Goal: Task Accomplishment & Management: Manage account settings

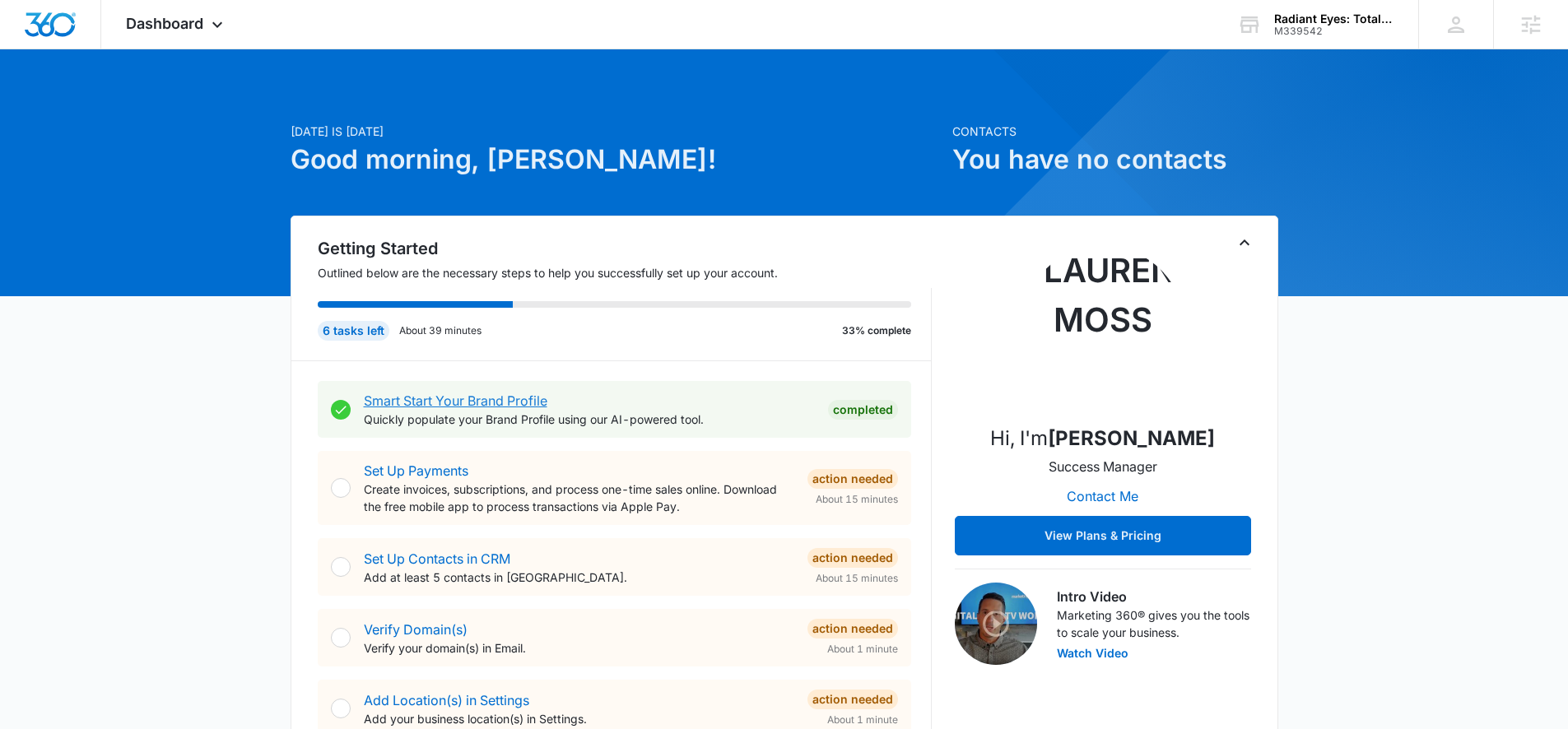
click at [500, 401] on link "Smart Start Your Brand Profile" at bounding box center [455, 401] width 183 height 16
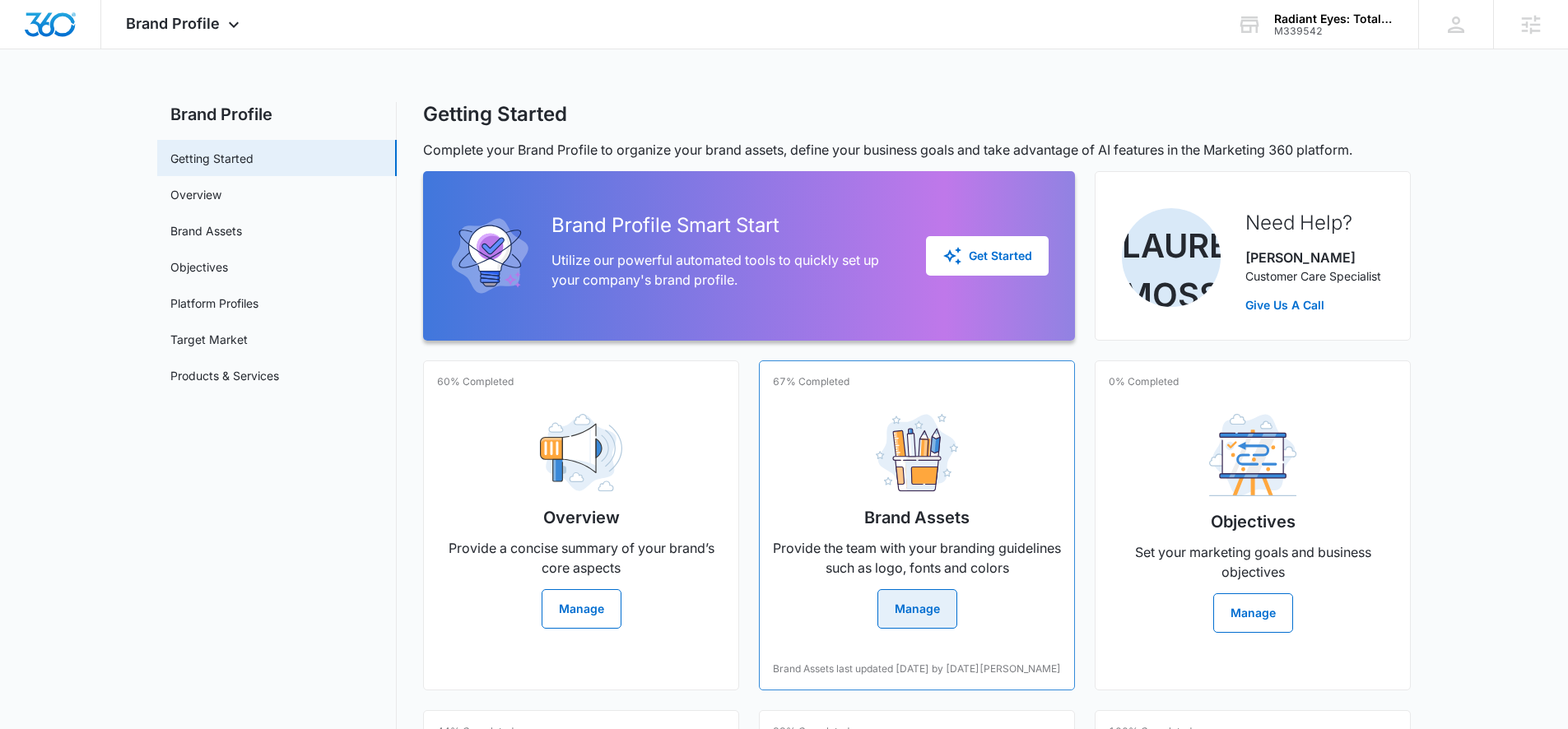
click at [920, 616] on button "Manage" at bounding box center [917, 609] width 79 height 39
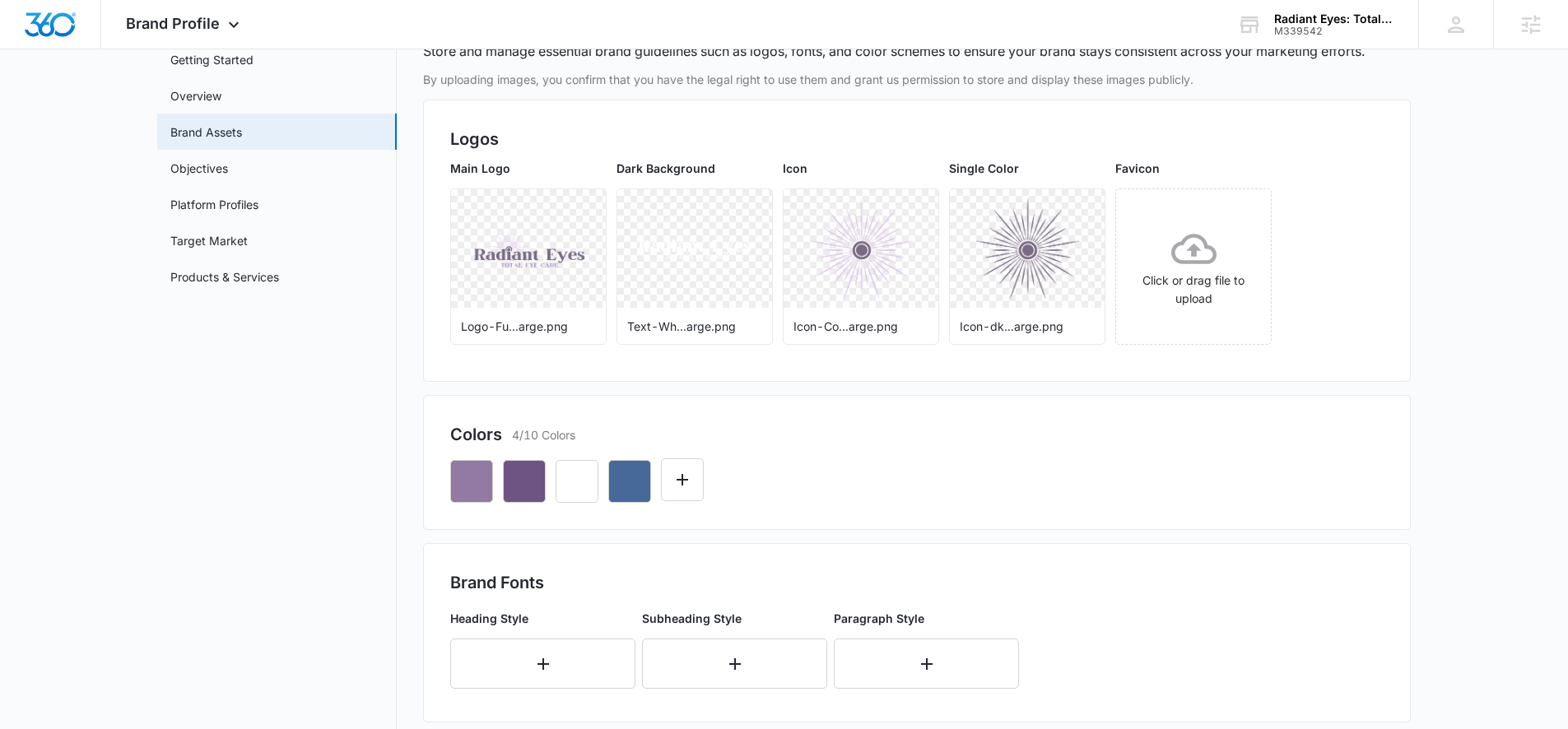
scroll to position [96, 0]
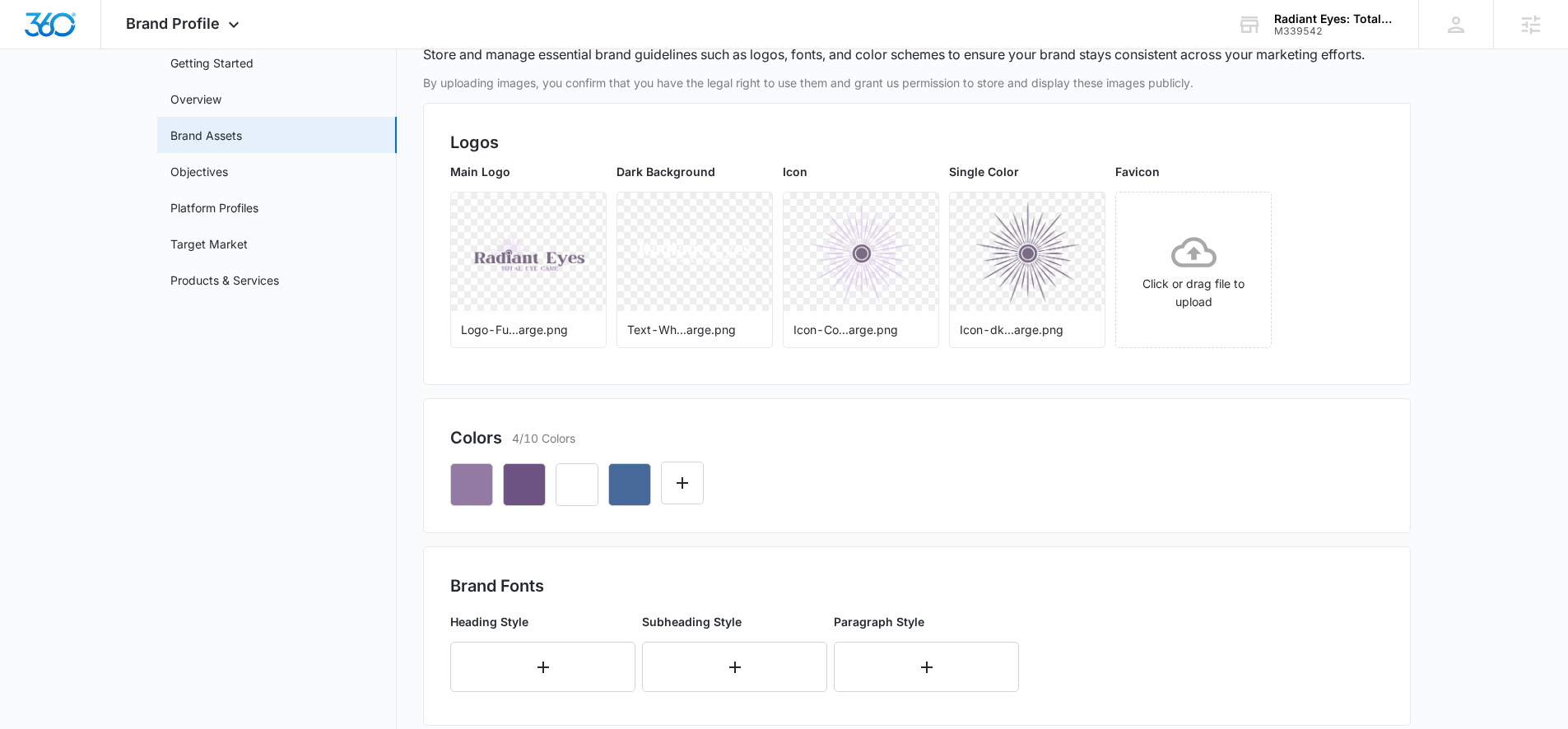
click at [211, 97] on link "Overview" at bounding box center [196, 99] width 51 height 17
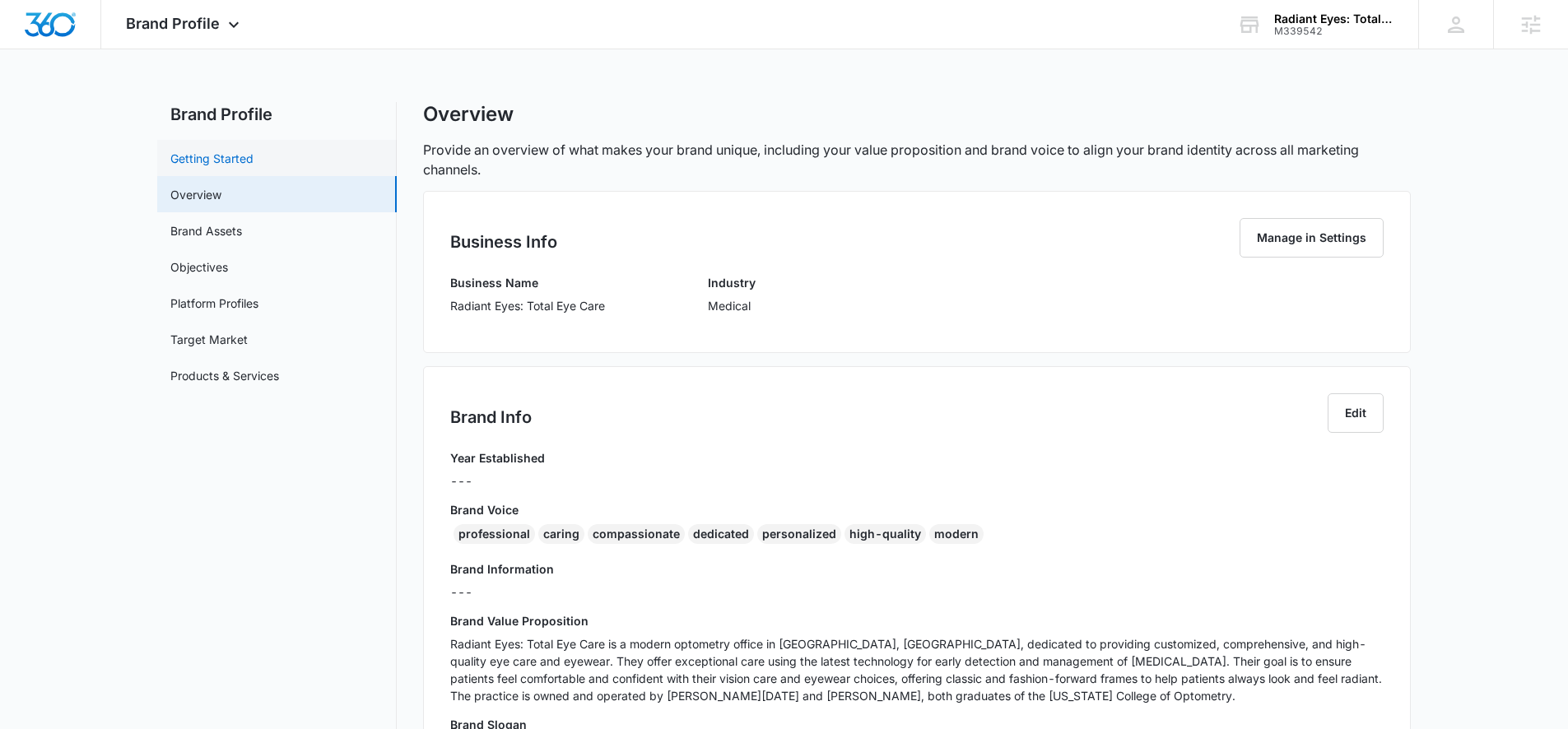
click at [232, 159] on link "Getting Started" at bounding box center [212, 158] width 83 height 17
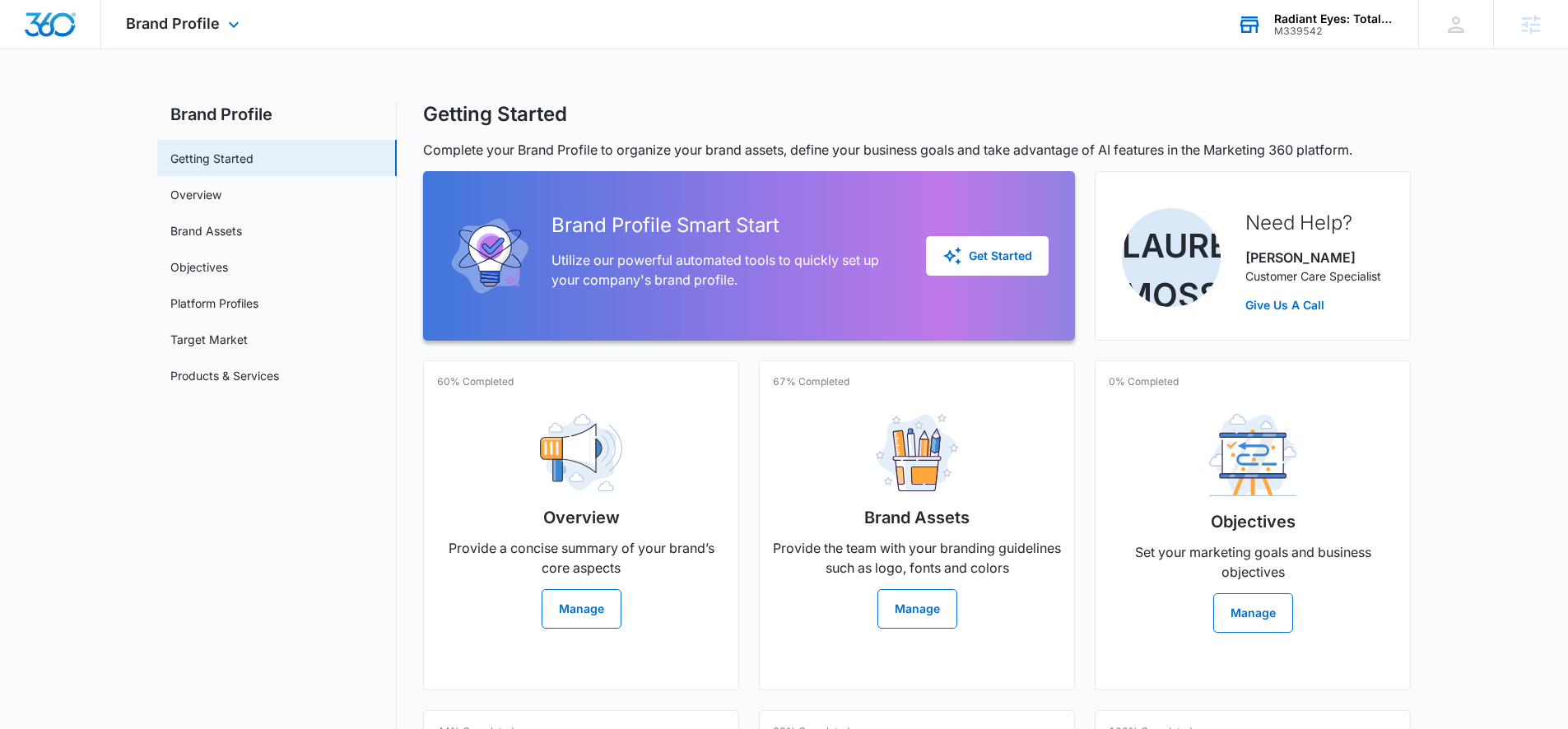
click at [1209, 35] on div "M339542" at bounding box center [1334, 31] width 120 height 12
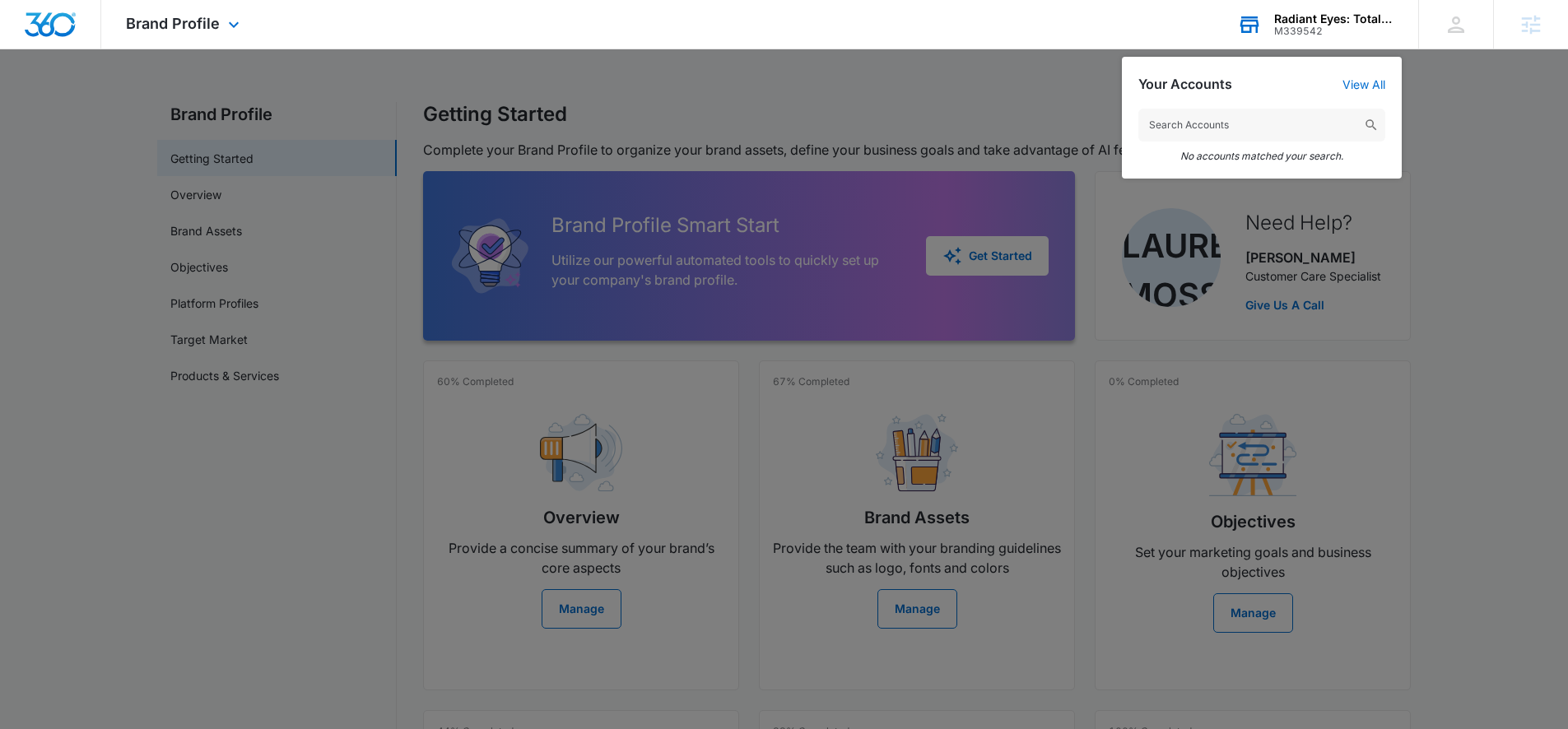
click at [1209, 126] on input "text" at bounding box center [1262, 125] width 247 height 33
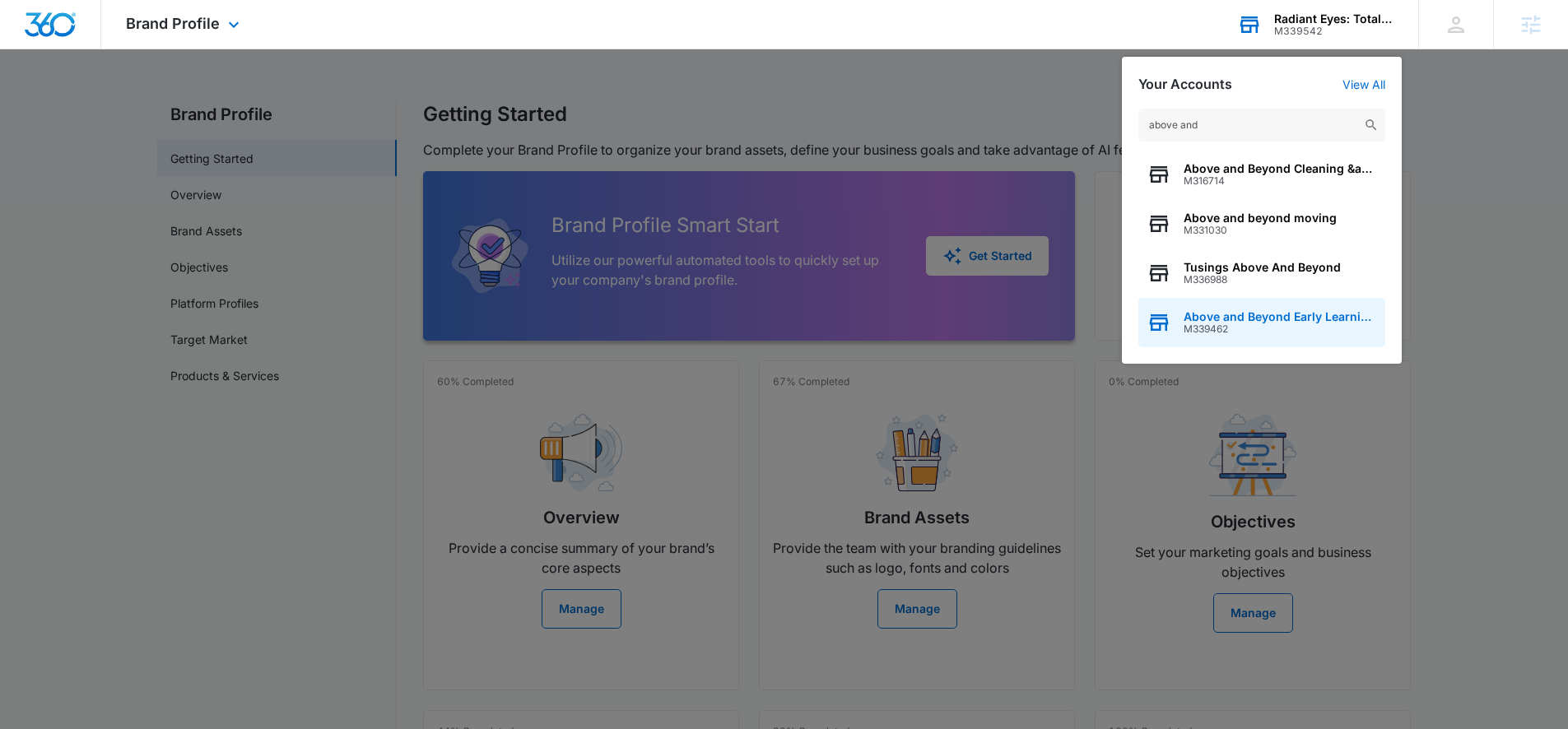
type input "above and"
click at [1209, 315] on span "Above and Beyond Early Learning Academy" at bounding box center [1281, 317] width 193 height 13
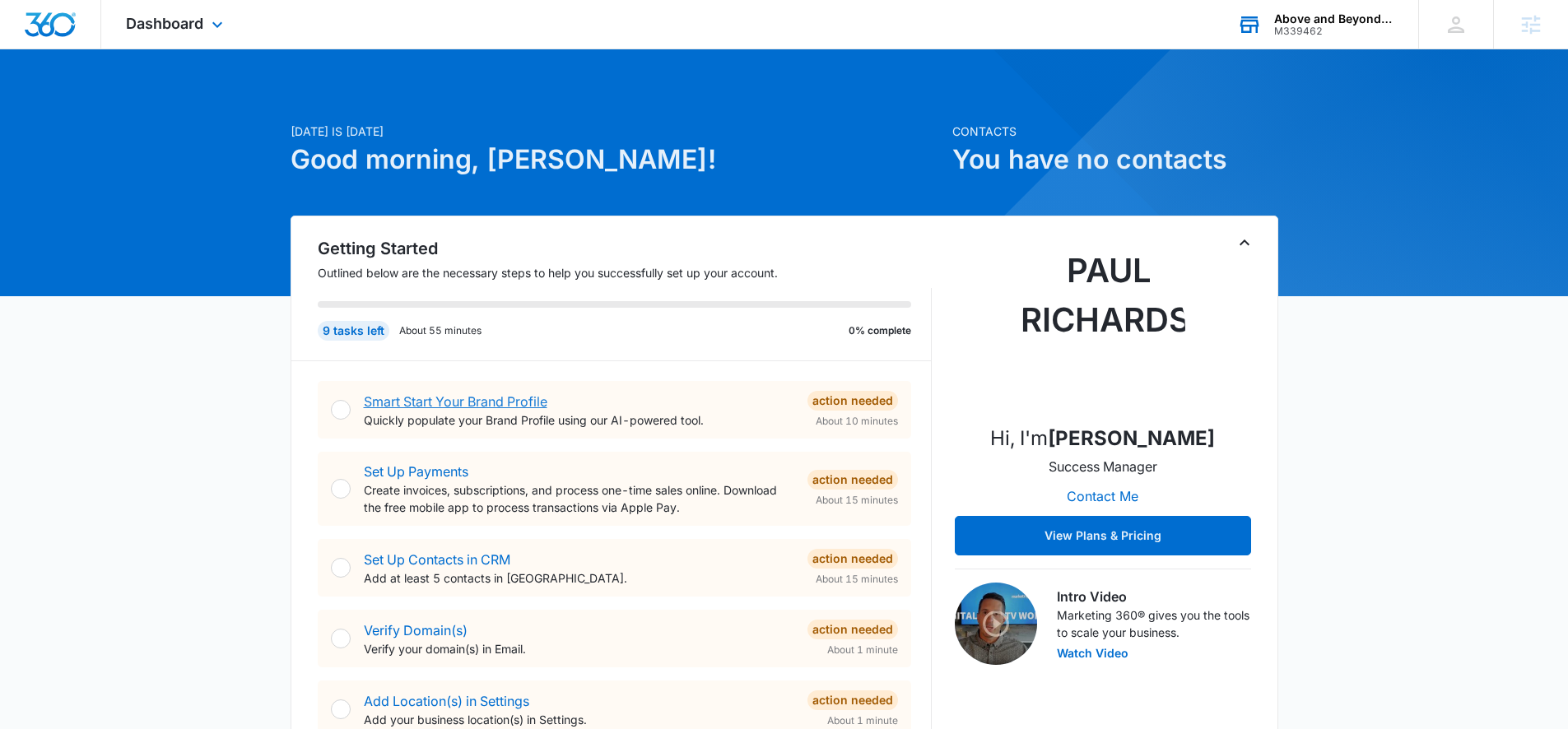
click at [504, 400] on link "Smart Start Your Brand Profile" at bounding box center [455, 401] width 183 height 16
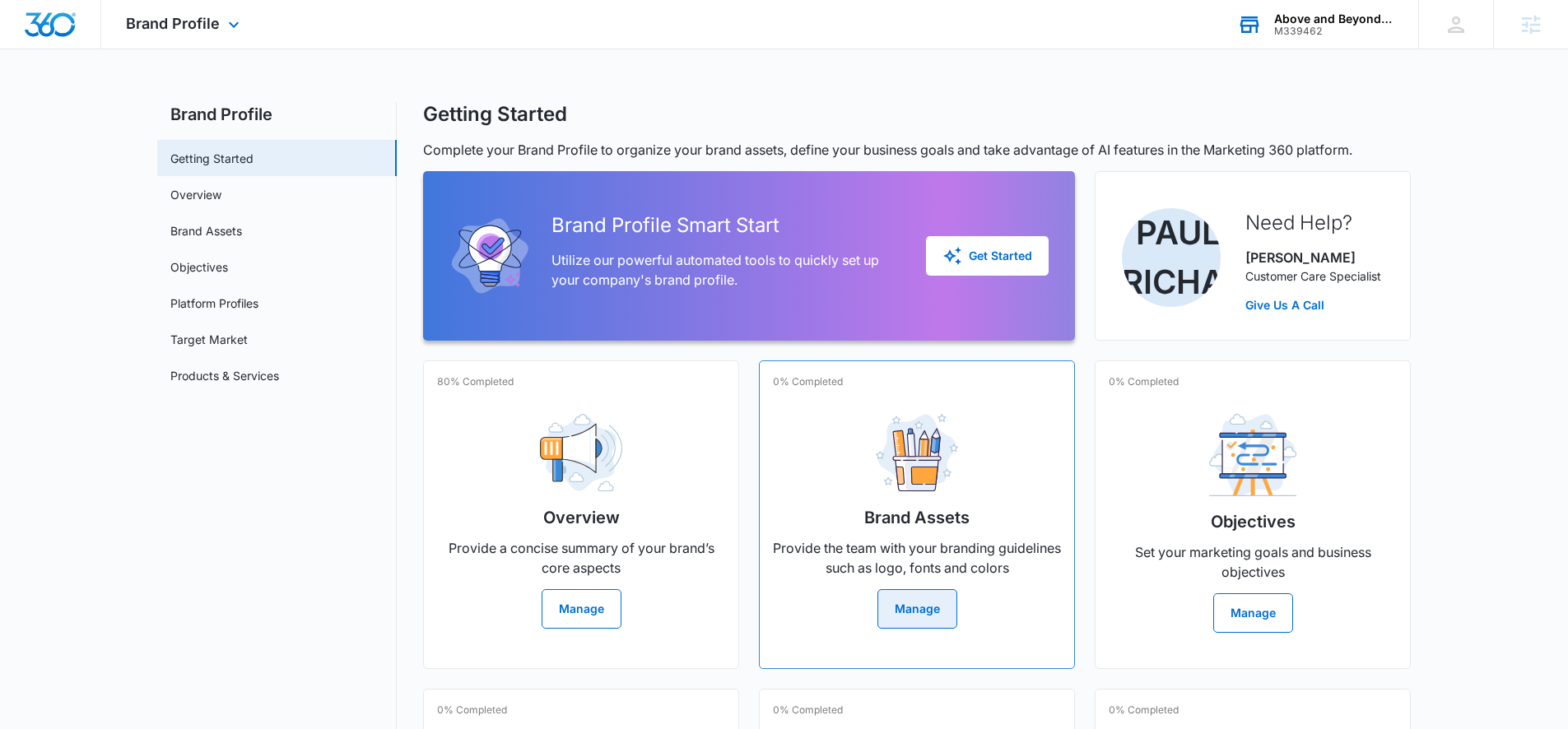
click at [921, 602] on button "Manage" at bounding box center [917, 609] width 79 height 39
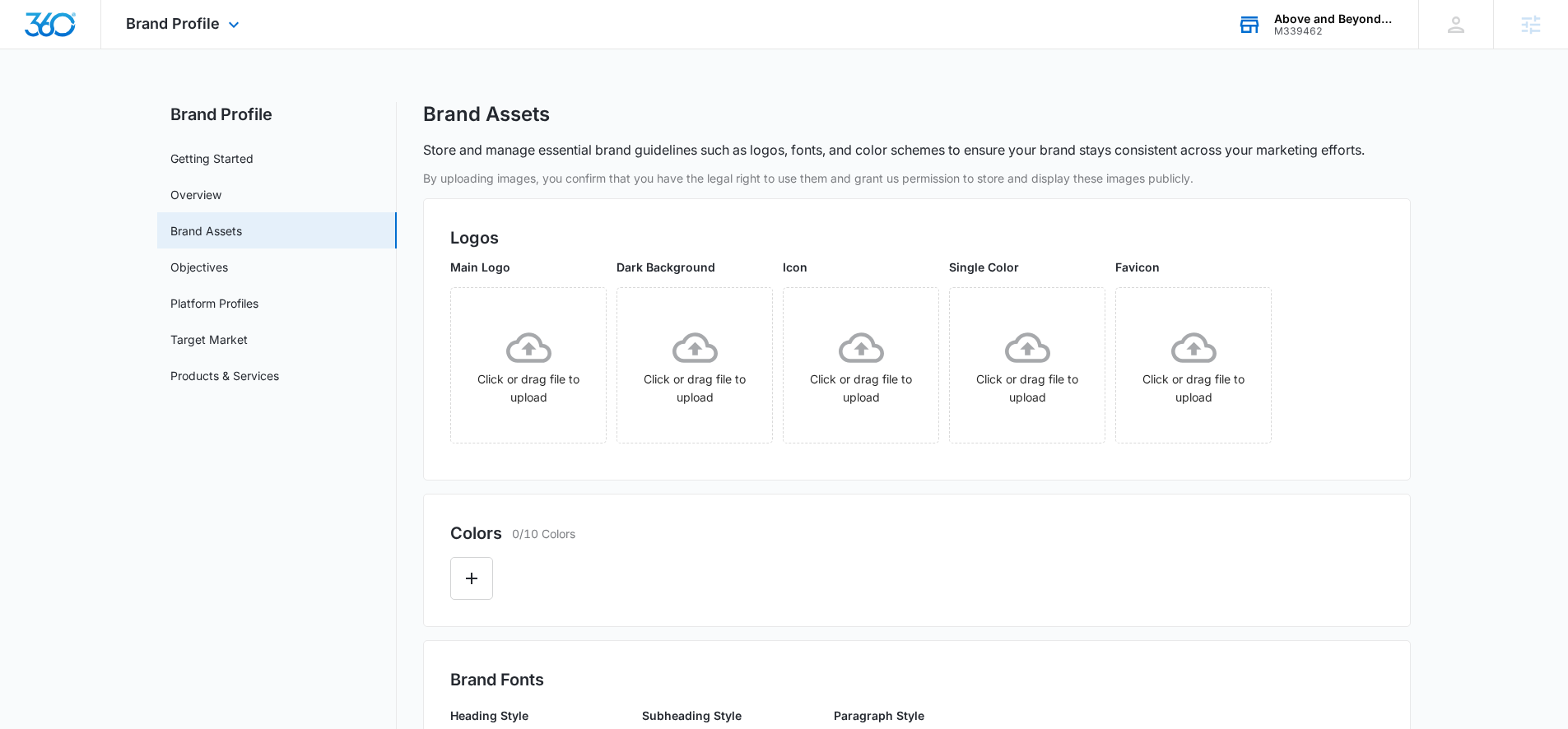
click at [1209, 16] on div "Above and Beyond Early Learning Academy" at bounding box center [1334, 19] width 120 height 13
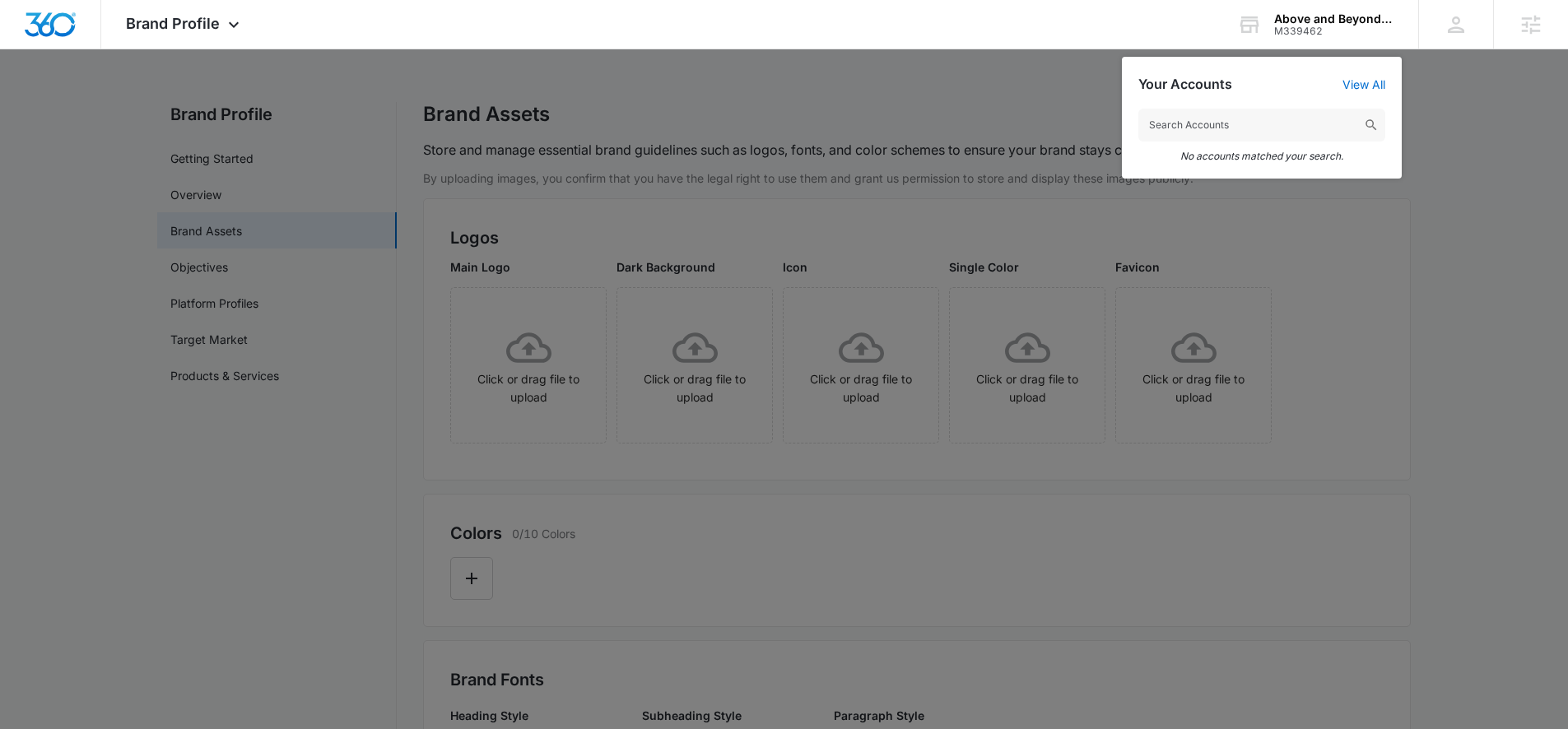
click at [1209, 124] on input "text" at bounding box center [1262, 125] width 247 height 33
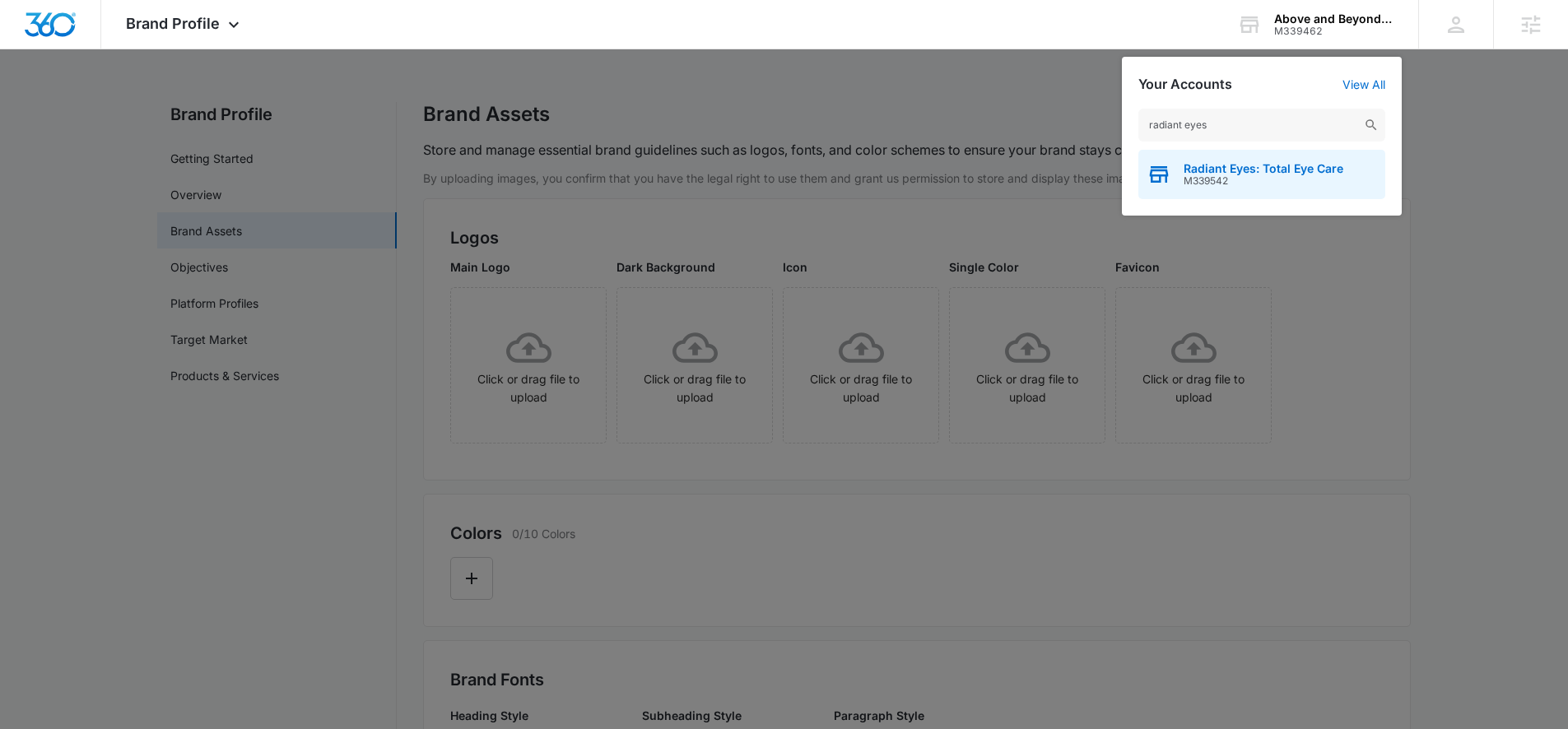
type input "radiant eyes"
click at [1209, 177] on span "M339542" at bounding box center [1263, 181] width 160 height 12
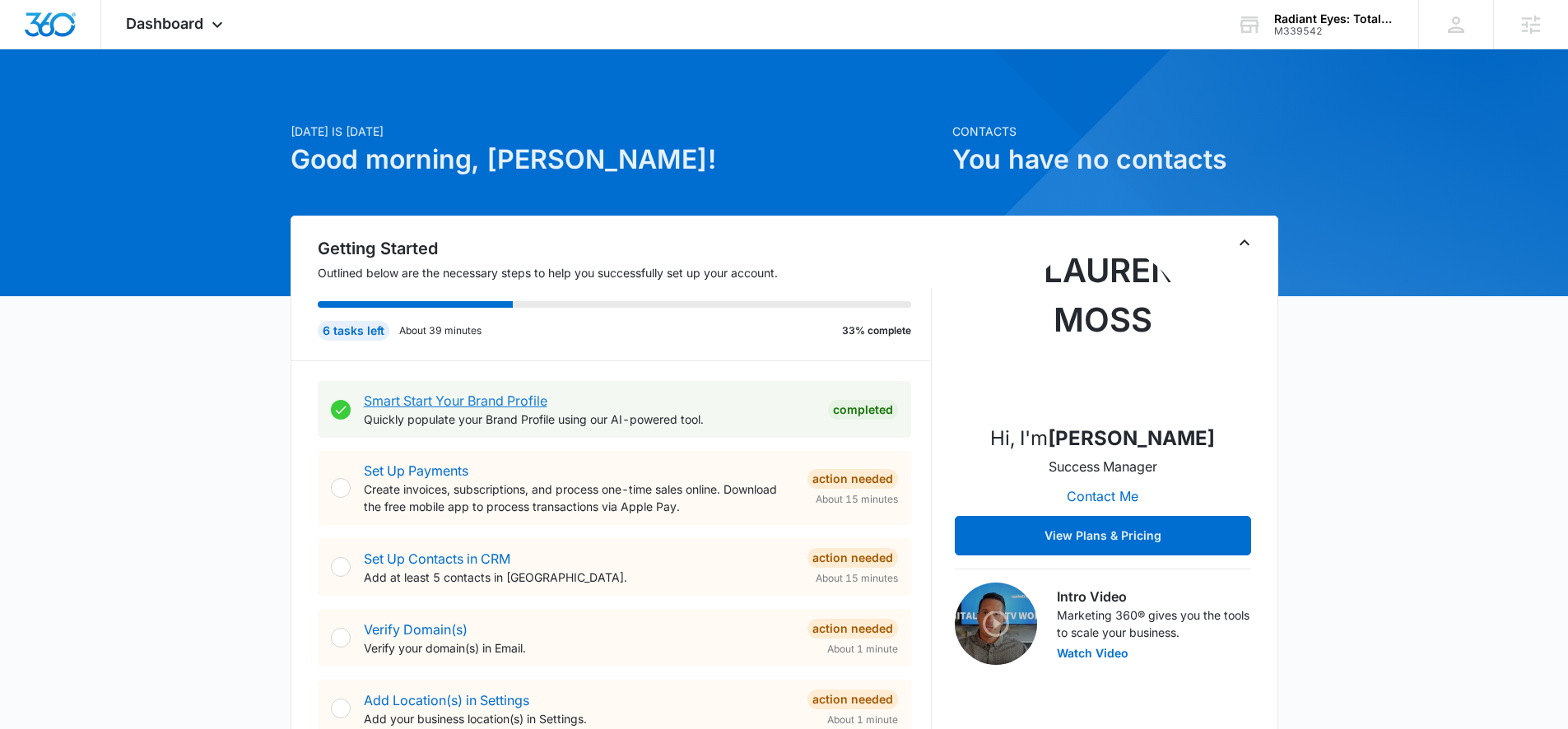
click at [500, 399] on link "Smart Start Your Brand Profile" at bounding box center [455, 401] width 183 height 16
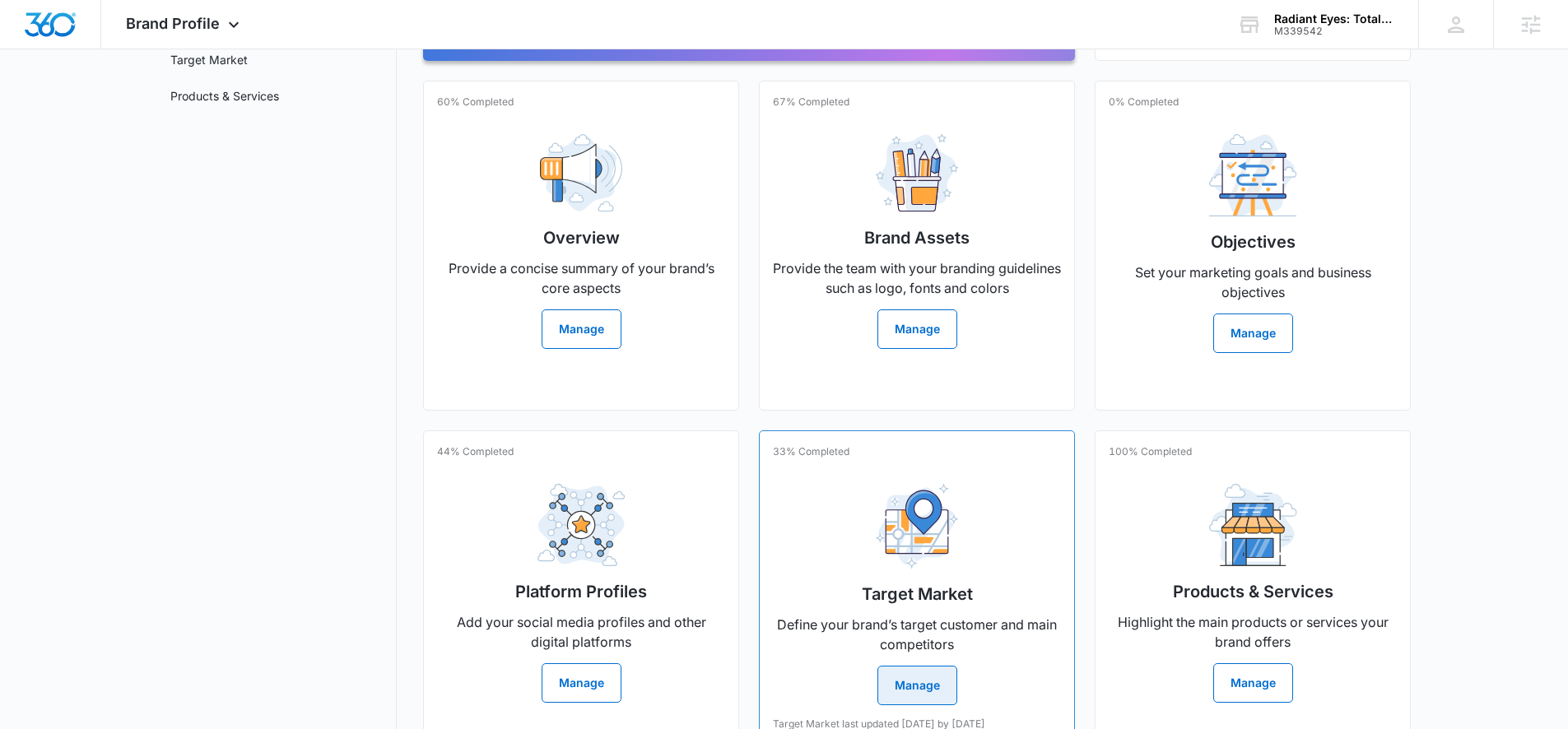
scroll to position [290, 0]
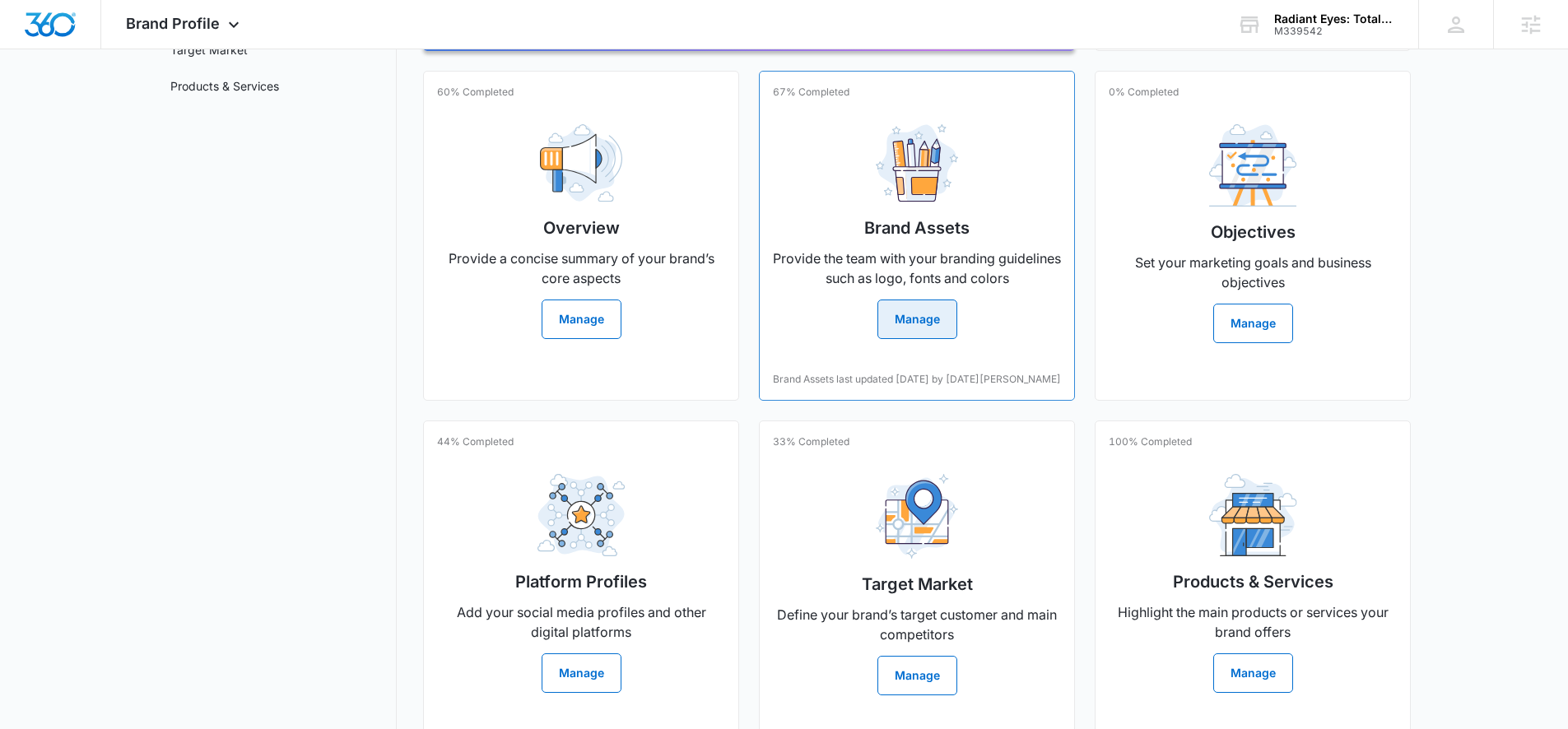
click at [936, 316] on button "Manage" at bounding box center [917, 318] width 79 height 39
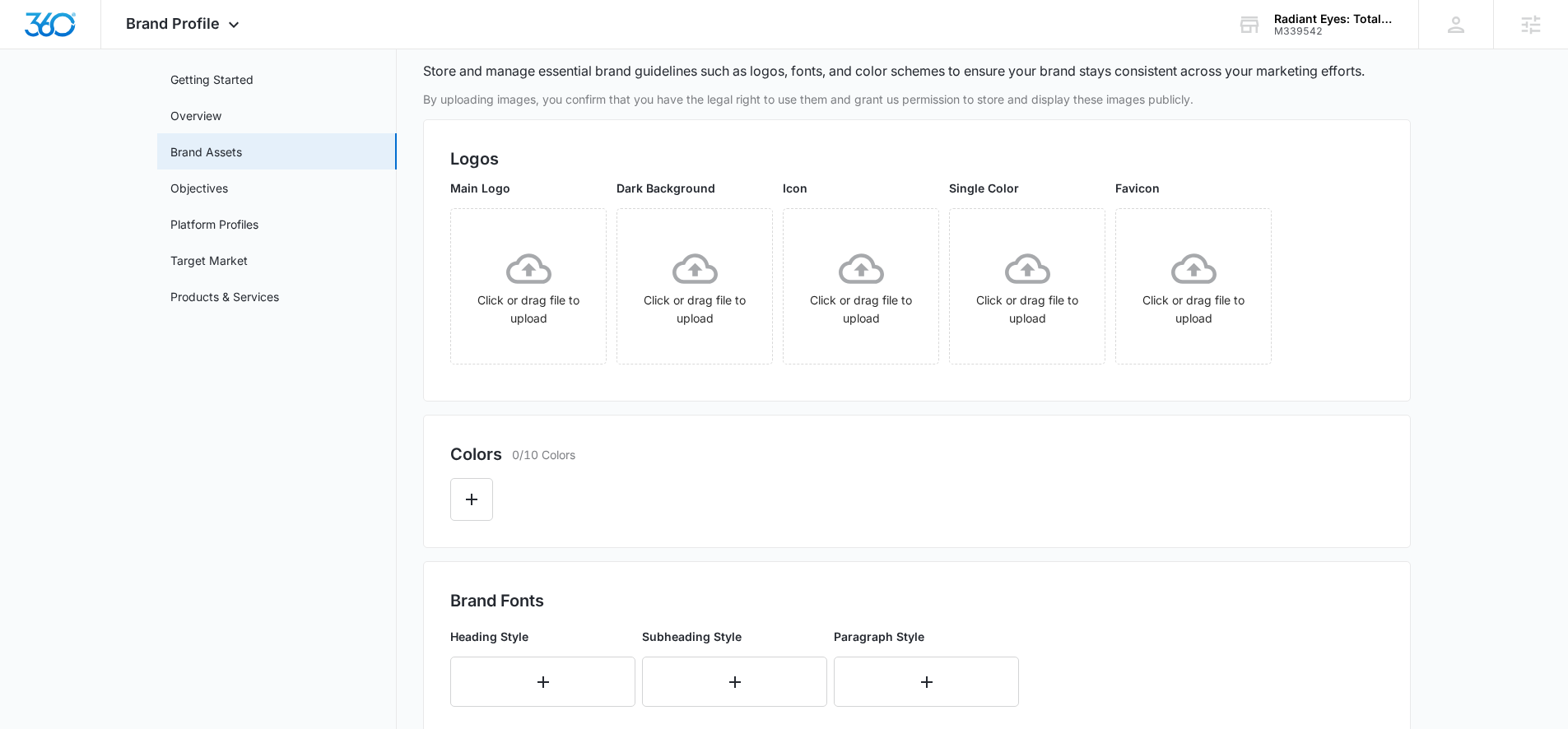
scroll to position [314, 0]
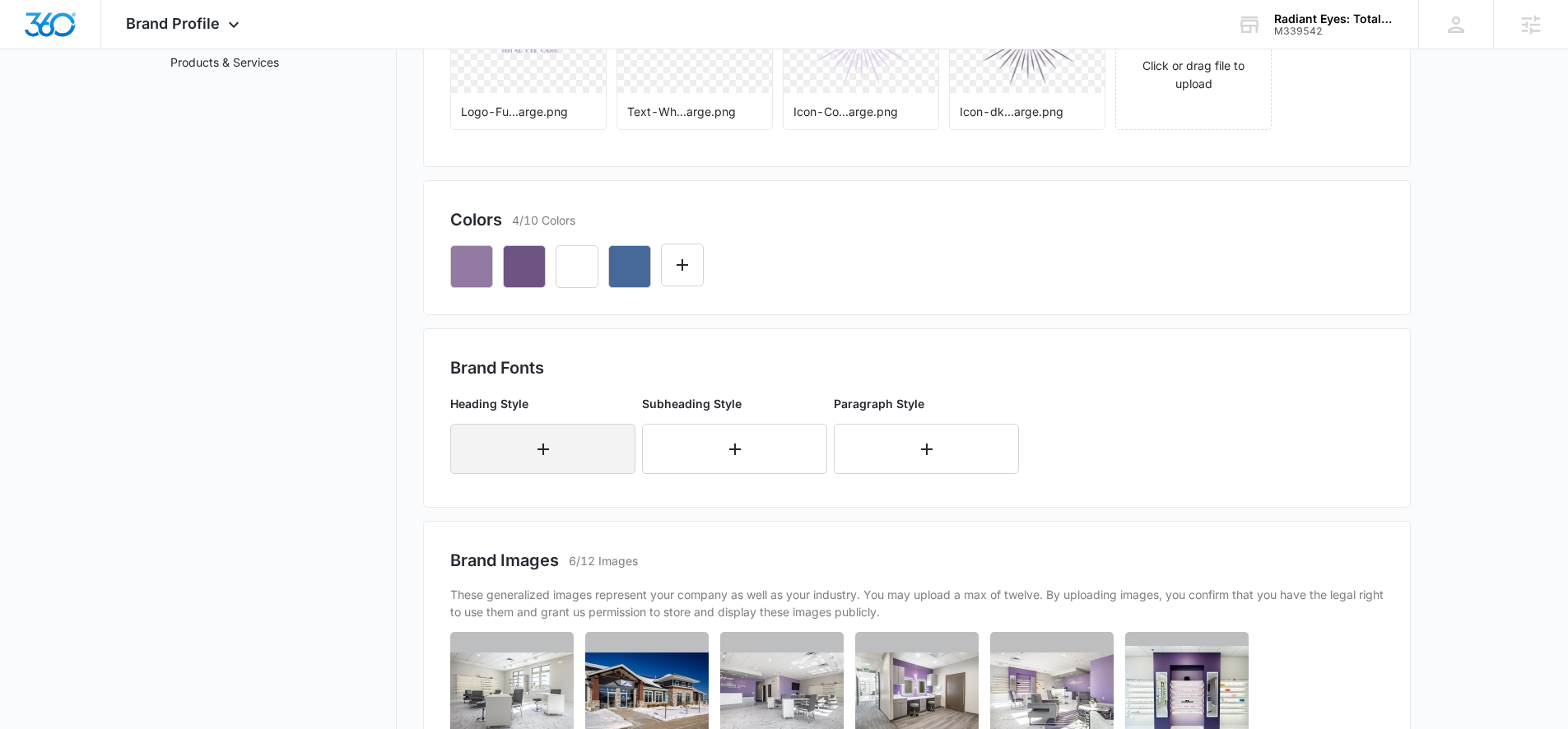
click at [504, 455] on button "button" at bounding box center [542, 449] width 185 height 50
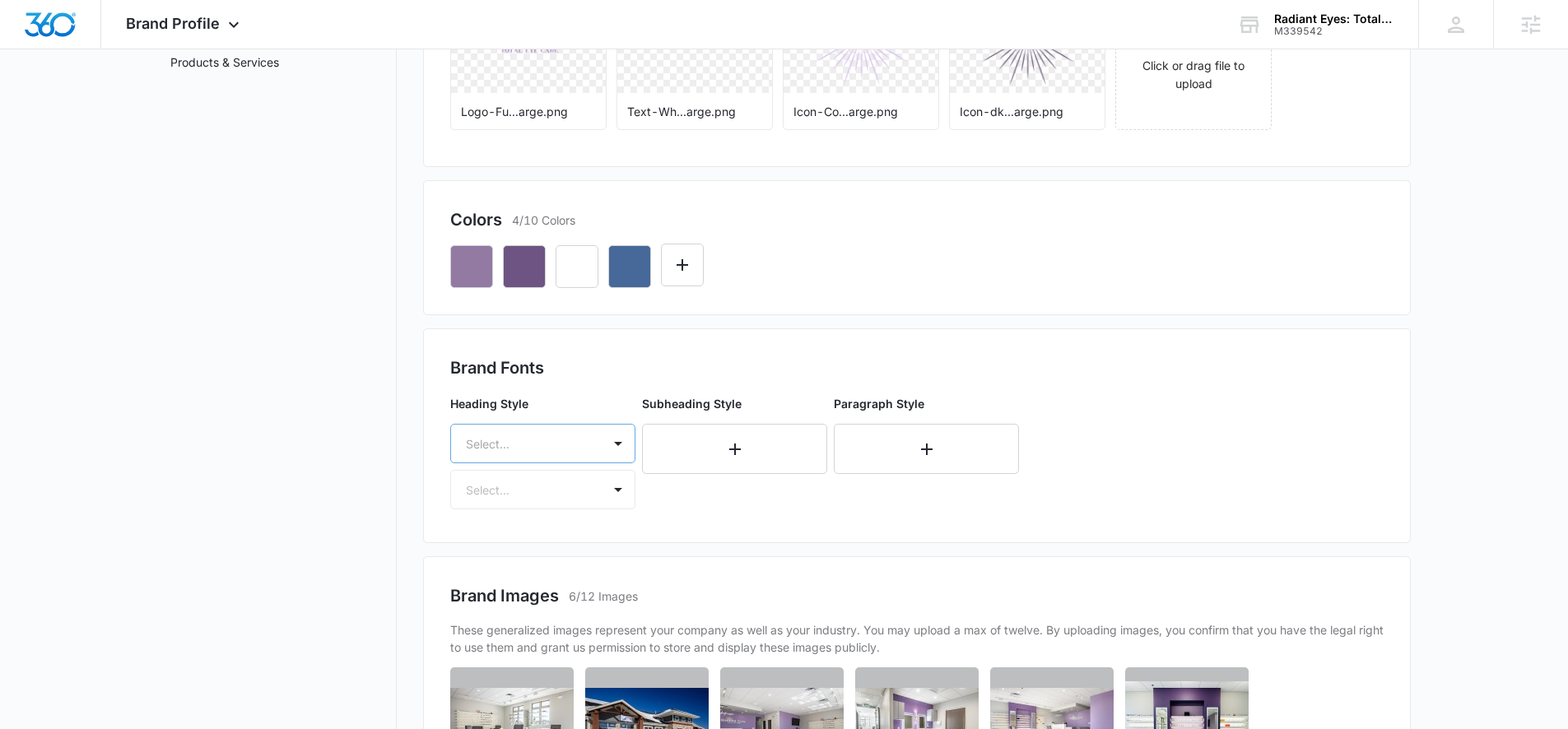
click at [526, 445] on div at bounding box center [523, 443] width 114 height 21
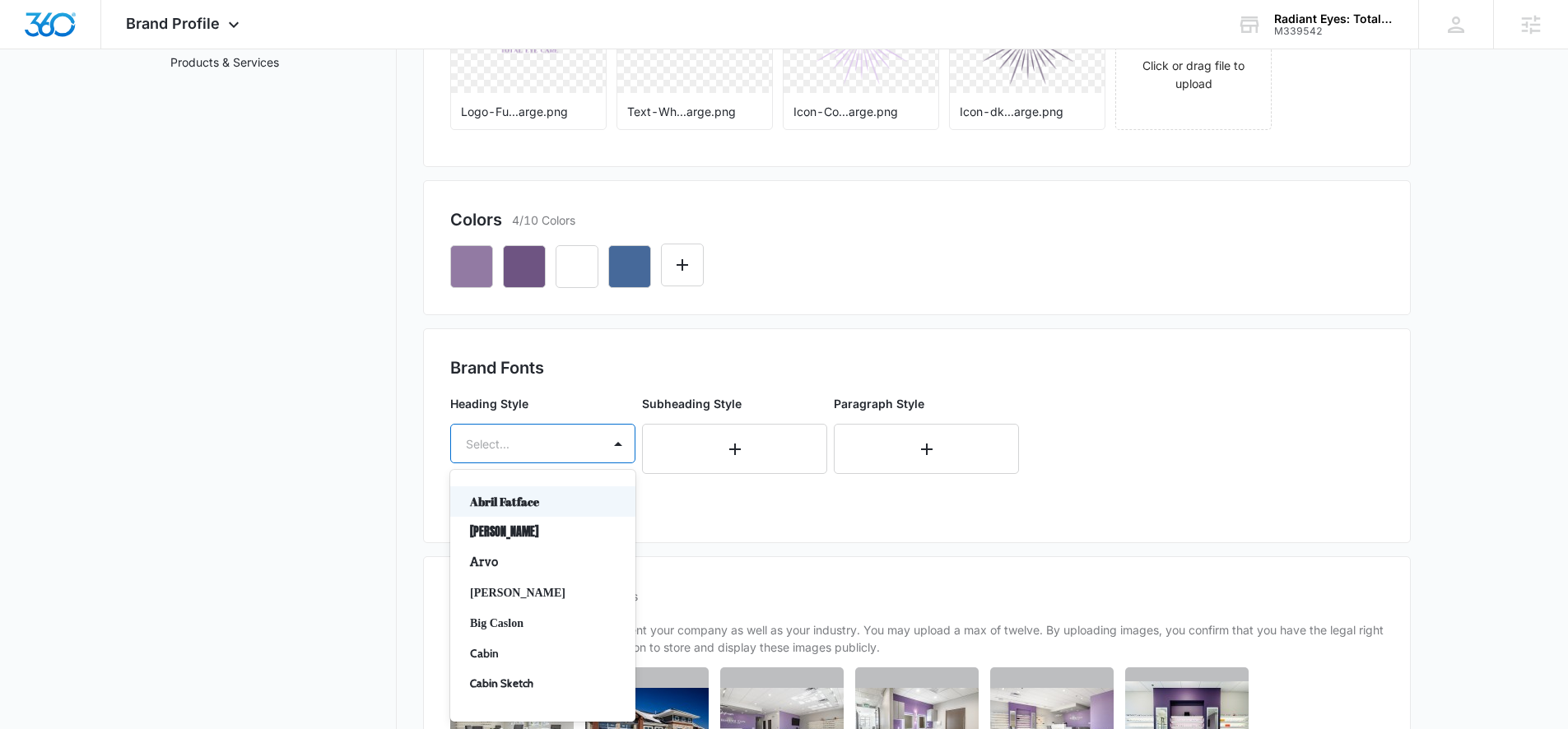
click at [526, 502] on p "Abril Fatface" at bounding box center [541, 501] width 142 height 17
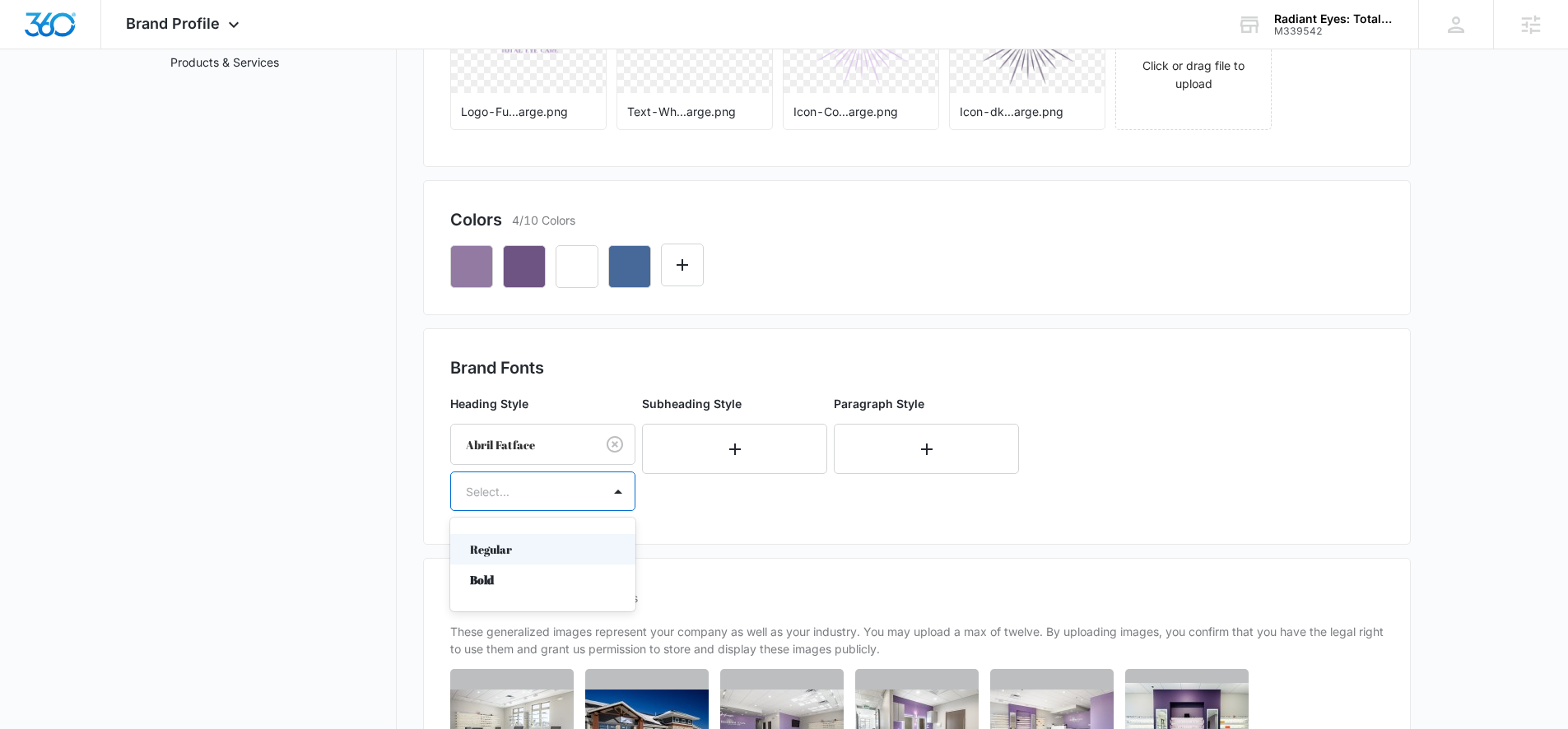
click at [594, 495] on div "Select..." at bounding box center [526, 492] width 151 height 37
click at [487, 579] on p "Bold" at bounding box center [541, 579] width 142 height 17
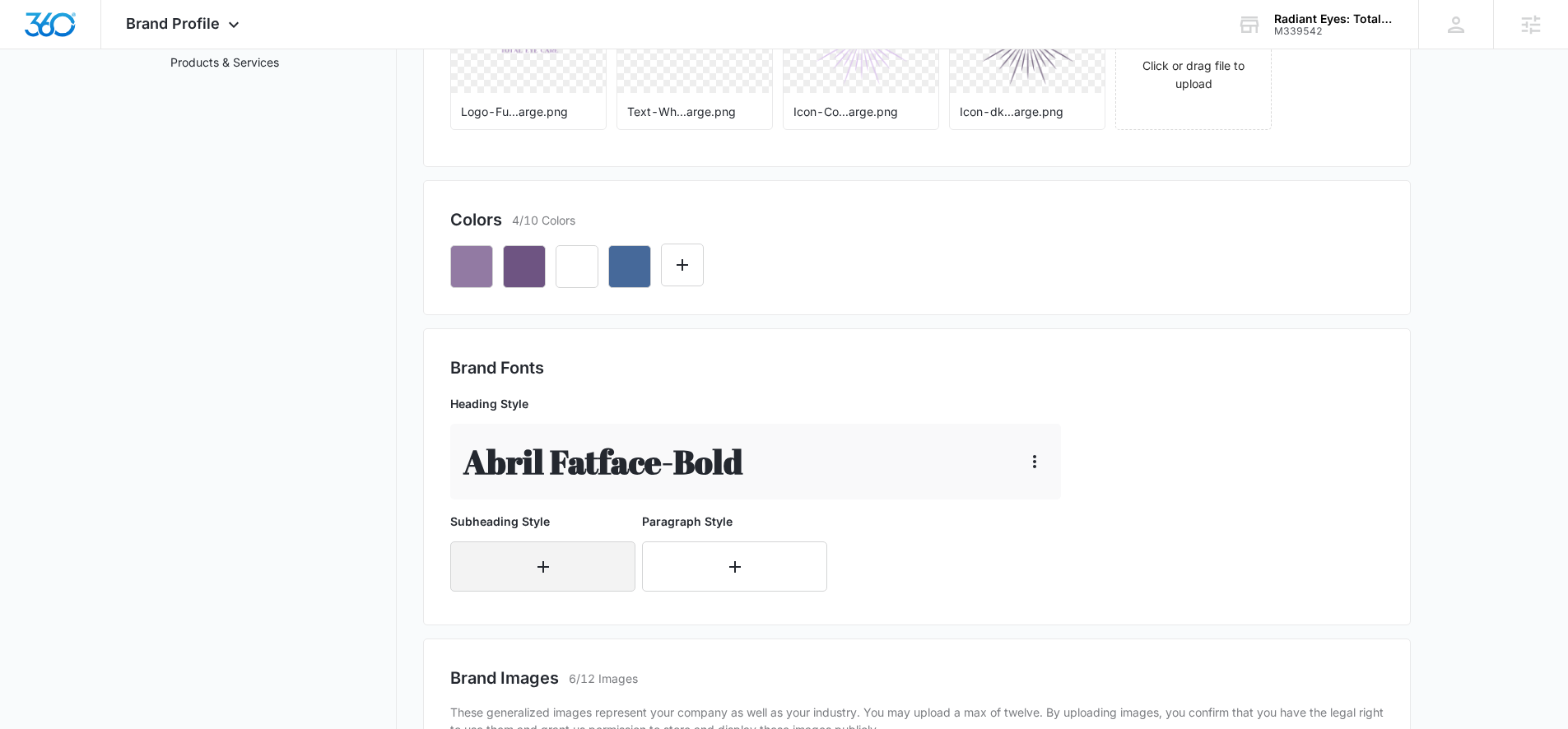
click at [547, 558] on icon "button" at bounding box center [544, 568] width 20 height 20
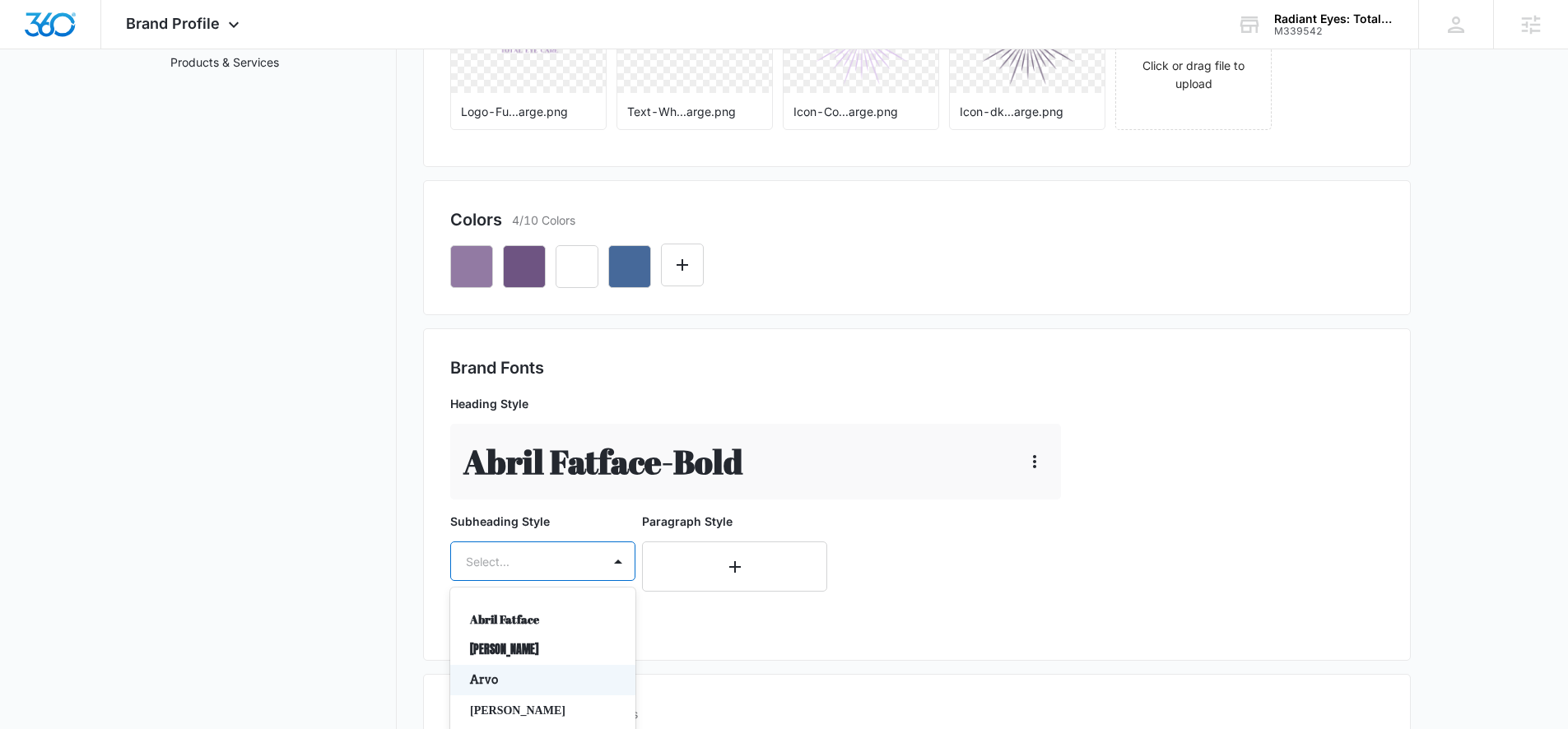
scroll to position [431, 0]
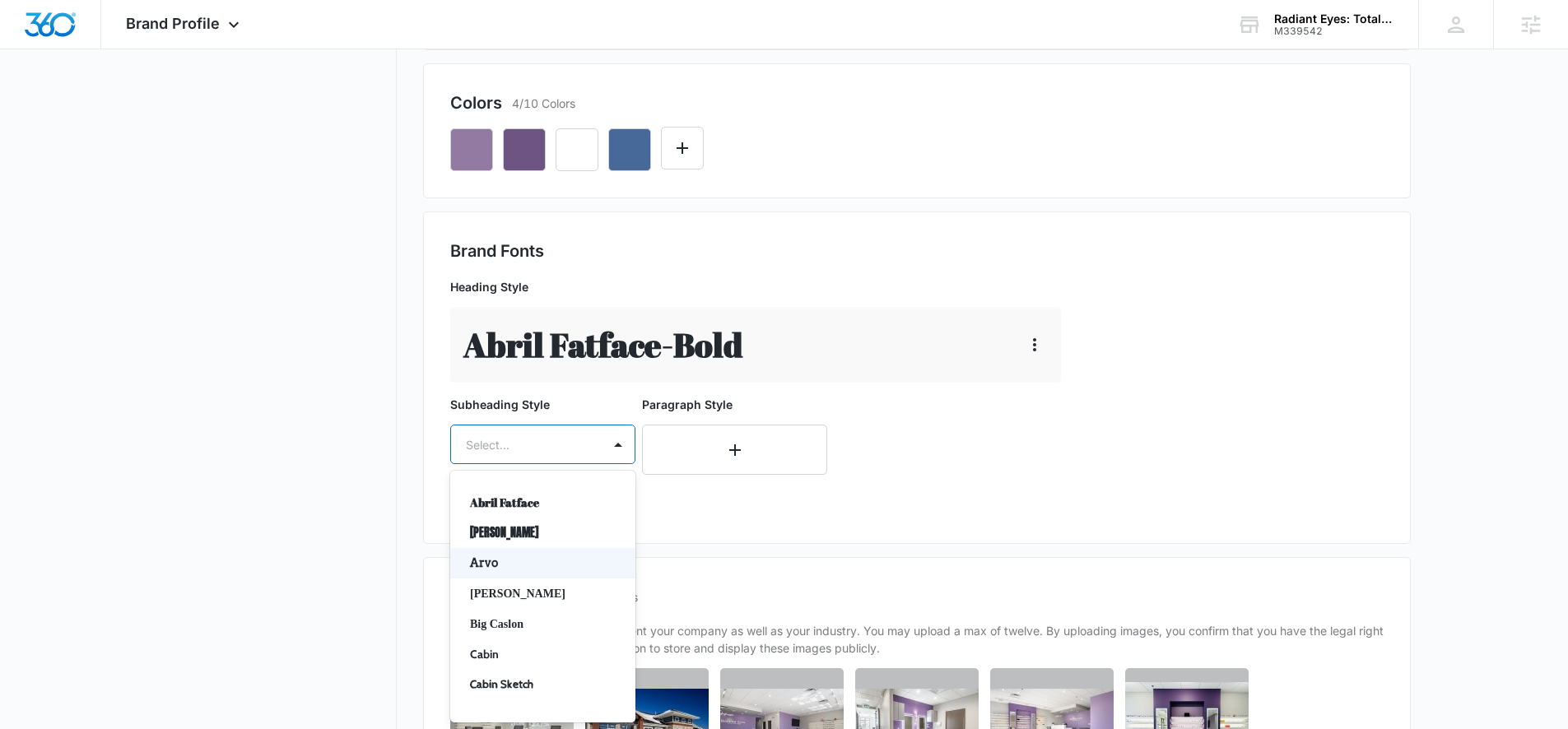
click at [570, 464] on div "Arvo, 3 of 50. 50 results available. Use Up and Down to choose options, press E…" at bounding box center [542, 443] width 185 height 39
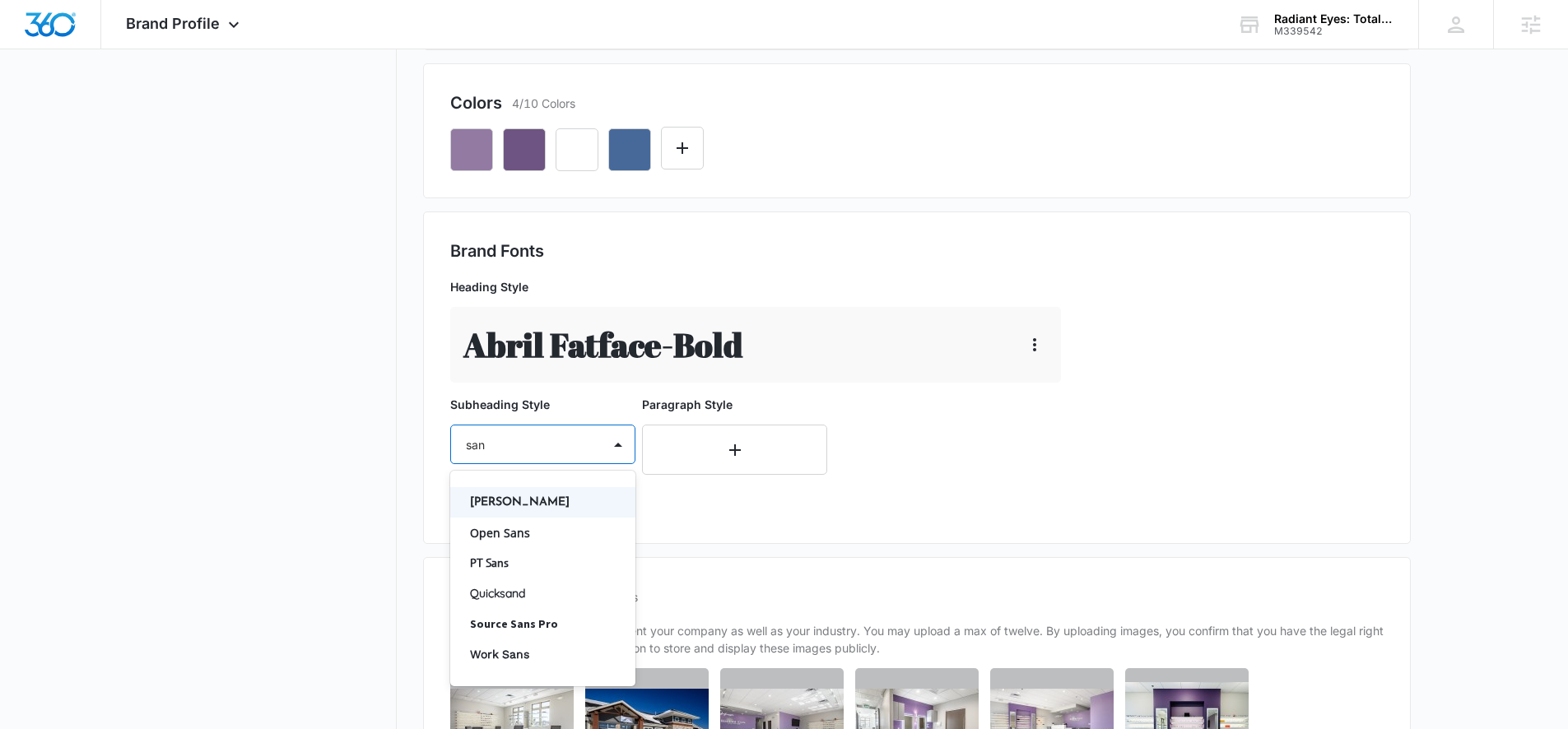
type input "sans"
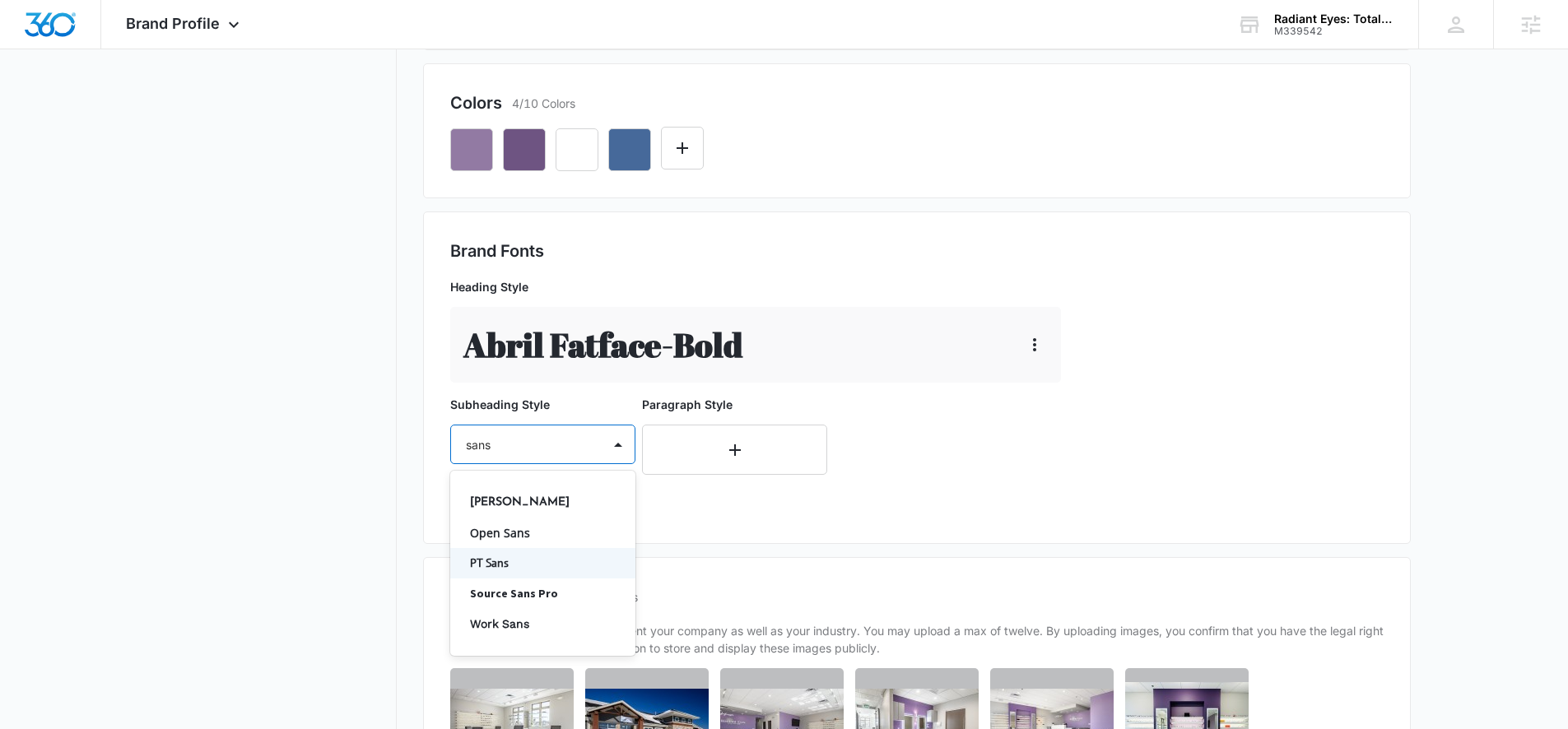
click at [501, 565] on p "PT Sans" at bounding box center [541, 563] width 142 height 17
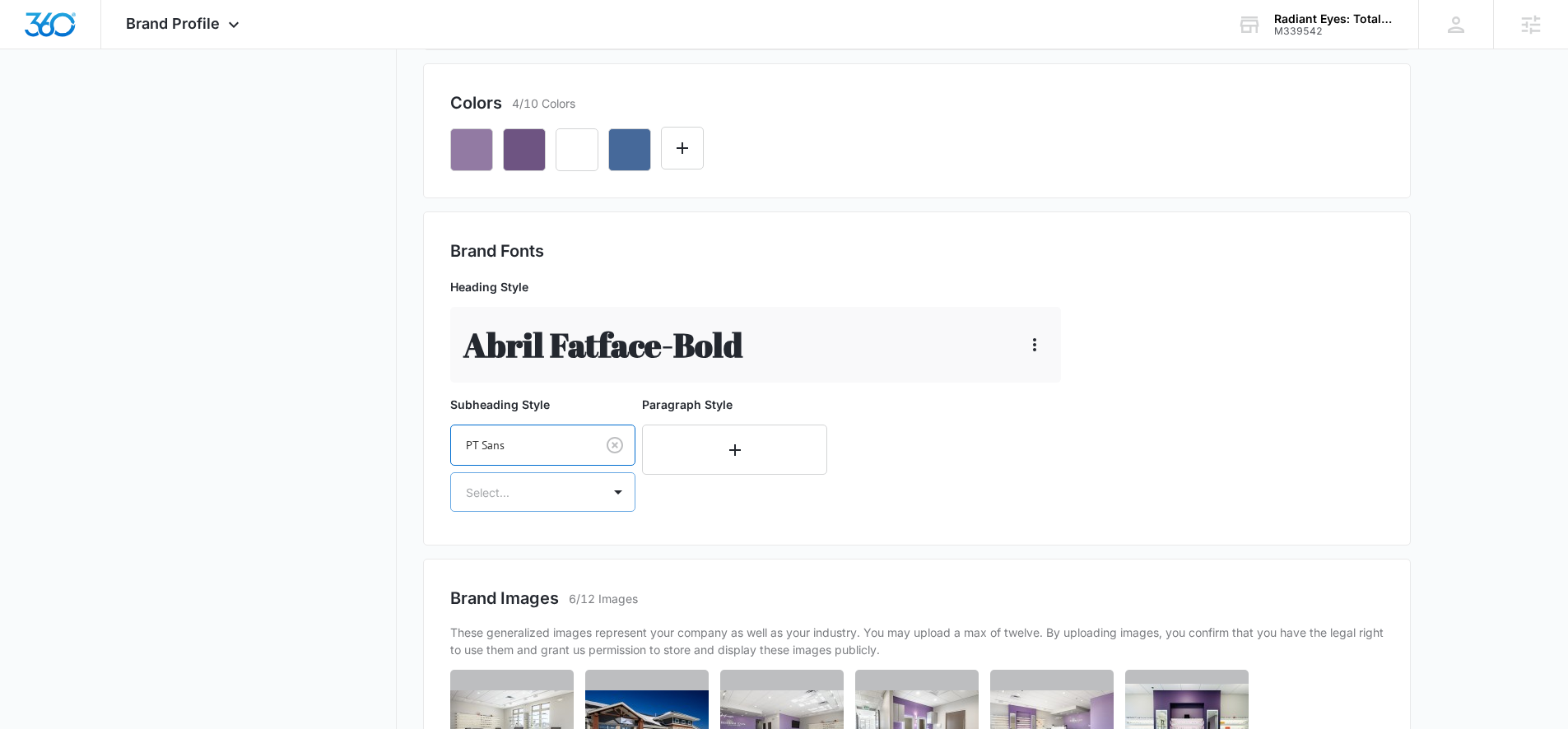
click at [549, 484] on div at bounding box center [523, 493] width 114 height 21
click at [487, 580] on p "Bold" at bounding box center [541, 580] width 142 height 17
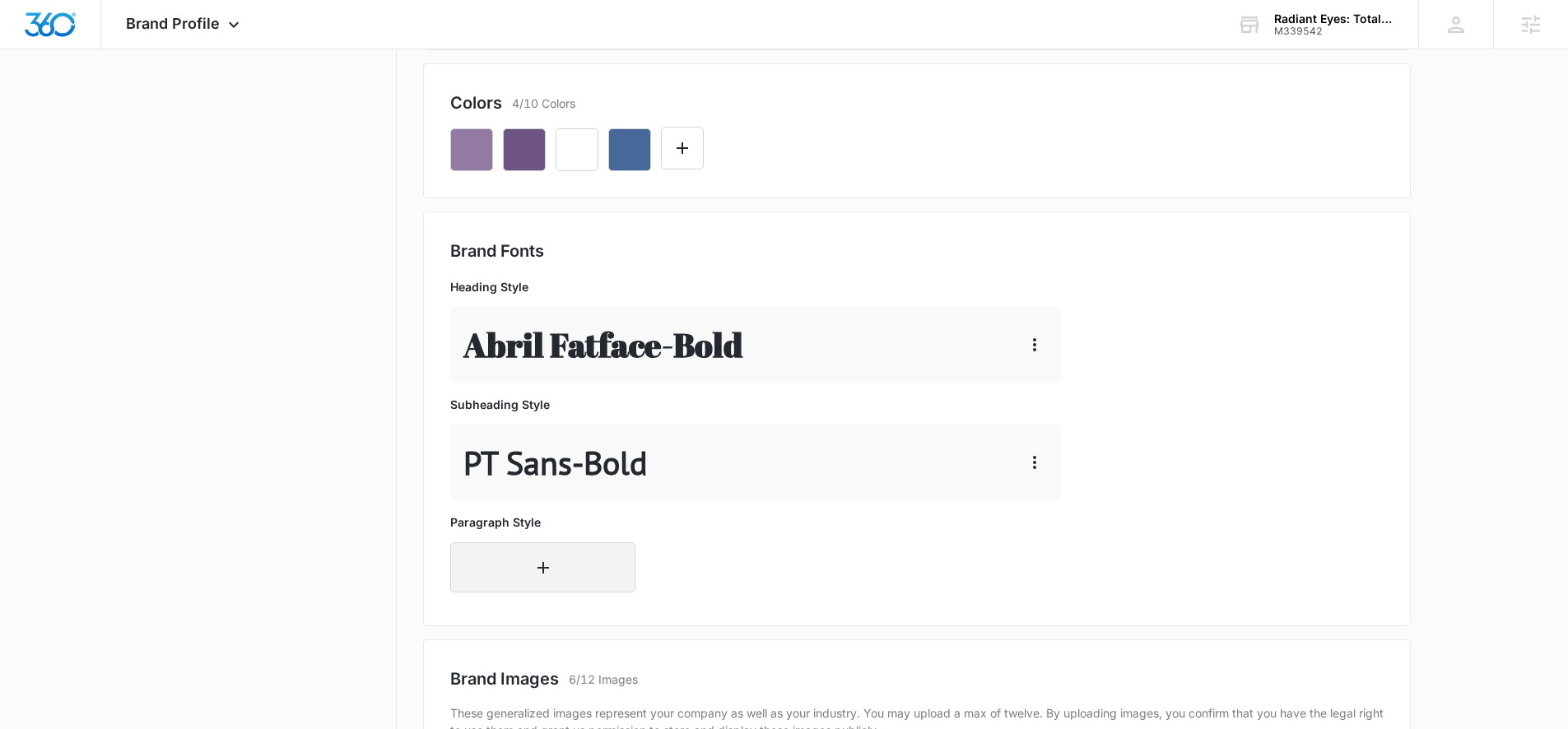
click at [547, 573] on icon "button" at bounding box center [544, 568] width 20 height 20
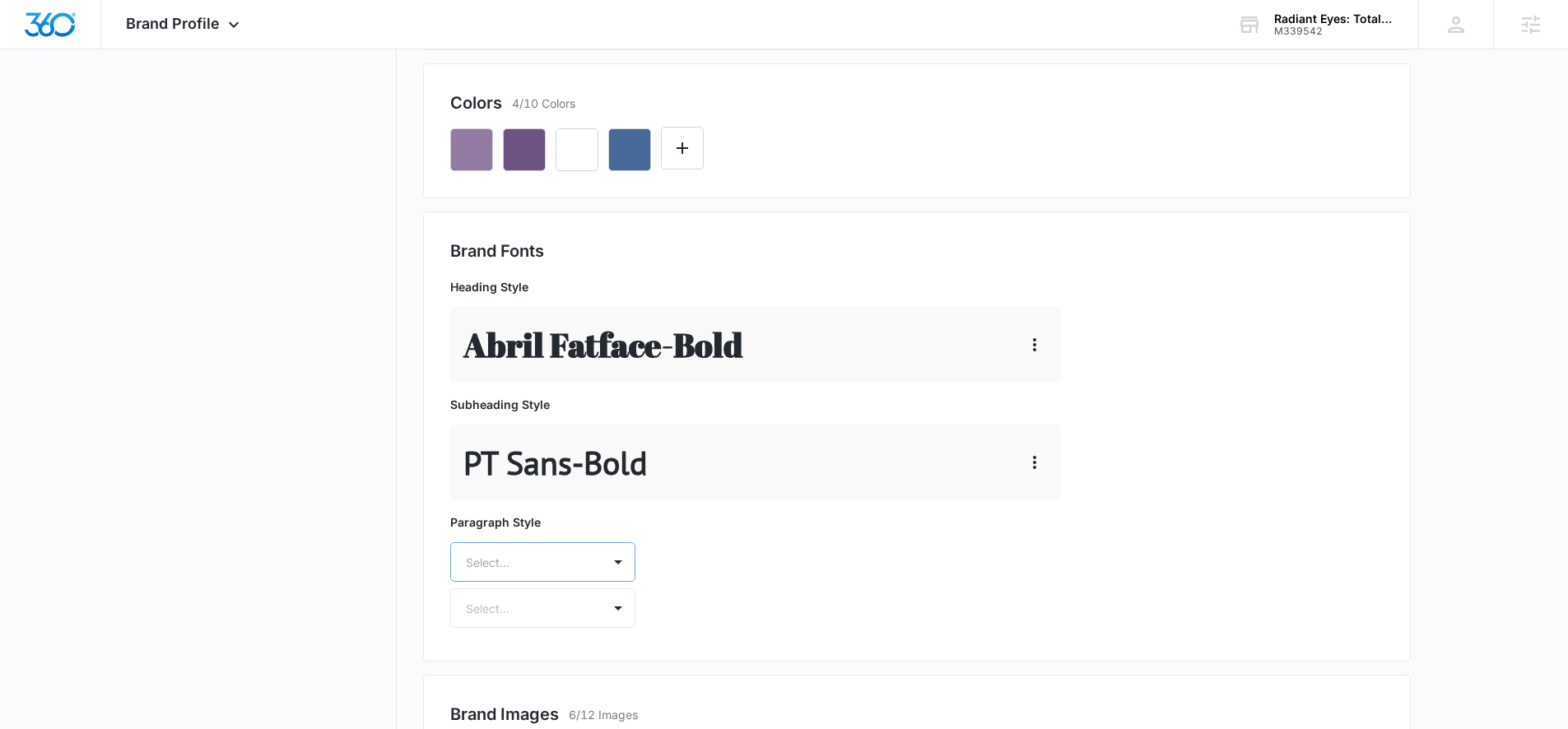
scroll to position [548, 0]
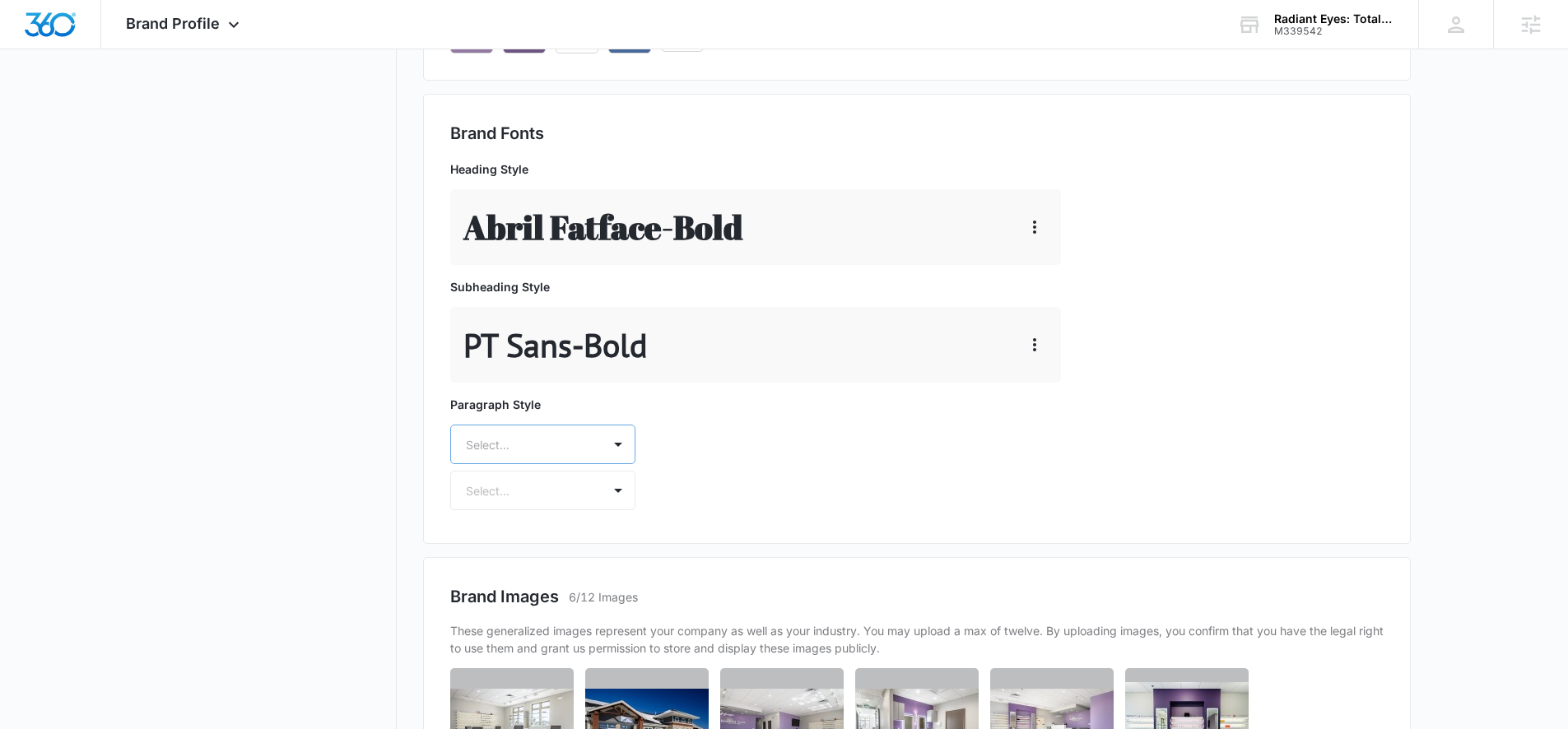
click at [556, 464] on div "Select..." at bounding box center [542, 443] width 185 height 39
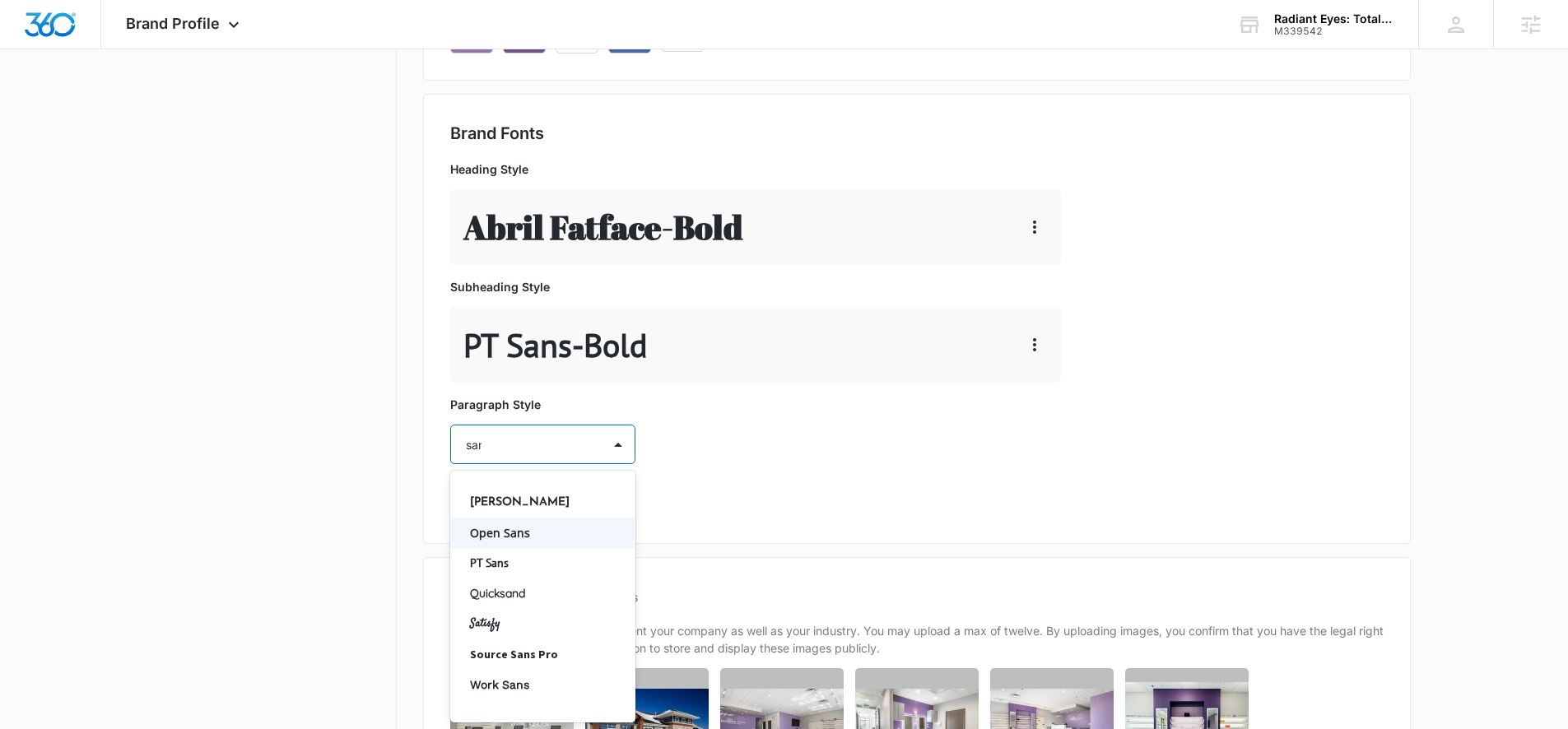
type input "sans"
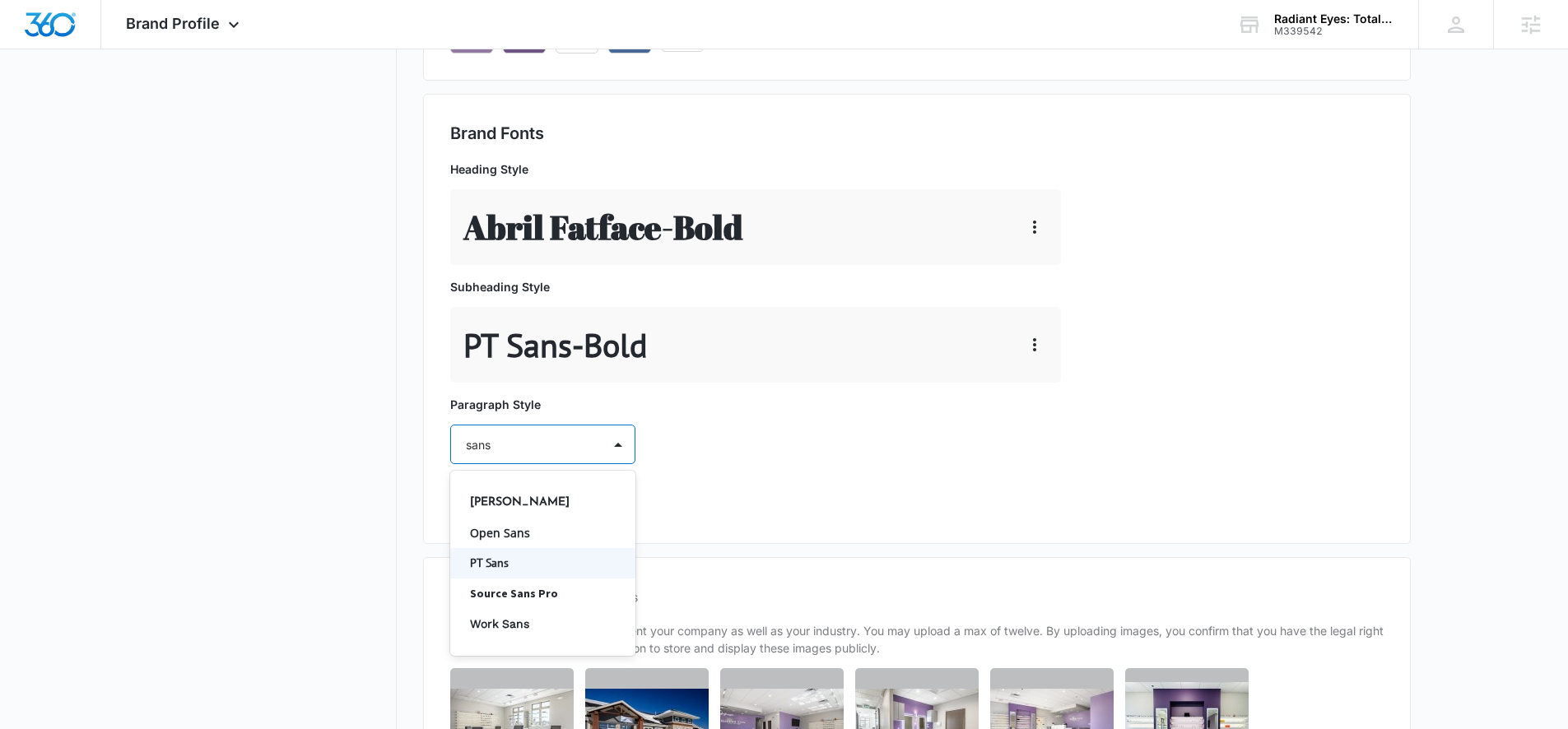
click at [506, 562] on p "PT Sans" at bounding box center [541, 563] width 142 height 17
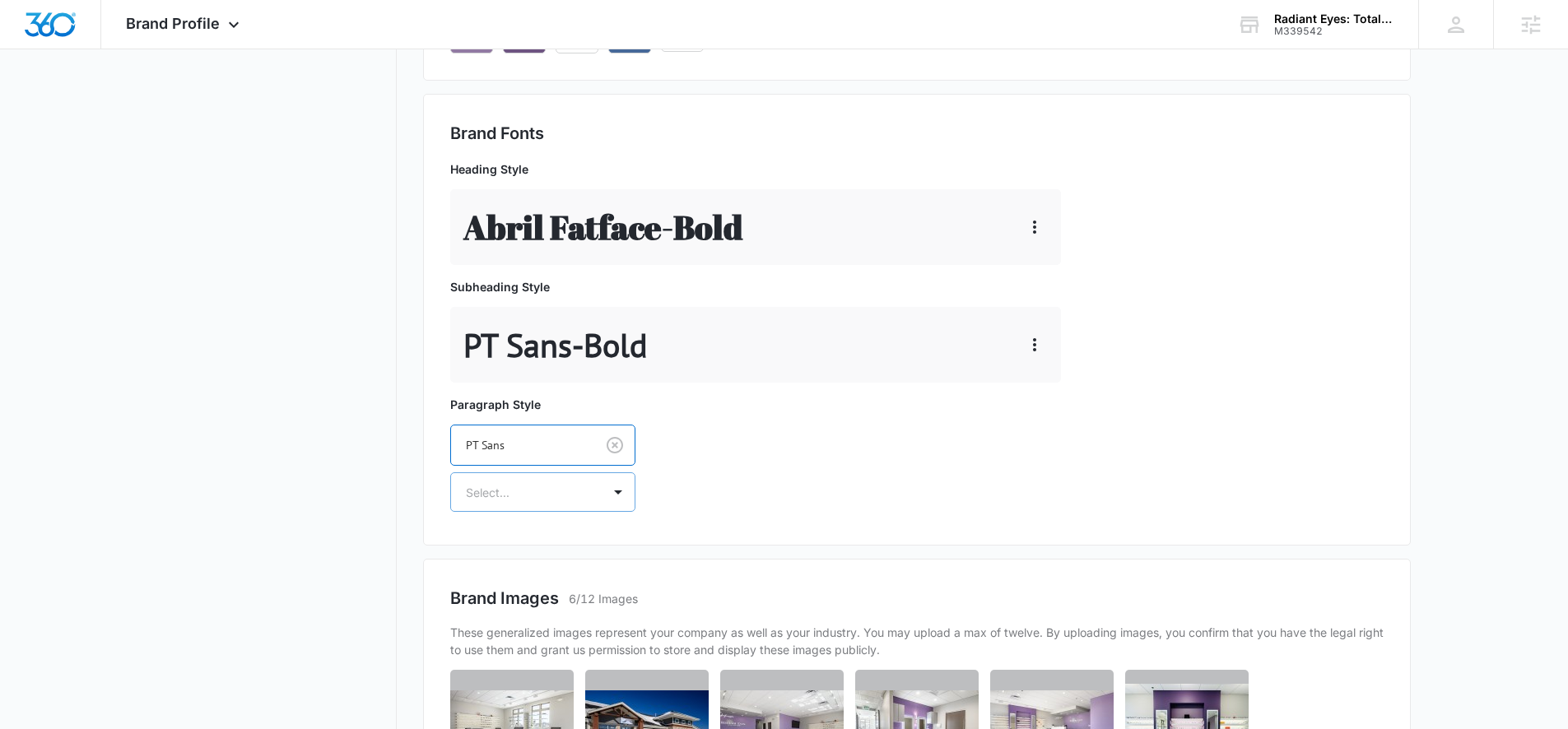
click at [543, 500] on div at bounding box center [523, 493] width 114 height 21
click at [499, 548] on p "Regular" at bounding box center [541, 550] width 142 height 17
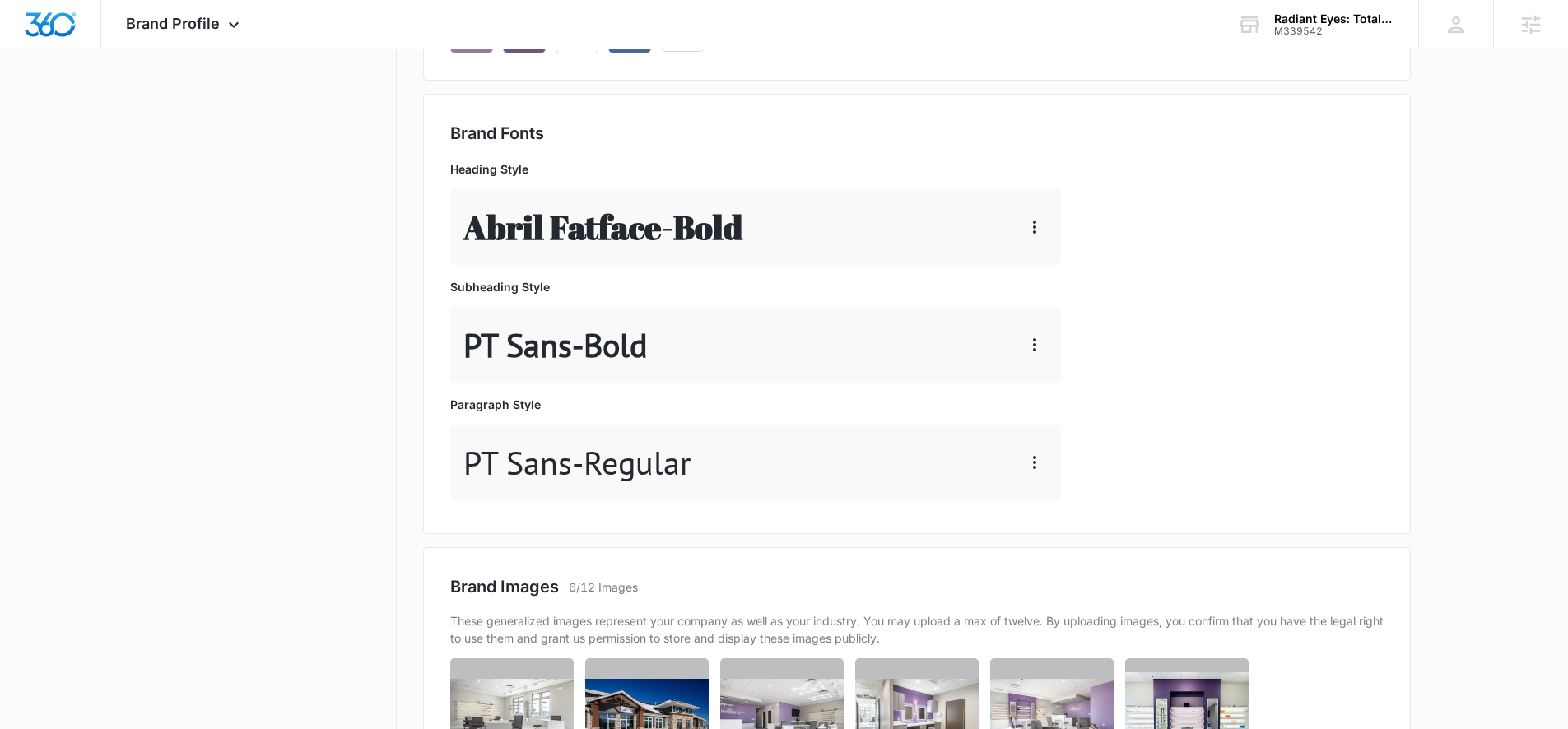
click at [740, 535] on div "By uploading images, you confirm that you have the legal right to use them and …" at bounding box center [917, 366] width 988 height 1490
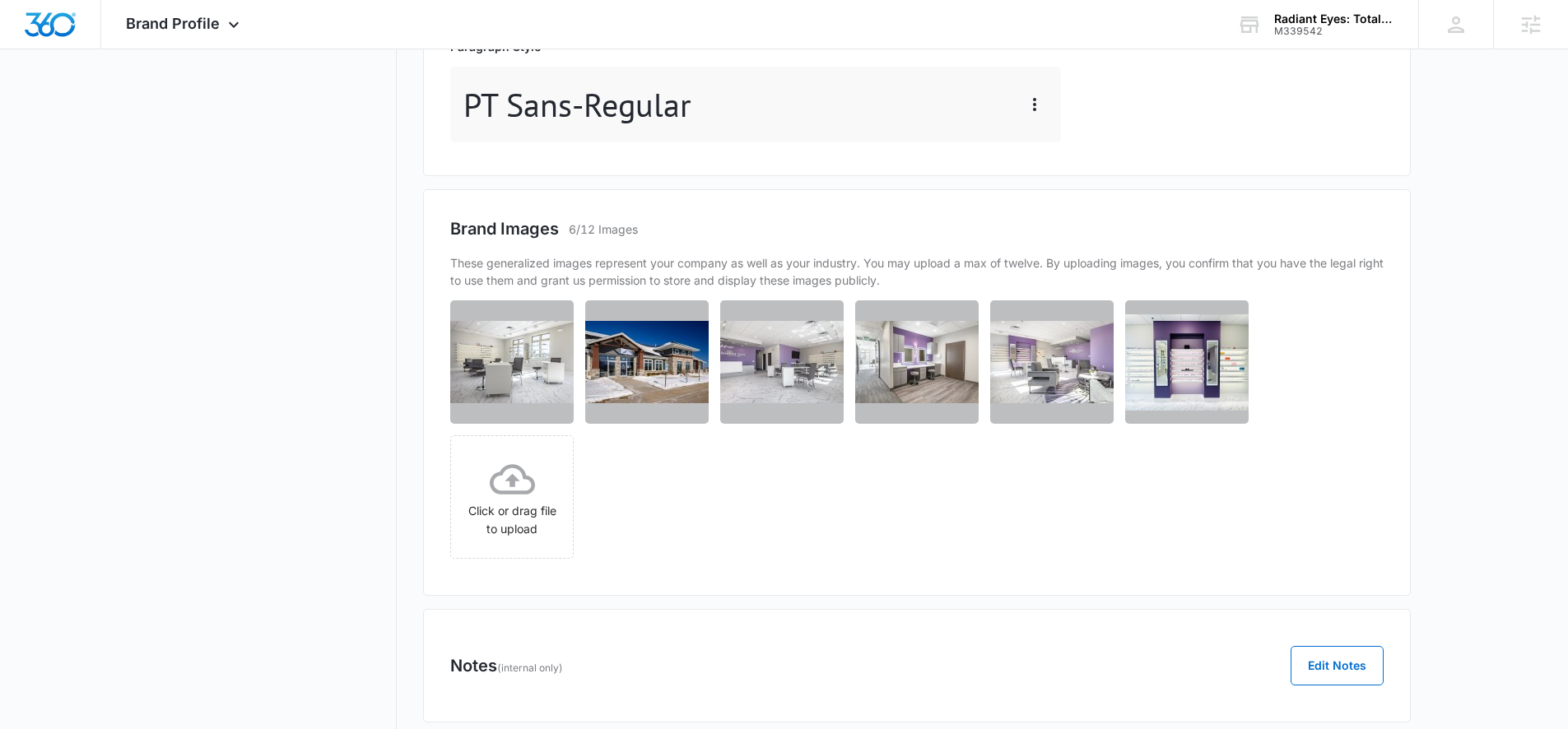
scroll to position [962, 0]
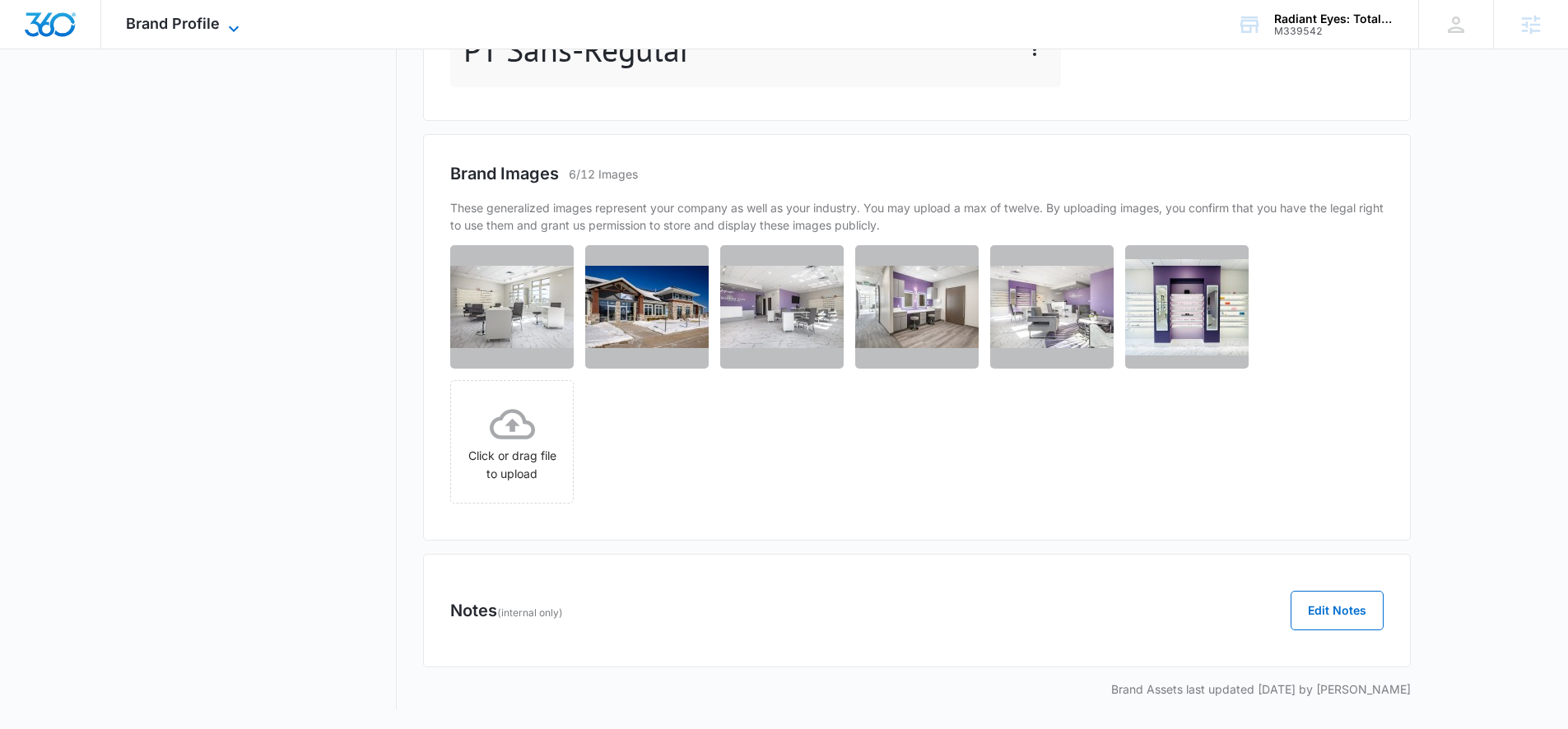
click at [178, 22] on span "Brand Profile" at bounding box center [172, 23] width 94 height 17
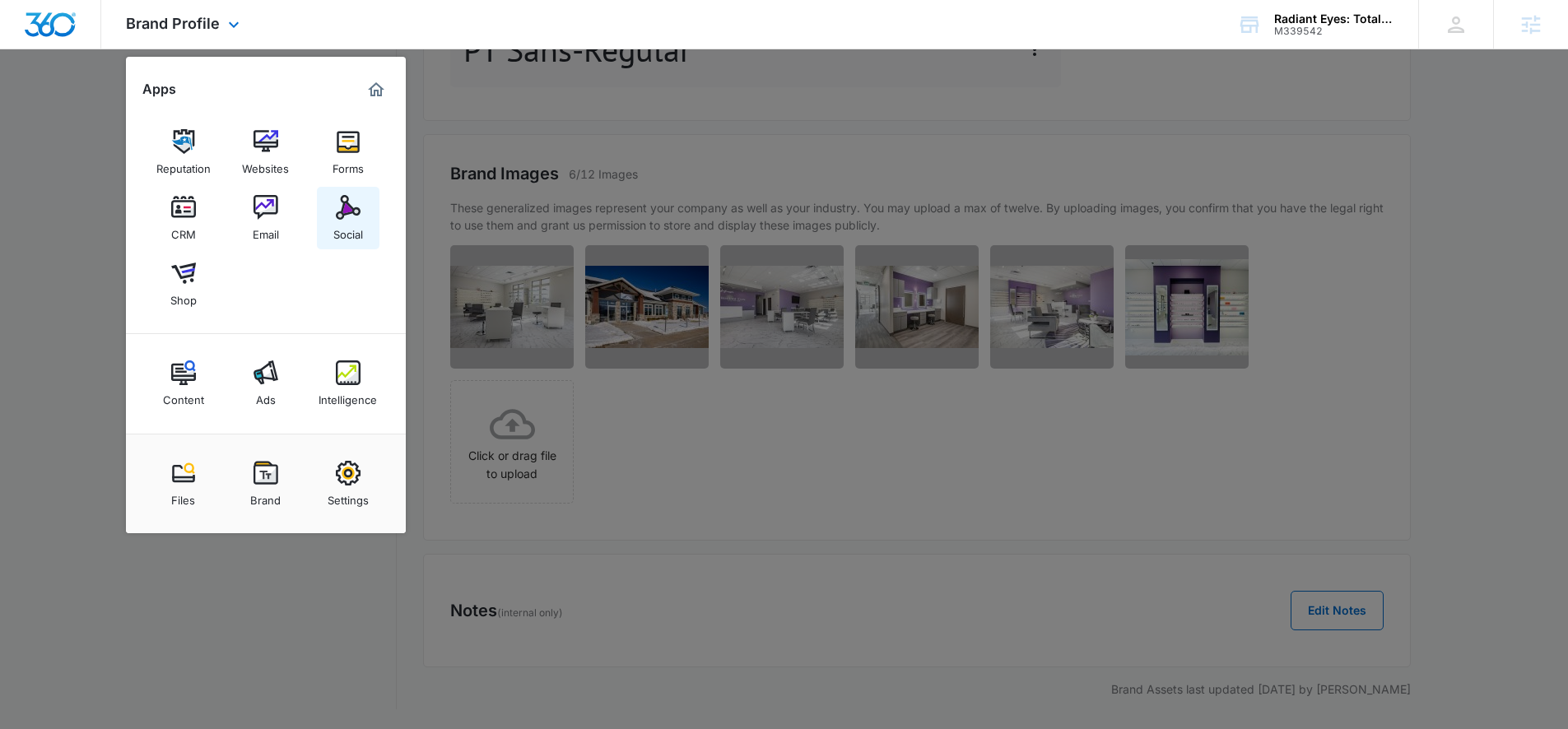
click at [349, 229] on div "Social" at bounding box center [348, 230] width 29 height 21
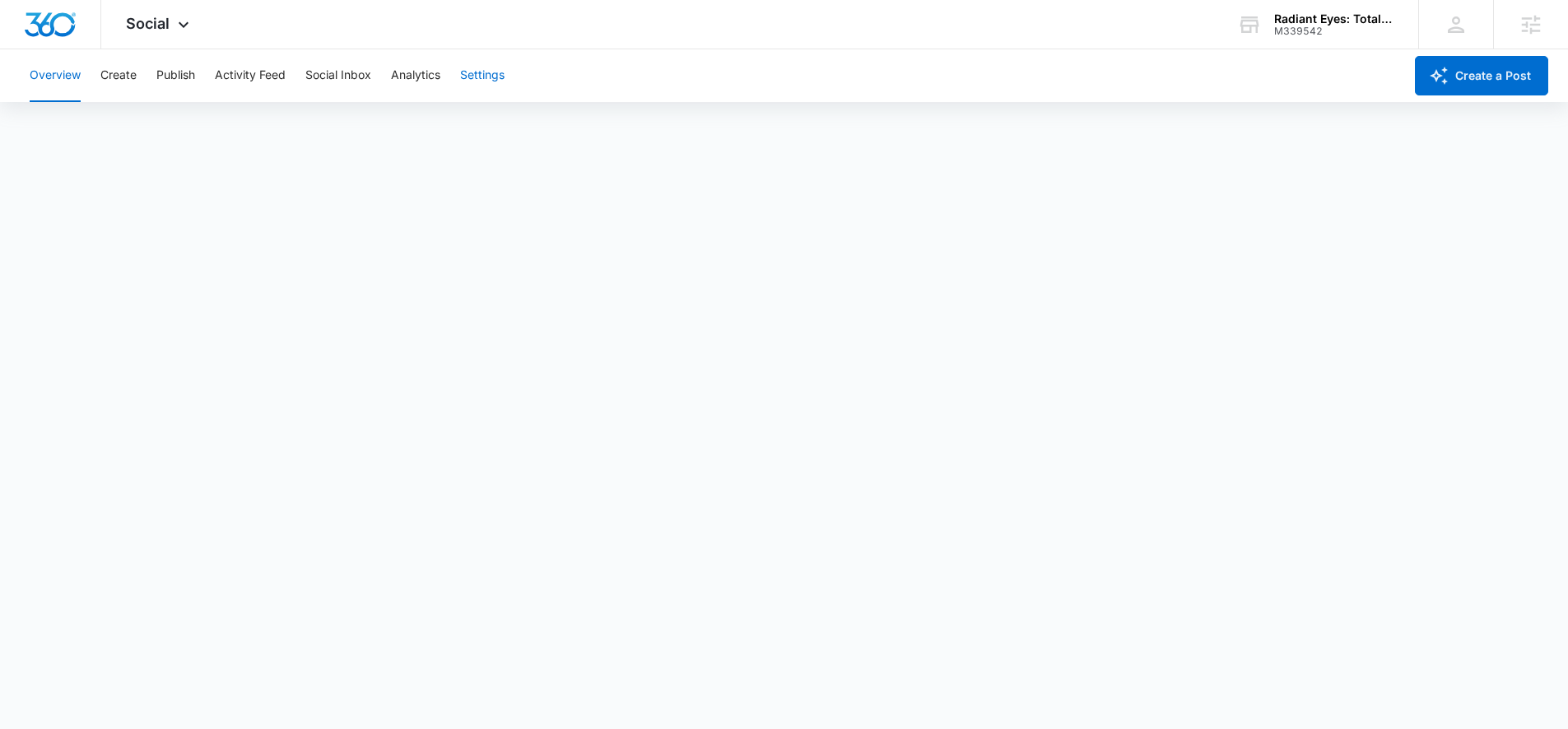
click at [482, 73] on button "Settings" at bounding box center [482, 76] width 45 height 53
click at [153, 21] on span "Social" at bounding box center [148, 23] width 44 height 17
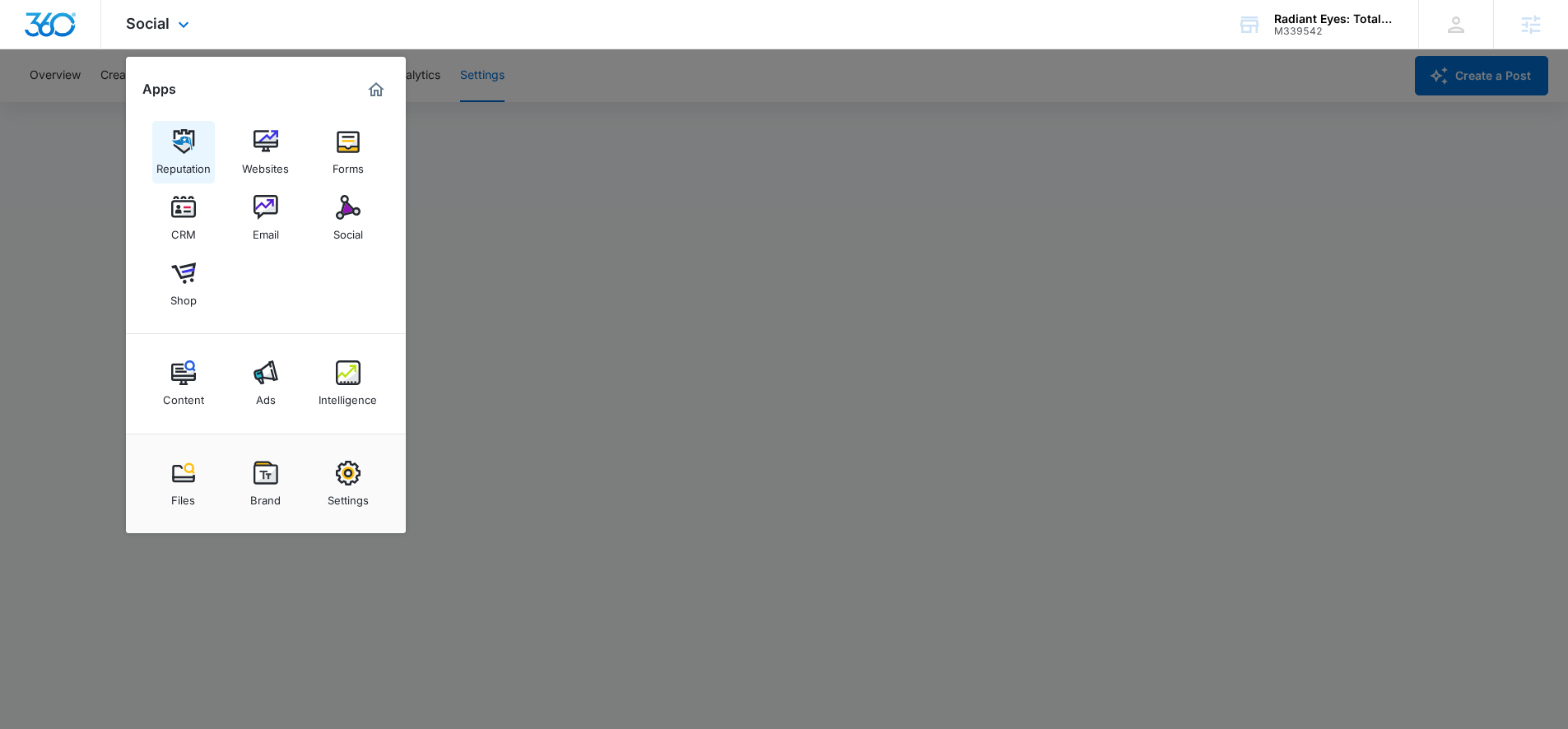
click at [188, 143] on img at bounding box center [183, 141] width 25 height 25
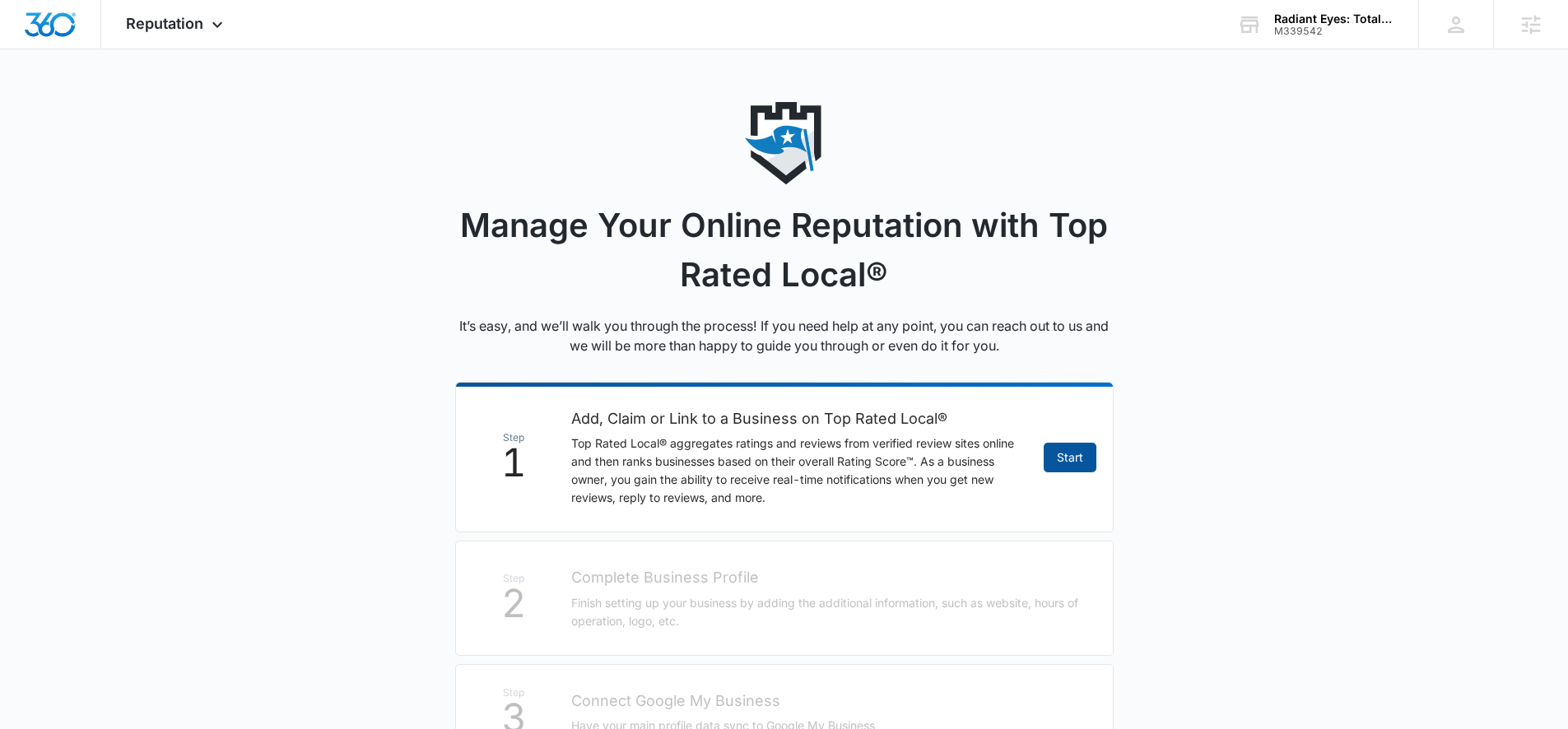
click at [1070, 459] on link "Start" at bounding box center [1071, 457] width 53 height 29
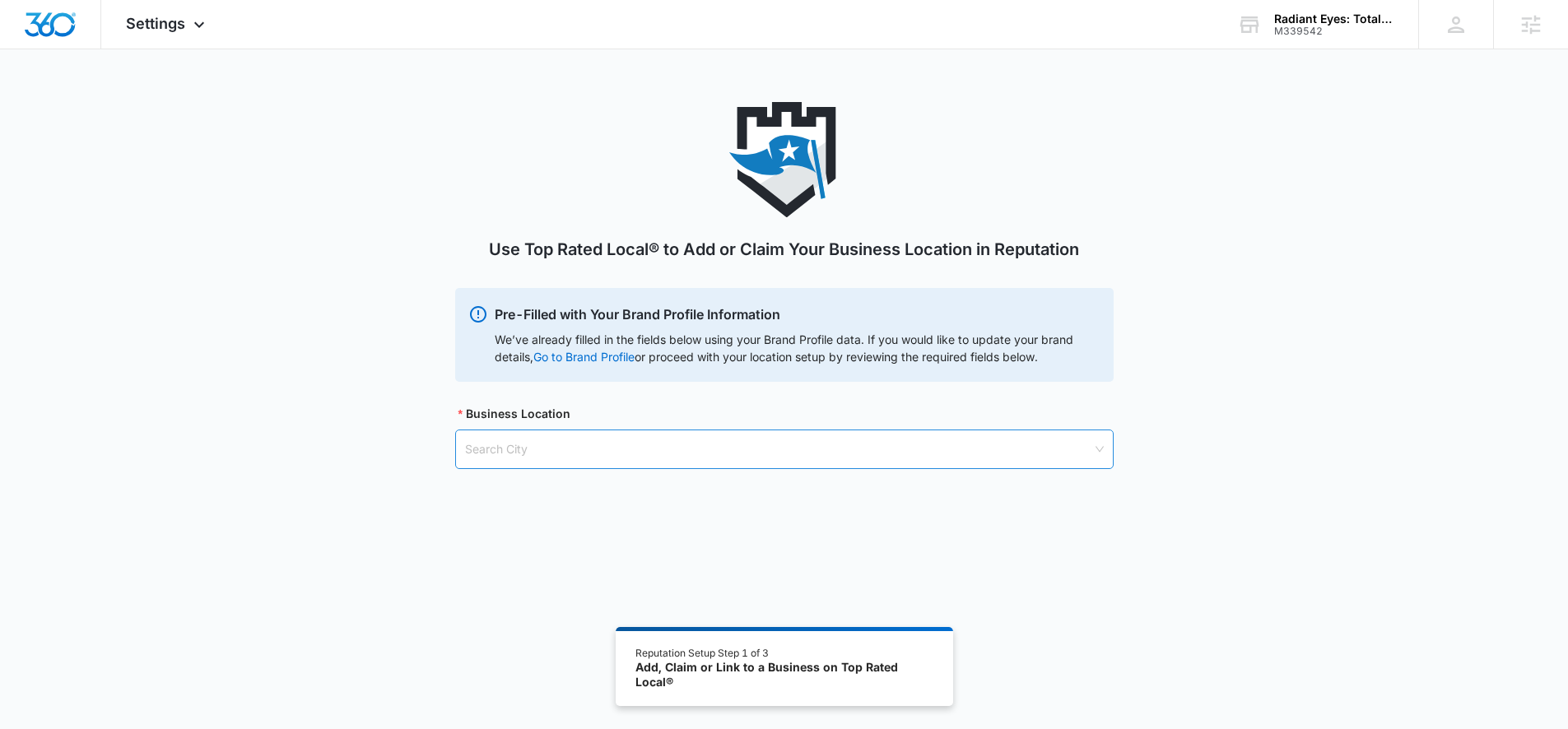
click at [579, 445] on input "search" at bounding box center [779, 449] width 627 height 37
click at [1209, 26] on div "M339542" at bounding box center [1334, 31] width 120 height 12
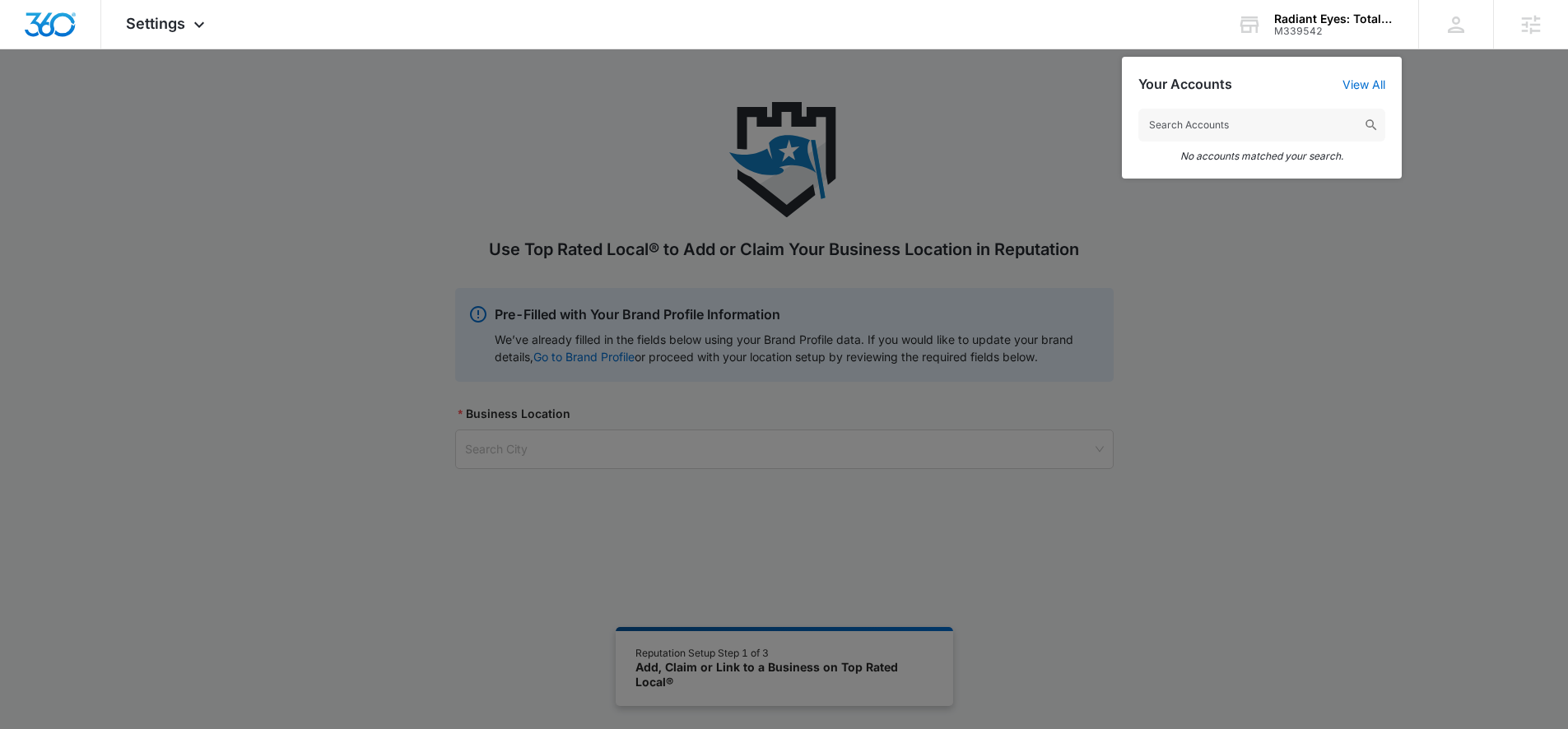
click at [951, 139] on div at bounding box center [784, 364] width 1568 height 729
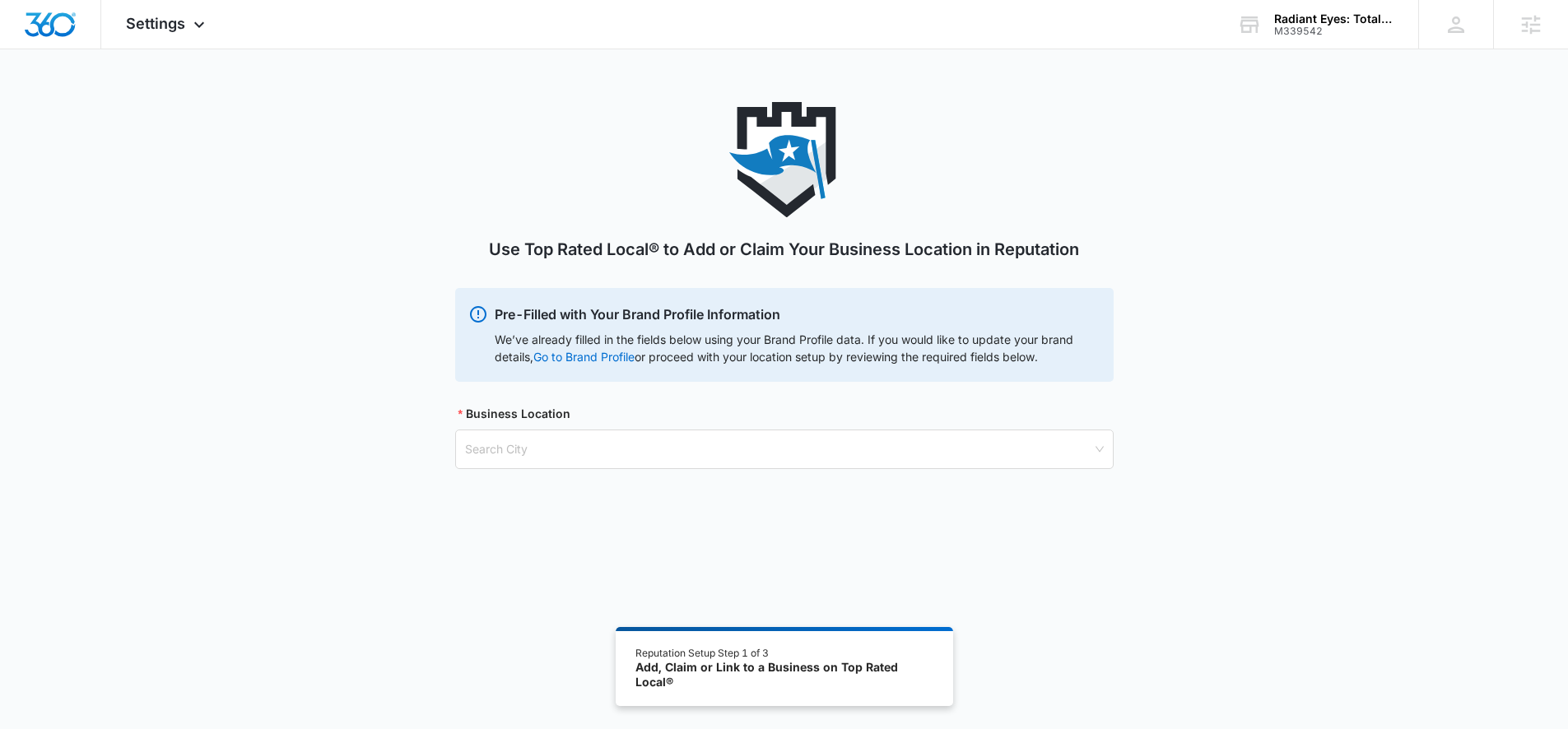
scroll to position [90, 0]
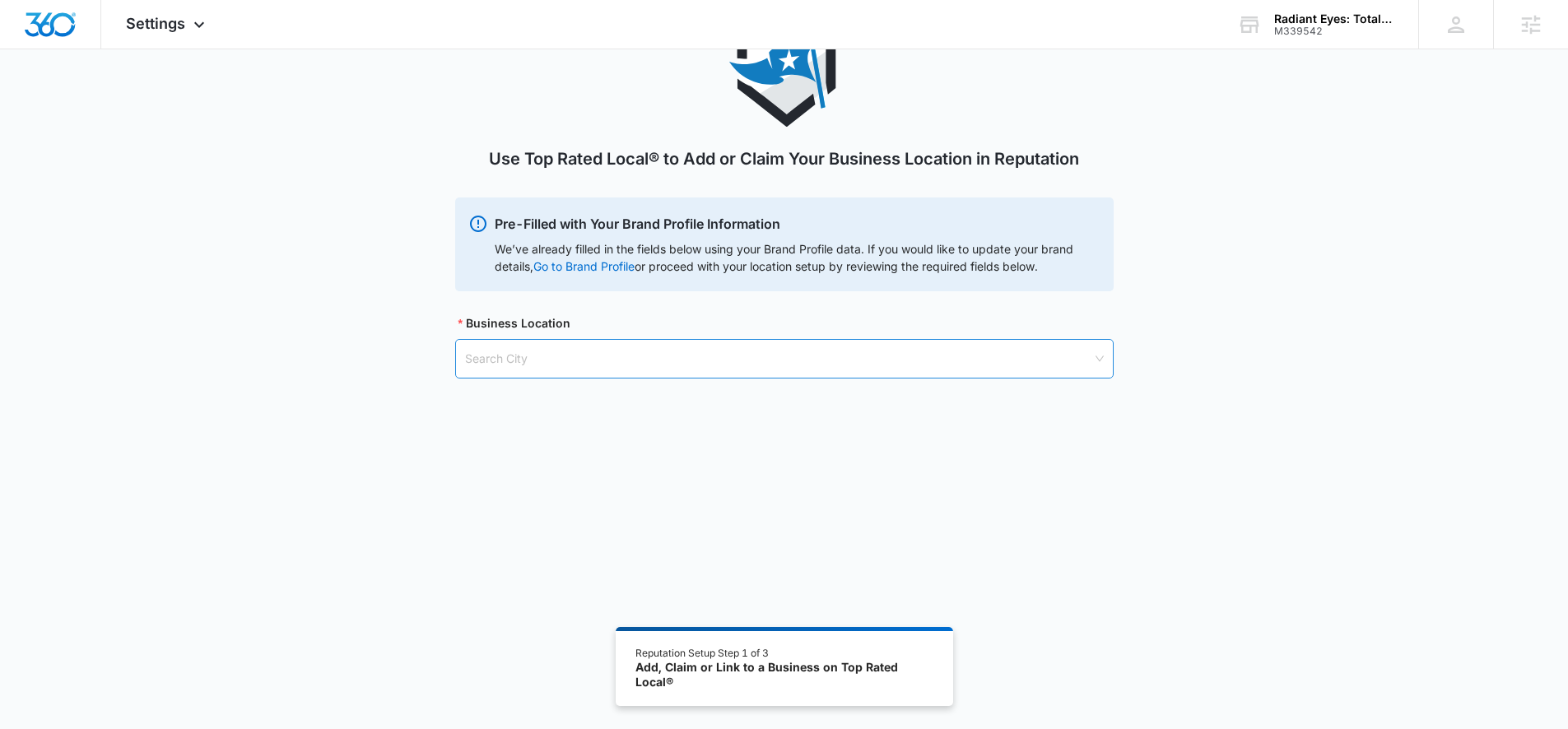
click at [559, 361] on input "search" at bounding box center [779, 359] width 627 height 37
click at [652, 362] on input "search" at bounding box center [779, 359] width 627 height 37
type input "Suss"
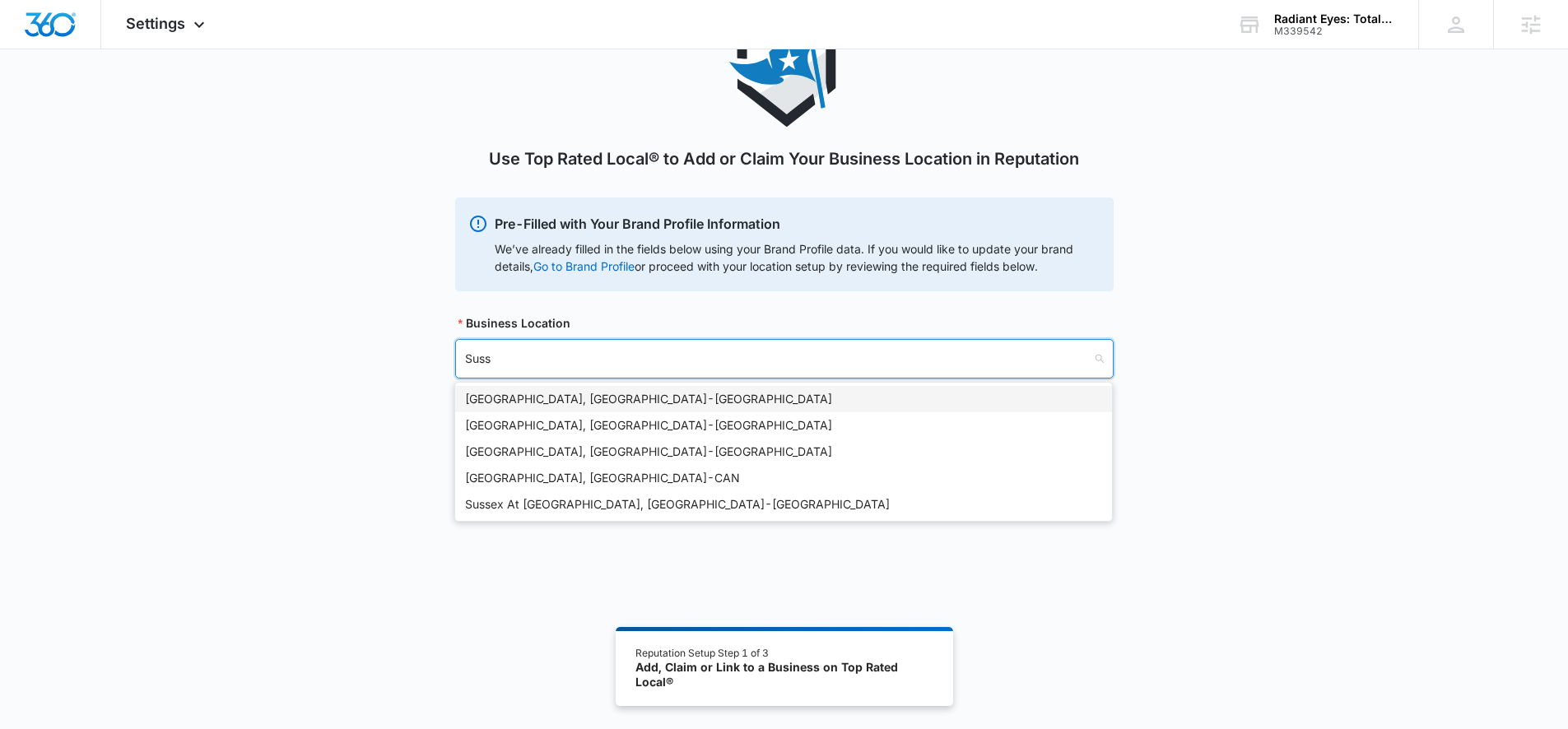
click at [493, 404] on div "Sussex, WI - USA" at bounding box center [784, 400] width 637 height 18
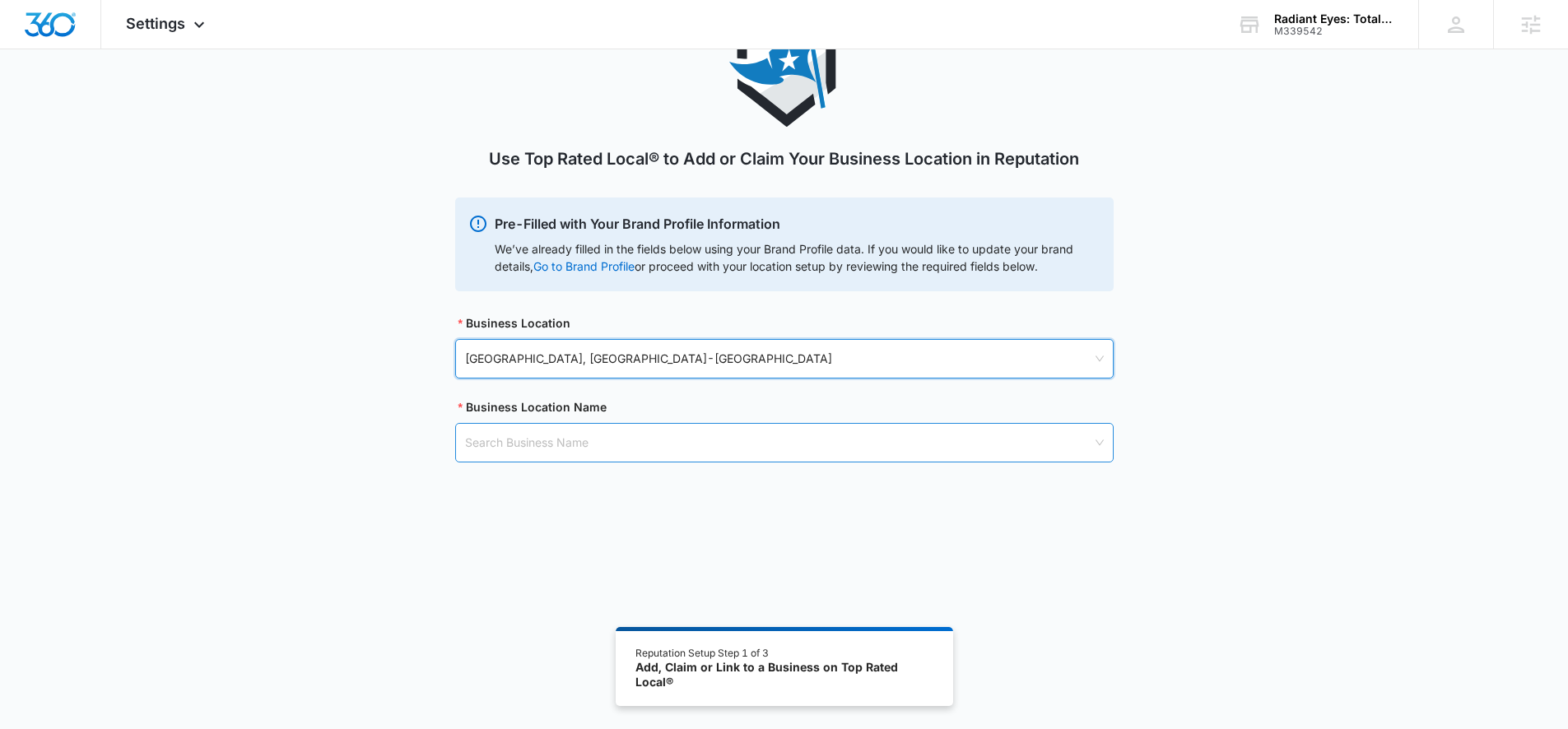
click at [517, 453] on input "search" at bounding box center [779, 443] width 627 height 37
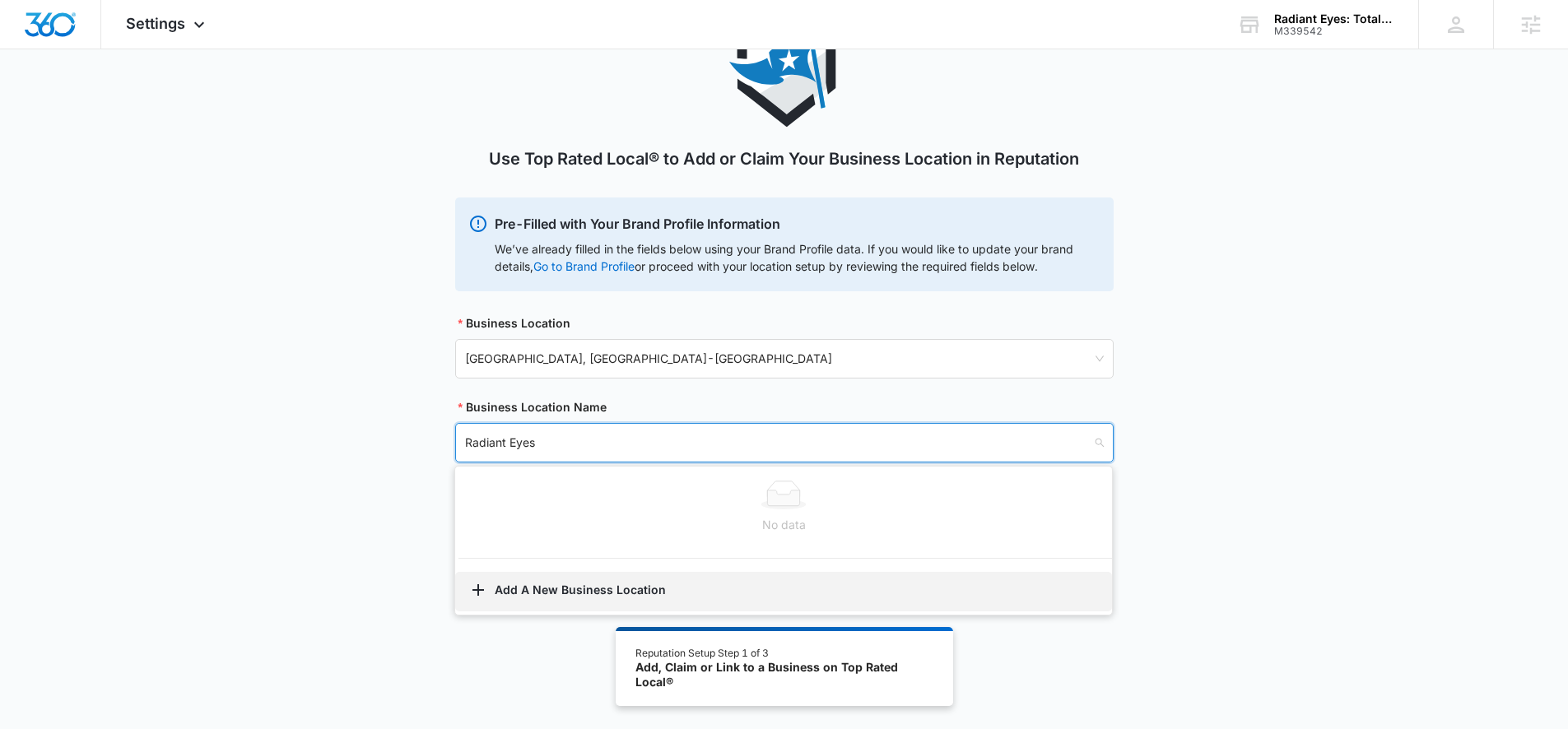
type input "Radiant Eyes"
click at [585, 597] on button "Add A New Business Location" at bounding box center [784, 591] width 657 height 39
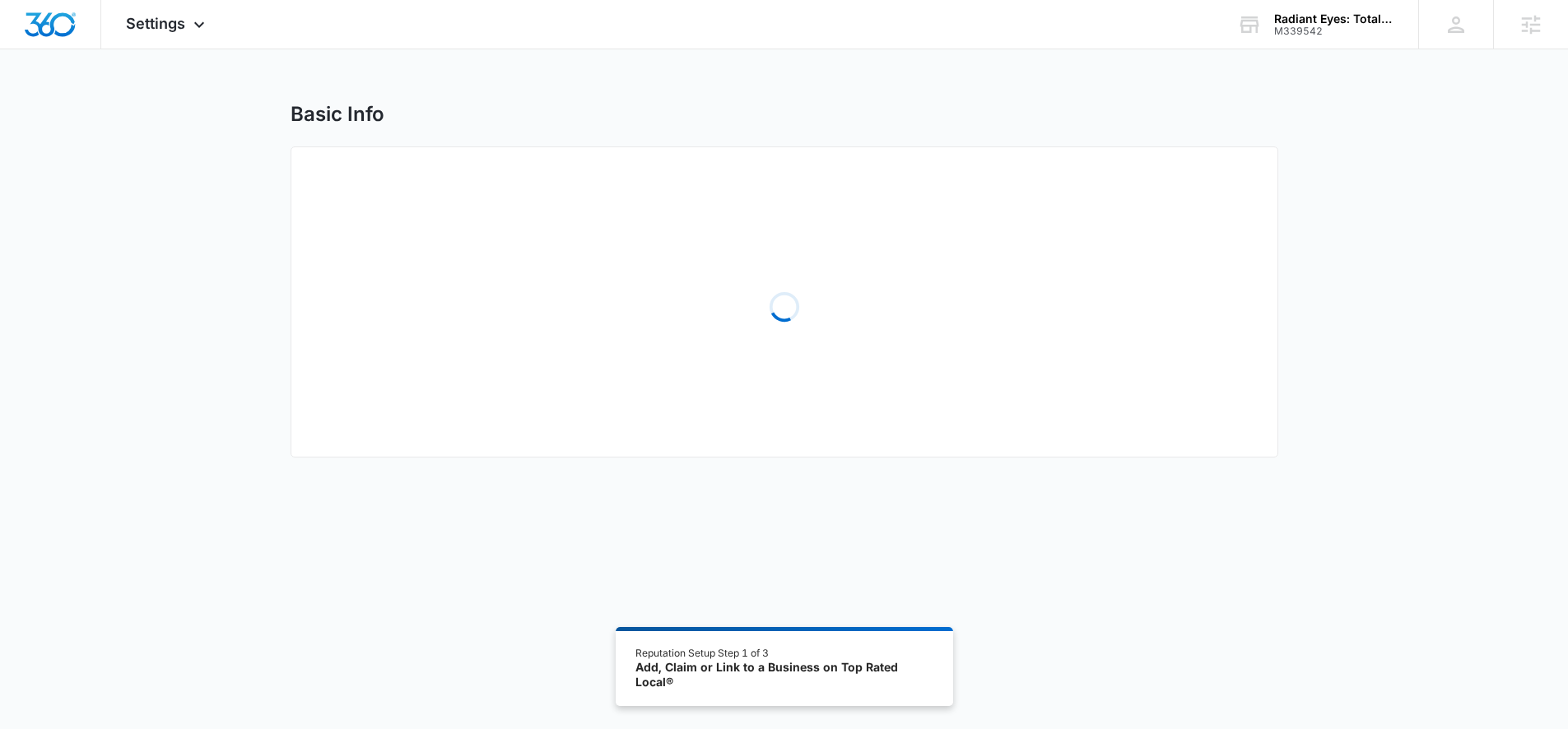
select select "[US_STATE]"
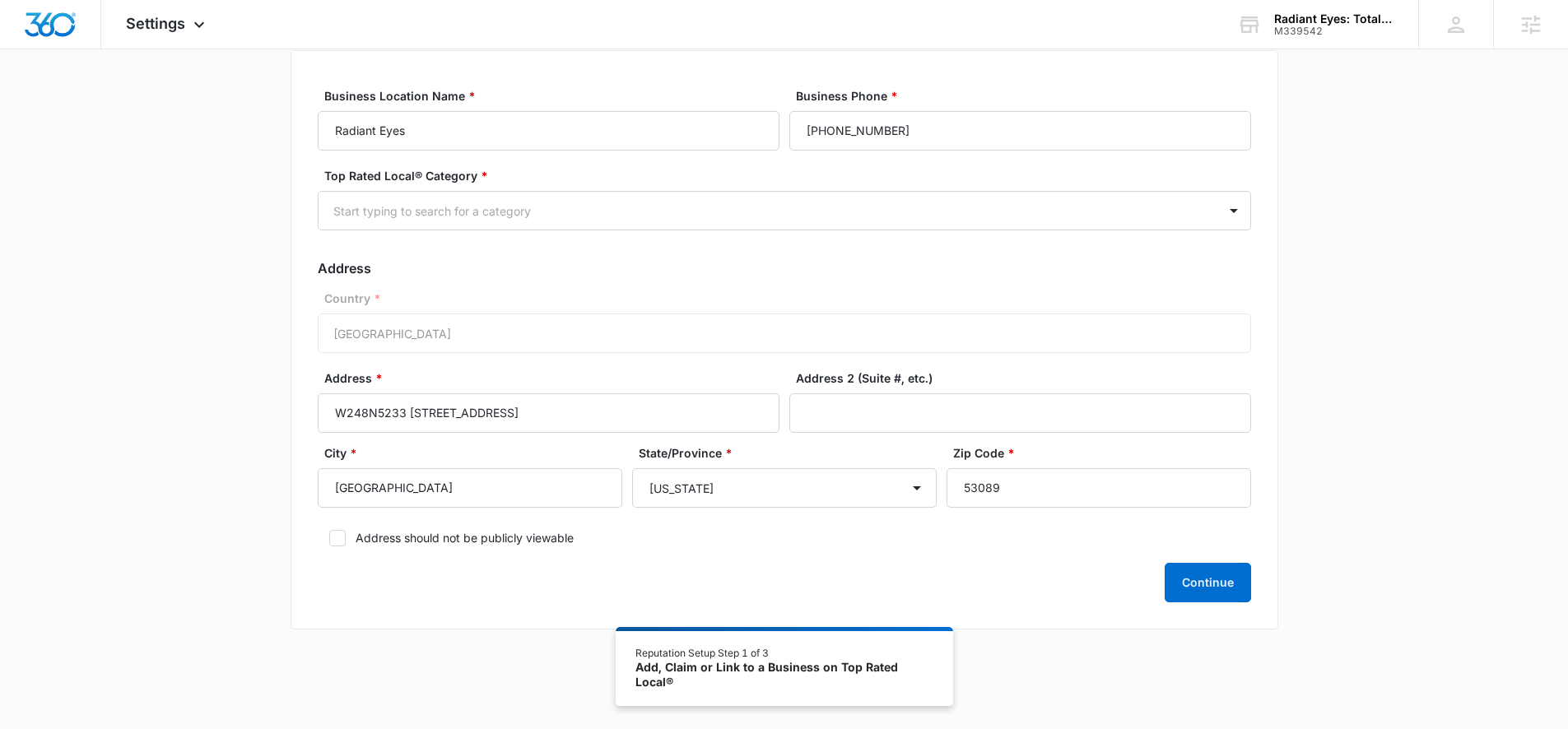
scroll to position [101, 0]
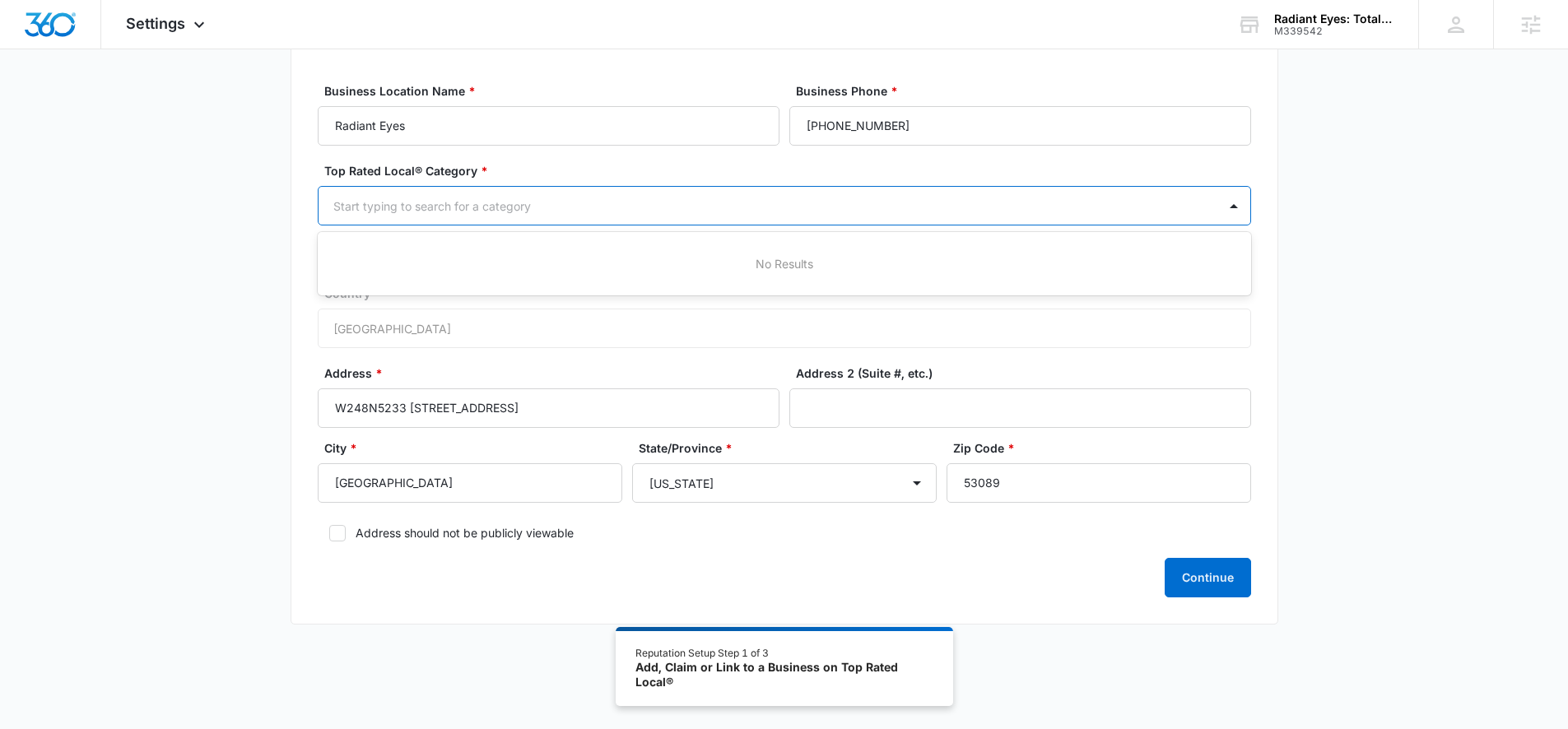
click at [634, 201] on div at bounding box center [764, 206] width 862 height 21
type input "eye"
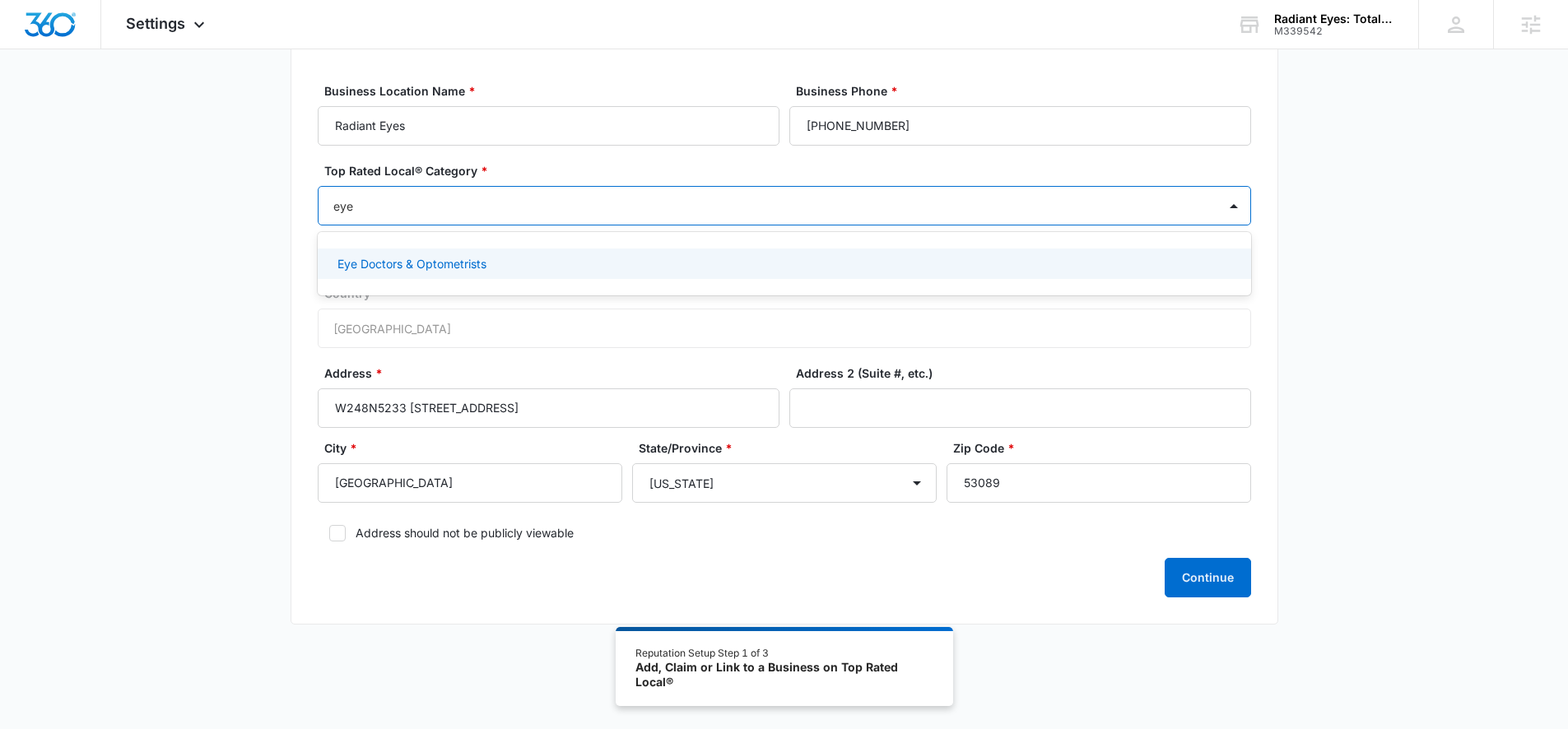
click at [417, 264] on p "Eye Doctors & Optometrists" at bounding box center [412, 264] width 149 height 17
click at [1190, 584] on button "Continue" at bounding box center [1207, 578] width 87 height 39
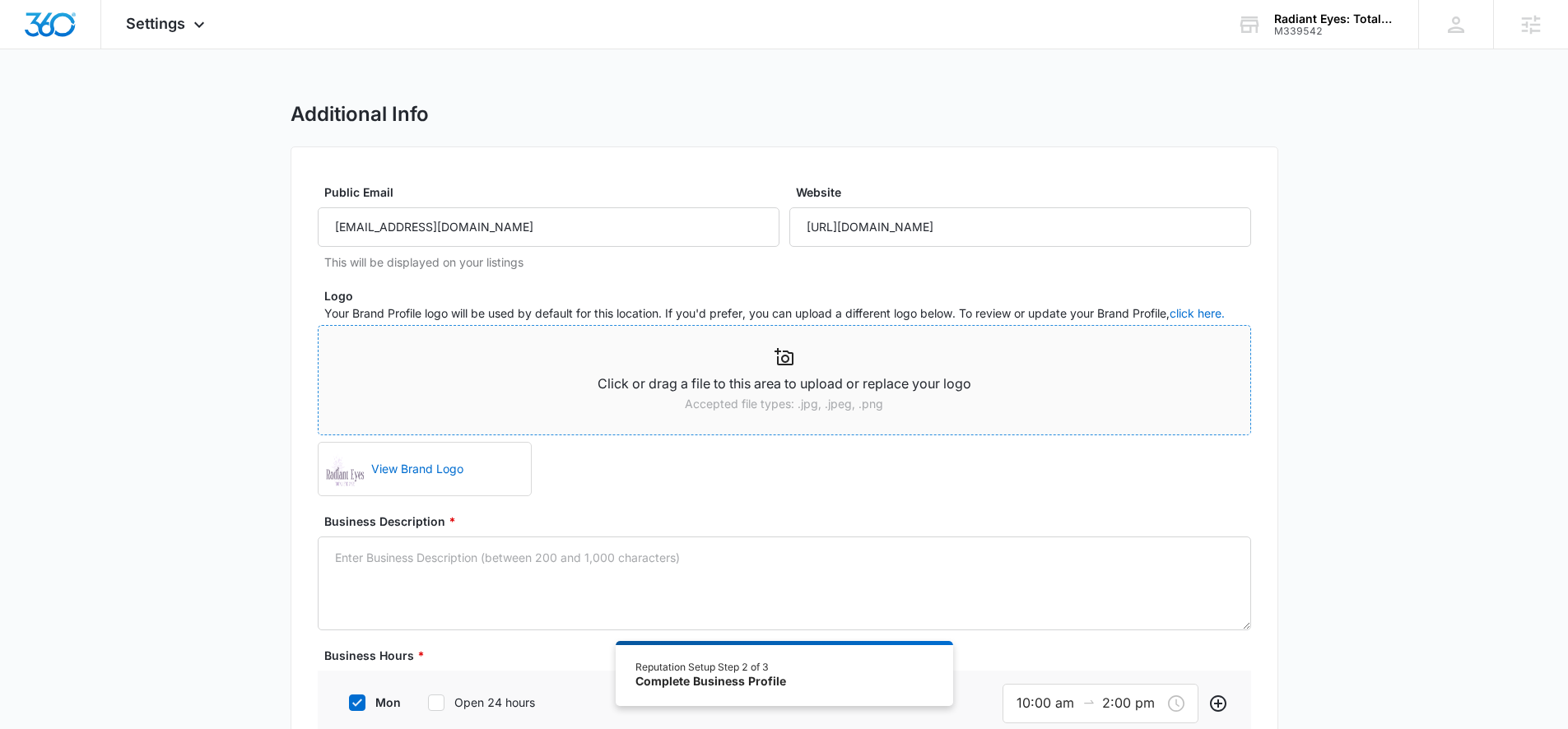
click at [779, 360] on icon at bounding box center [785, 358] width 20 height 20
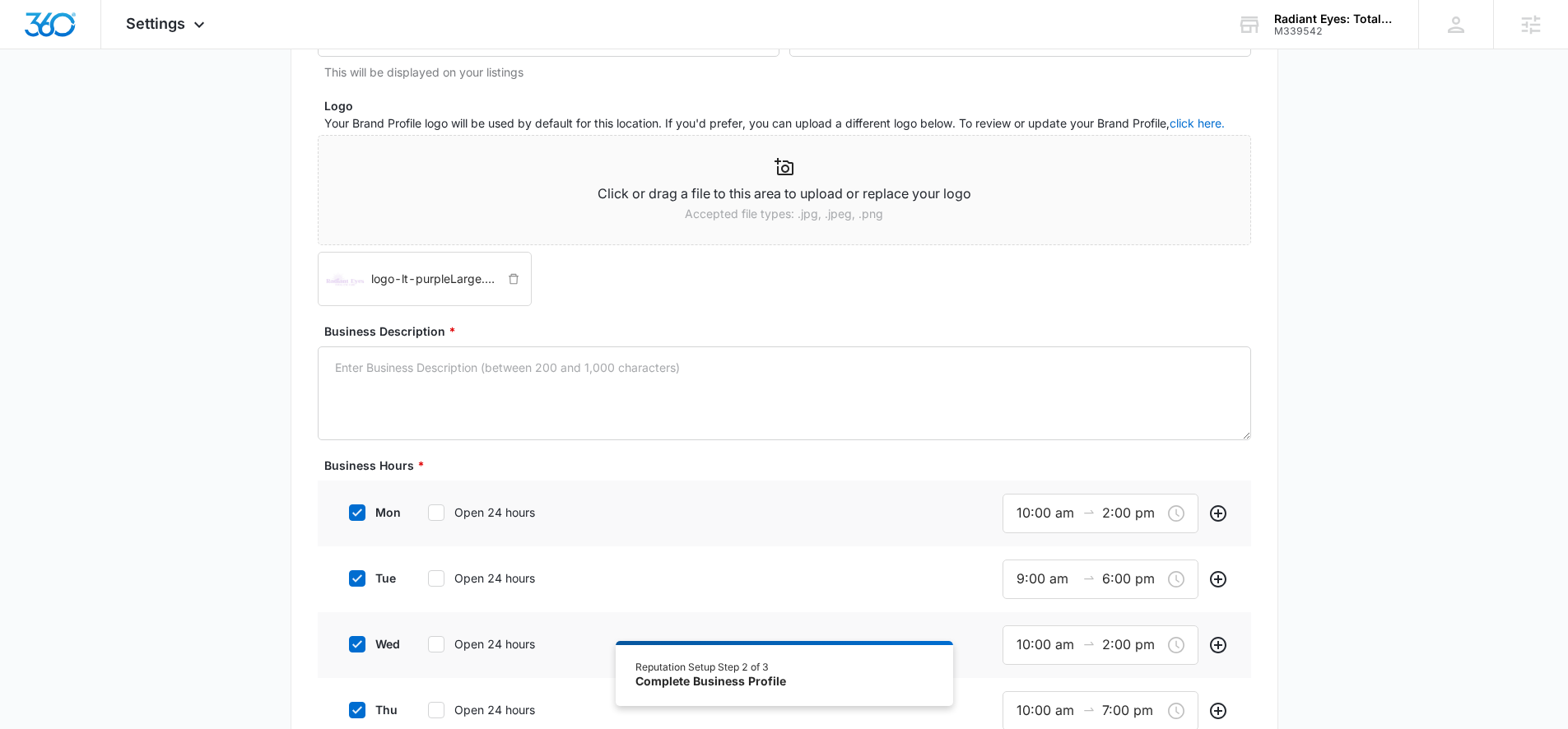
scroll to position [192, 0]
click at [586, 367] on textarea "Business Description *" at bounding box center [784, 391] width 934 height 94
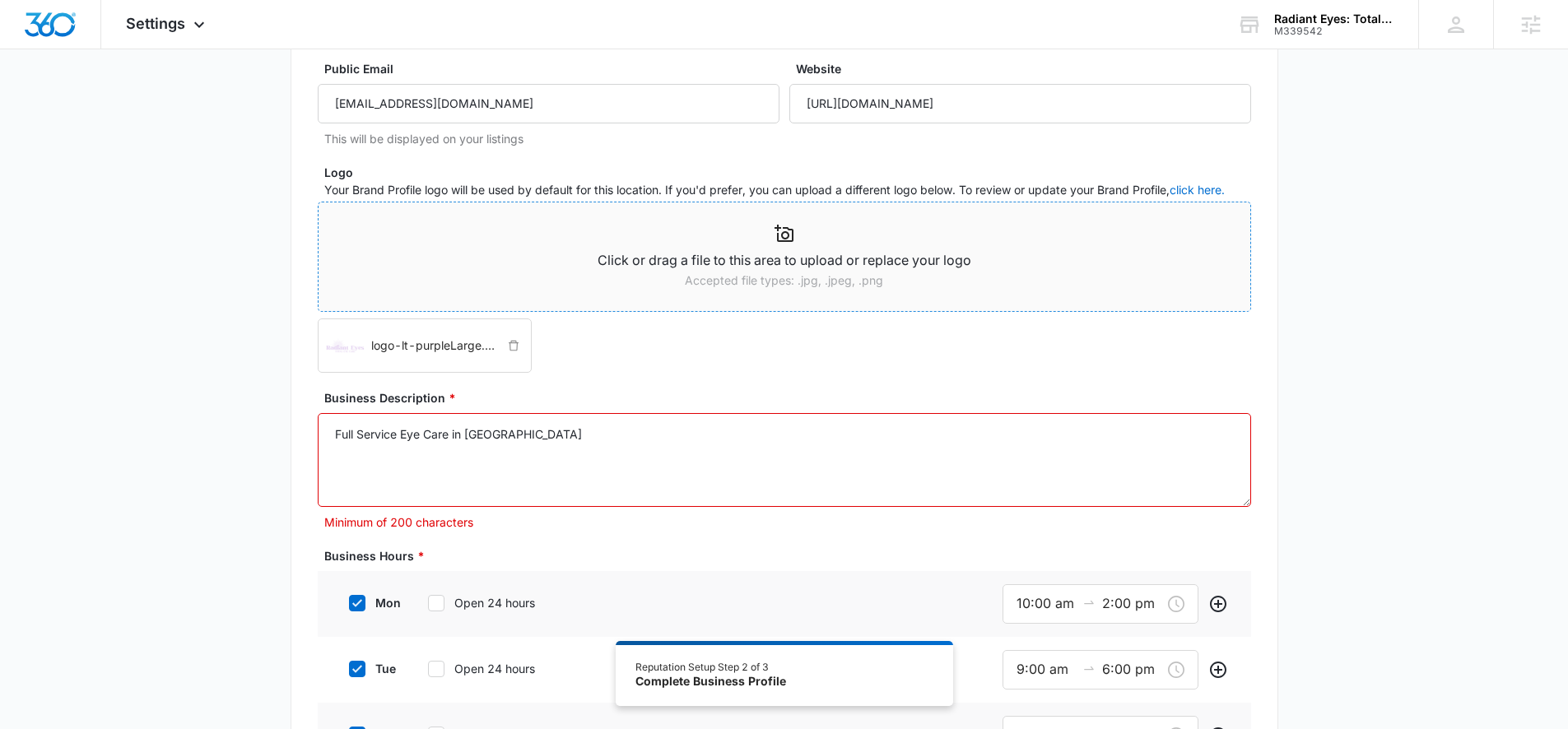
scroll to position [0, 0]
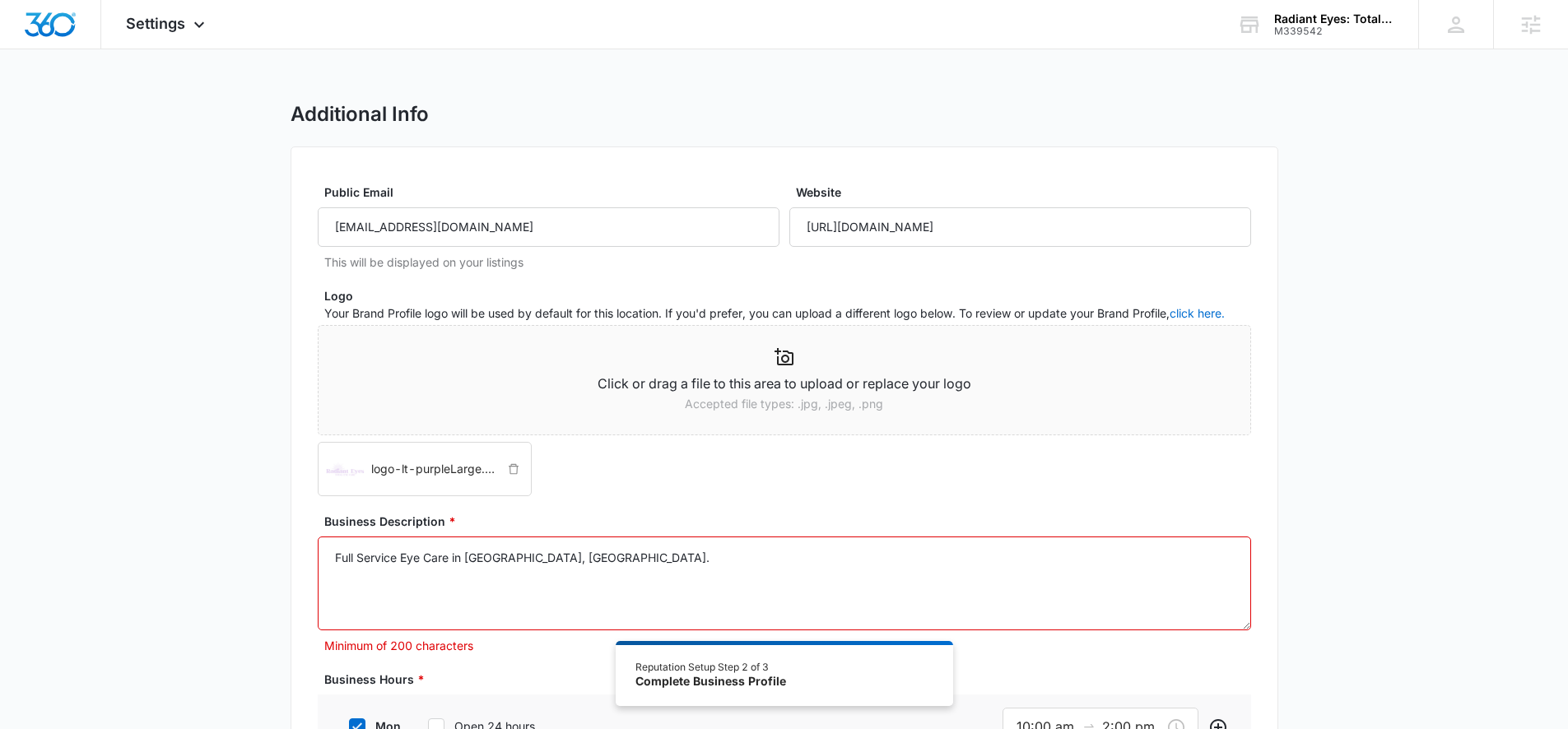
drag, startPoint x: 552, startPoint y: 560, endPoint x: 305, endPoint y: 545, distance: 247.5
paste textarea "At Radiant Eyes, we are dedicated to providing exceptional comprehensive eye ca…"
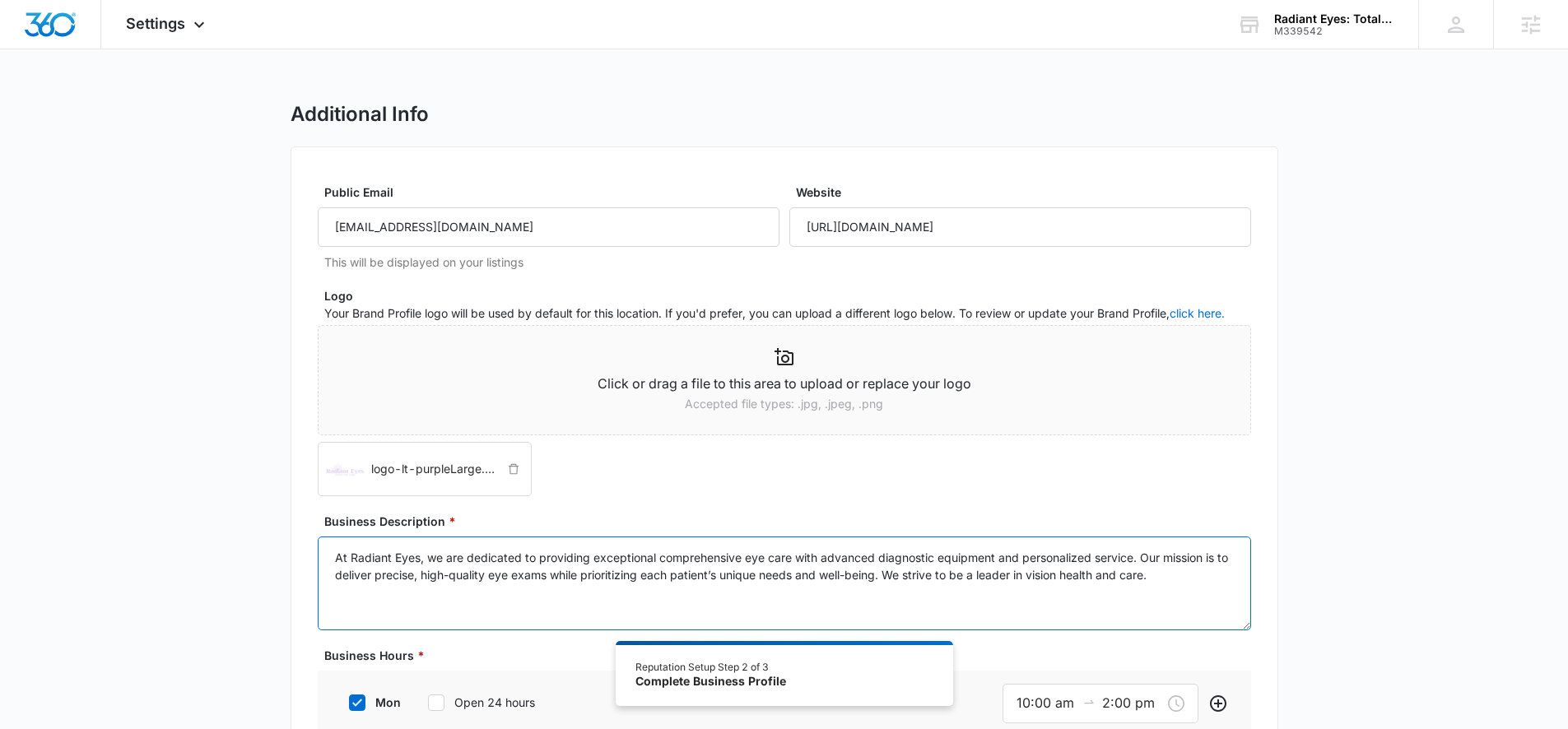
type textarea "At Radiant Eyes, we are dedicated to providing exceptional comprehensive eye ca…"
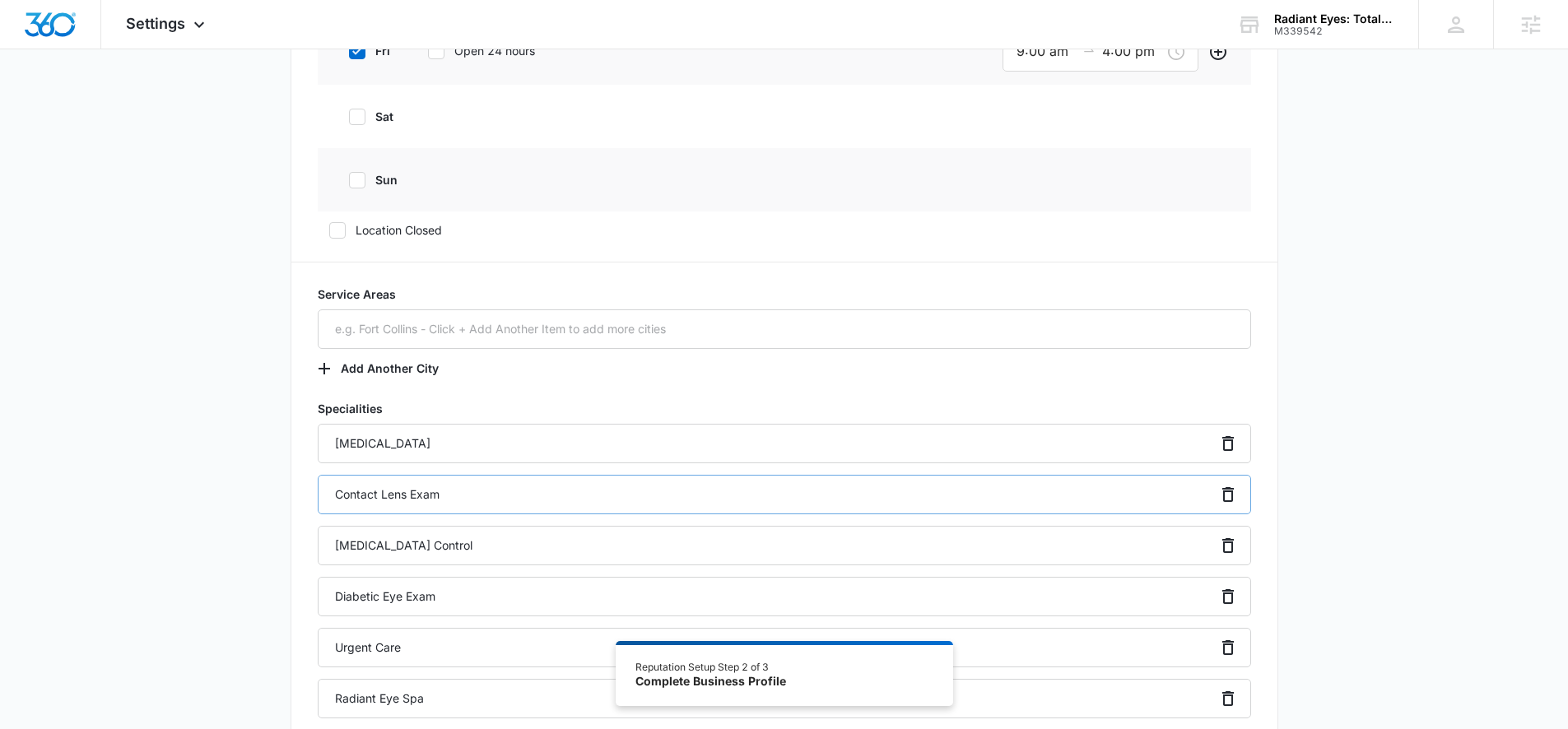
scroll to position [995, 0]
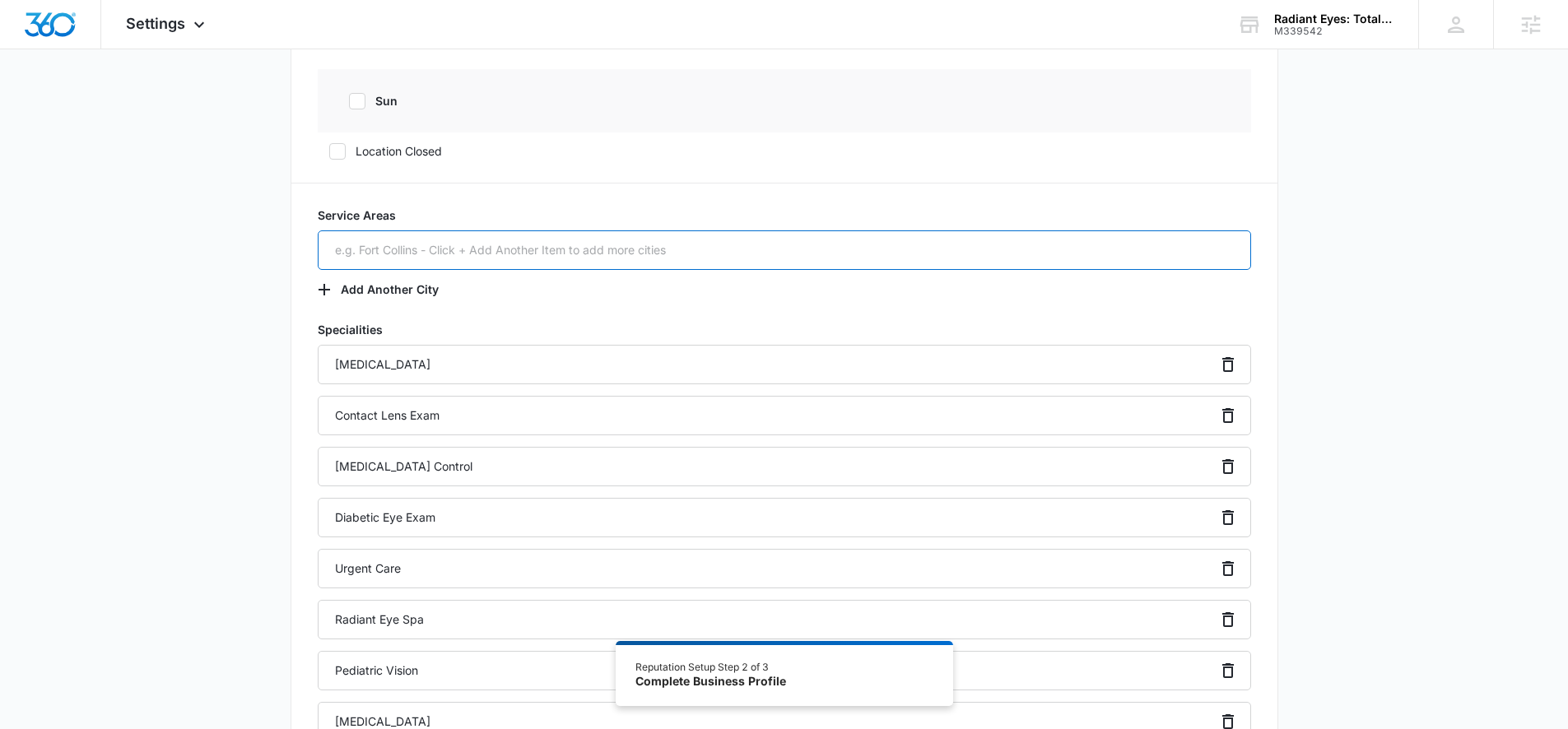
click at [430, 251] on input "text" at bounding box center [784, 250] width 934 height 39
click at [340, 253] on input "sussex" at bounding box center [784, 250] width 934 height 39
click at [417, 241] on input "Sussex" at bounding box center [784, 250] width 934 height 39
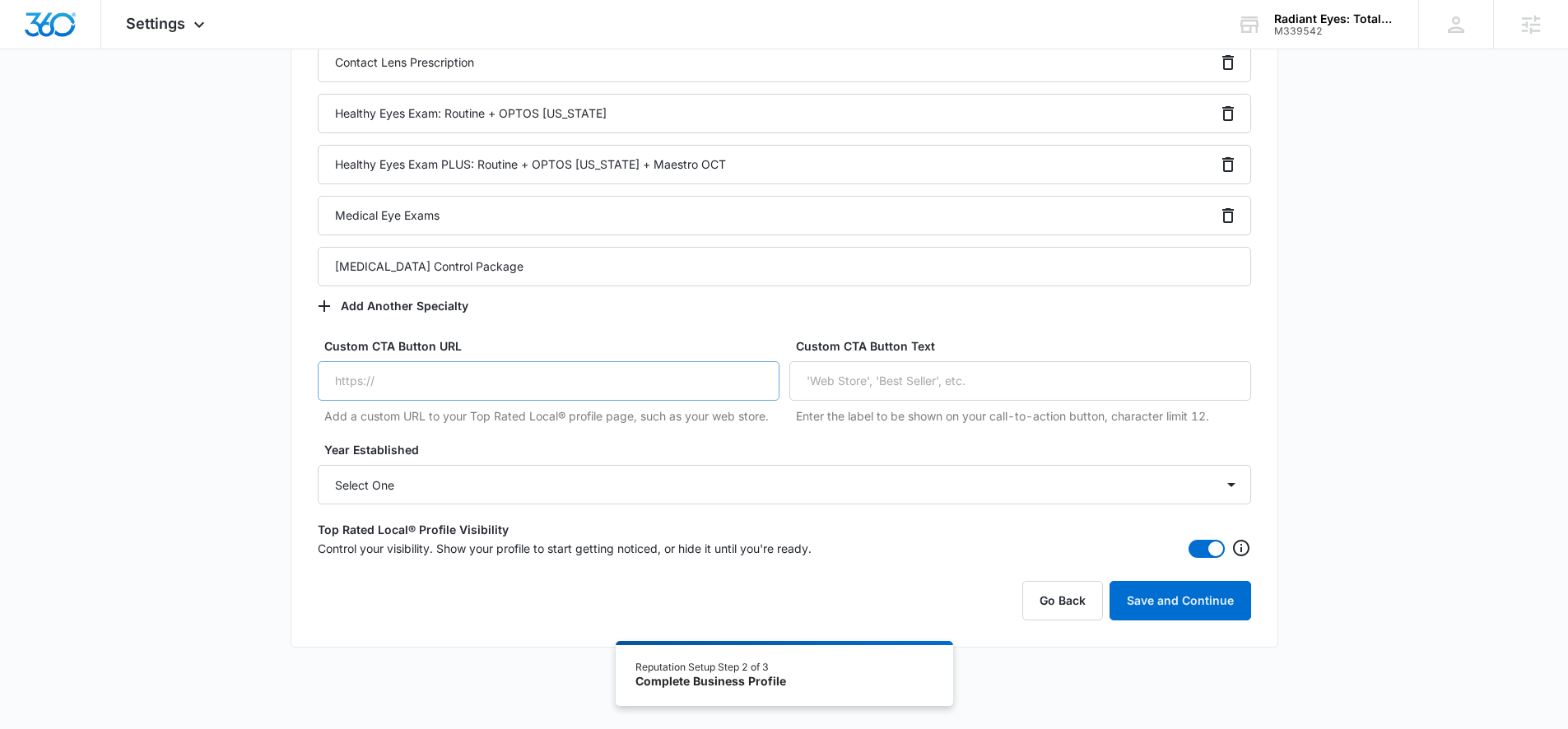
scroll to position [2013, 0]
type input "Sussex, WI"
click at [1166, 607] on button "Save and Continue" at bounding box center [1180, 598] width 141 height 39
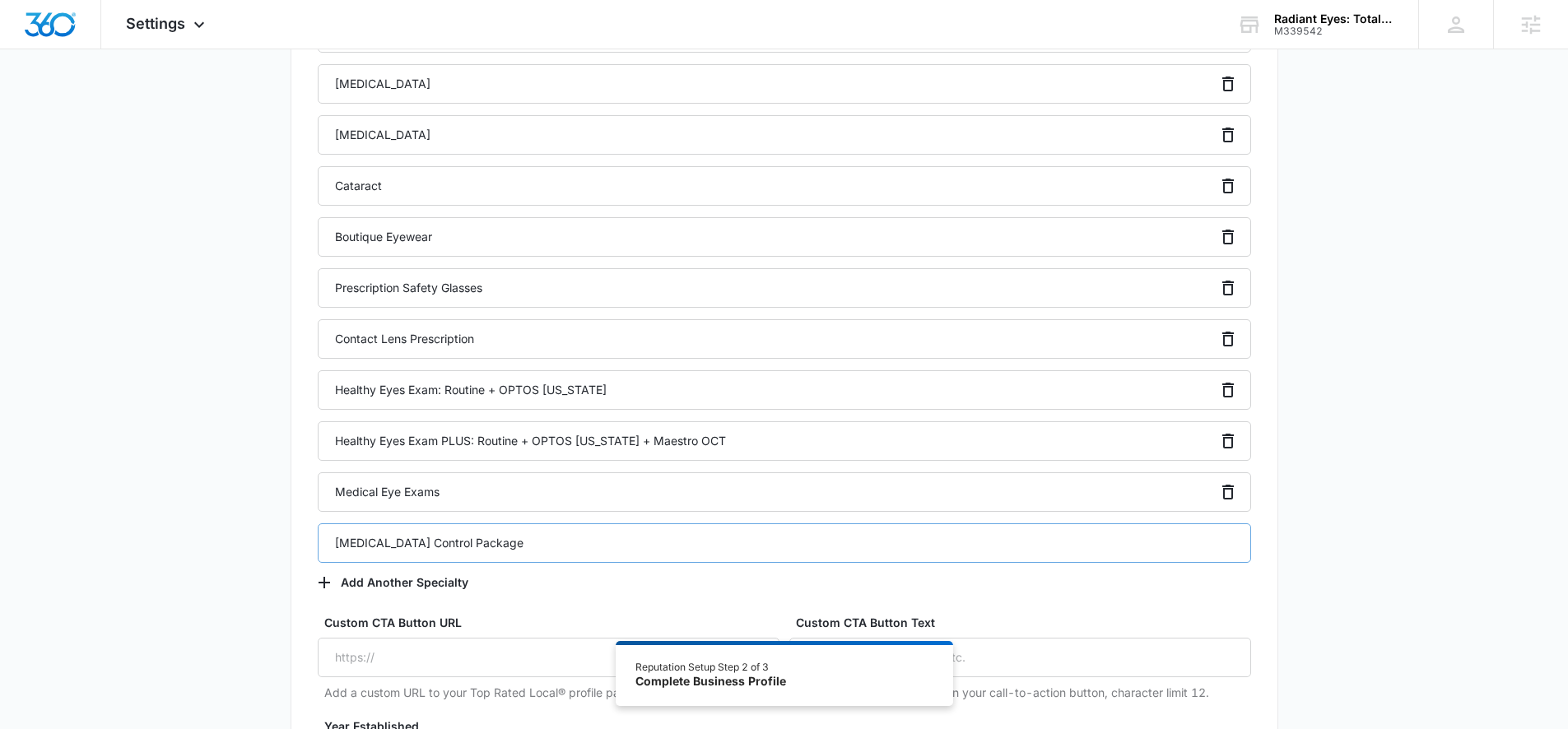
scroll to position [1708, 0]
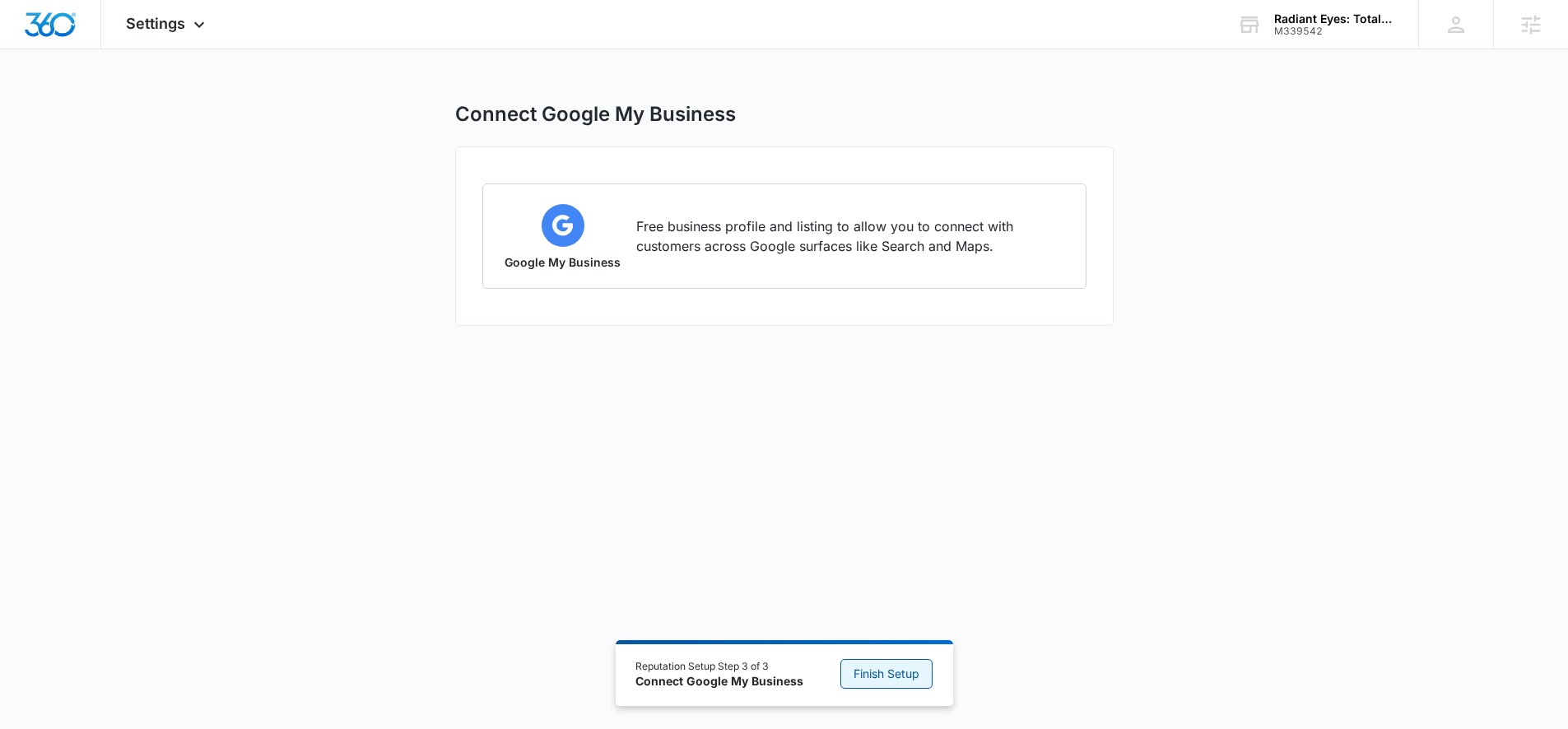
click at [883, 616] on span "Finish Setup" at bounding box center [886, 674] width 66 height 18
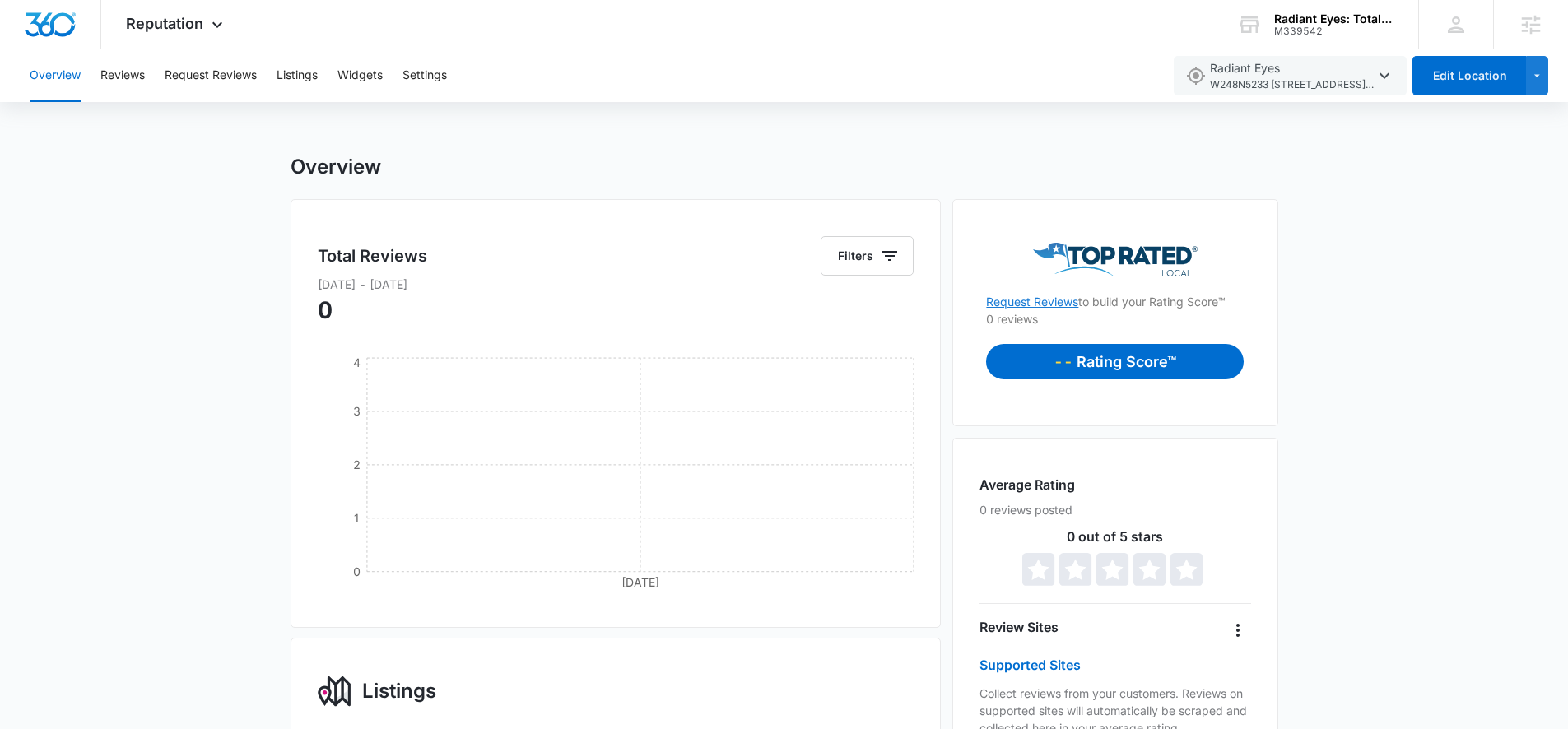
click at [1055, 304] on link "Request Reviews" at bounding box center [1032, 301] width 92 height 14
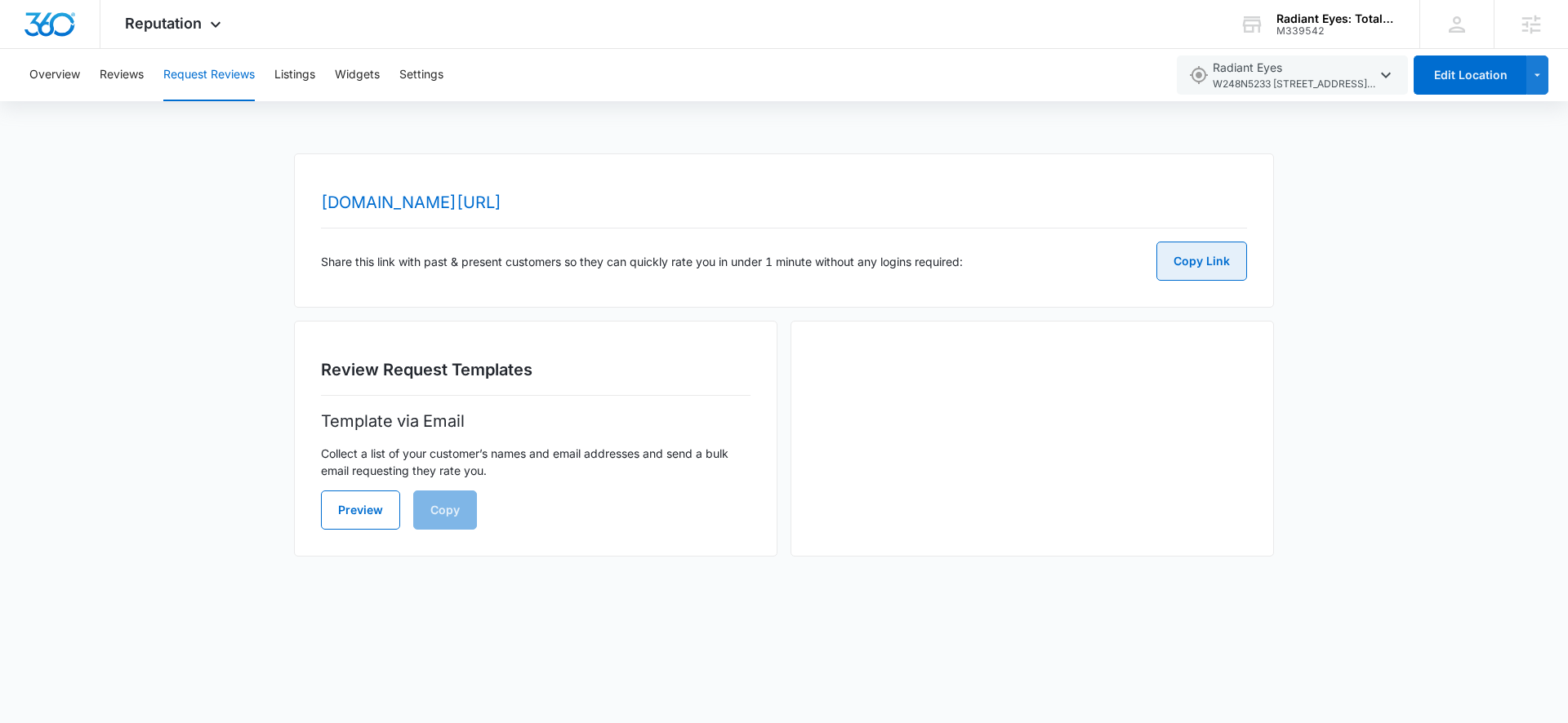
click at [1200, 254] on button "Copy Link" at bounding box center [1201, 261] width 91 height 39
click at [162, 21] on span "Reputation" at bounding box center [163, 23] width 77 height 17
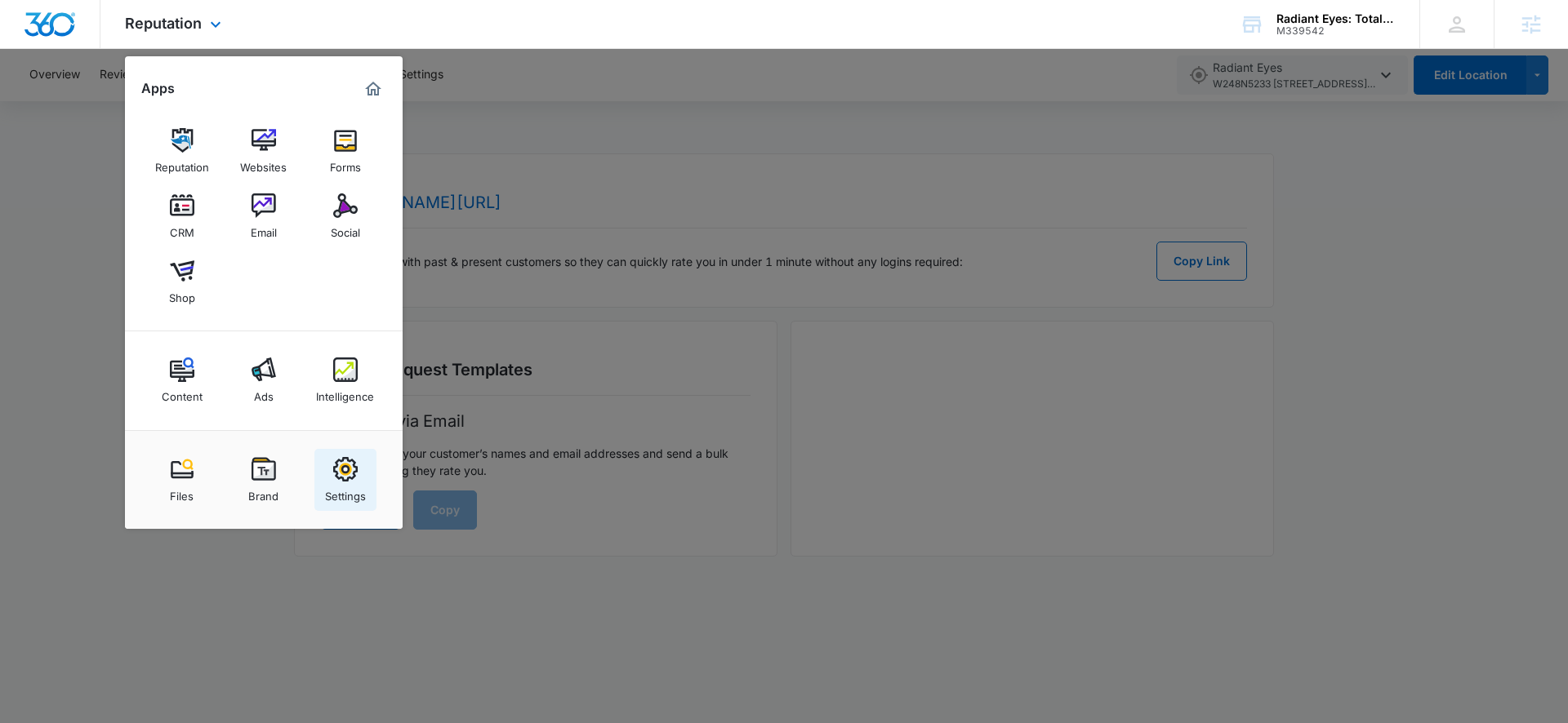
click at [368, 488] on link "Settings" at bounding box center [345, 480] width 62 height 62
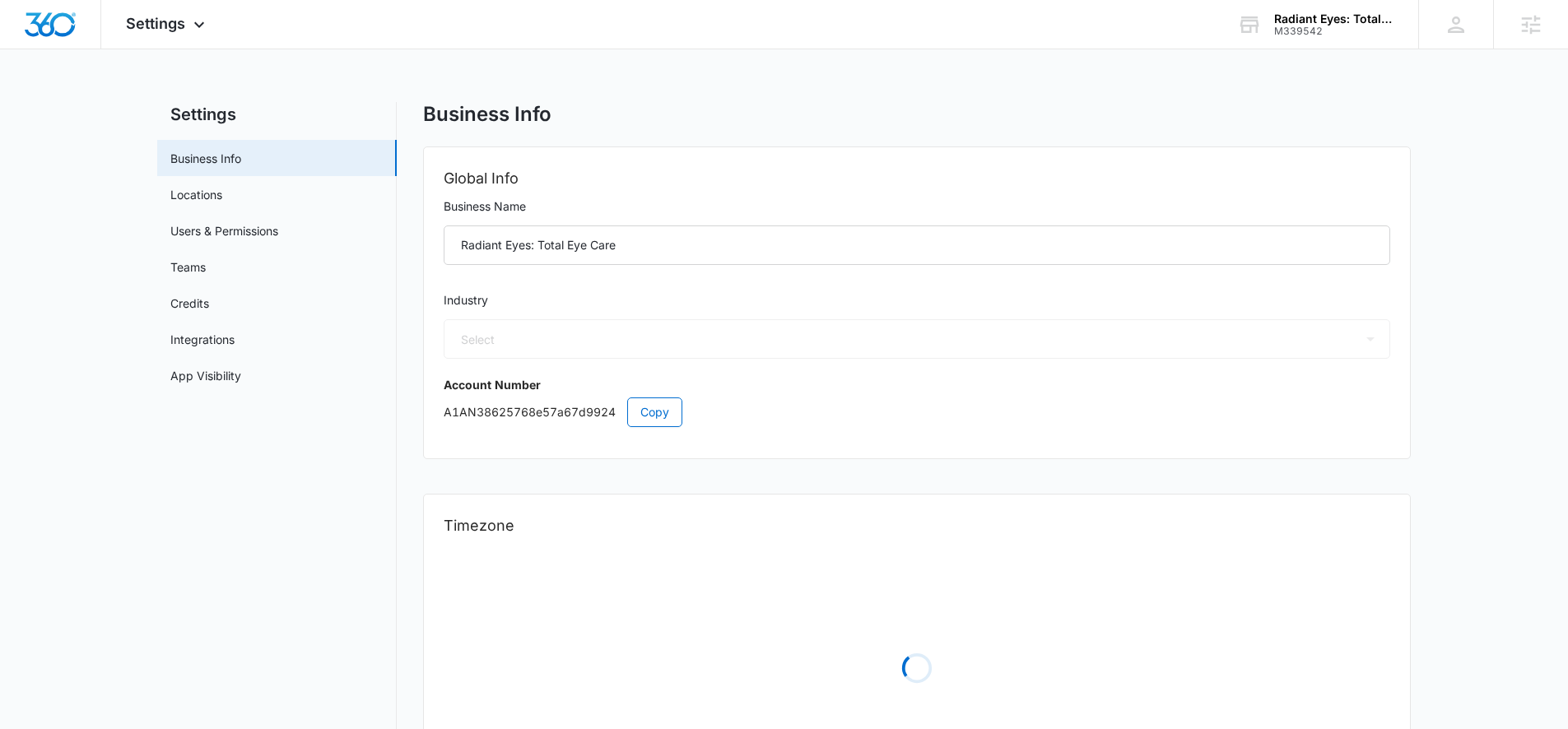
select select "13"
select select "US"
select select "America/[GEOGRAPHIC_DATA]"
click at [214, 372] on link "App Visibility" at bounding box center [206, 375] width 71 height 17
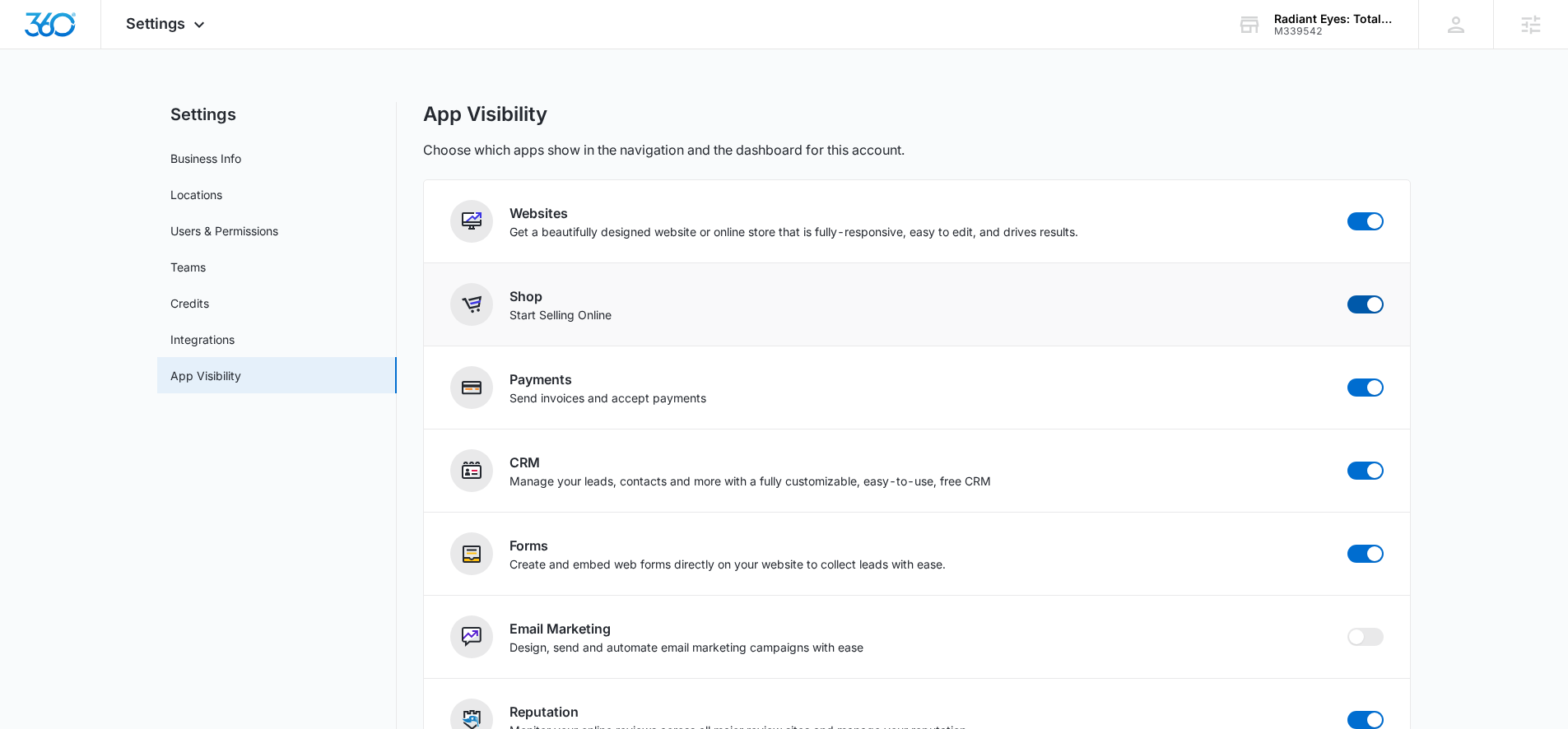
click at [1209, 307] on span at bounding box center [1375, 305] width 15 height 15
click at [1209, 296] on input "checkbox" at bounding box center [1347, 295] width 1 height 1
checkbox input "false"
click at [214, 155] on link "Business Info" at bounding box center [206, 158] width 71 height 17
select select "13"
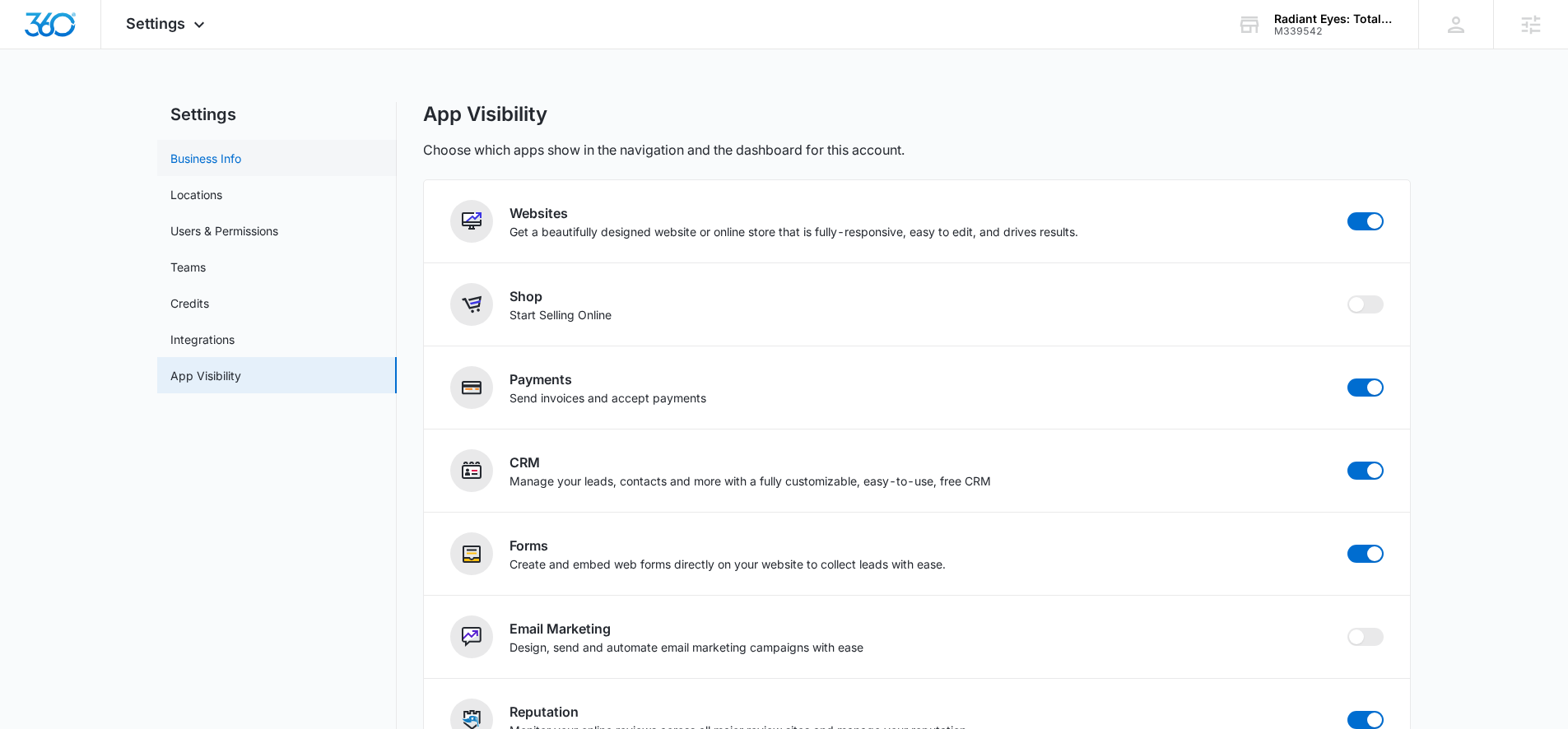
select select "US"
select select "America/[GEOGRAPHIC_DATA]"
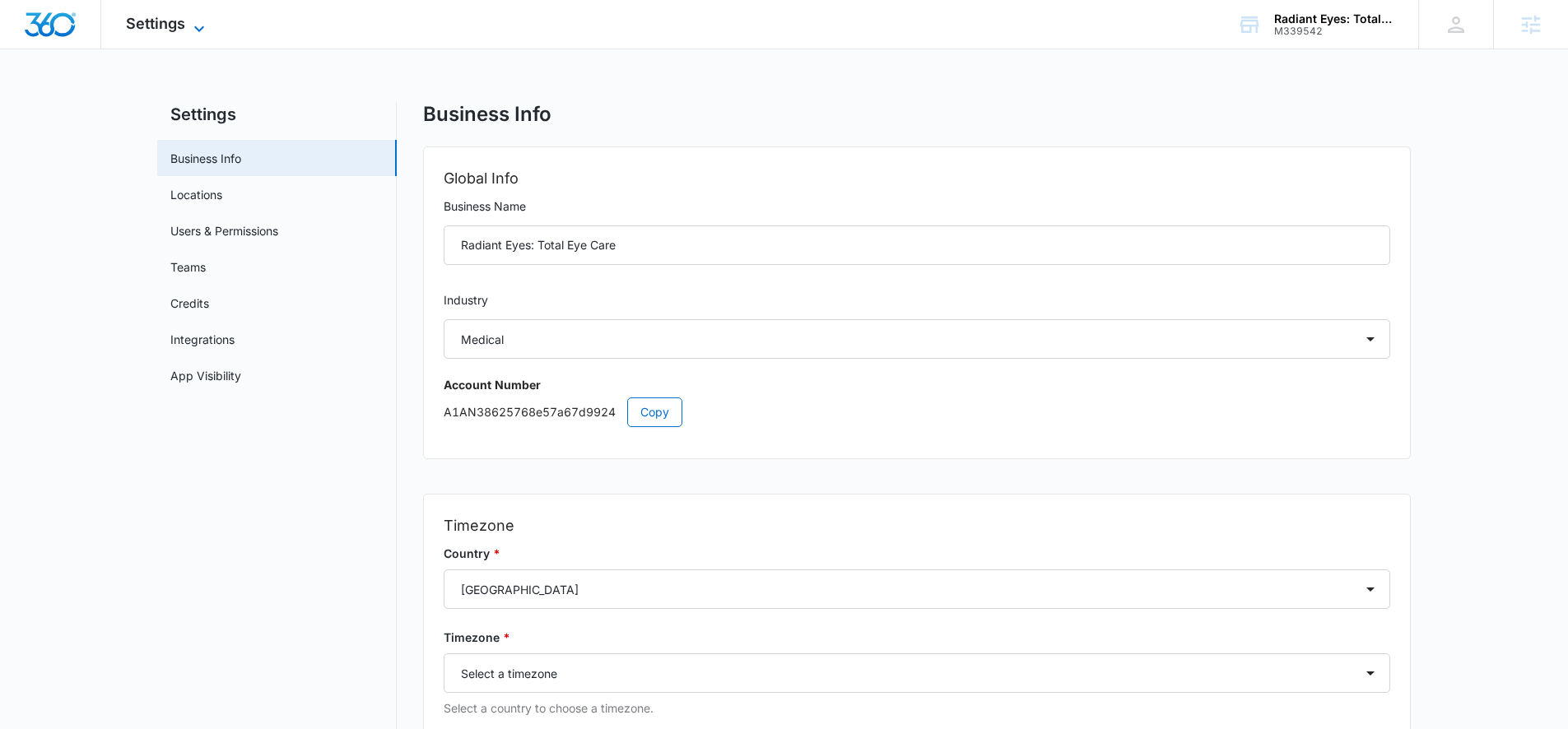
click at [178, 21] on span "Settings" at bounding box center [155, 23] width 59 height 17
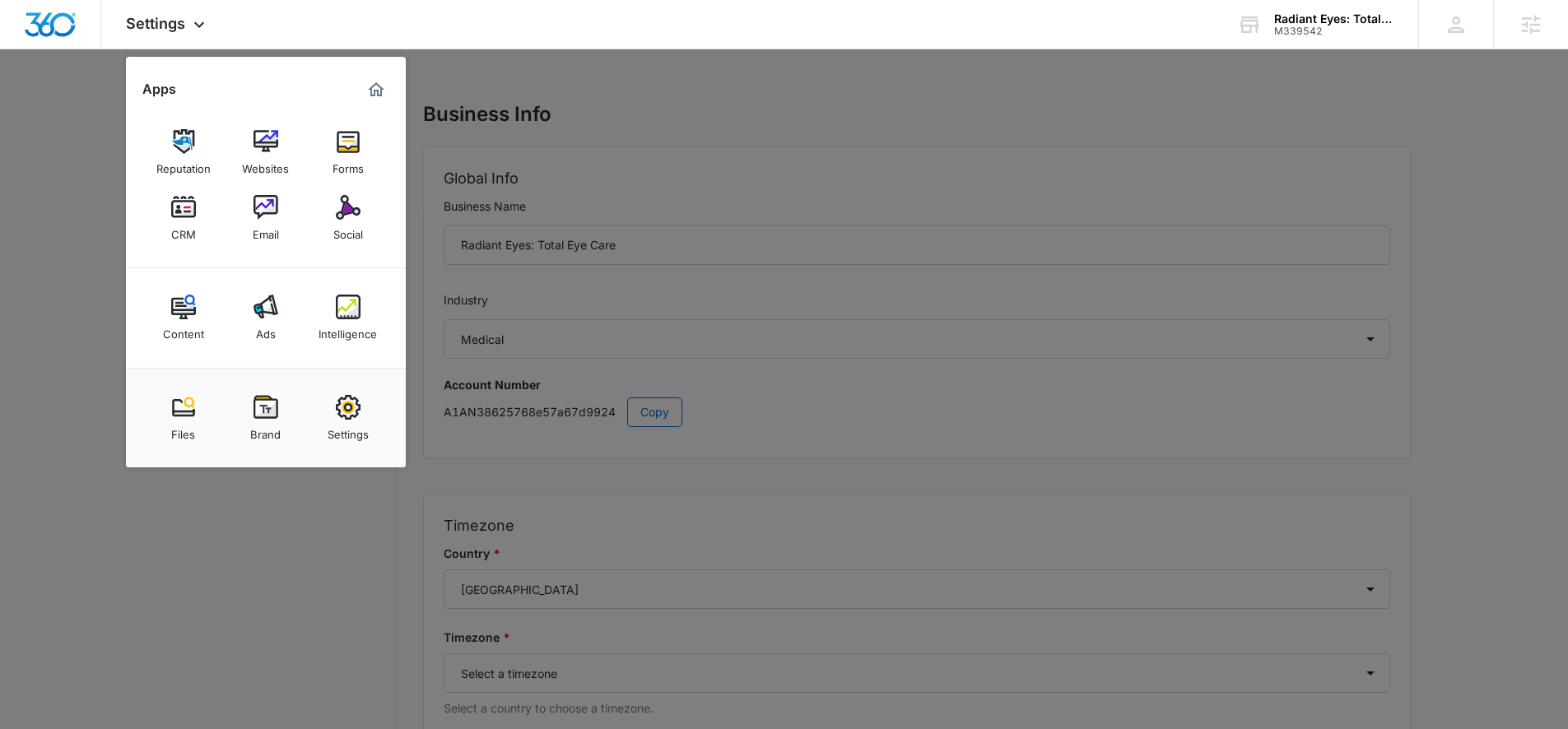
click at [265, 213] on img at bounding box center [266, 207] width 25 height 25
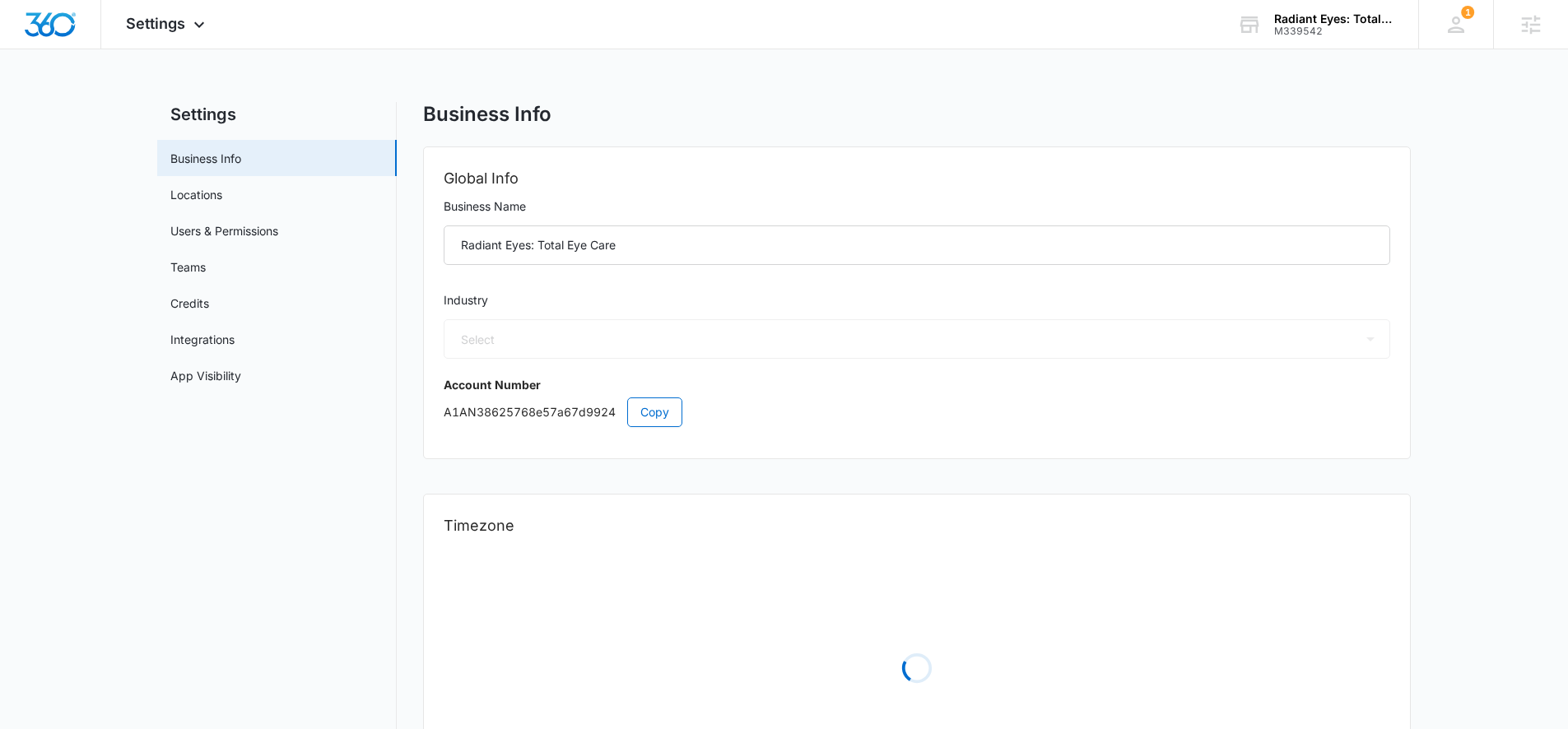
select select "US"
select select "America/[GEOGRAPHIC_DATA]"
select select "13"
click at [171, 21] on span "Settings" at bounding box center [155, 23] width 59 height 17
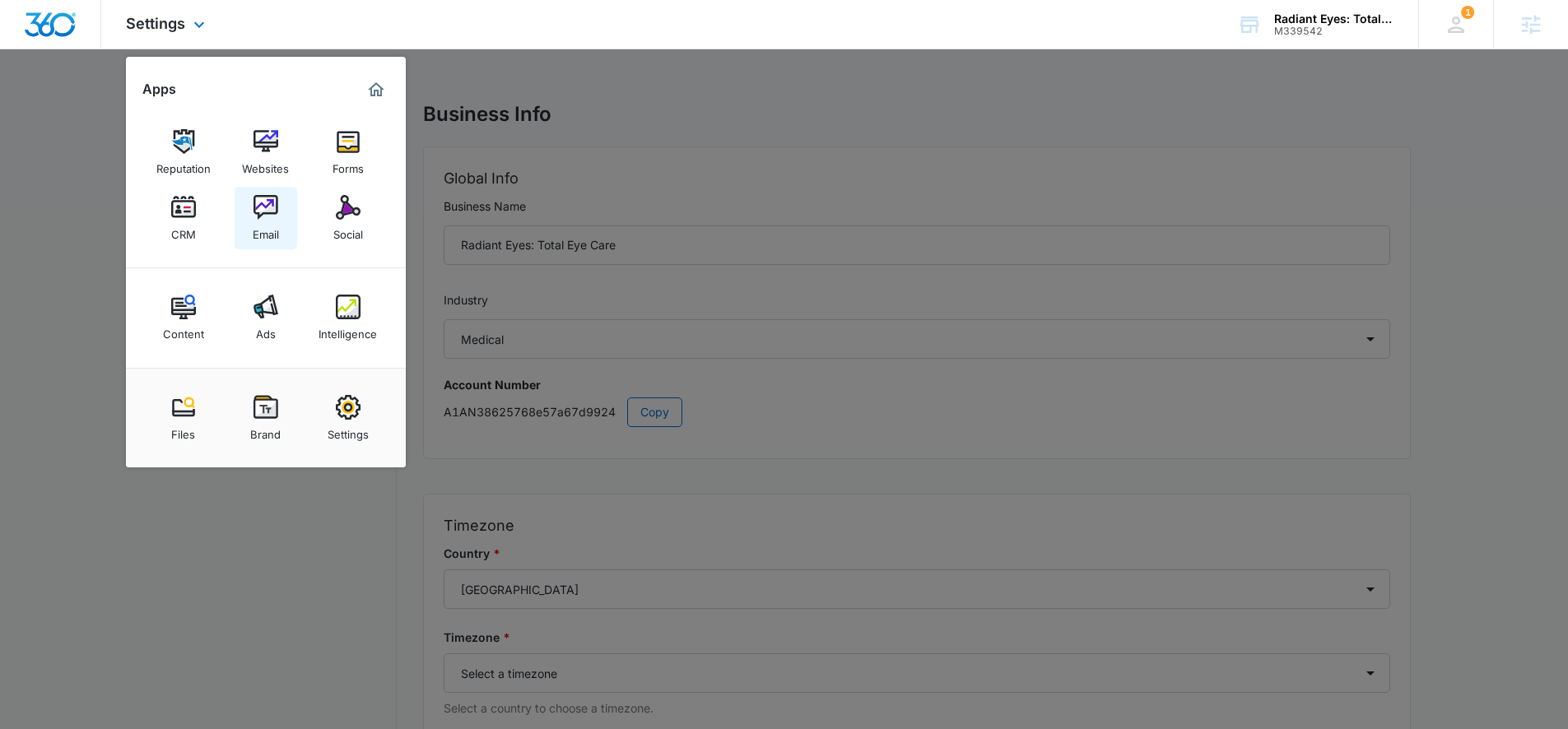
click at [262, 217] on img at bounding box center [266, 207] width 25 height 25
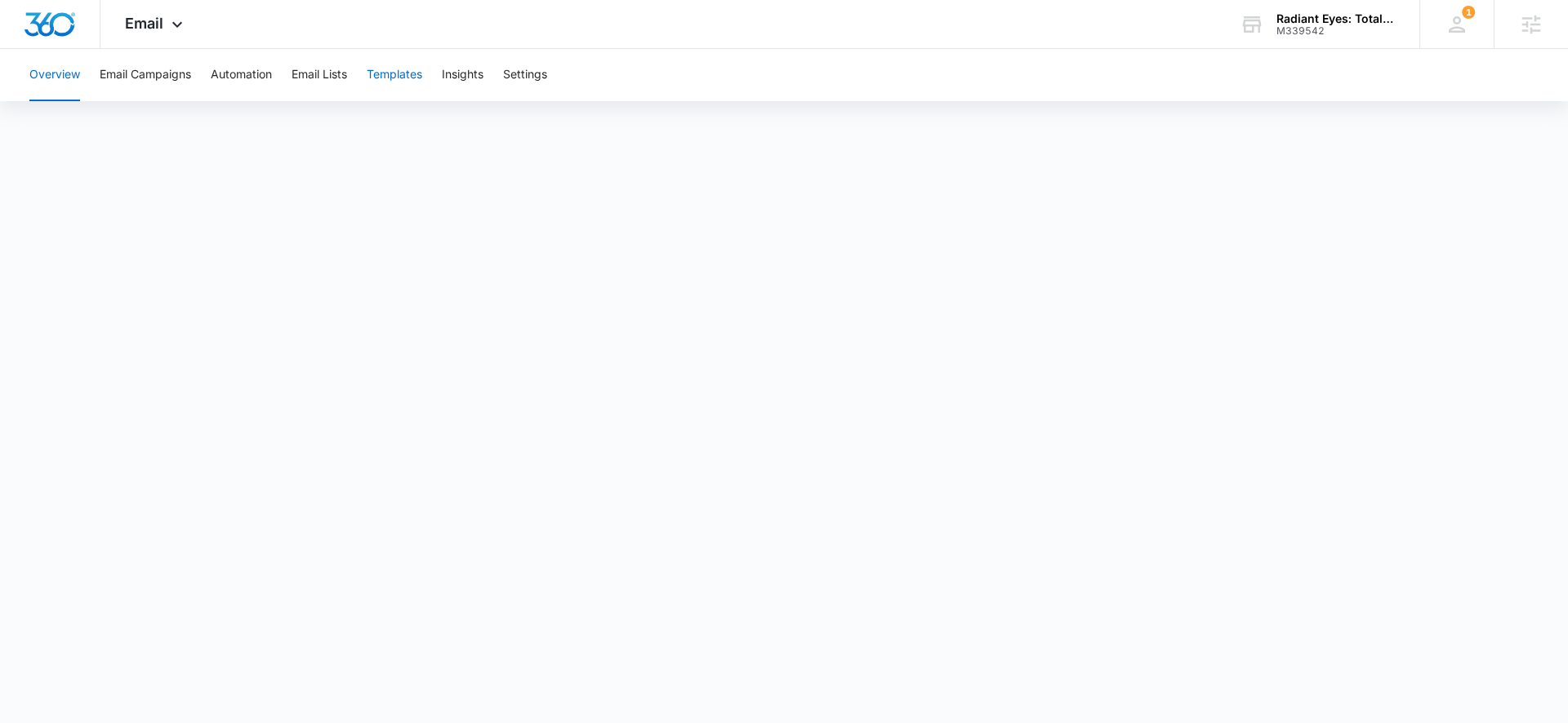
click at [399, 79] on button "Templates" at bounding box center [394, 75] width 55 height 52
click at [154, 28] on span "Email" at bounding box center [144, 23] width 38 height 17
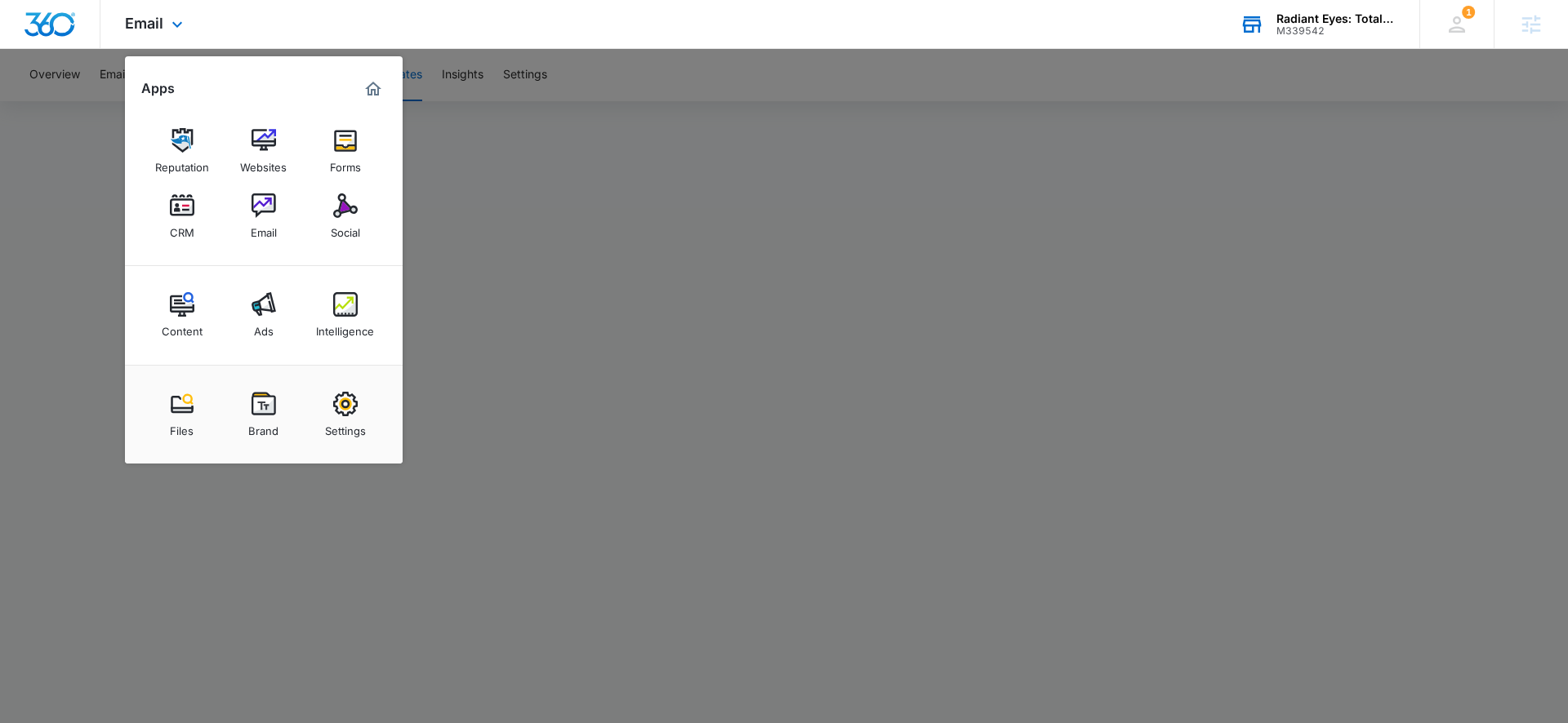
click at [1348, 22] on div "Radiant Eyes: Total Eye Care" at bounding box center [1336, 19] width 120 height 13
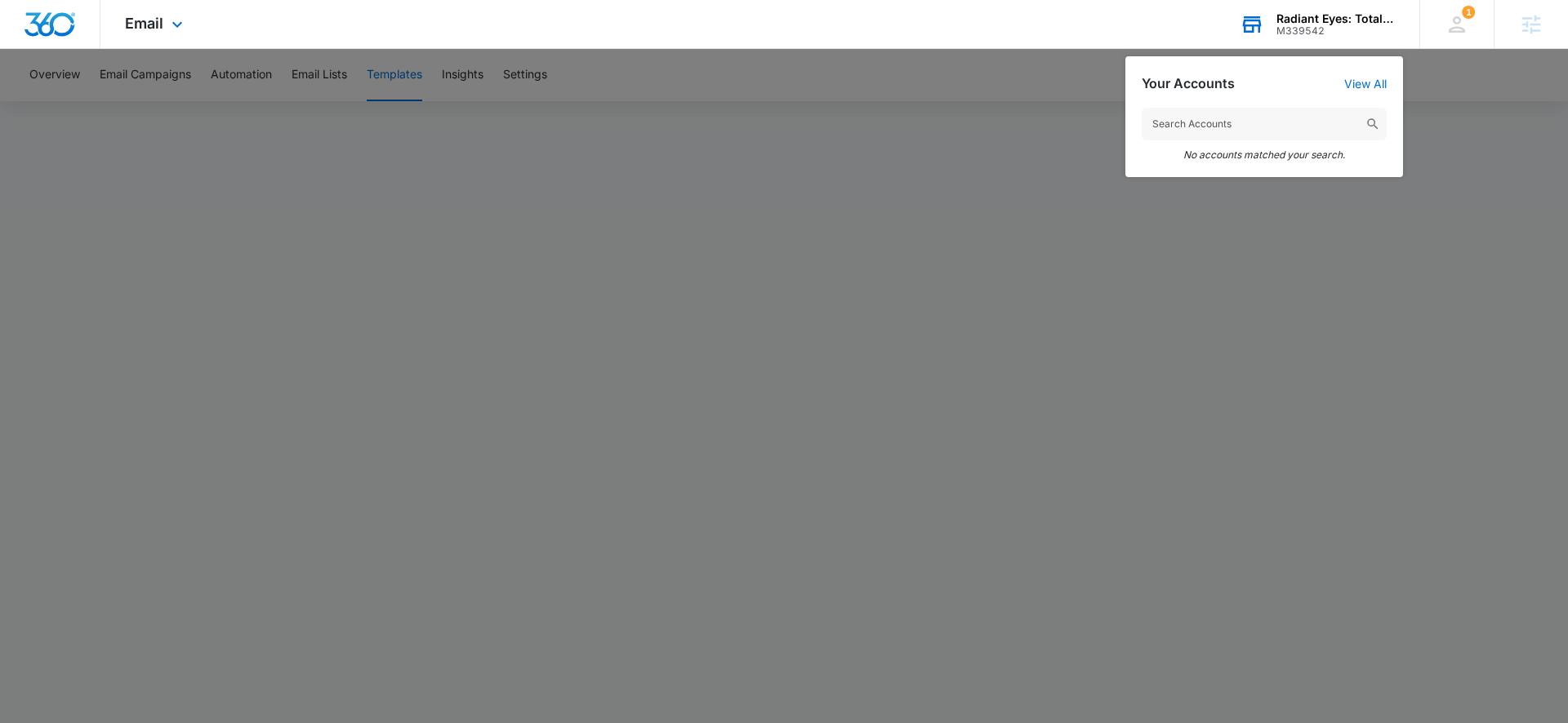
click at [1250, 124] on input "text" at bounding box center [1264, 124] width 245 height 33
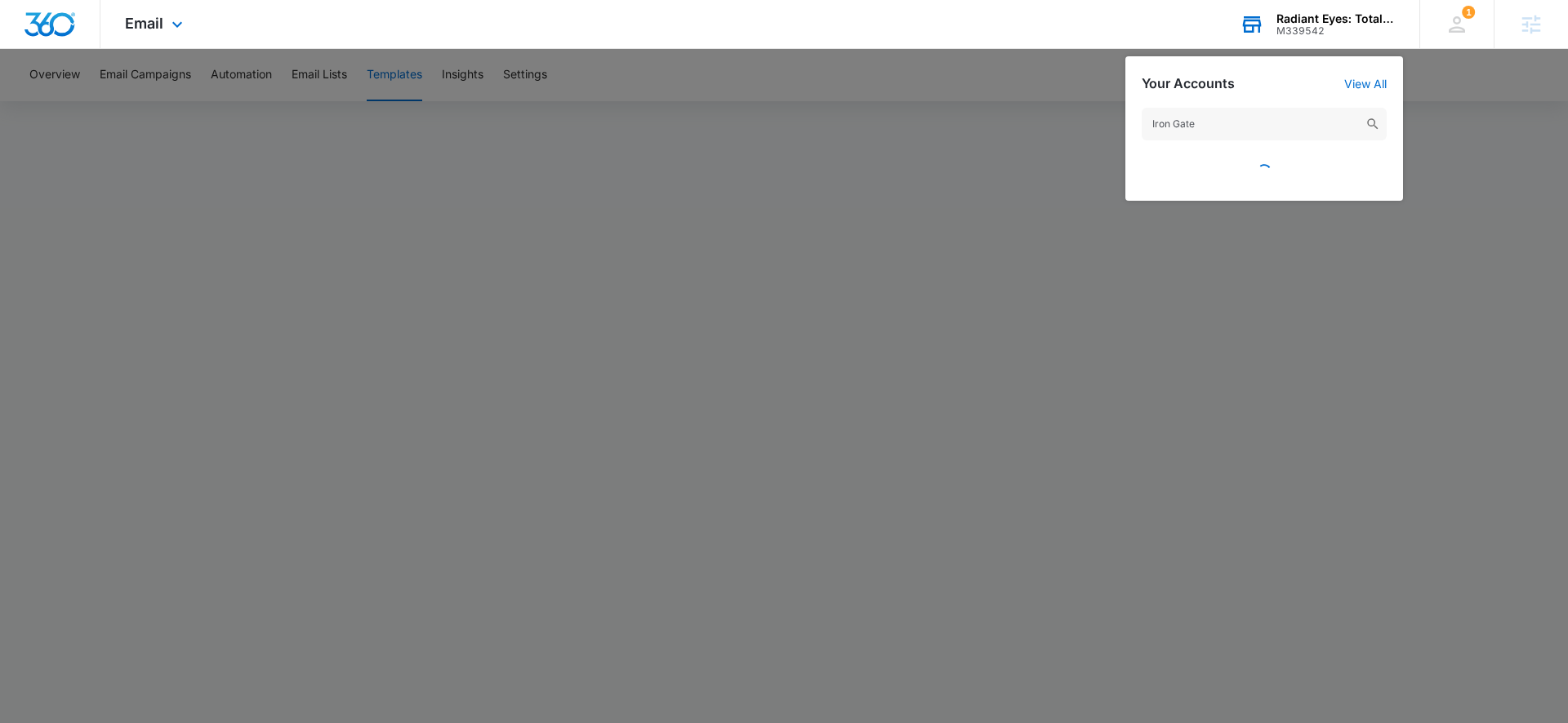
type input "Iron Gates"
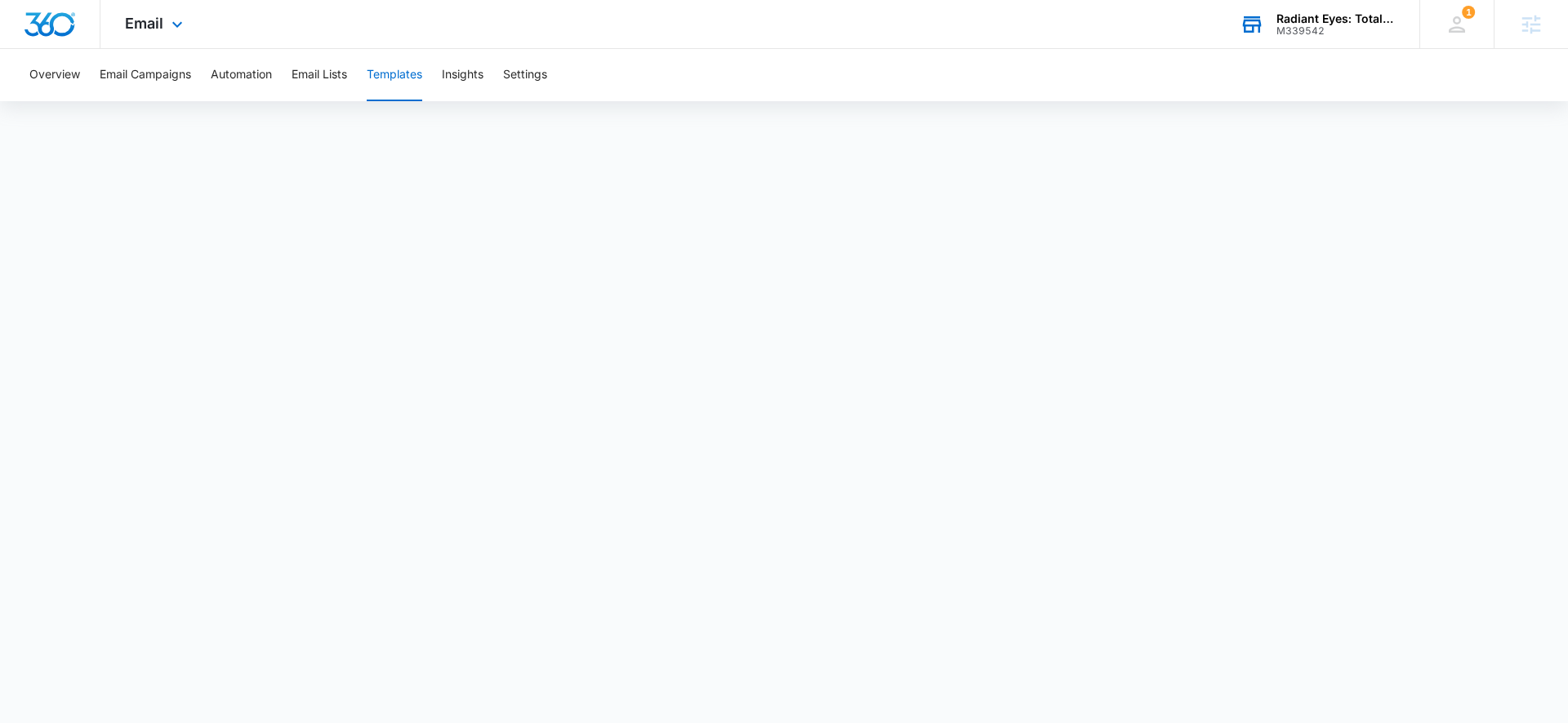
click at [1331, 25] on div "M339542" at bounding box center [1336, 31] width 120 height 12
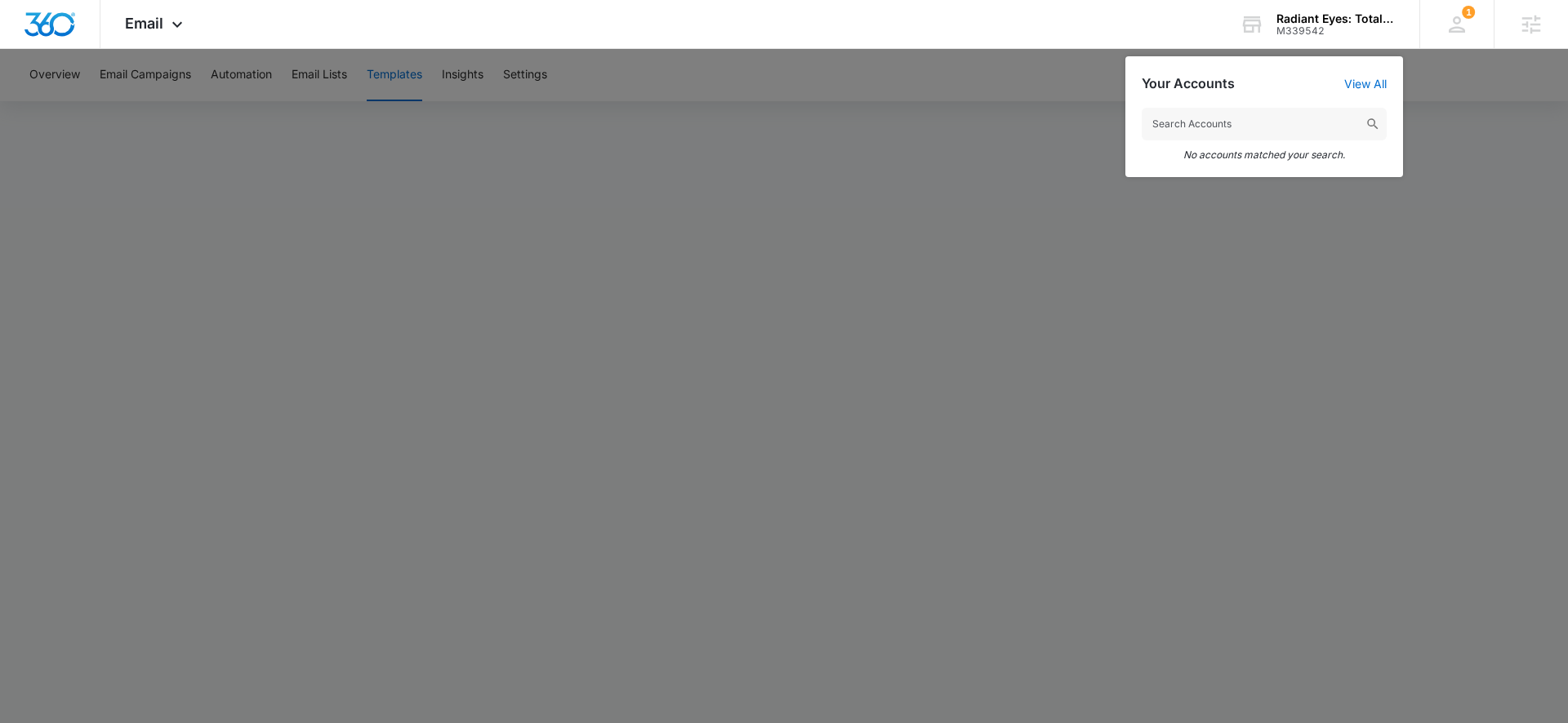
click at [1241, 117] on input "text" at bounding box center [1264, 124] width 245 height 33
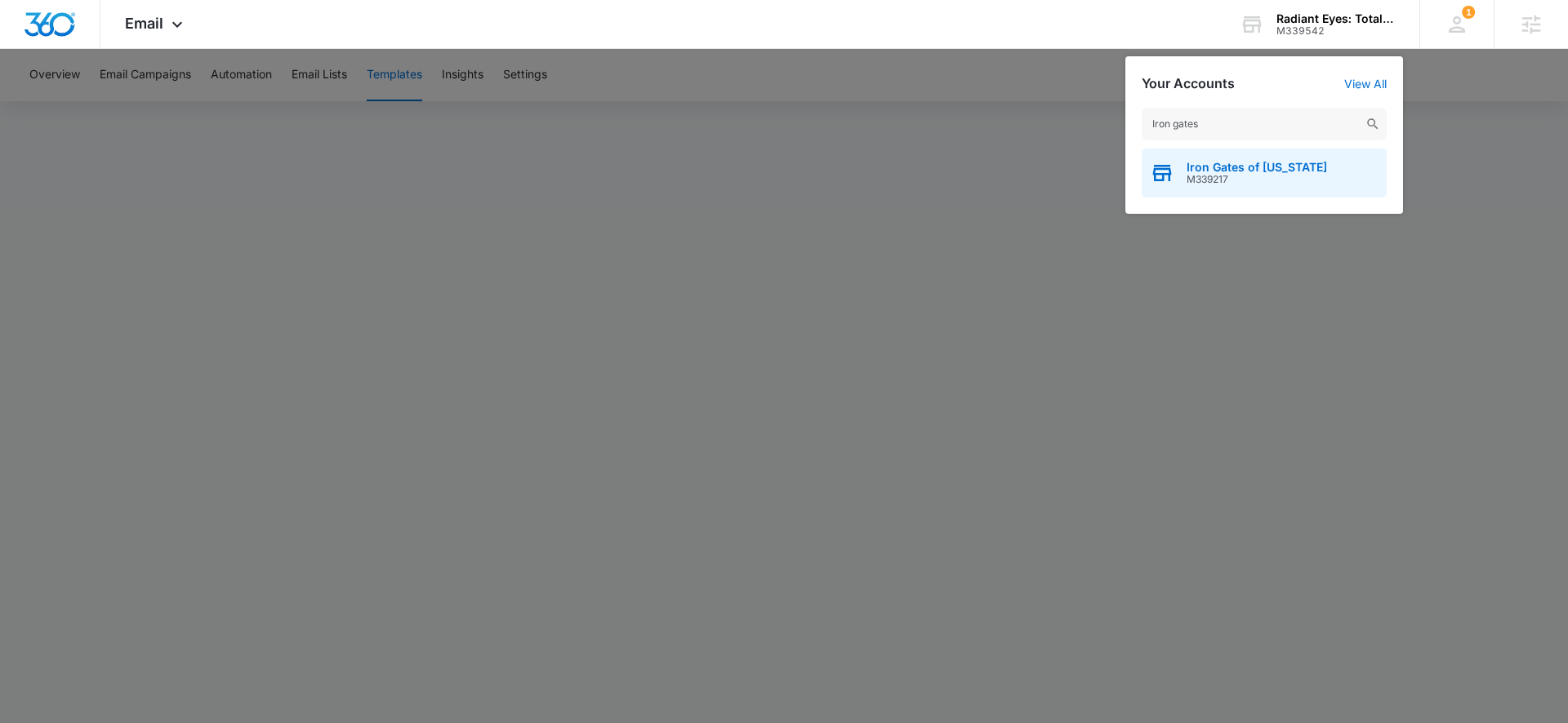
type input "Iron gates"
click at [1255, 166] on span "Iron Gates of Louisiana" at bounding box center [1257, 167] width 140 height 13
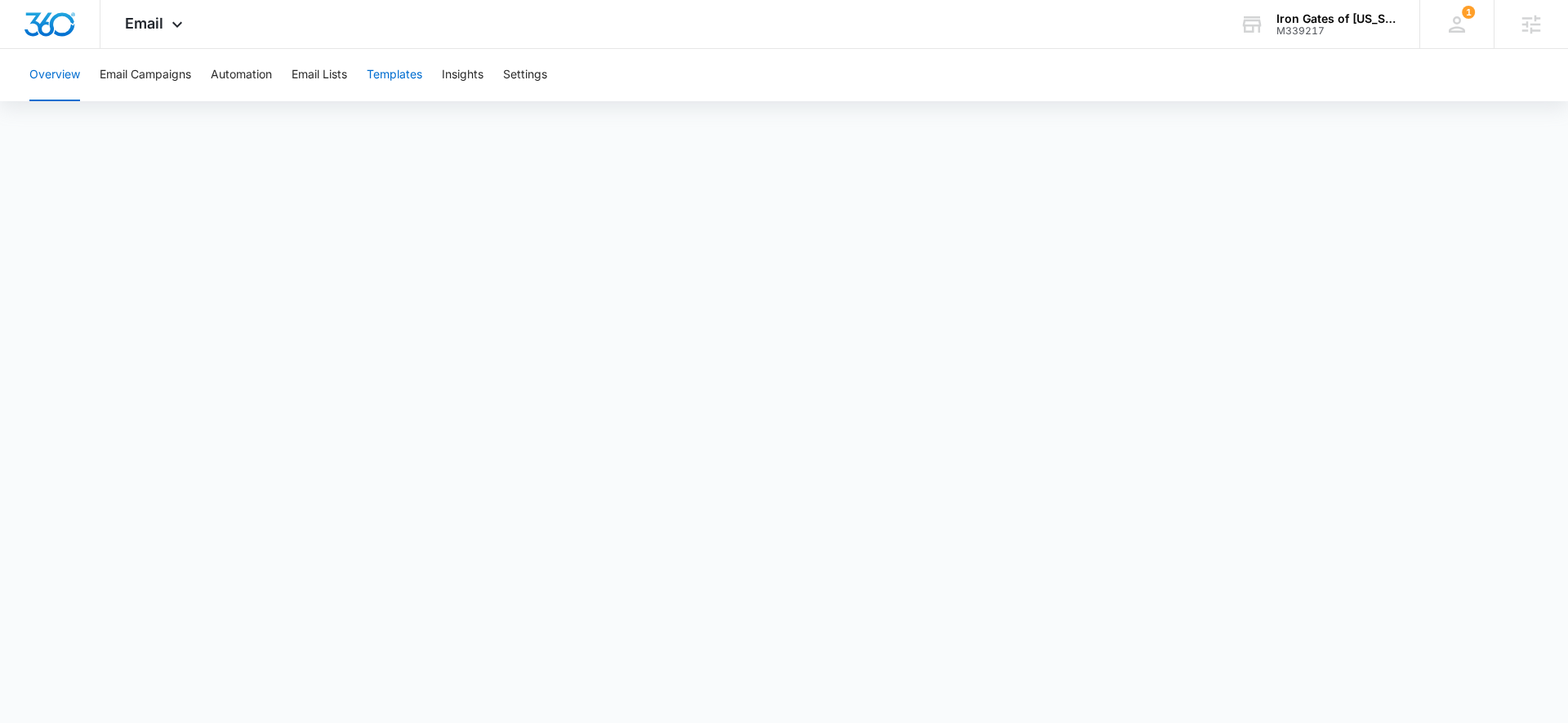
click at [395, 71] on button "Templates" at bounding box center [394, 75] width 55 height 52
click at [167, 21] on icon at bounding box center [177, 29] width 20 height 20
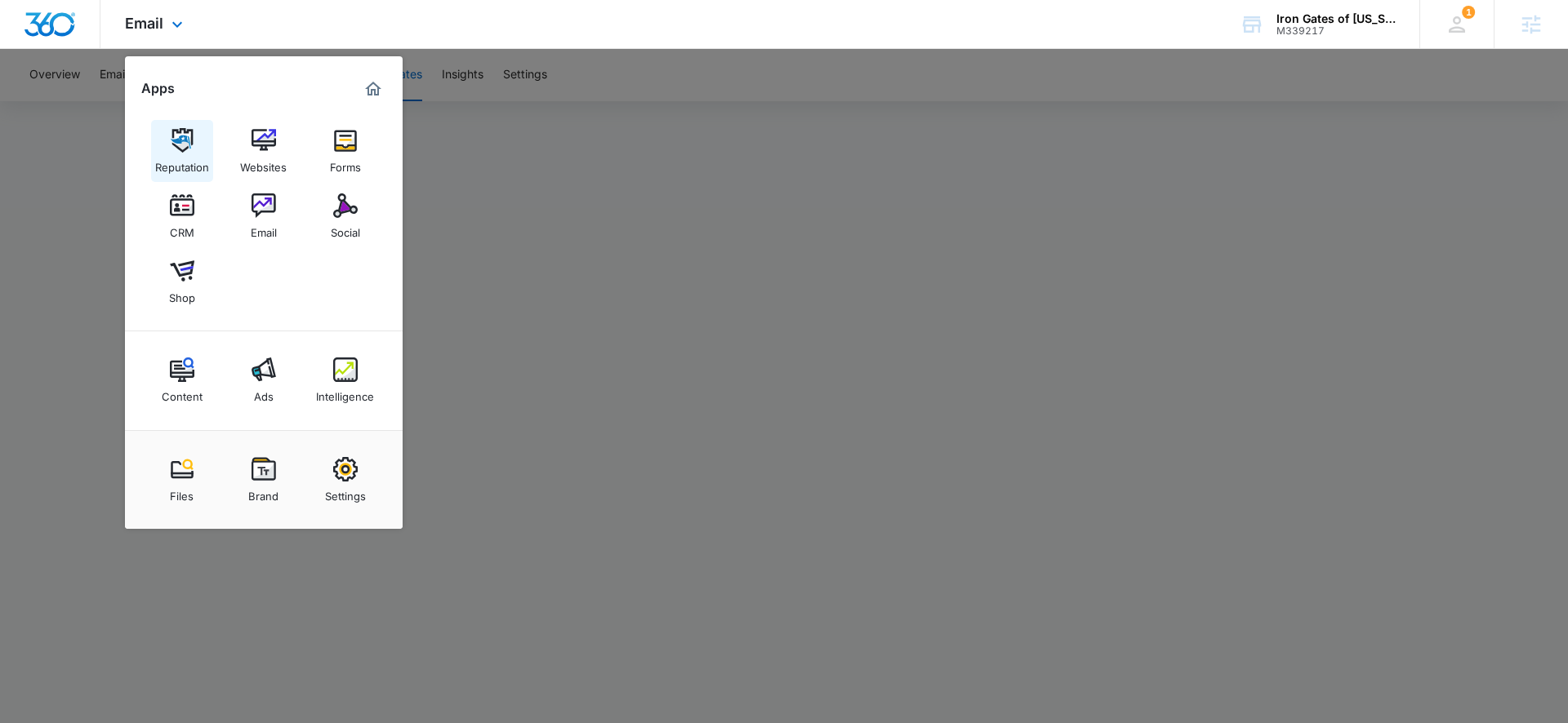
click at [188, 142] on img at bounding box center [182, 140] width 24 height 24
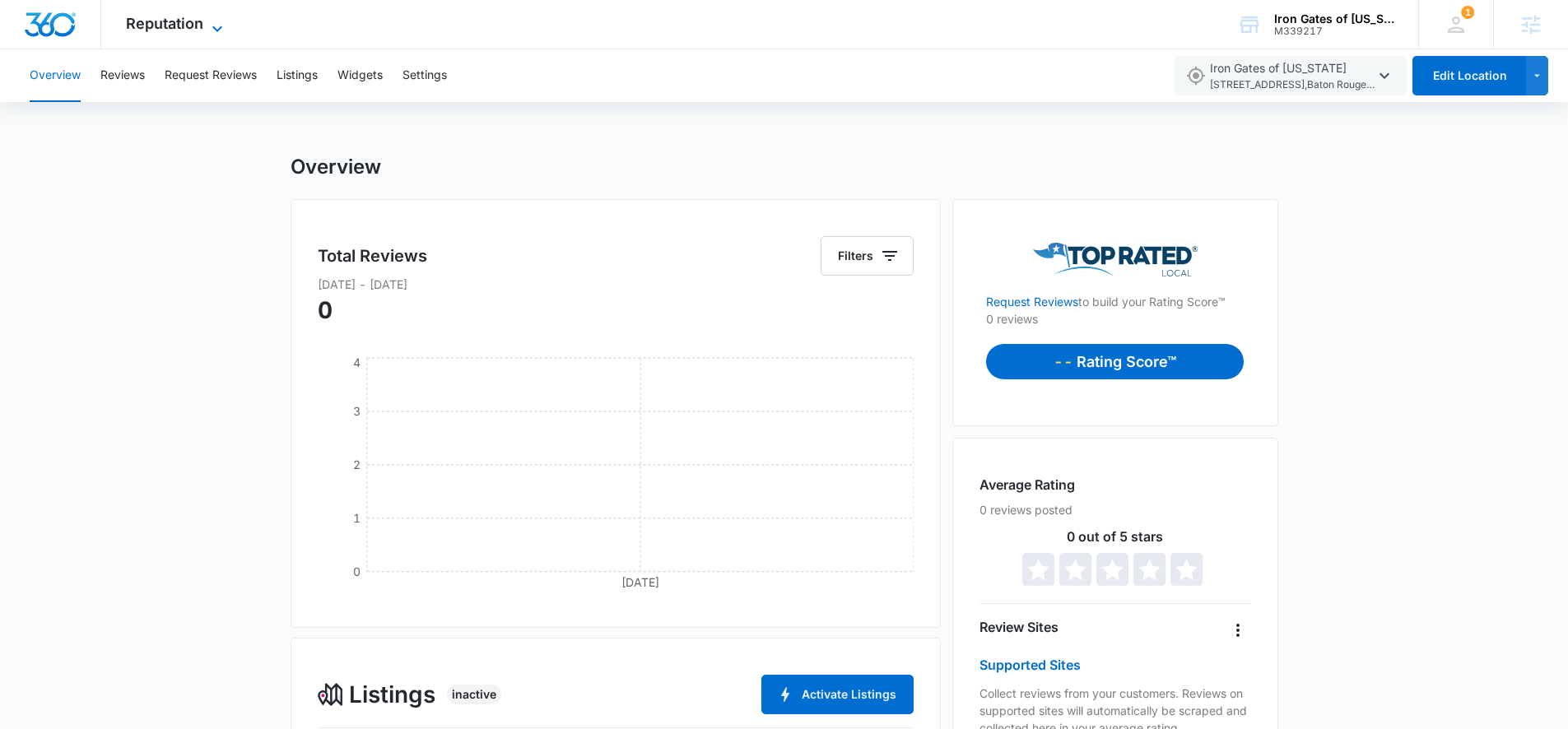
click at [172, 26] on span "Reputation" at bounding box center [164, 23] width 78 height 17
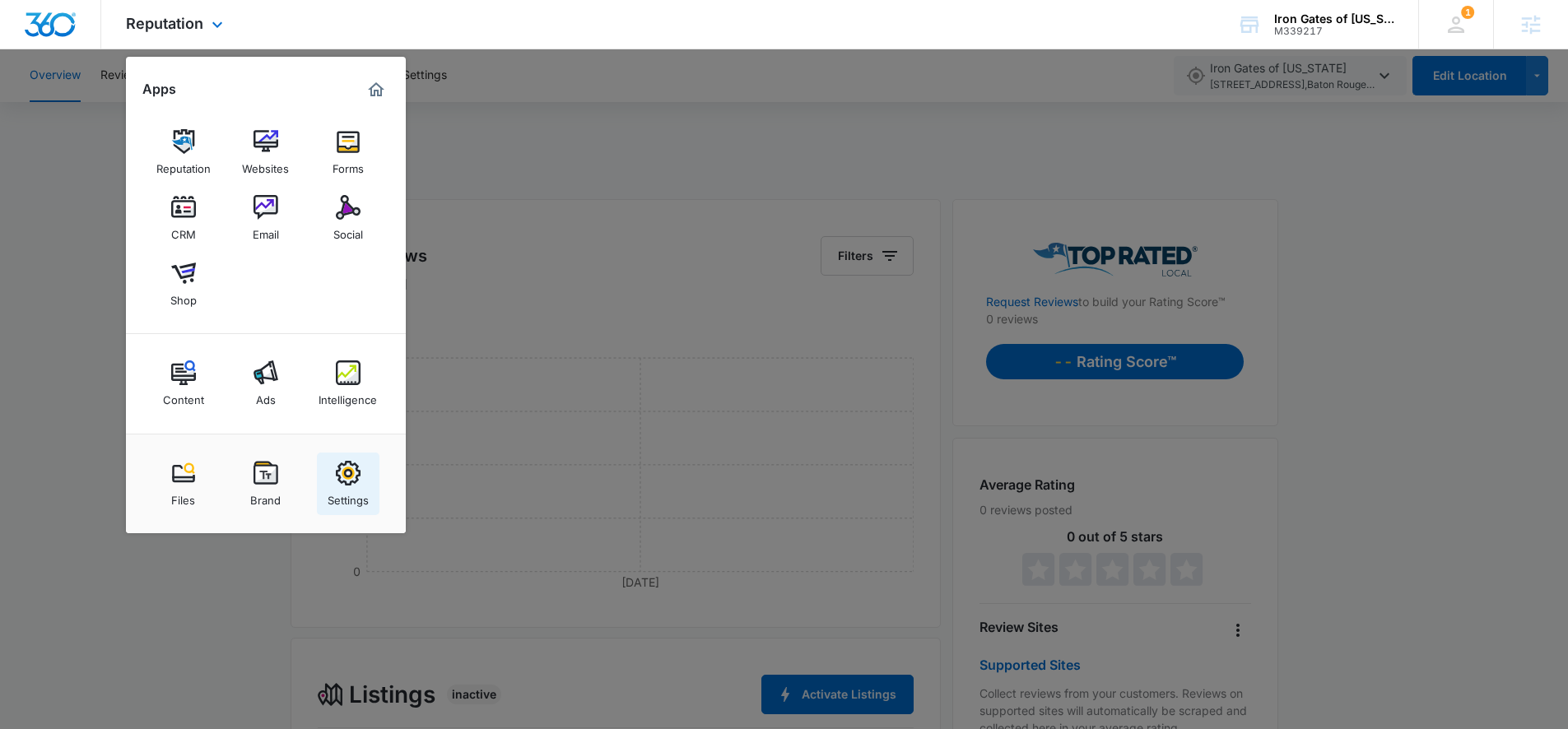
click at [358, 475] on img at bounding box center [348, 473] width 25 height 25
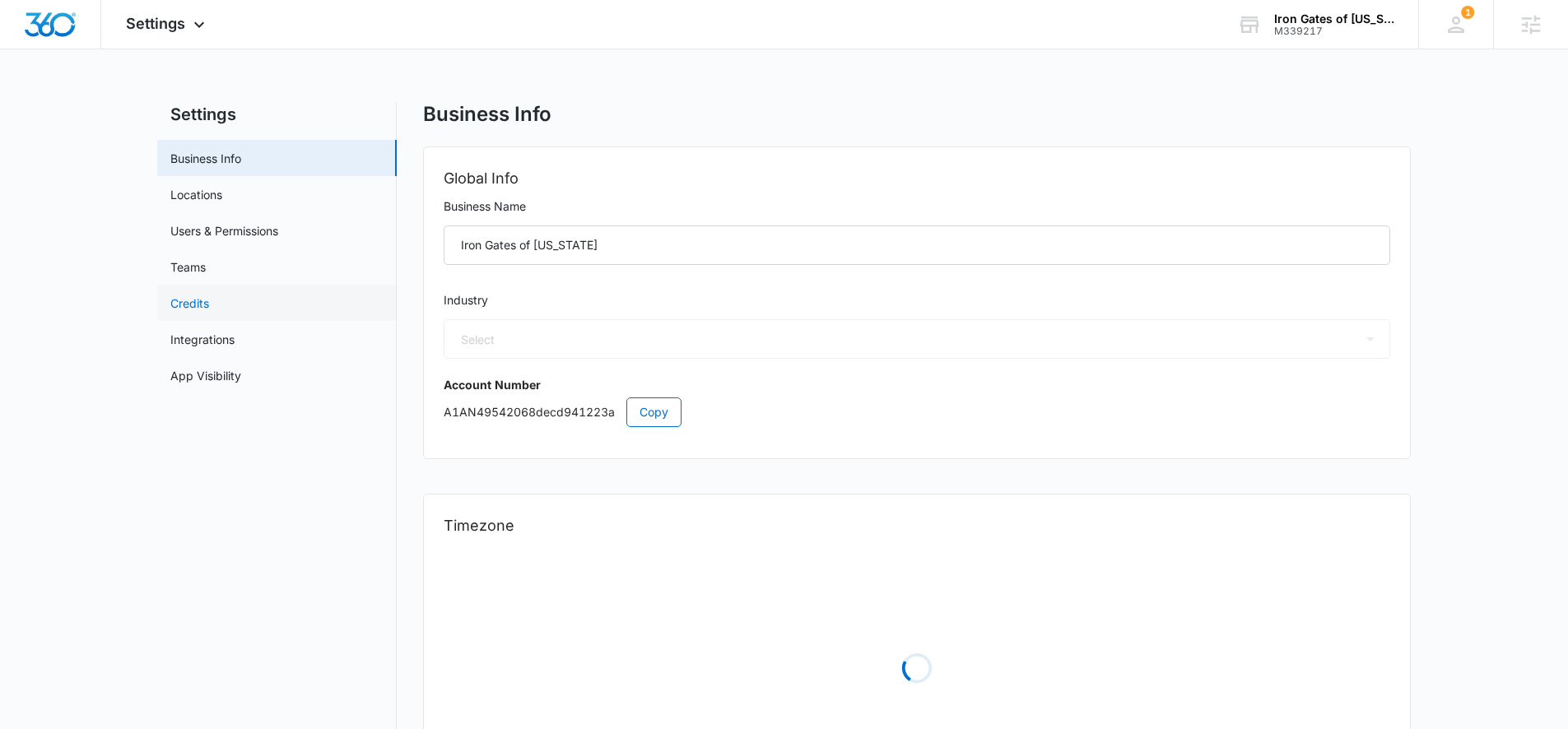
select select "52"
select select "US"
select select "America/[GEOGRAPHIC_DATA]"
click at [222, 200] on link "Locations" at bounding box center [196, 194] width 52 height 17
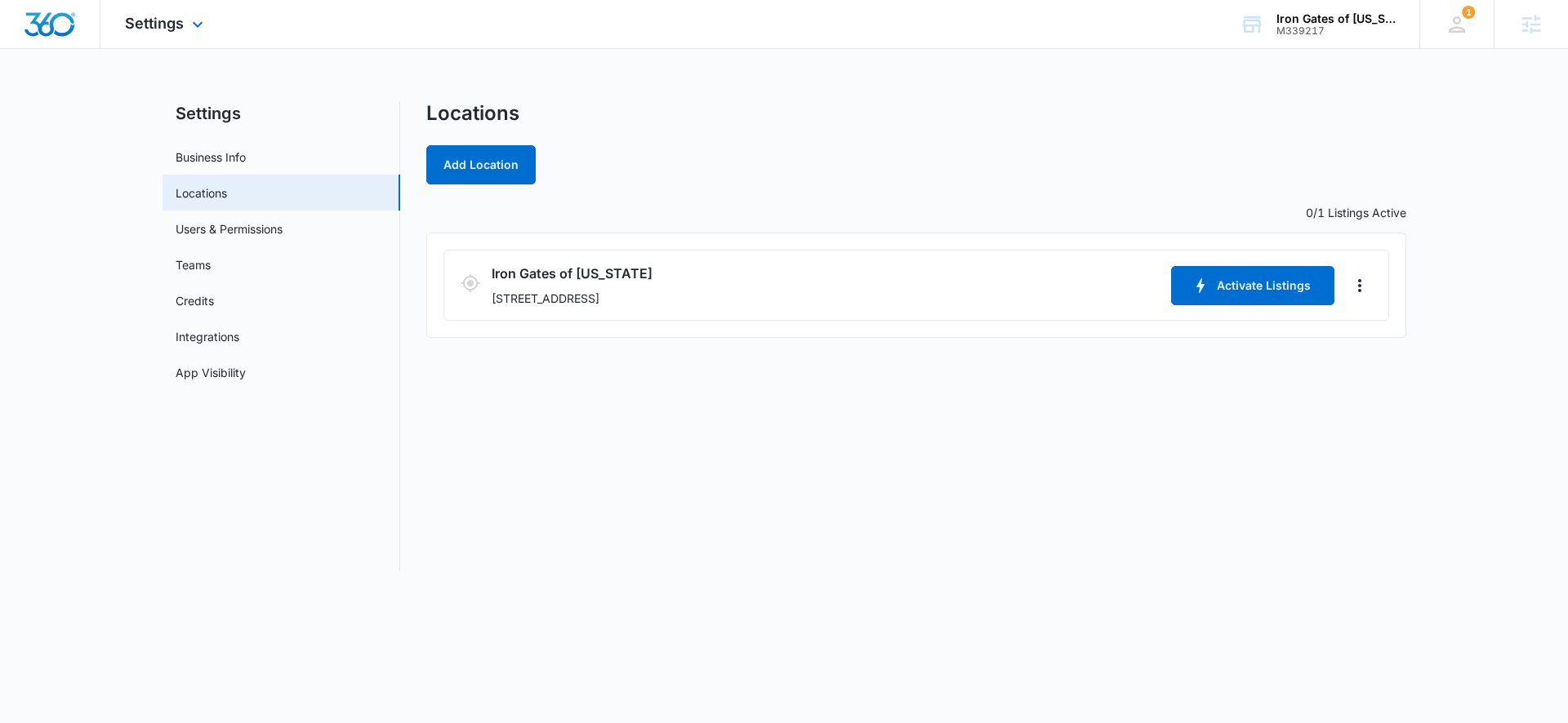
click at [167, 13] on div "Settings Apps Reputation Websites Forms CRM Email Social Shop Content Ads Intel…" at bounding box center [166, 24] width 131 height 48
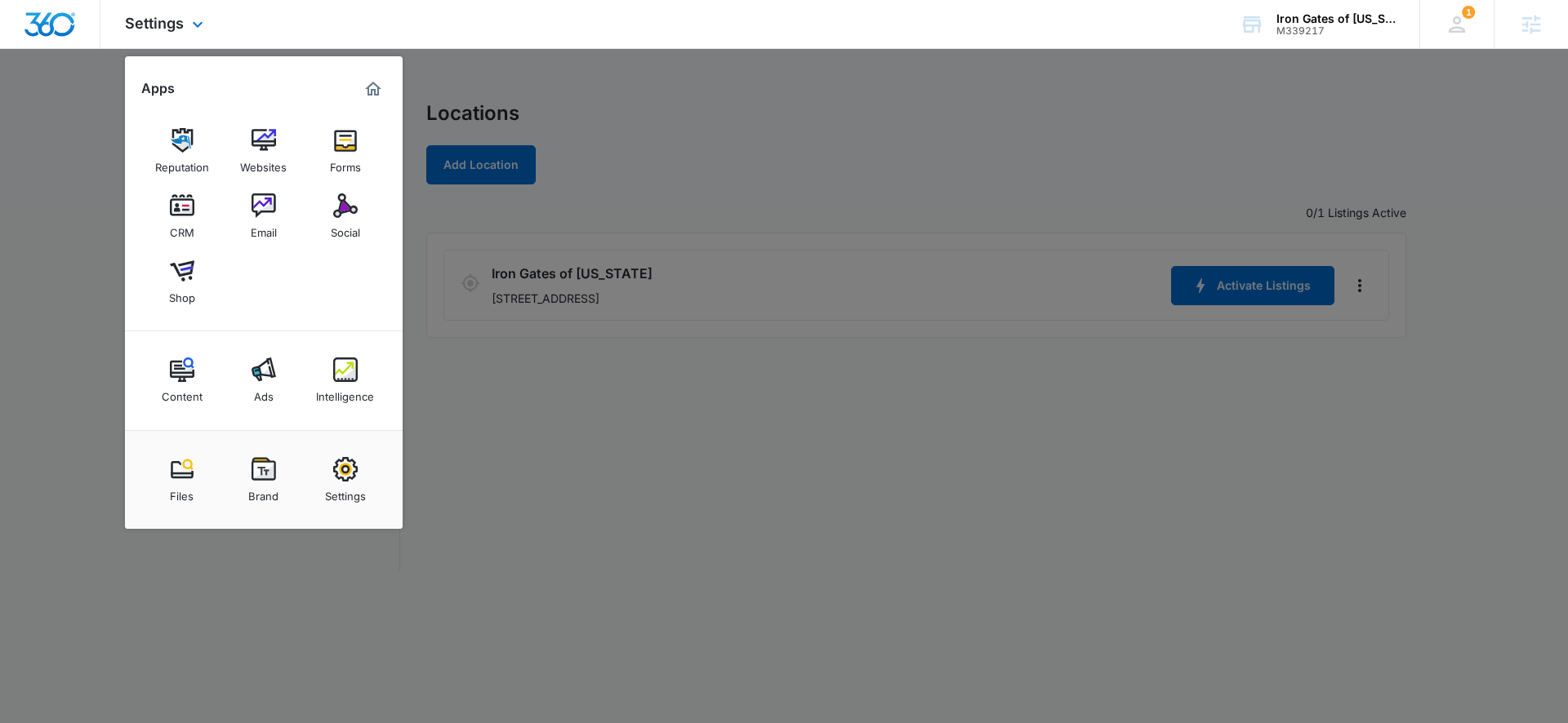
click at [53, 29] on img "Dashboard" at bounding box center [50, 24] width 53 height 24
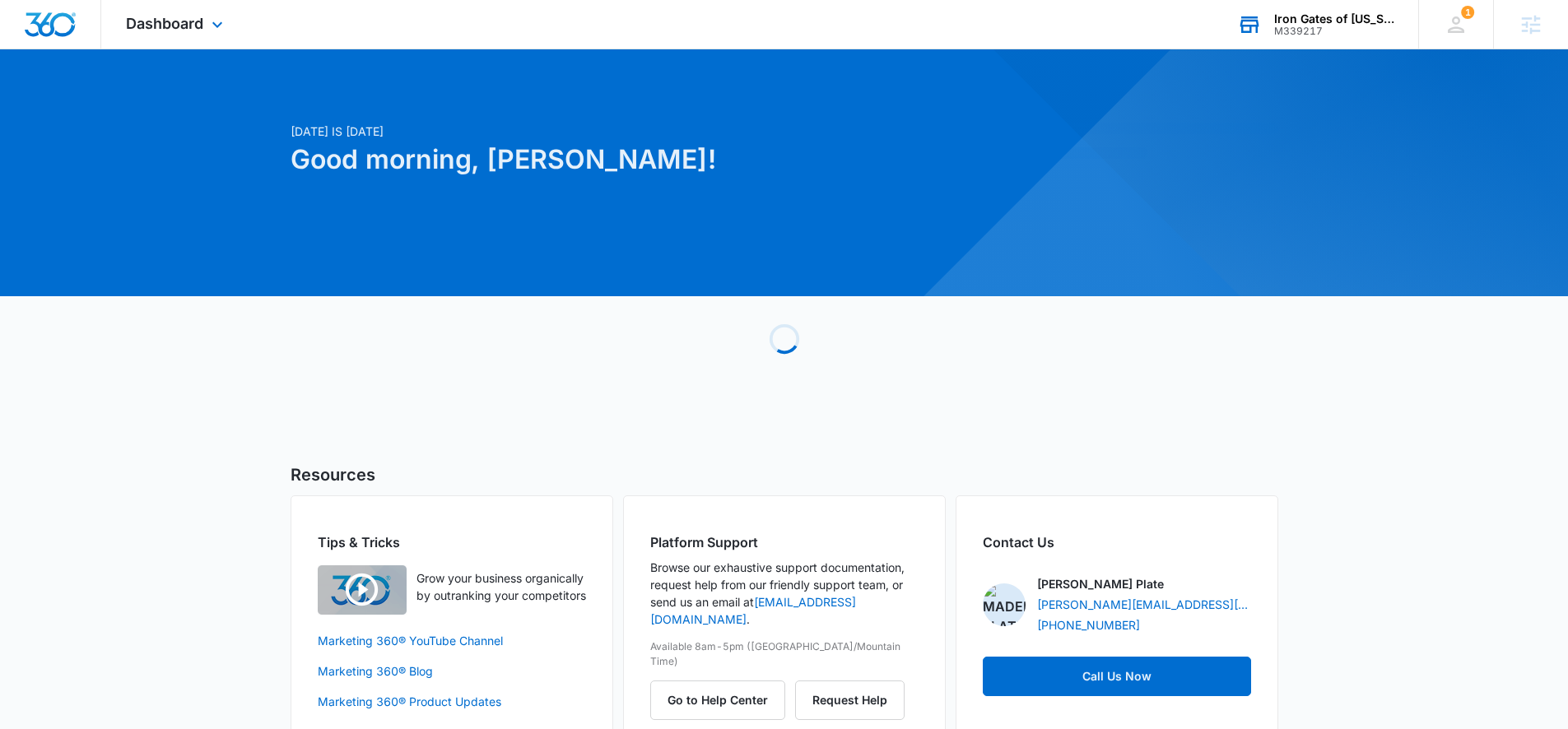
click at [1322, 18] on div "Iron Gates of [US_STATE]" at bounding box center [1334, 19] width 120 height 13
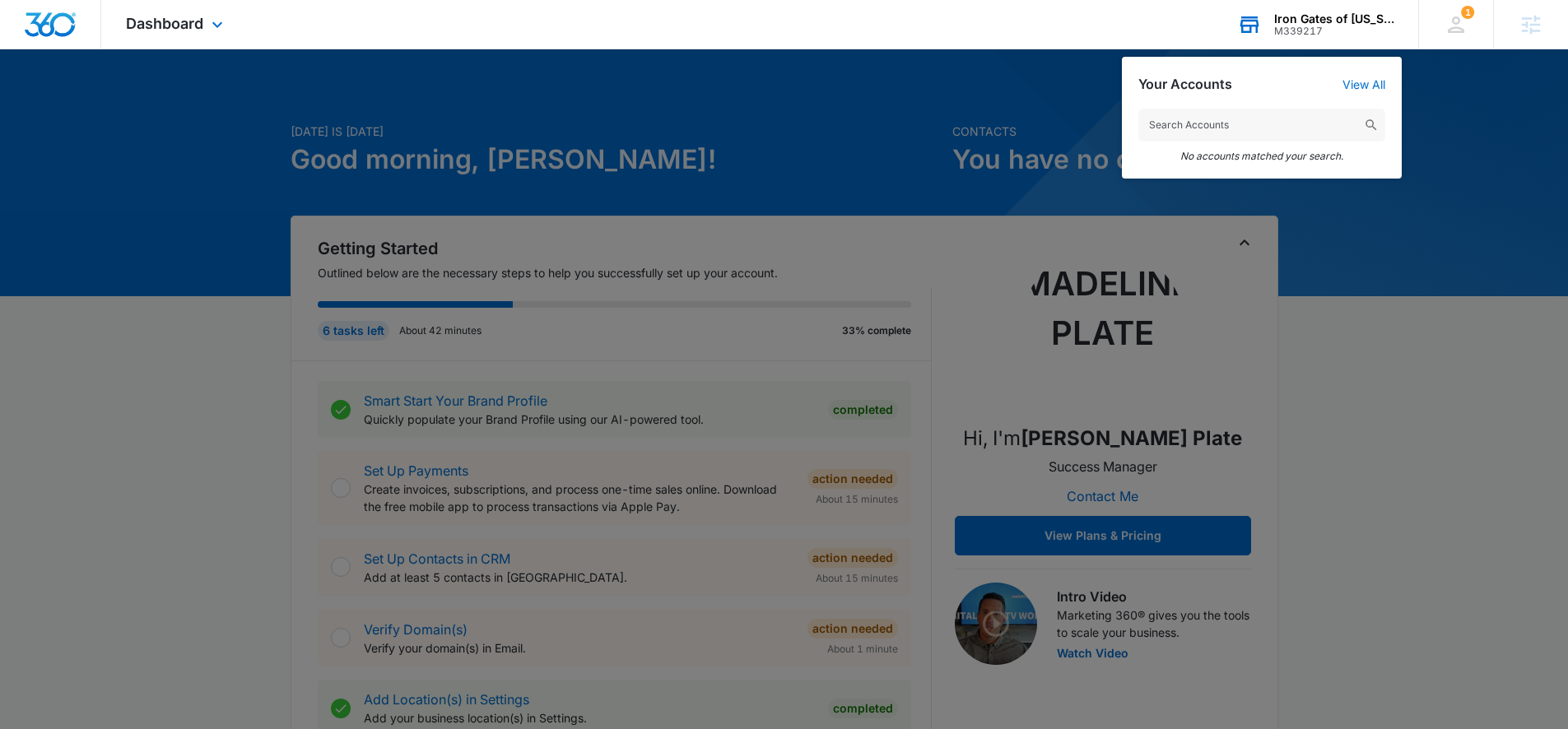
click at [1183, 122] on input "text" at bounding box center [1262, 125] width 247 height 33
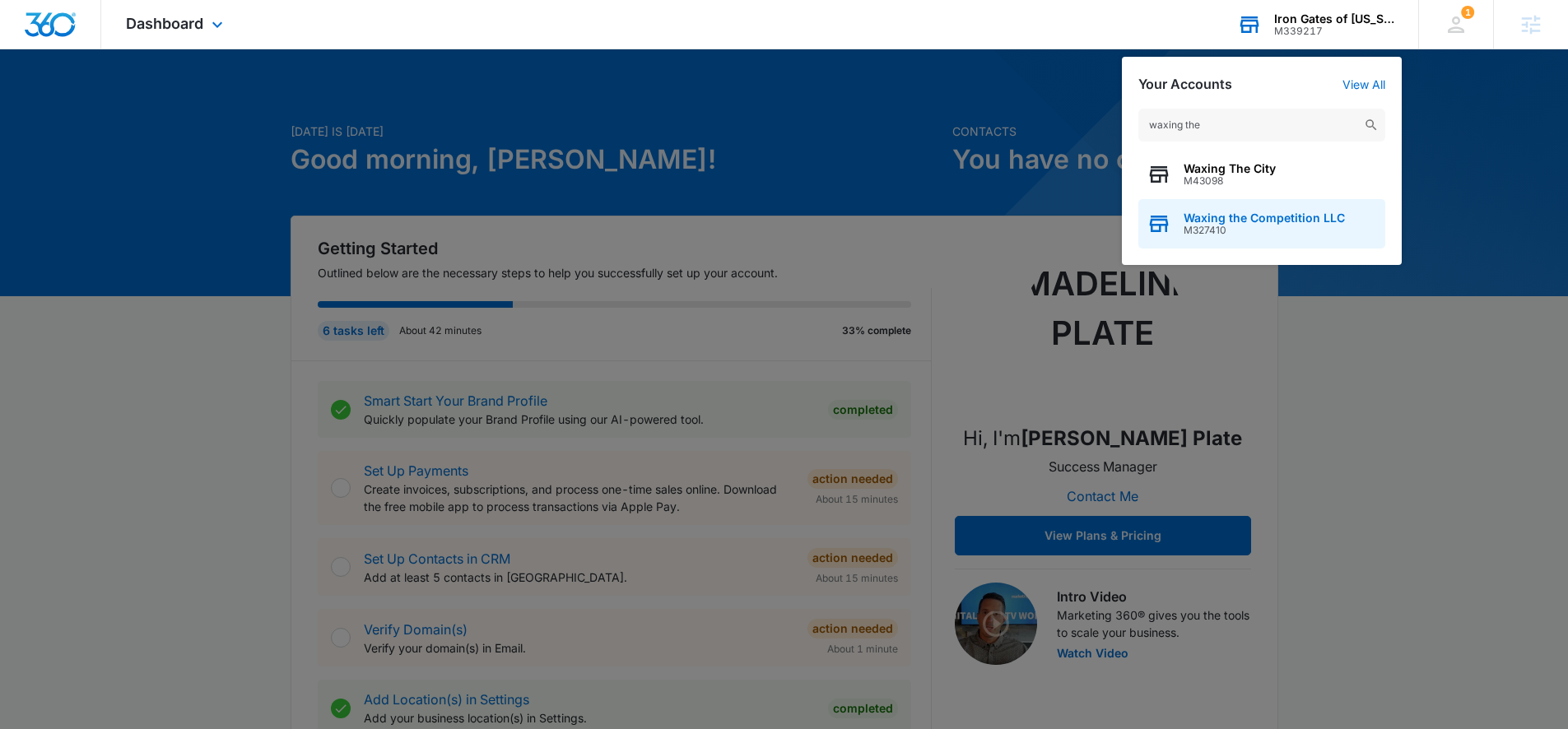
type input "waxing the"
click at [1230, 229] on span "M327410" at bounding box center [1264, 230] width 162 height 12
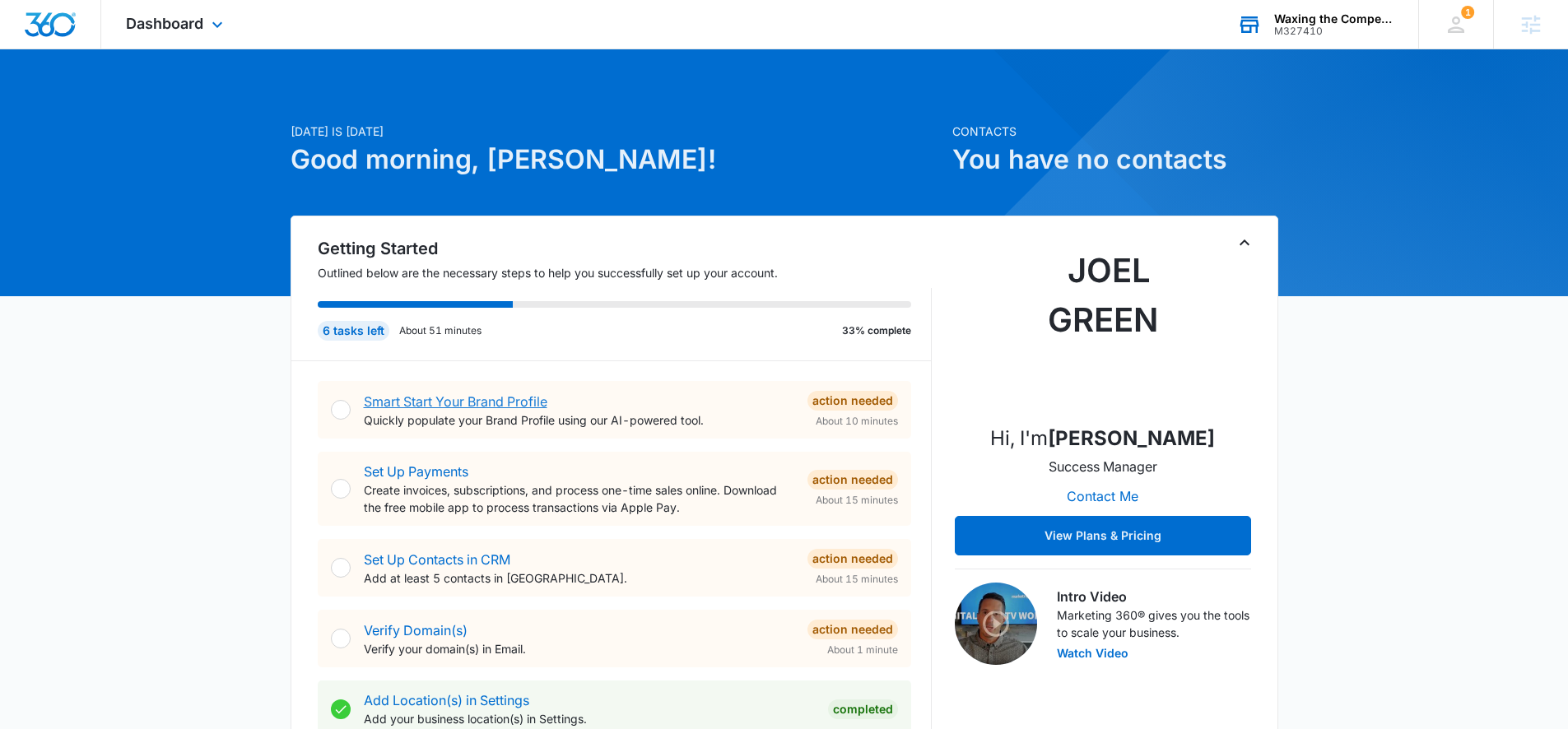
click at [531, 401] on link "Smart Start Your Brand Profile" at bounding box center [455, 401] width 183 height 16
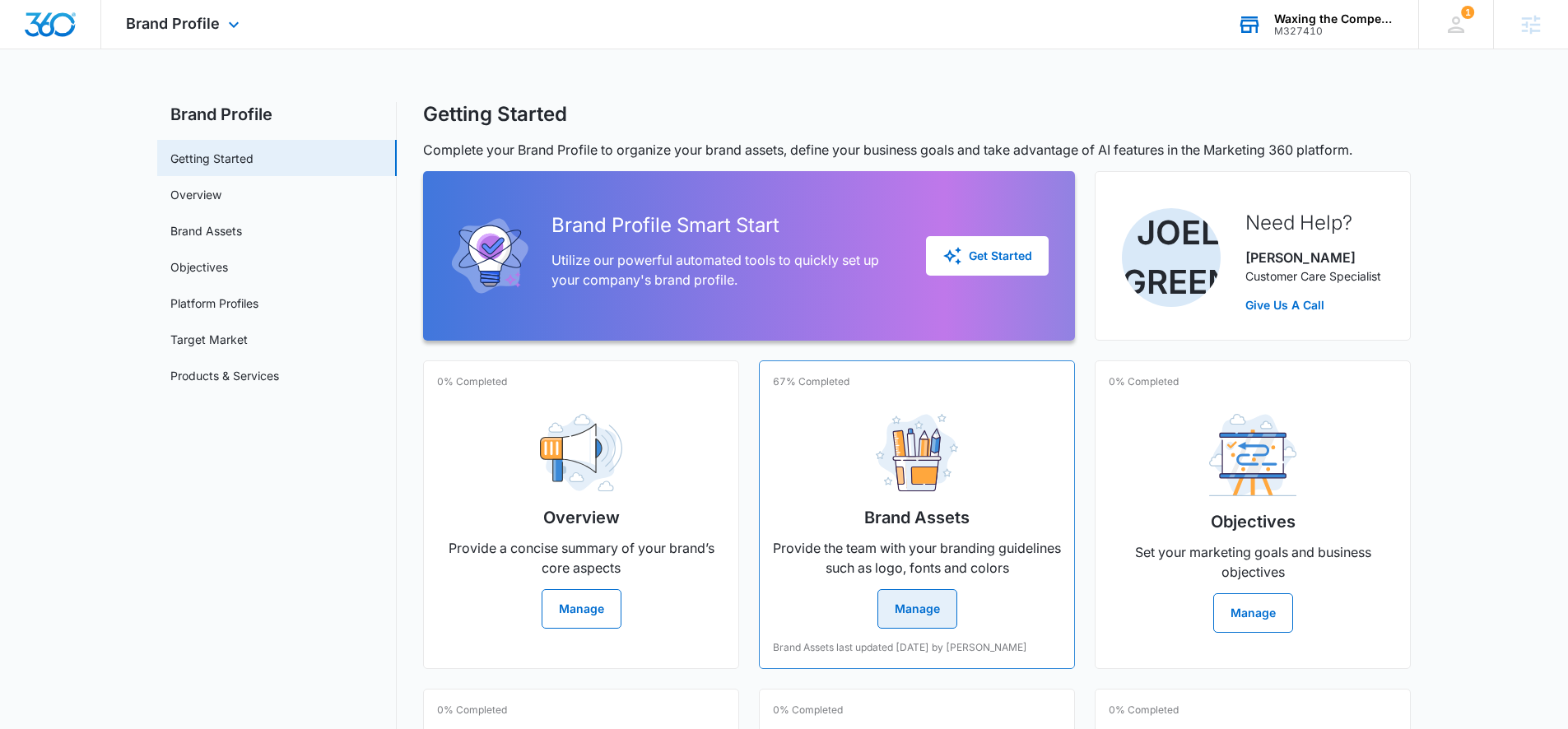
click at [892, 615] on button "Manage" at bounding box center [917, 609] width 79 height 39
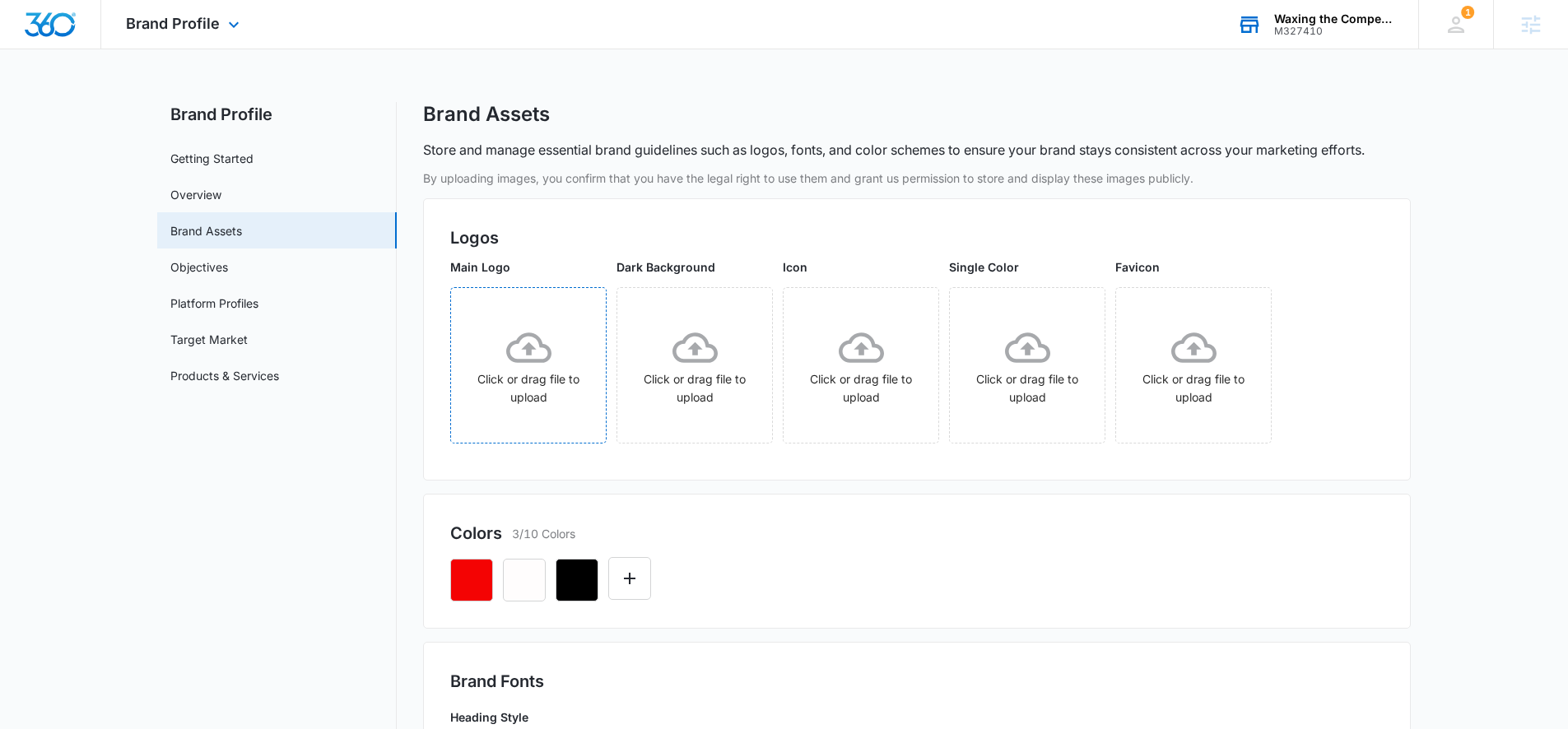
click at [504, 332] on div "Click or drag file to upload" at bounding box center [528, 365] width 155 height 81
click at [1322, 18] on div "Waxing the Competition LLC" at bounding box center [1334, 19] width 120 height 13
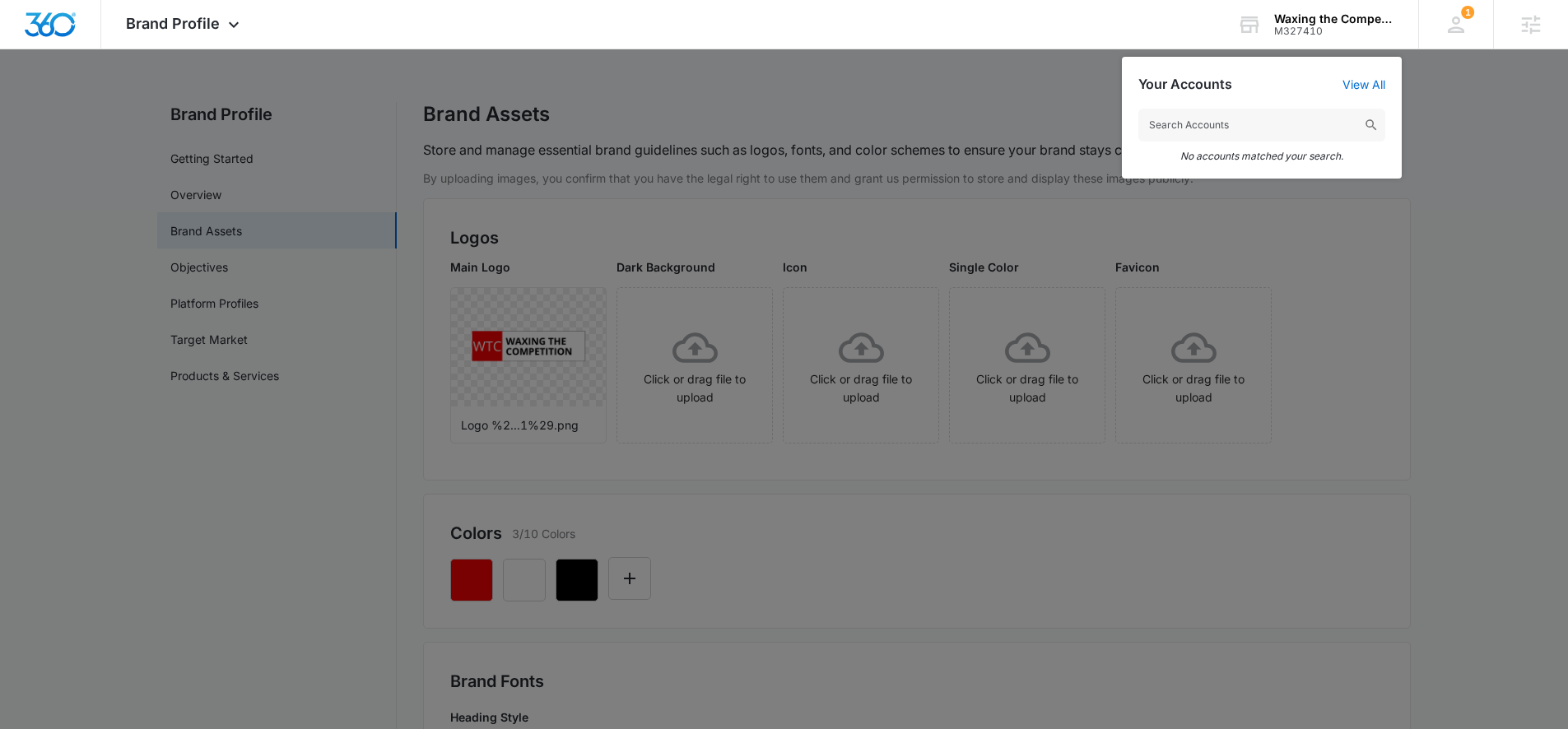
click at [1226, 125] on input "text" at bounding box center [1262, 125] width 247 height 33
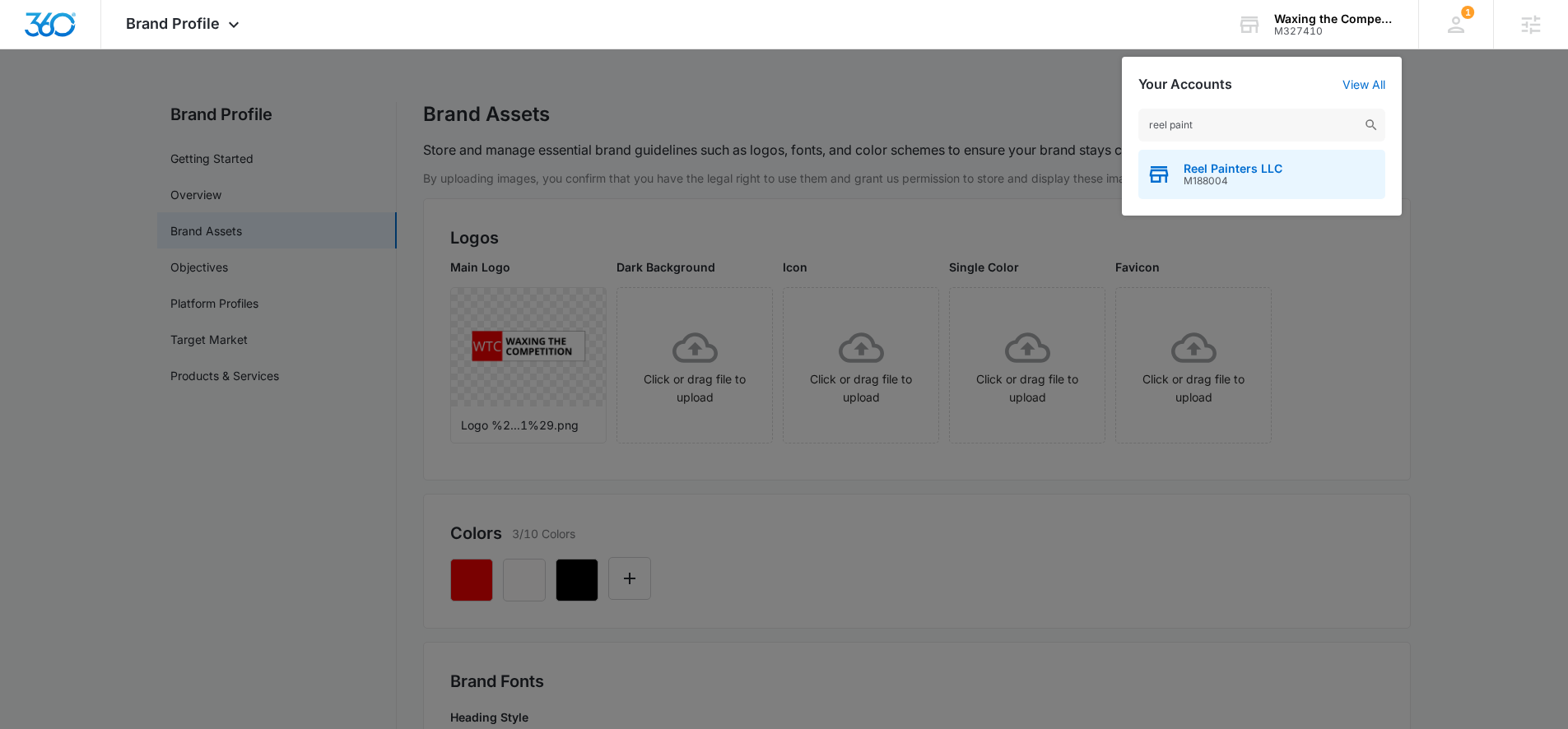
type input "reel paint"
click at [1230, 172] on span "Reel Painters LLC" at bounding box center [1233, 169] width 99 height 13
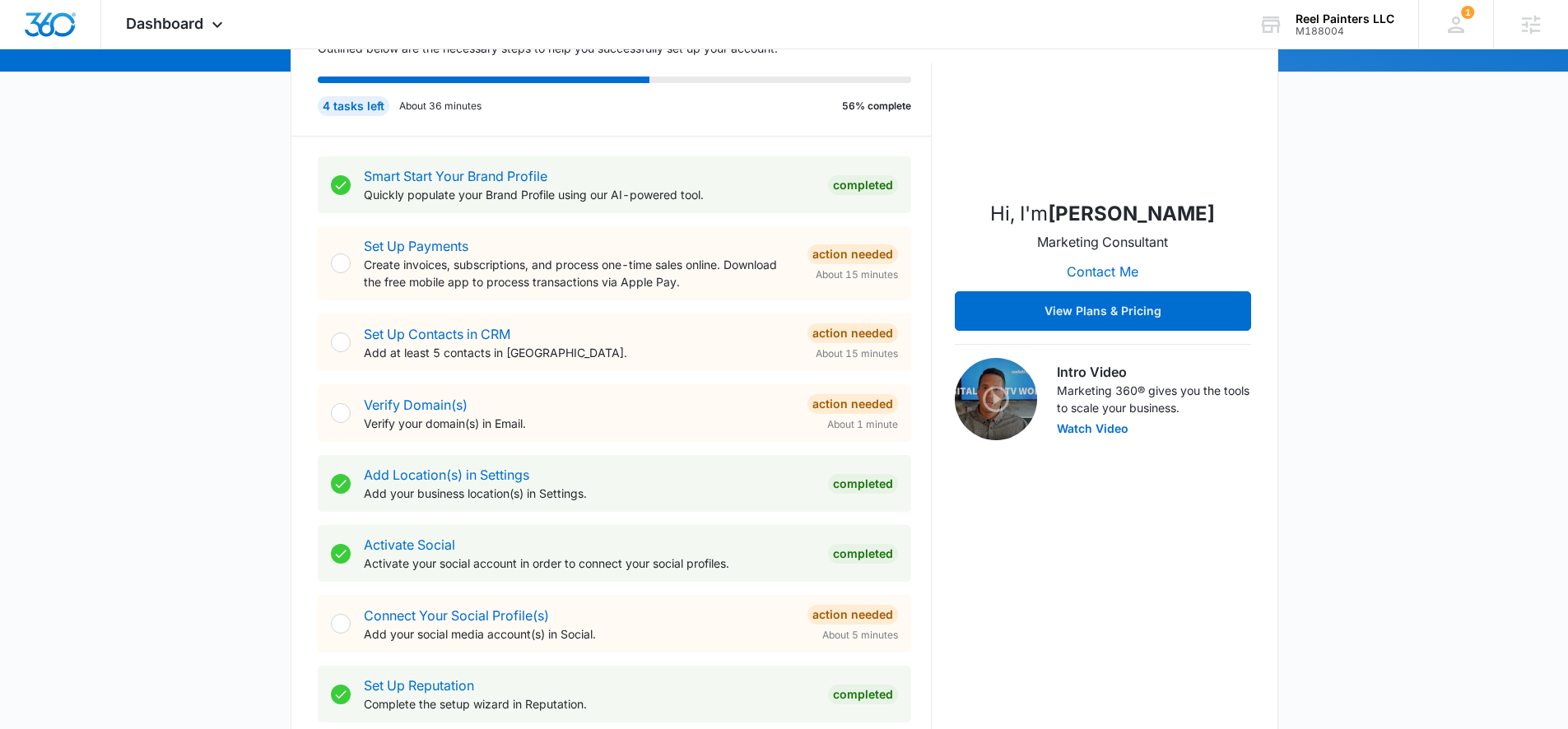
scroll to position [235, 0]
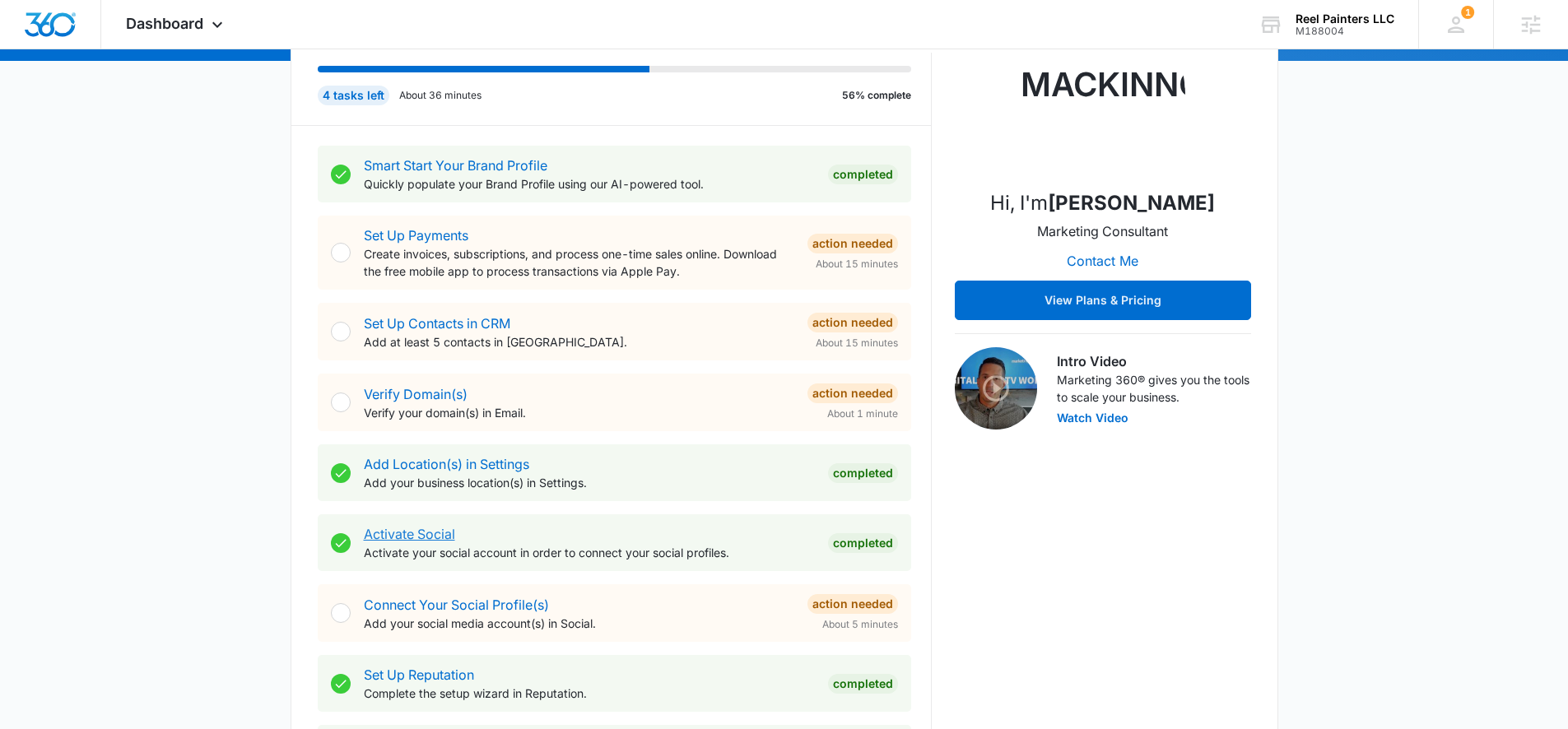
click at [408, 535] on link "Activate Social" at bounding box center [410, 534] width 91 height 16
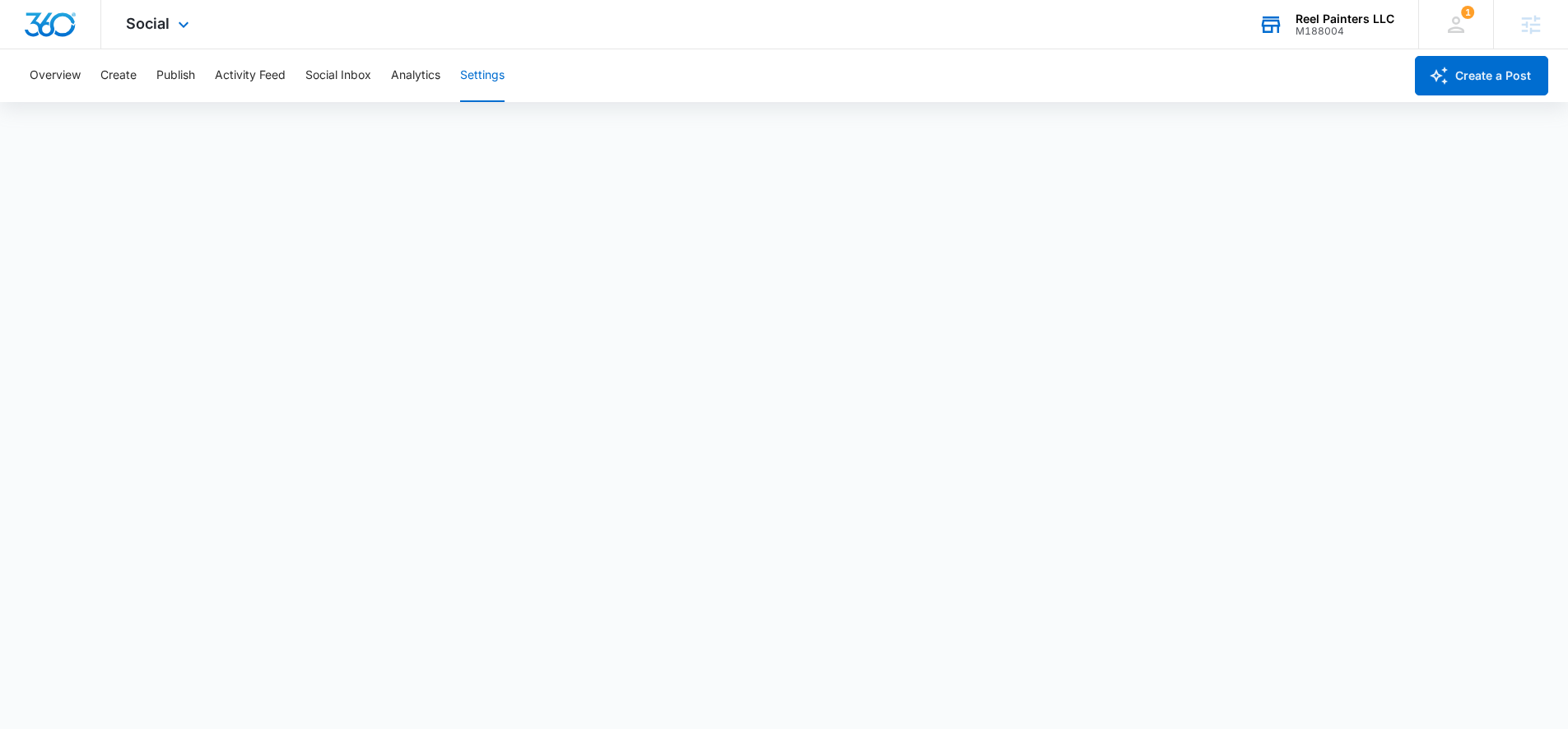
click at [1345, 27] on div "M188004" at bounding box center [1345, 31] width 99 height 12
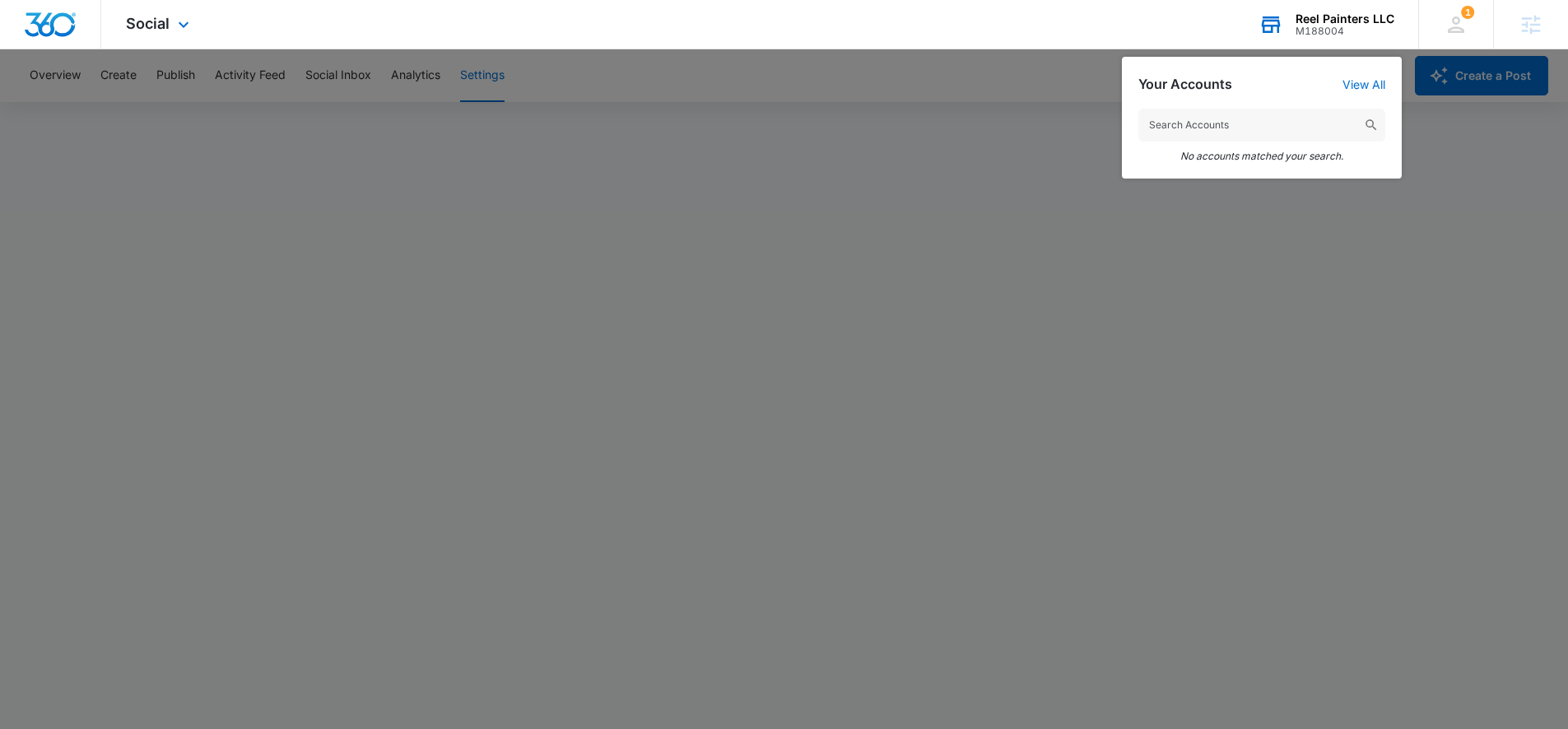
click at [1215, 114] on input "text" at bounding box center [1262, 125] width 247 height 33
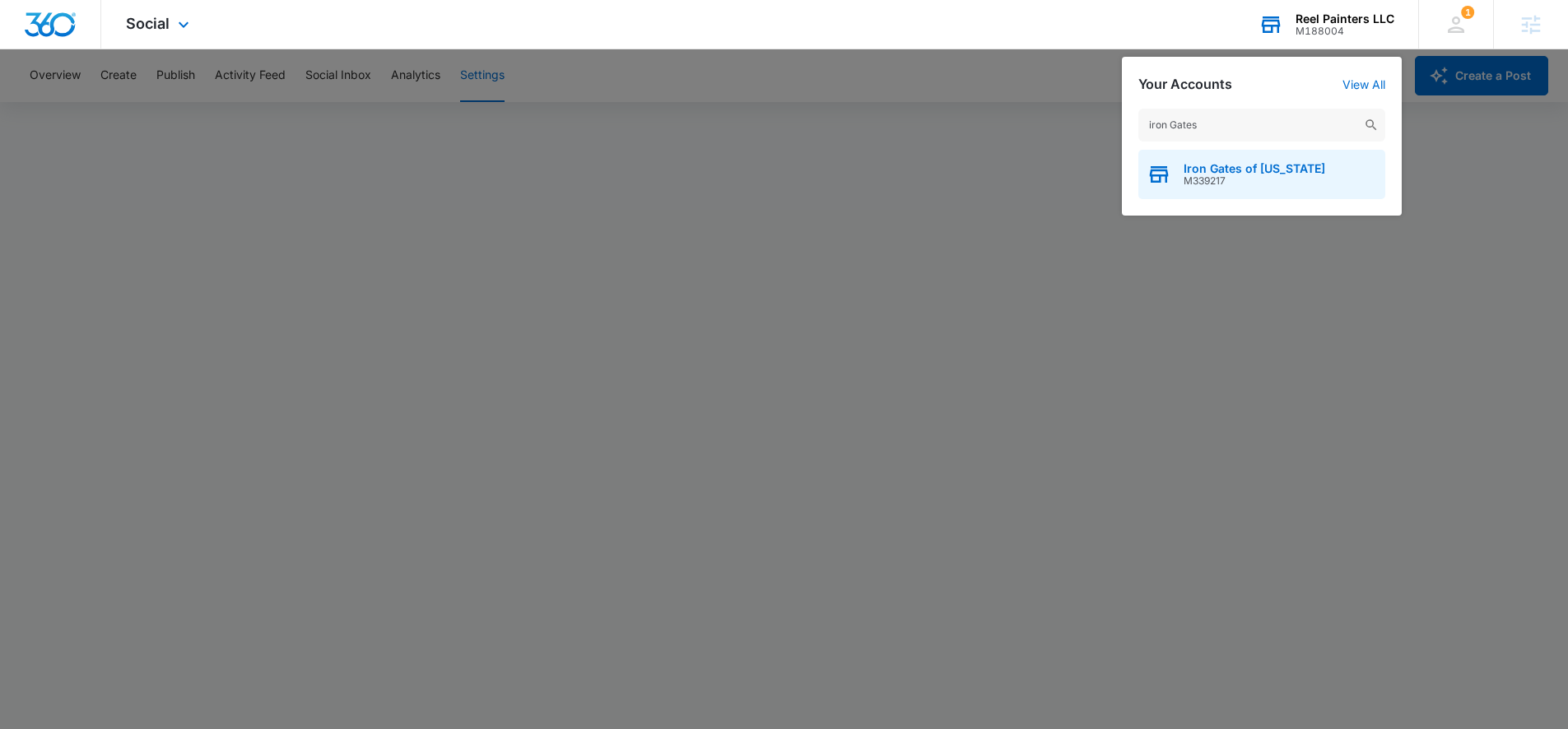
type input "iron Gates"
click at [1221, 168] on span "Iron Gates of [US_STATE]" at bounding box center [1254, 169] width 141 height 13
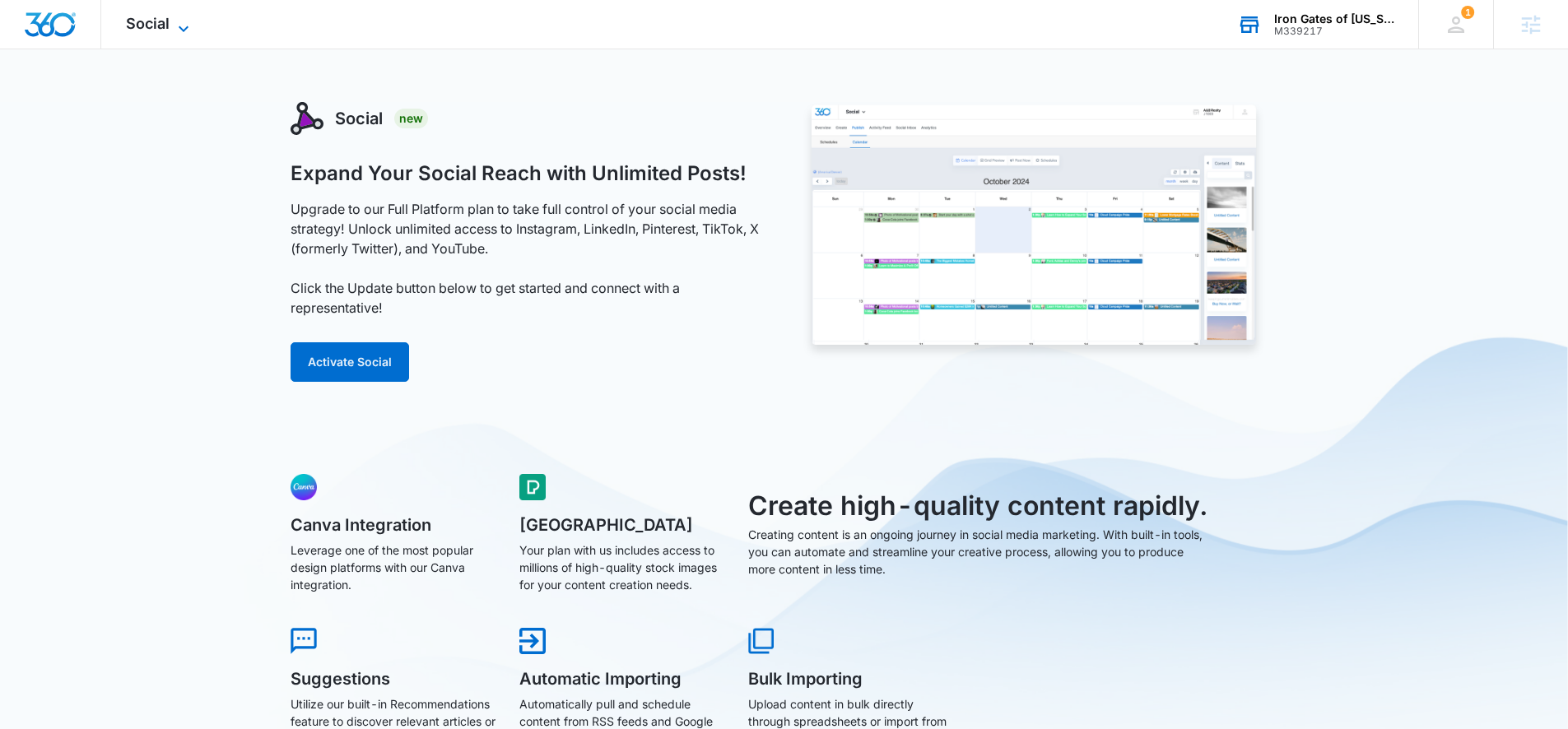
click at [177, 26] on icon at bounding box center [183, 29] width 20 height 20
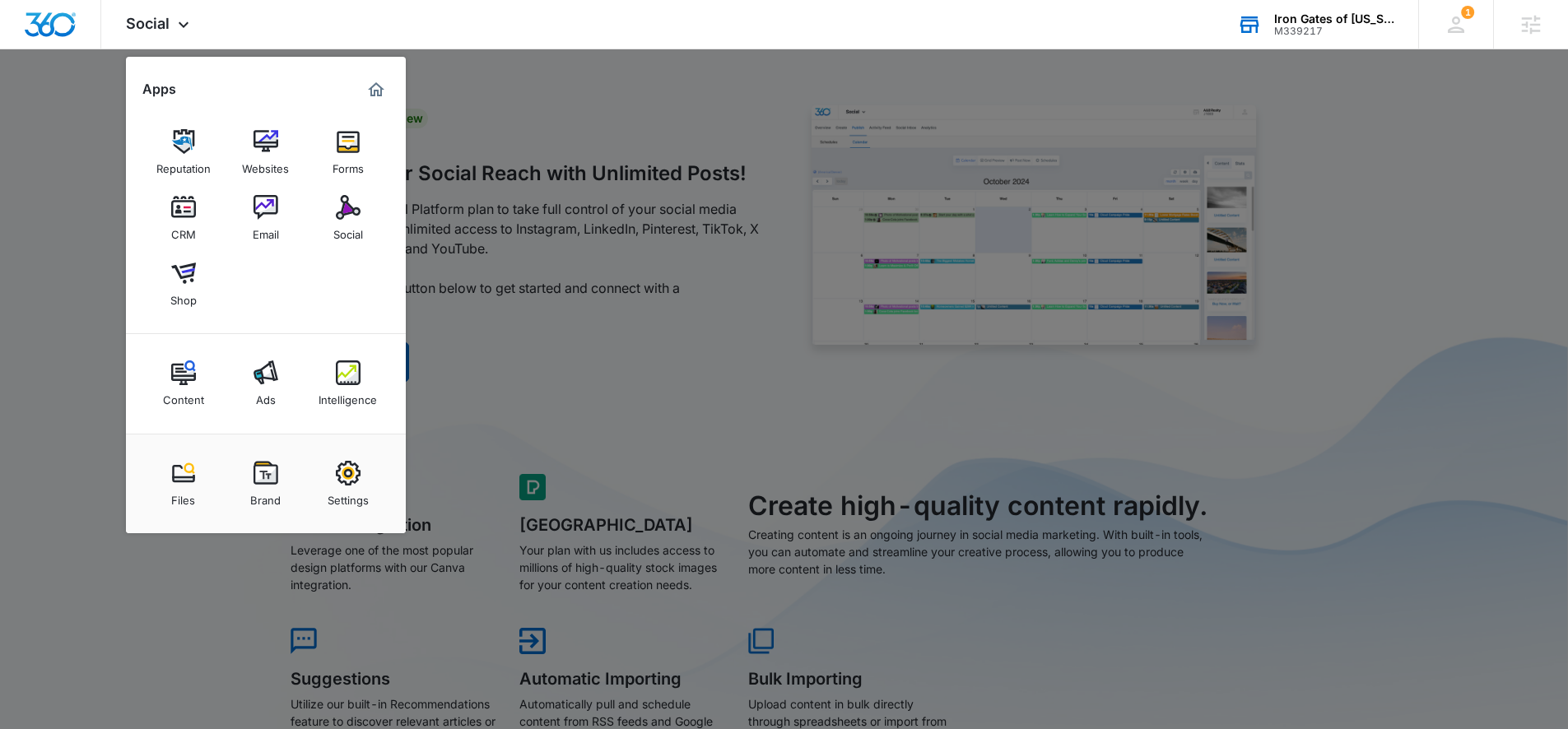
click at [601, 396] on div at bounding box center [784, 364] width 1568 height 729
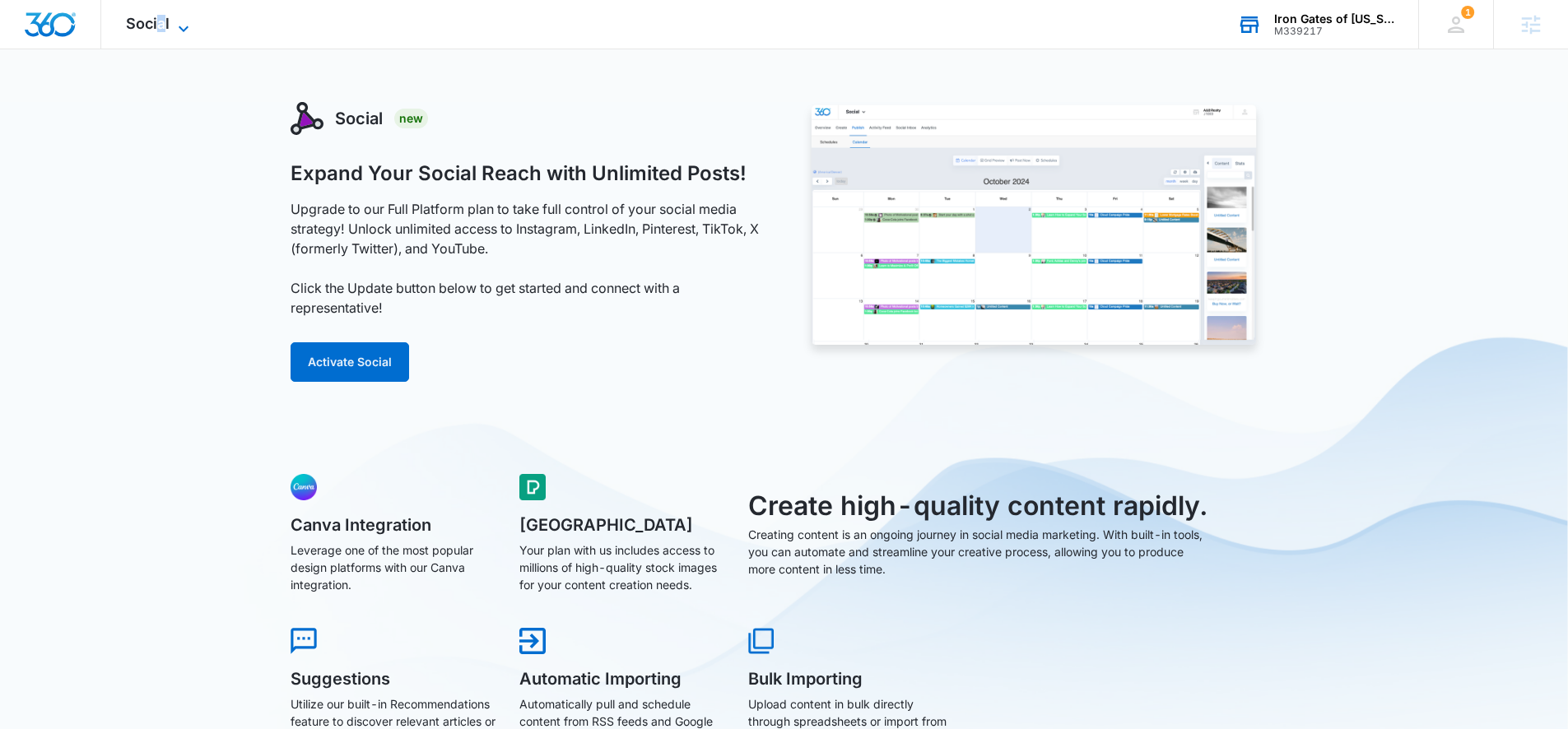
click at [162, 24] on span "Social" at bounding box center [148, 23] width 44 height 17
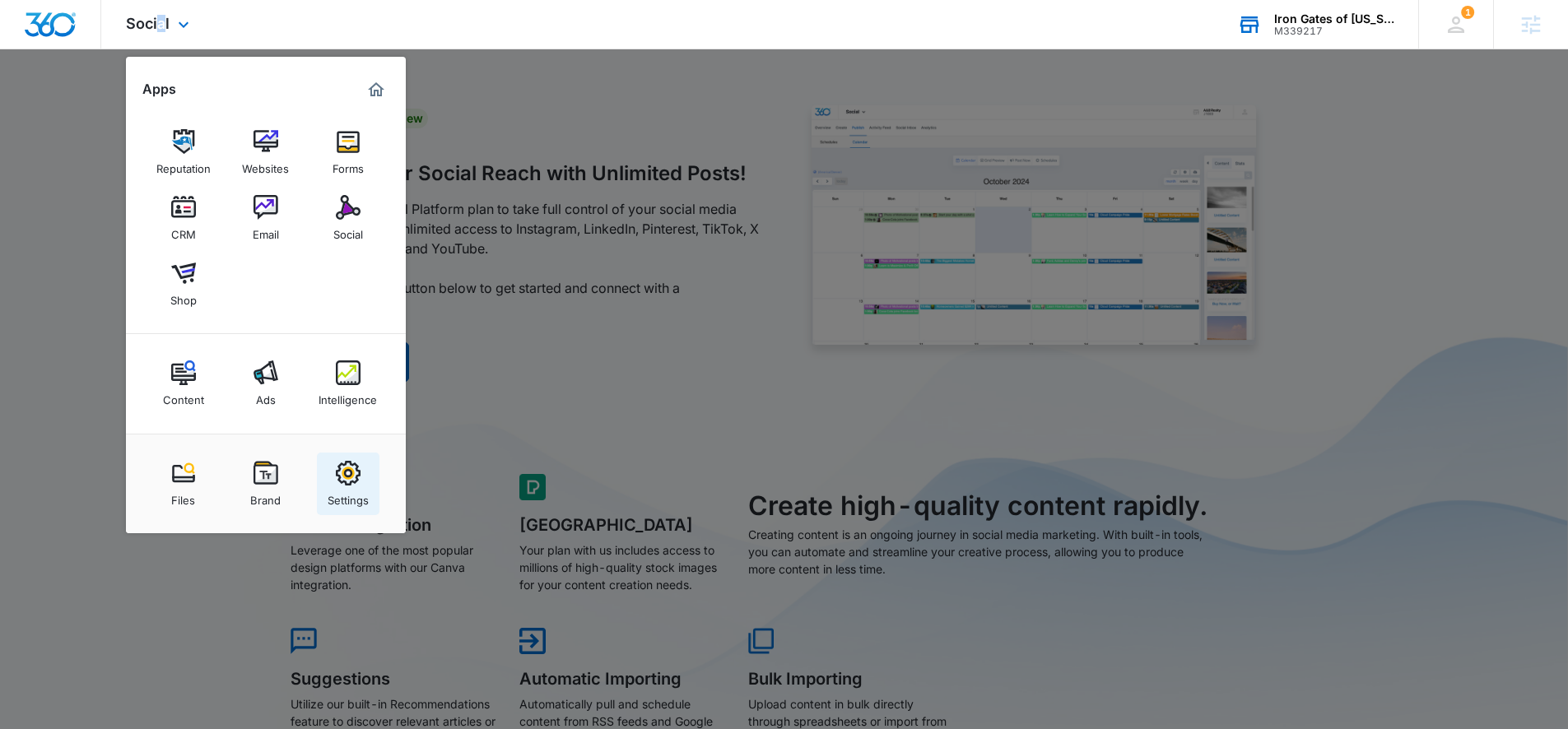
click at [349, 475] on img at bounding box center [348, 473] width 25 height 25
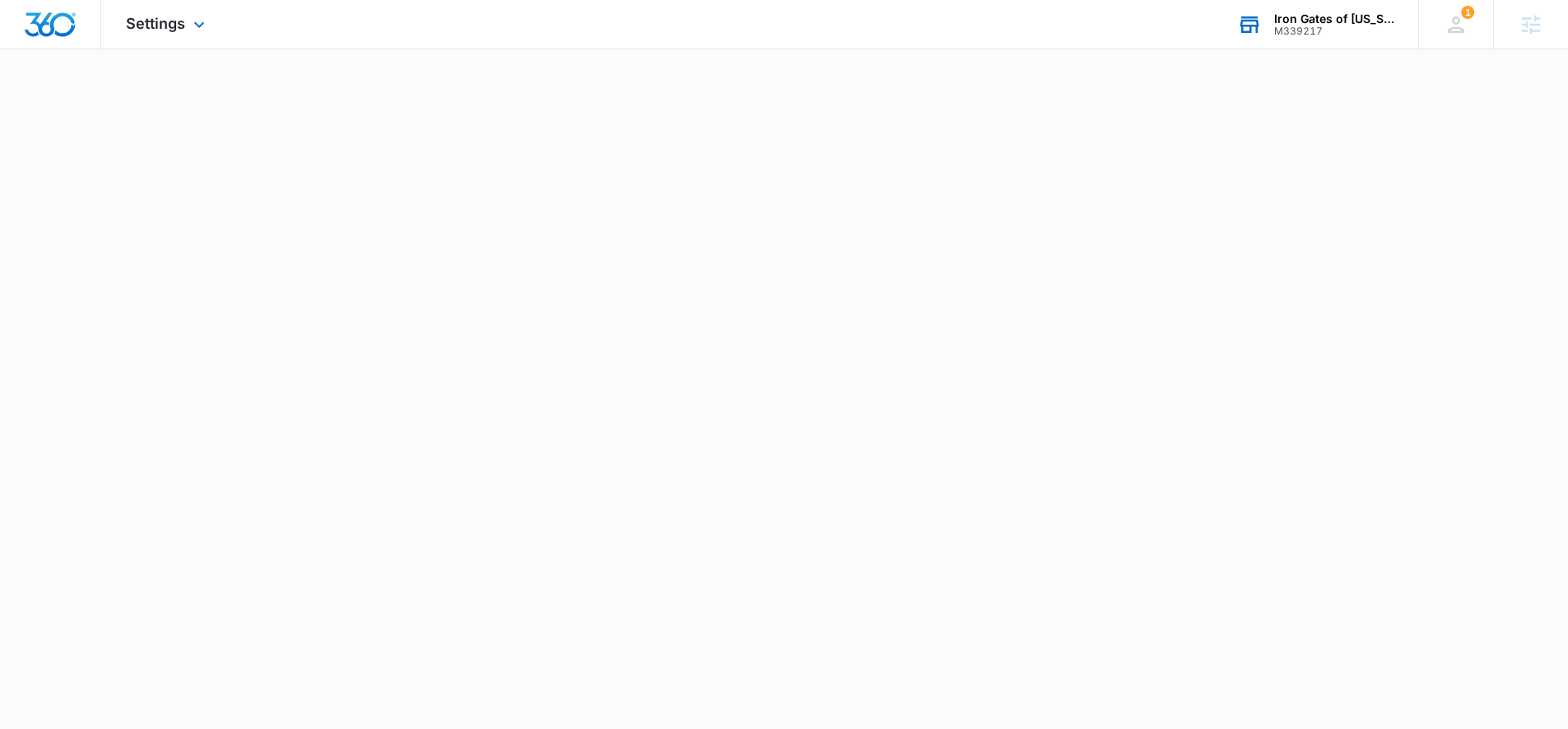
select select "52"
select select "US"
select select "America/[GEOGRAPHIC_DATA]"
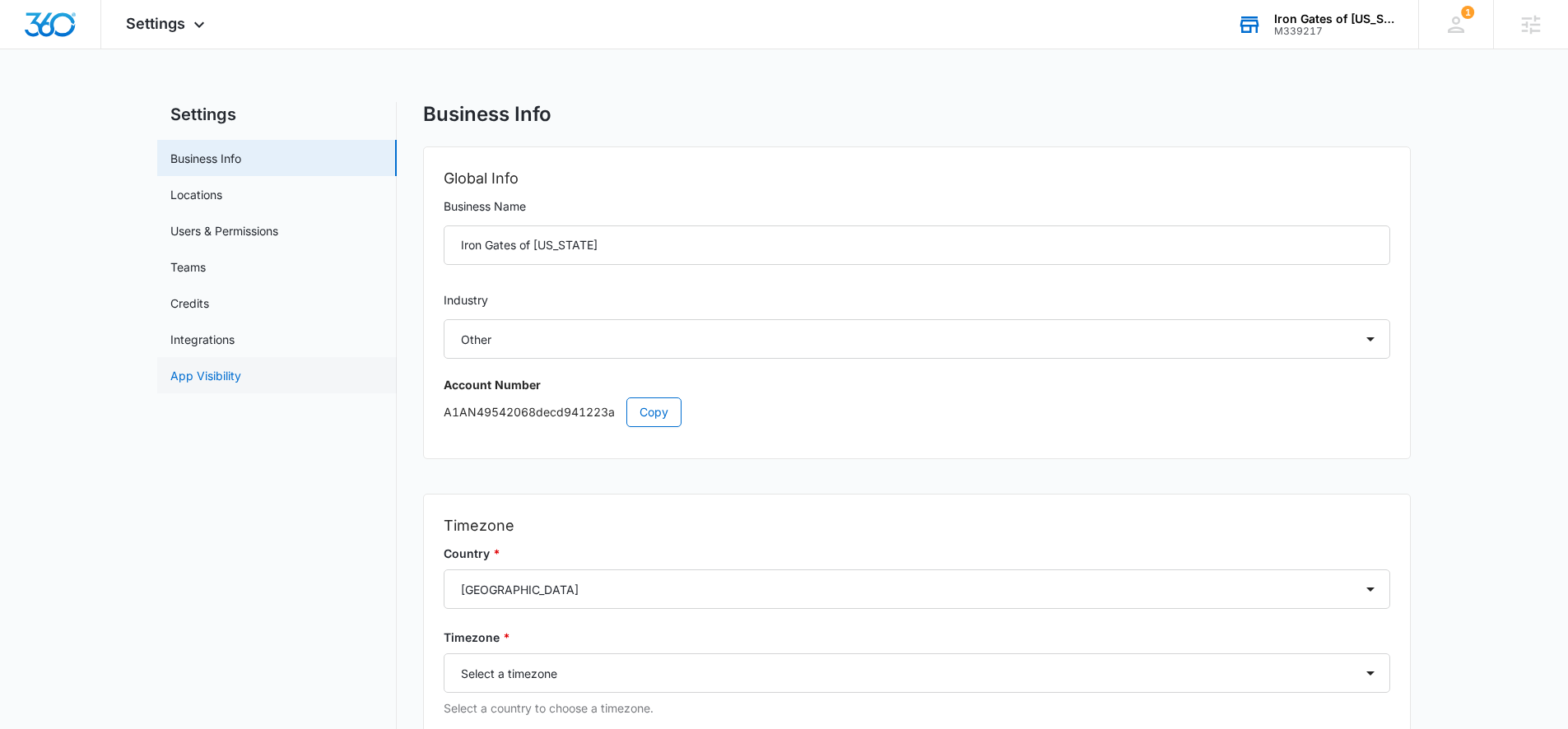
click at [226, 377] on link "App Visibility" at bounding box center [206, 375] width 71 height 17
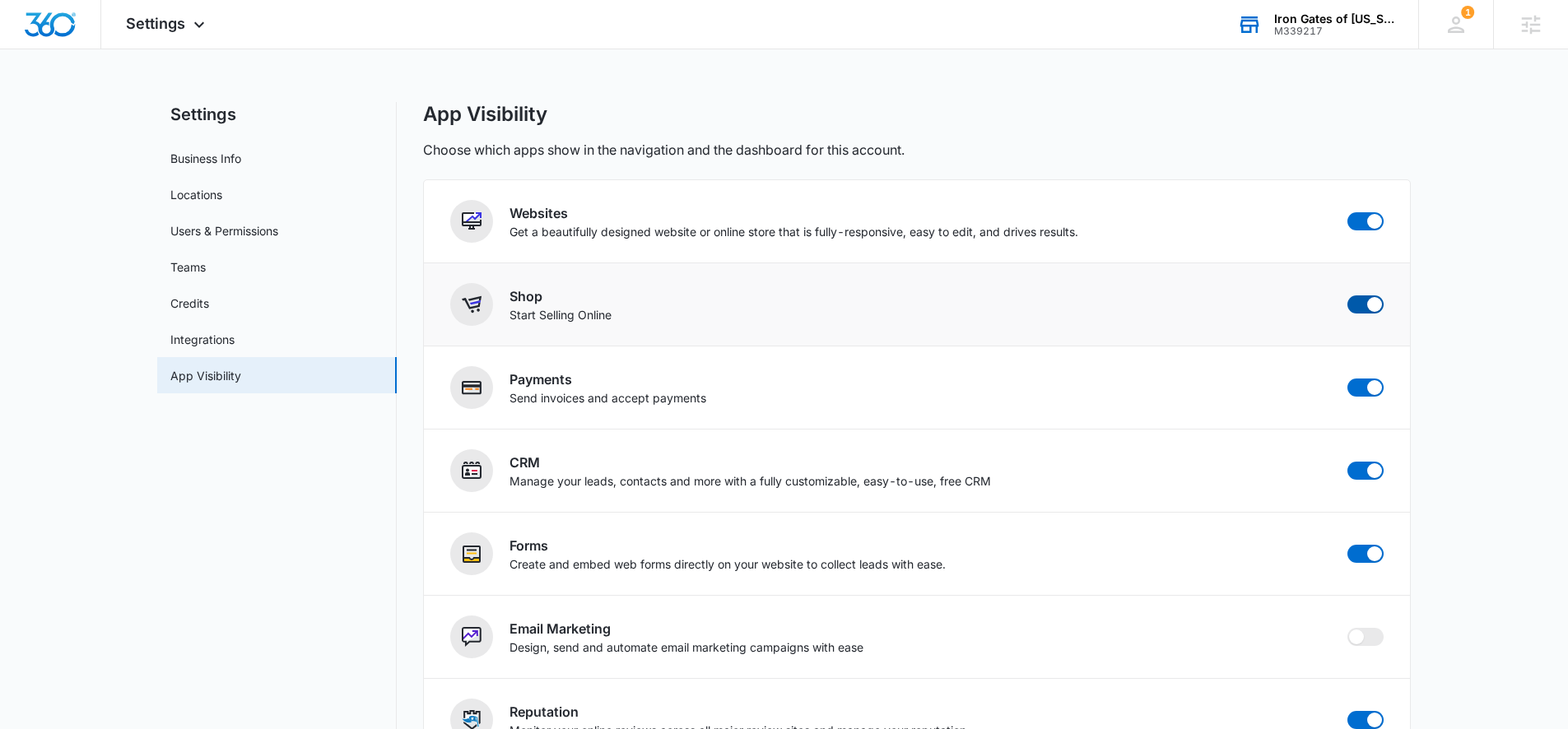
click at [1361, 303] on span at bounding box center [1366, 305] width 37 height 18
click at [1348, 296] on input "checkbox" at bounding box center [1347, 295] width 1 height 1
checkbox input "false"
click at [169, 22] on span "Settings" at bounding box center [155, 23] width 59 height 17
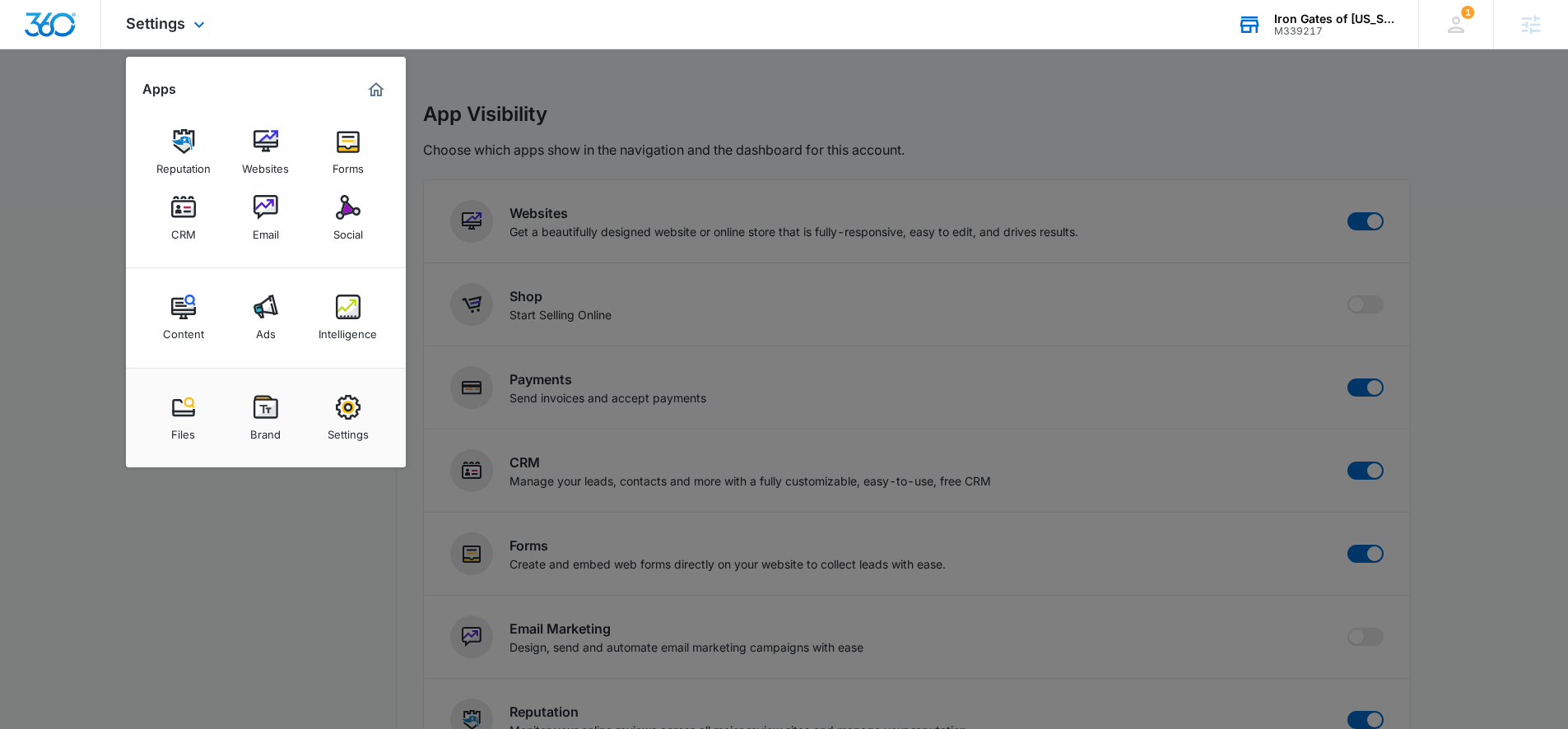
click at [66, 0] on div at bounding box center [50, 24] width 101 height 48
click at [67, 15] on img "Dashboard" at bounding box center [50, 25] width 53 height 25
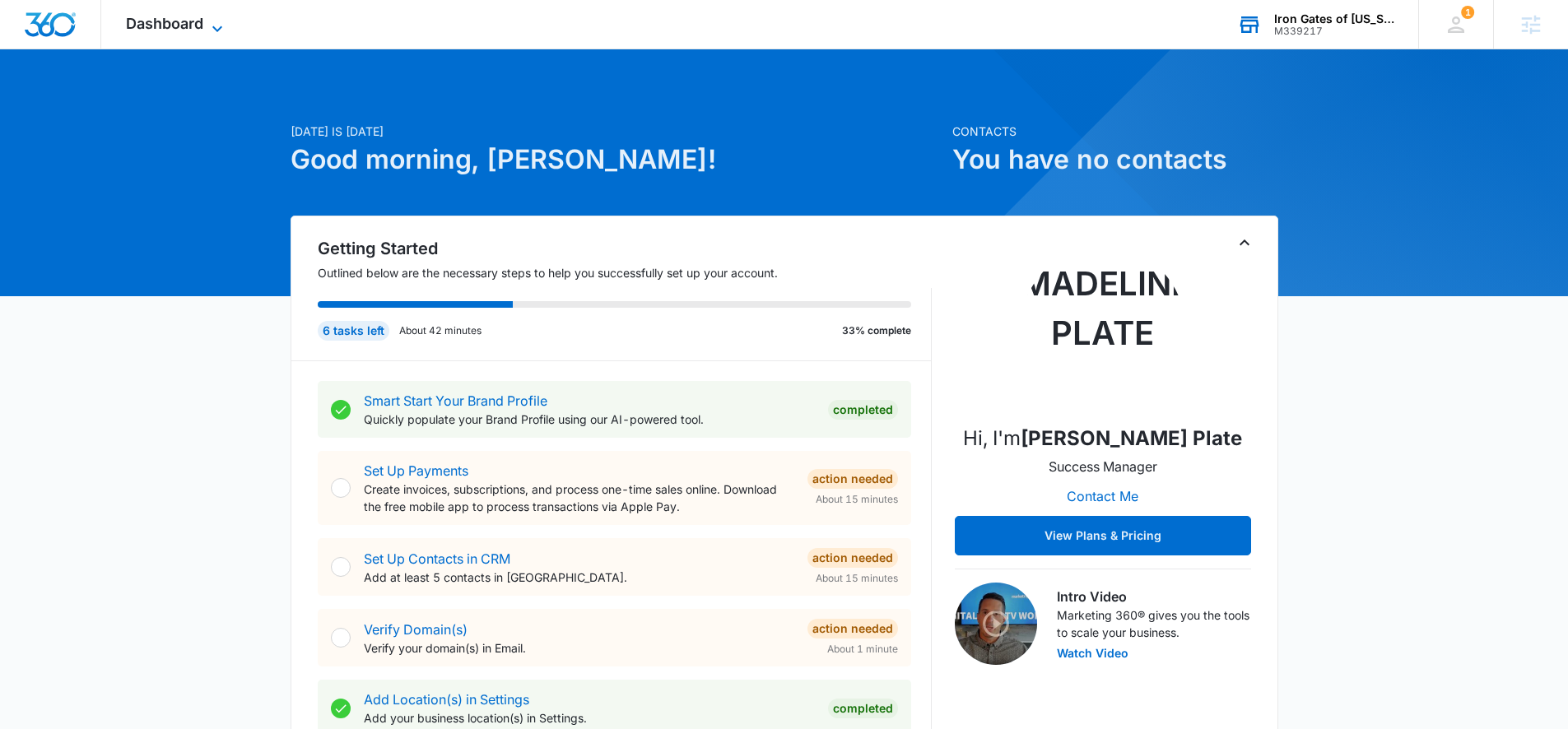
click at [196, 21] on span "Dashboard" at bounding box center [164, 23] width 78 height 17
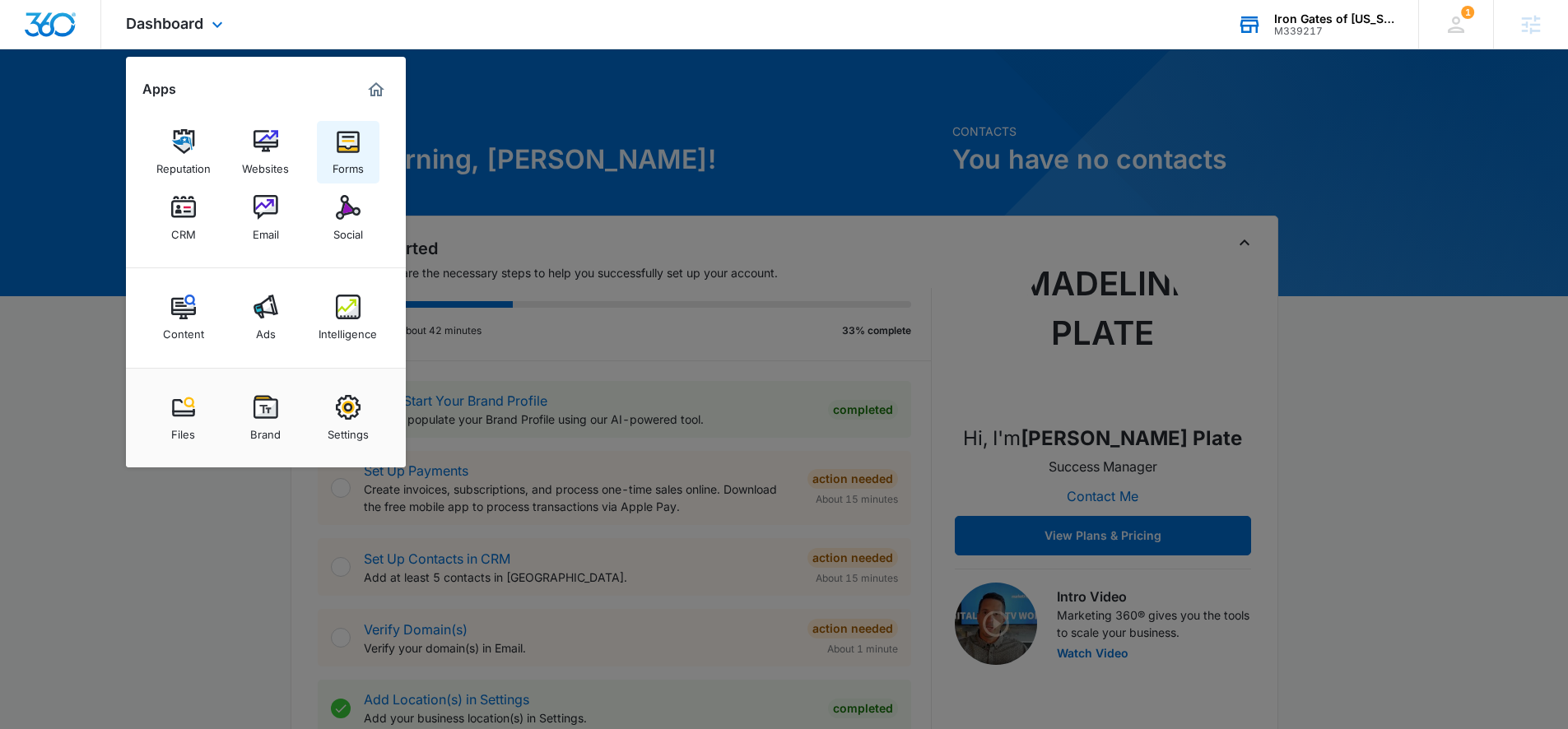
click at [354, 139] on img at bounding box center [348, 141] width 25 height 25
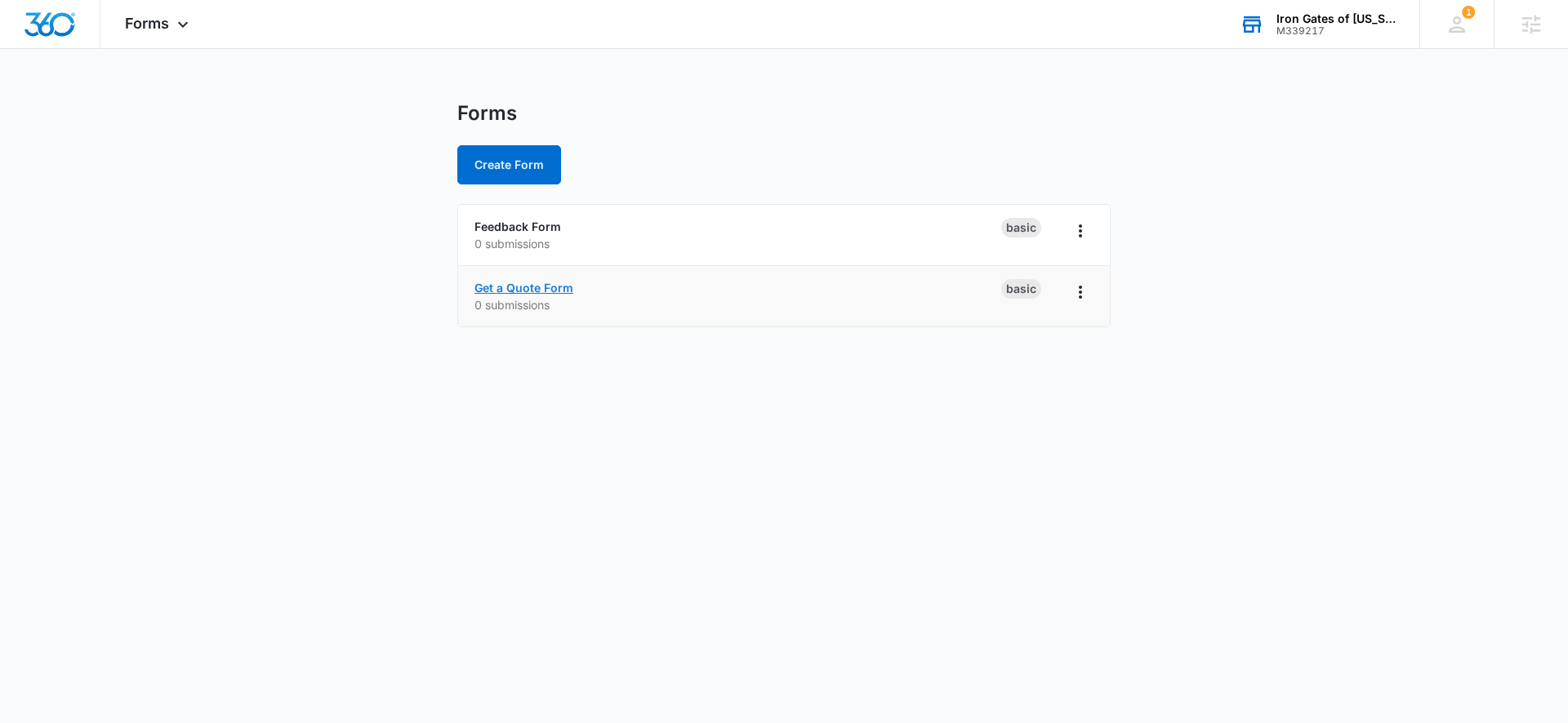
click at [528, 288] on link "Get a Quote Form" at bounding box center [523, 287] width 99 height 14
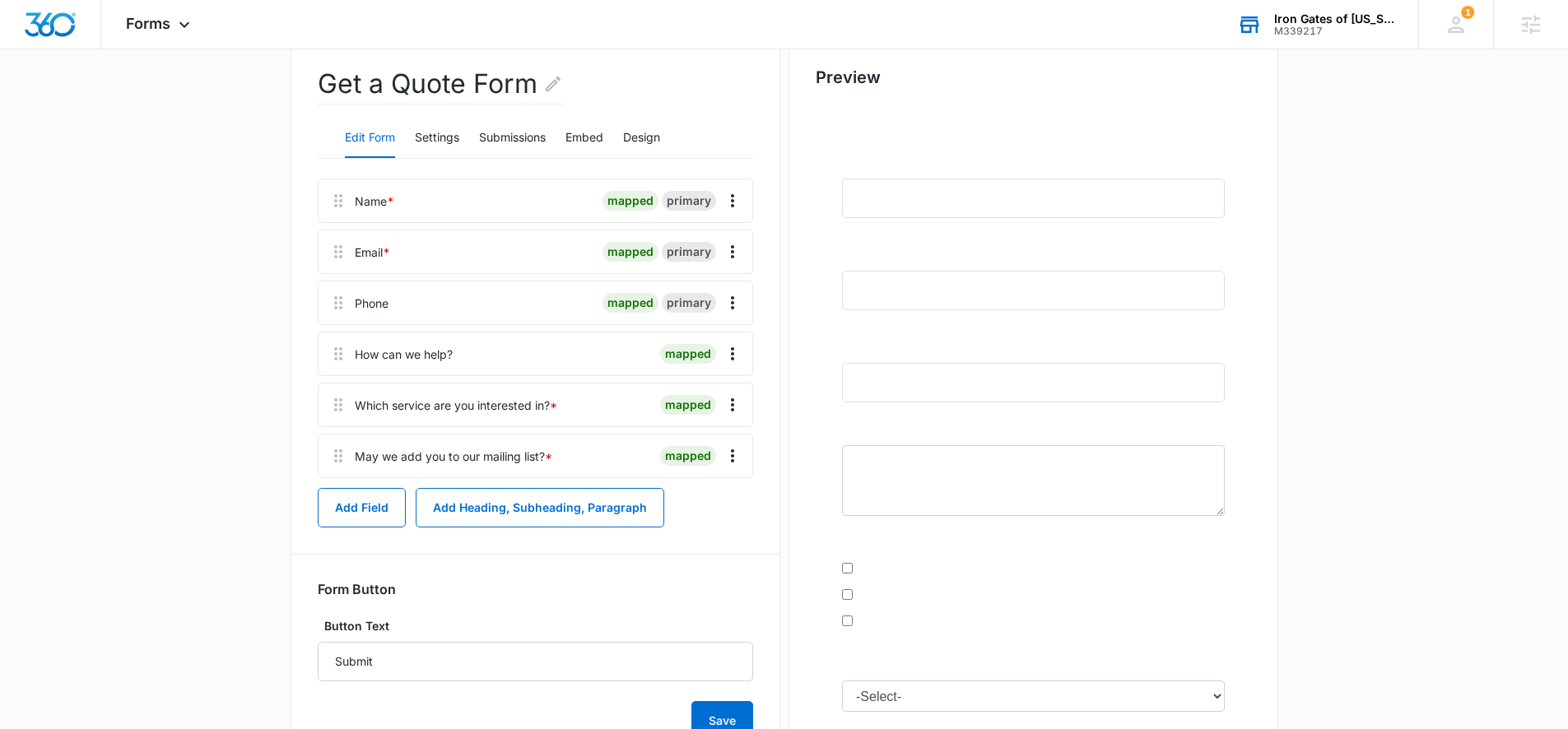
scroll to position [184, 0]
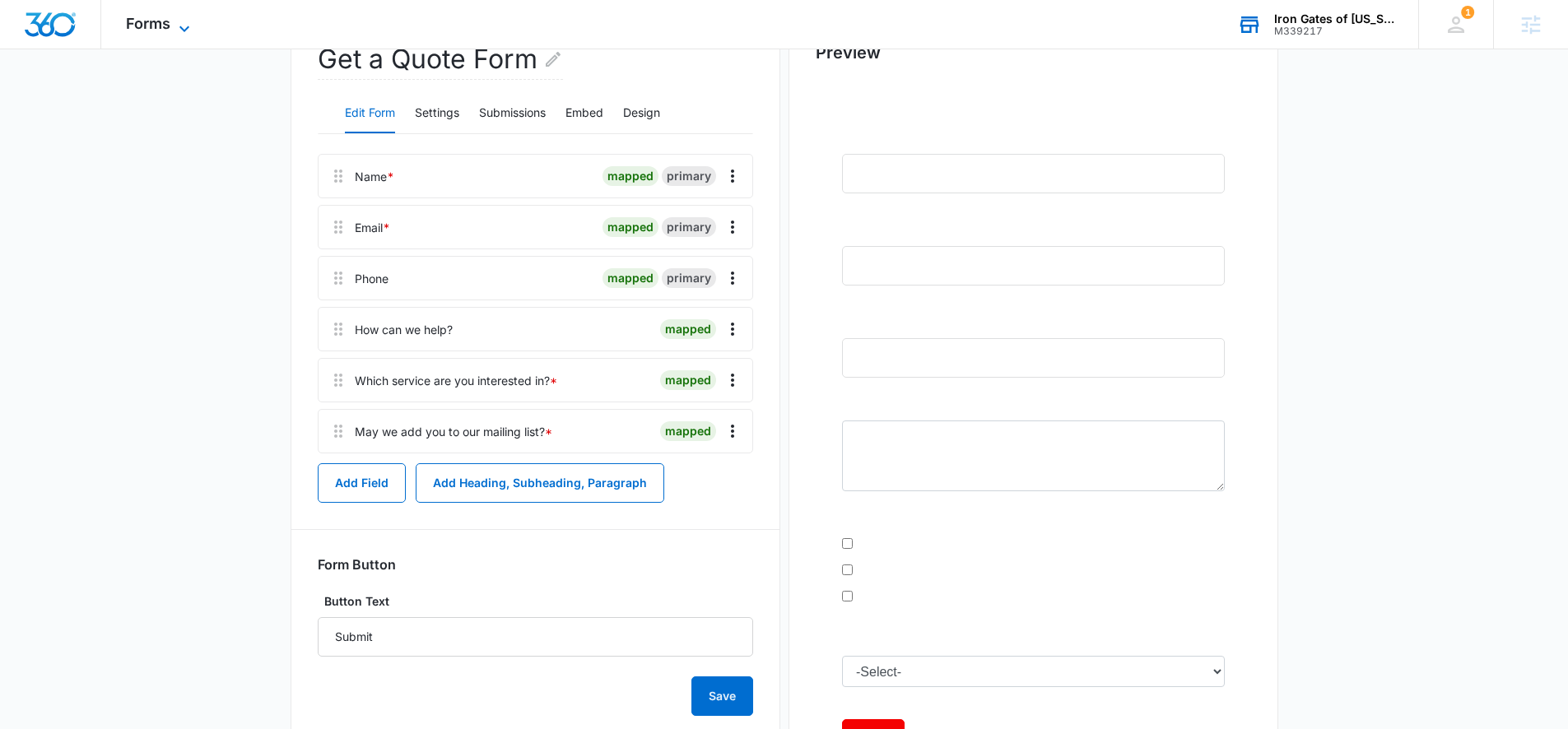
click at [162, 25] on span "Forms" at bounding box center [148, 23] width 45 height 17
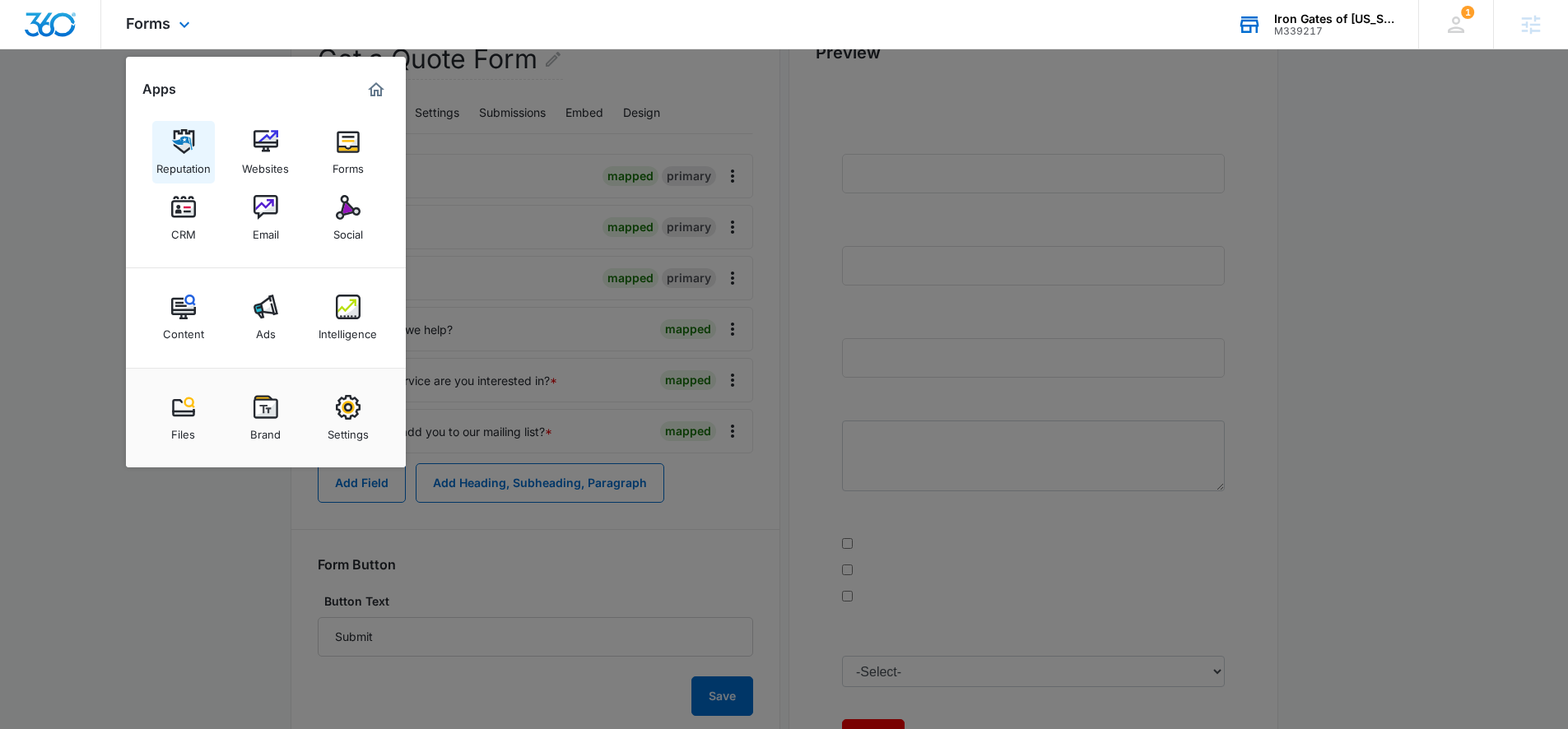
click at [192, 148] on img at bounding box center [183, 141] width 25 height 25
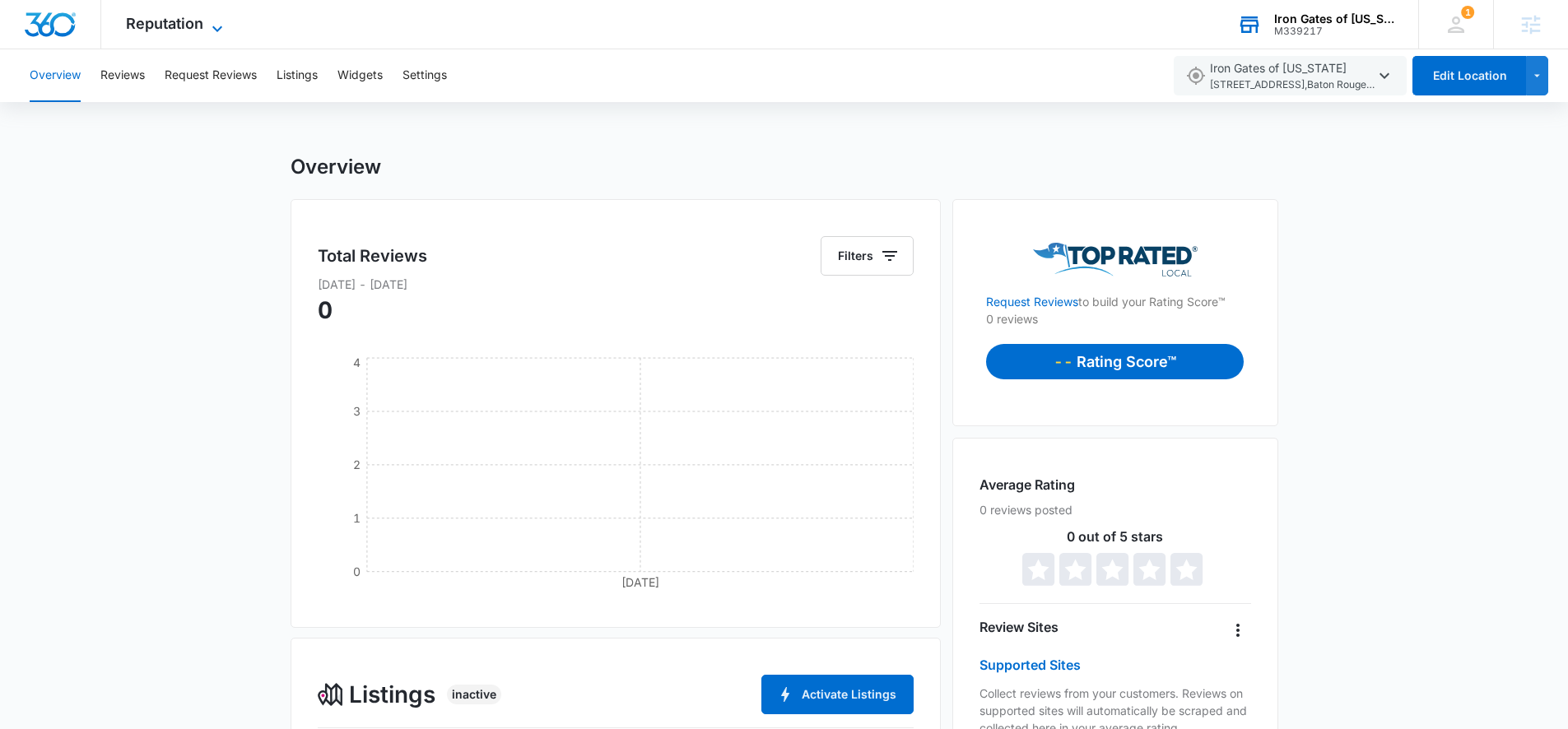
click at [193, 23] on span "Reputation" at bounding box center [164, 23] width 78 height 17
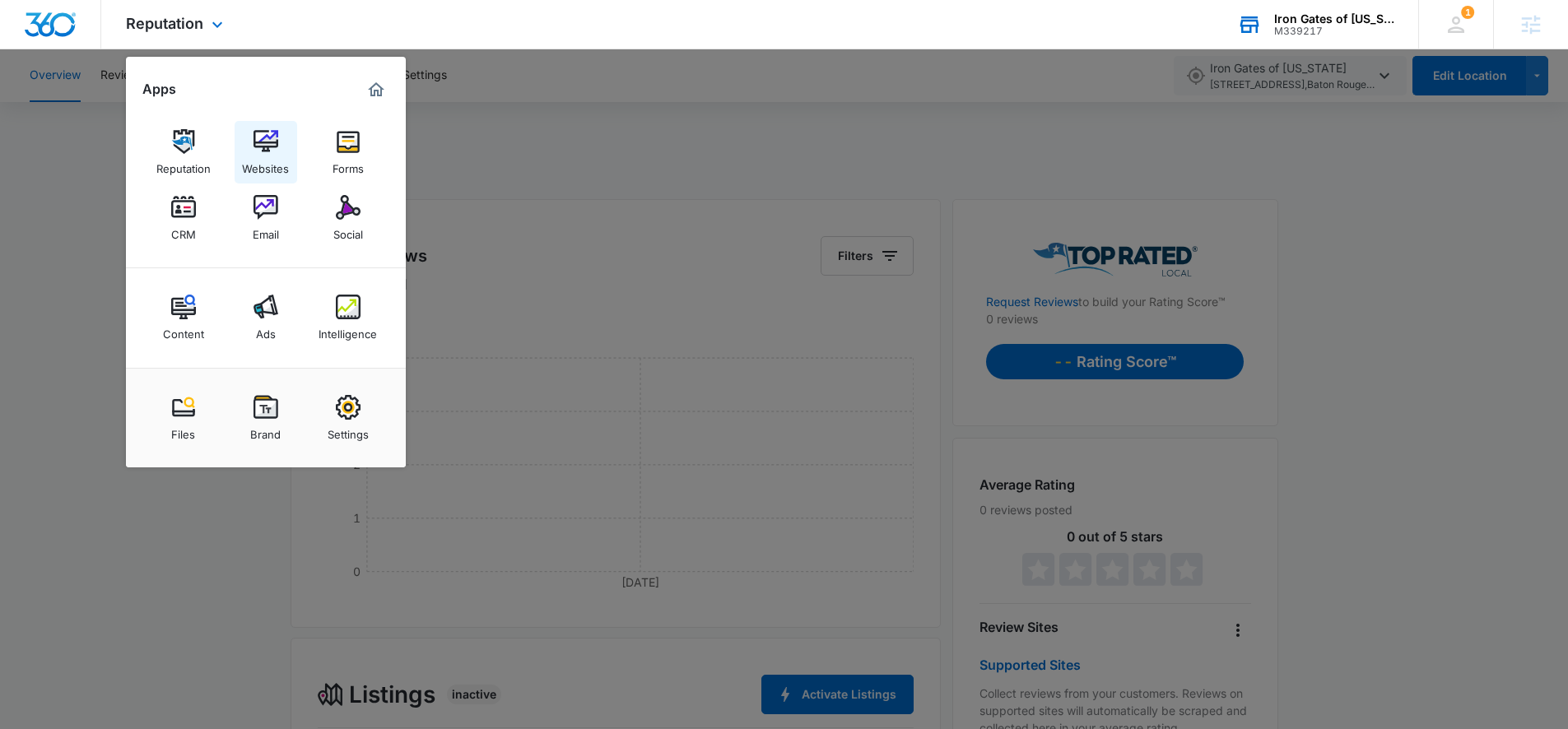
click at [267, 155] on div "Websites" at bounding box center [265, 164] width 47 height 21
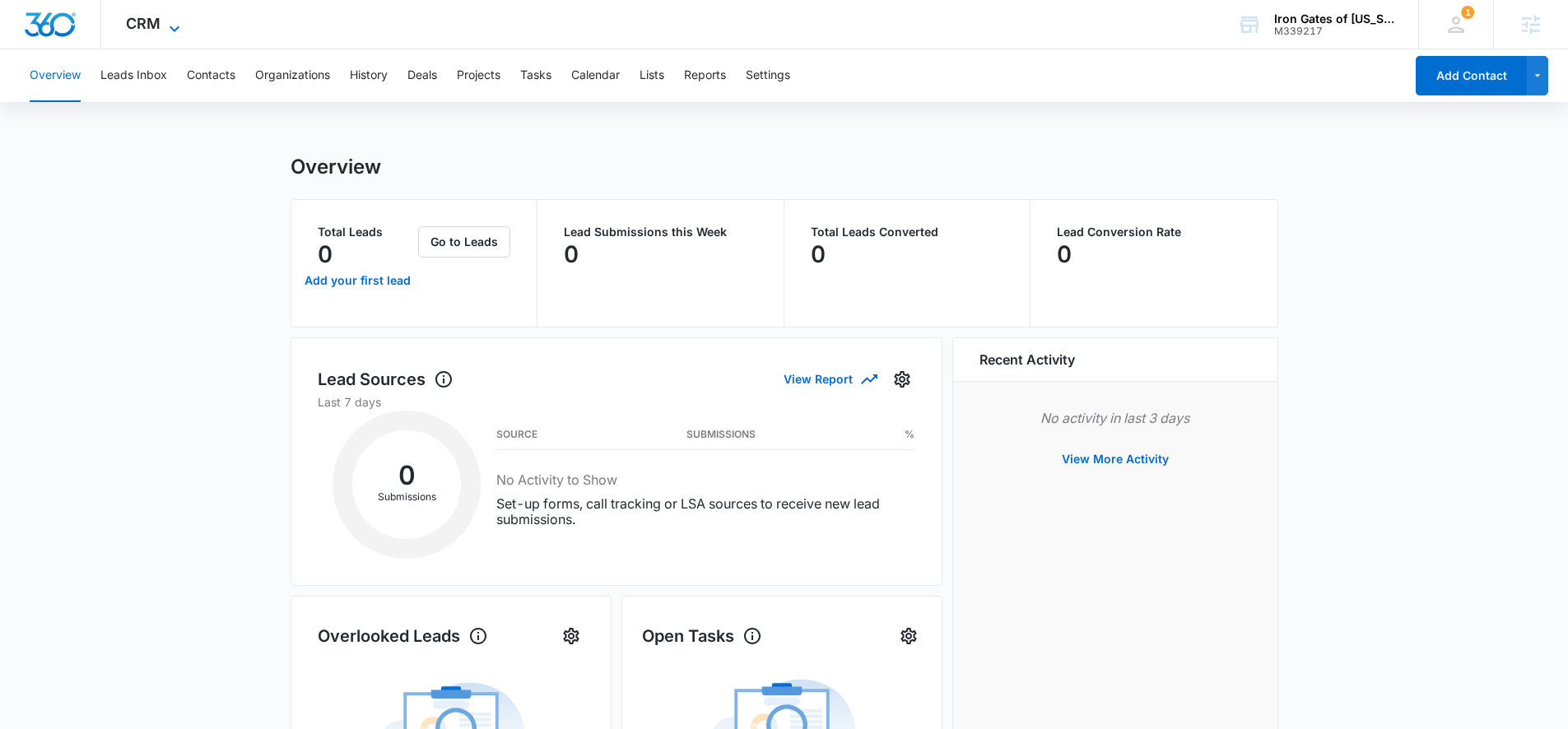
click at [167, 22] on icon at bounding box center [174, 29] width 20 height 20
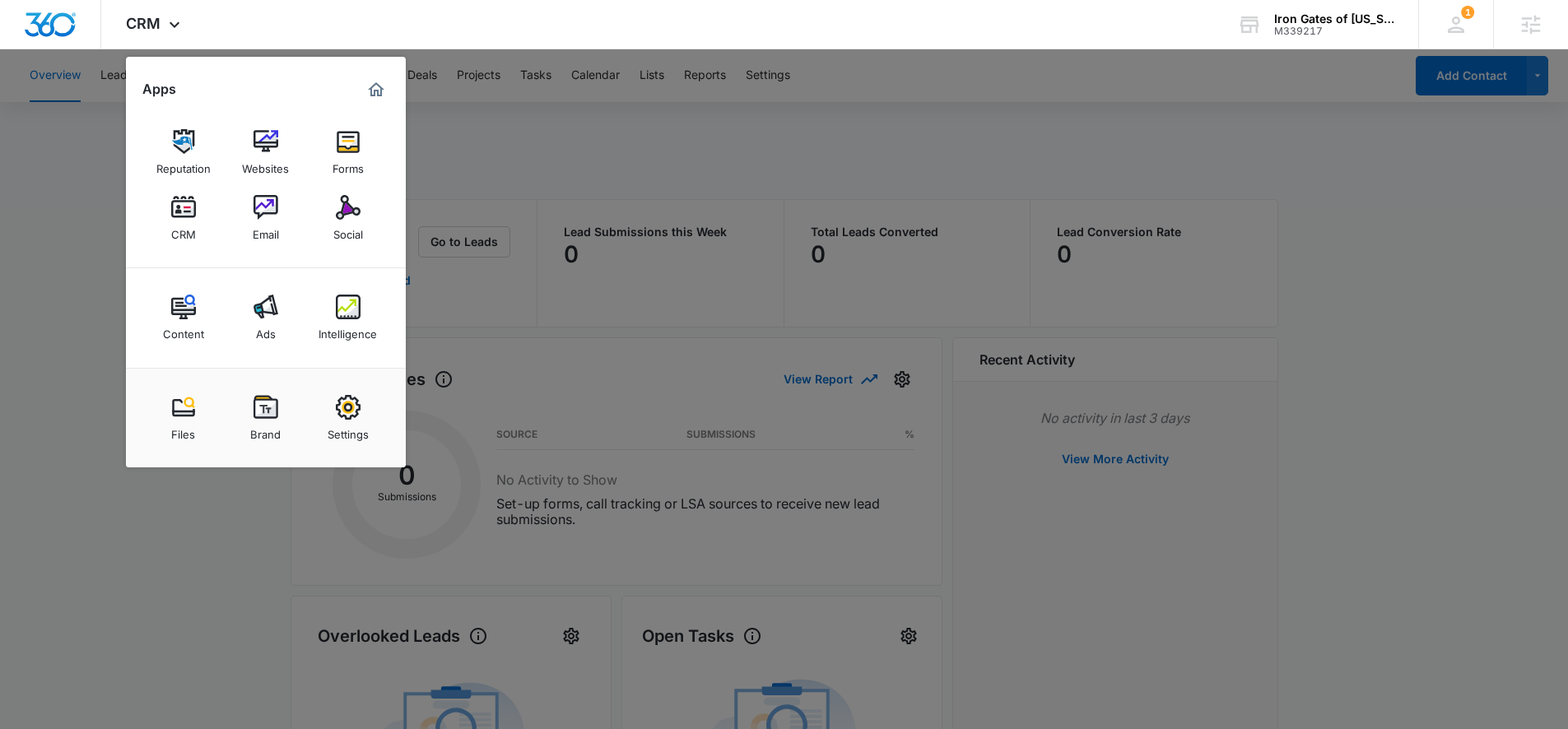
click at [601, 169] on div at bounding box center [784, 364] width 1568 height 729
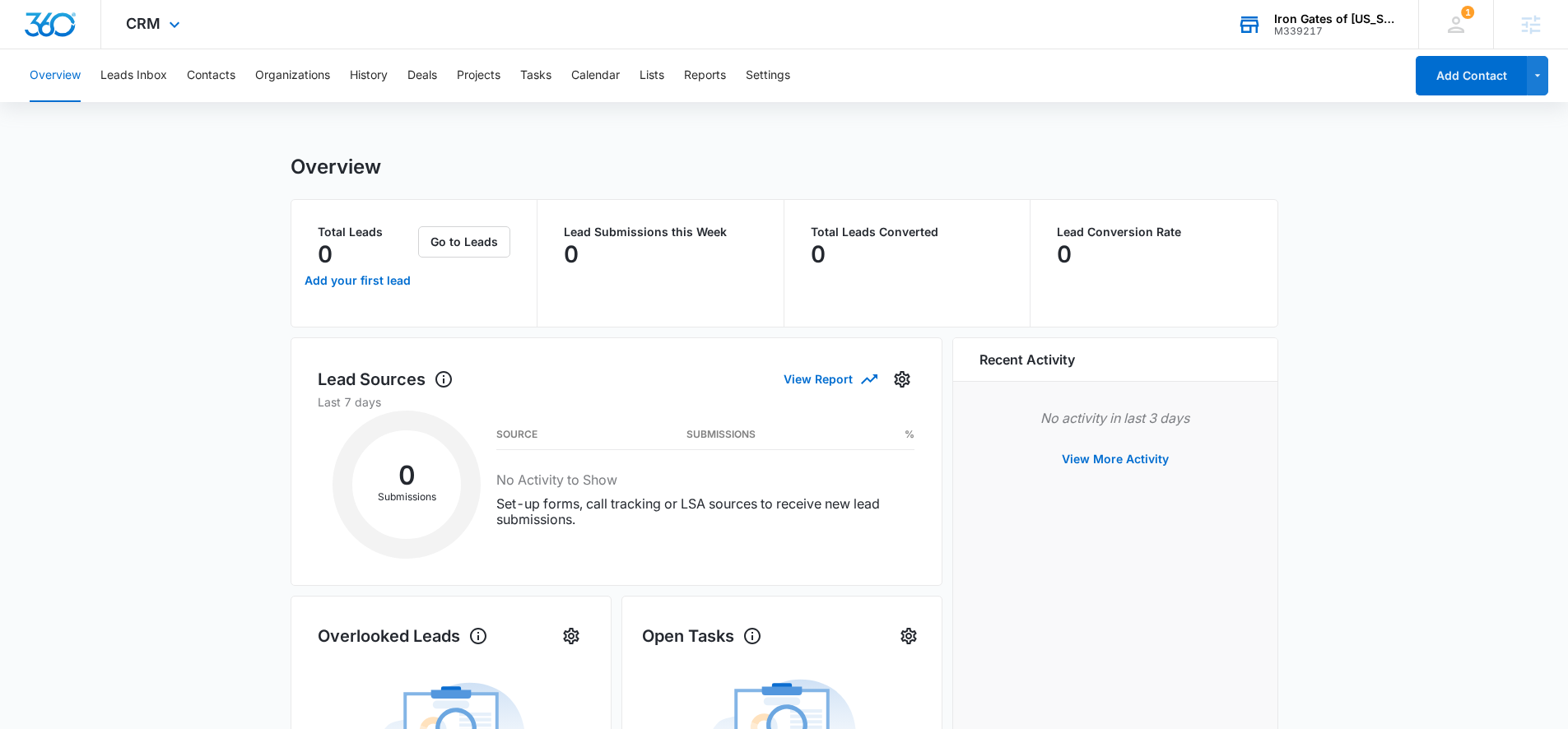
click at [1319, 14] on div "Iron Gates of [US_STATE]" at bounding box center [1334, 19] width 120 height 13
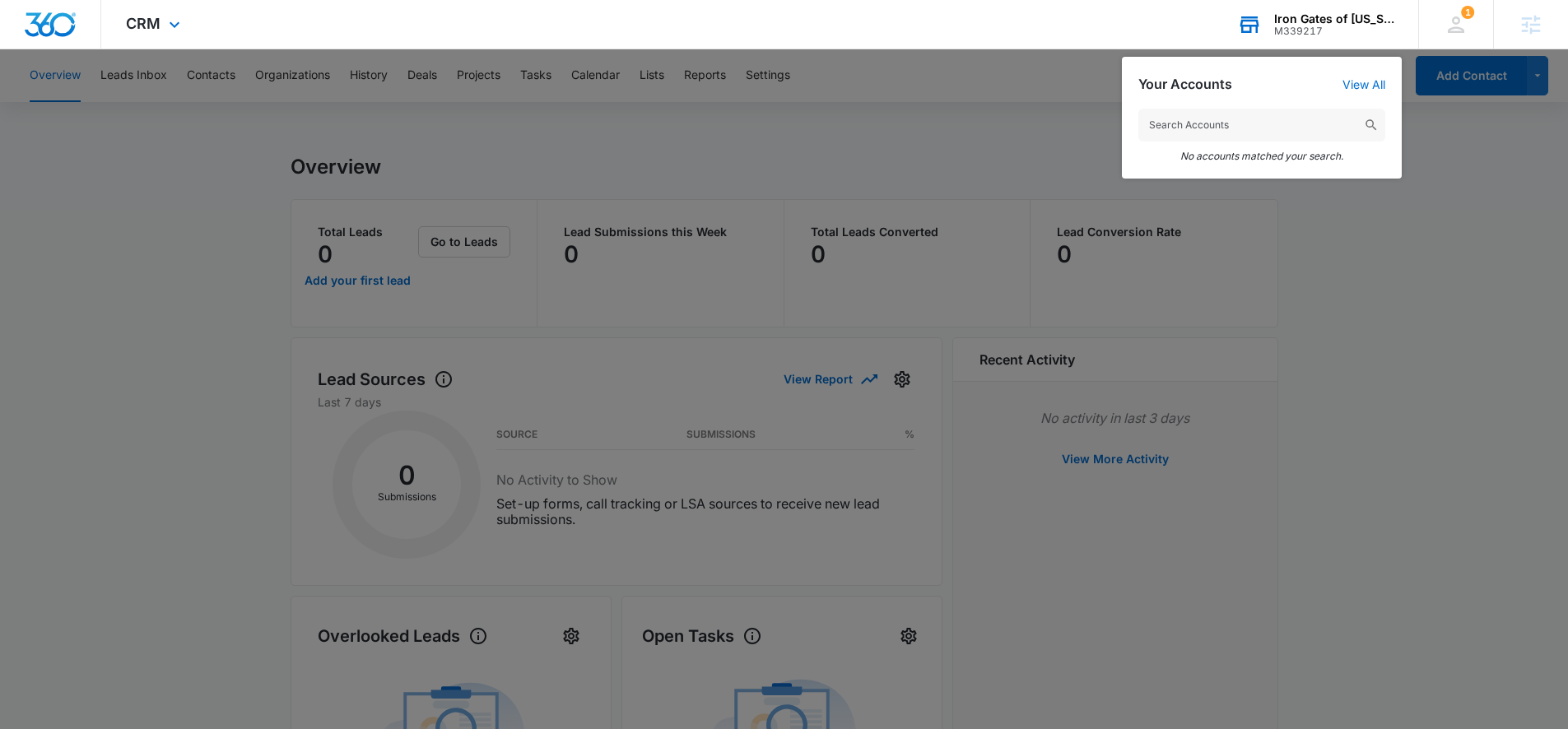
click at [1272, 132] on input "text" at bounding box center [1262, 125] width 247 height 33
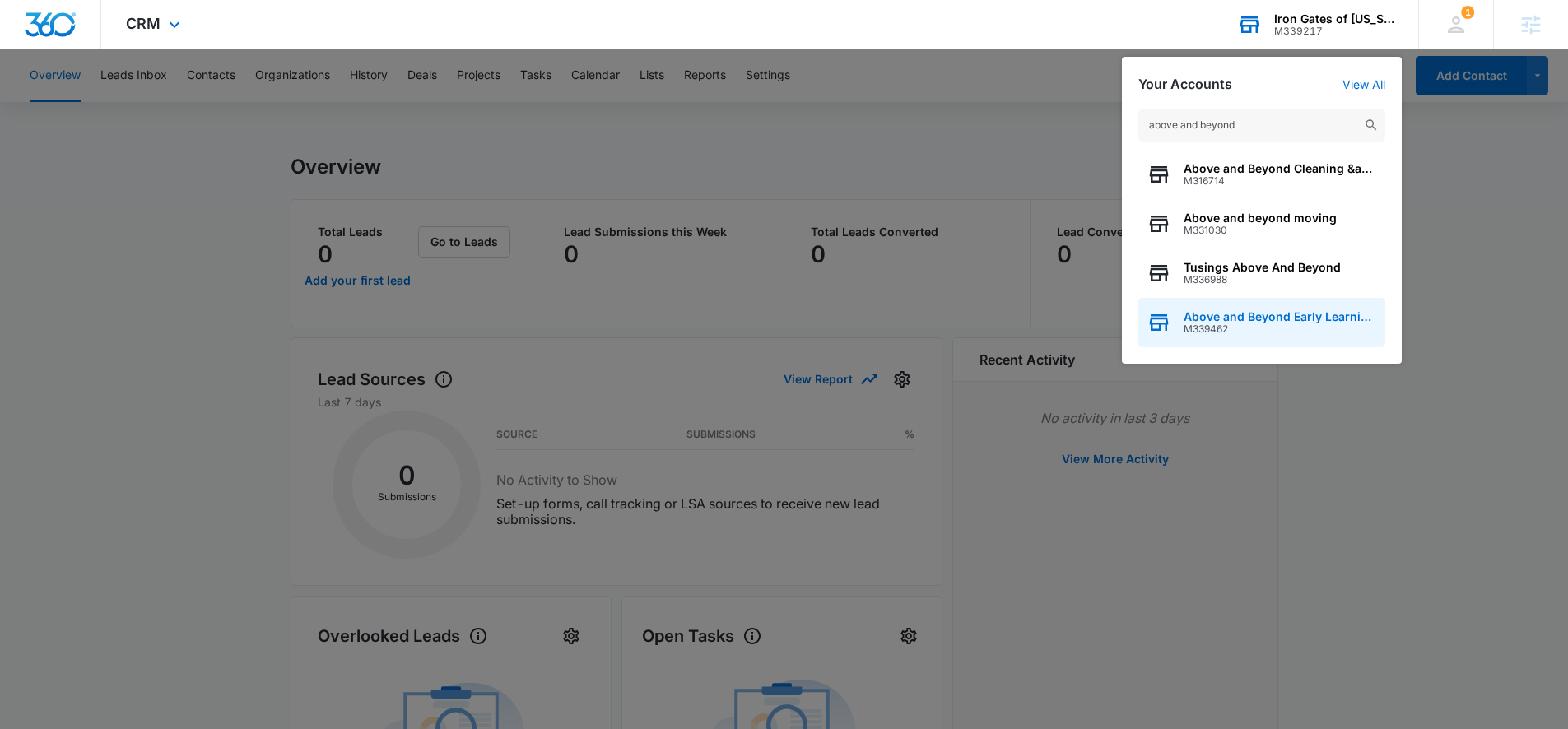
type input "above and beyond"
click at [1281, 318] on span "Above and Beyond Early Learning Academy" at bounding box center [1281, 317] width 193 height 13
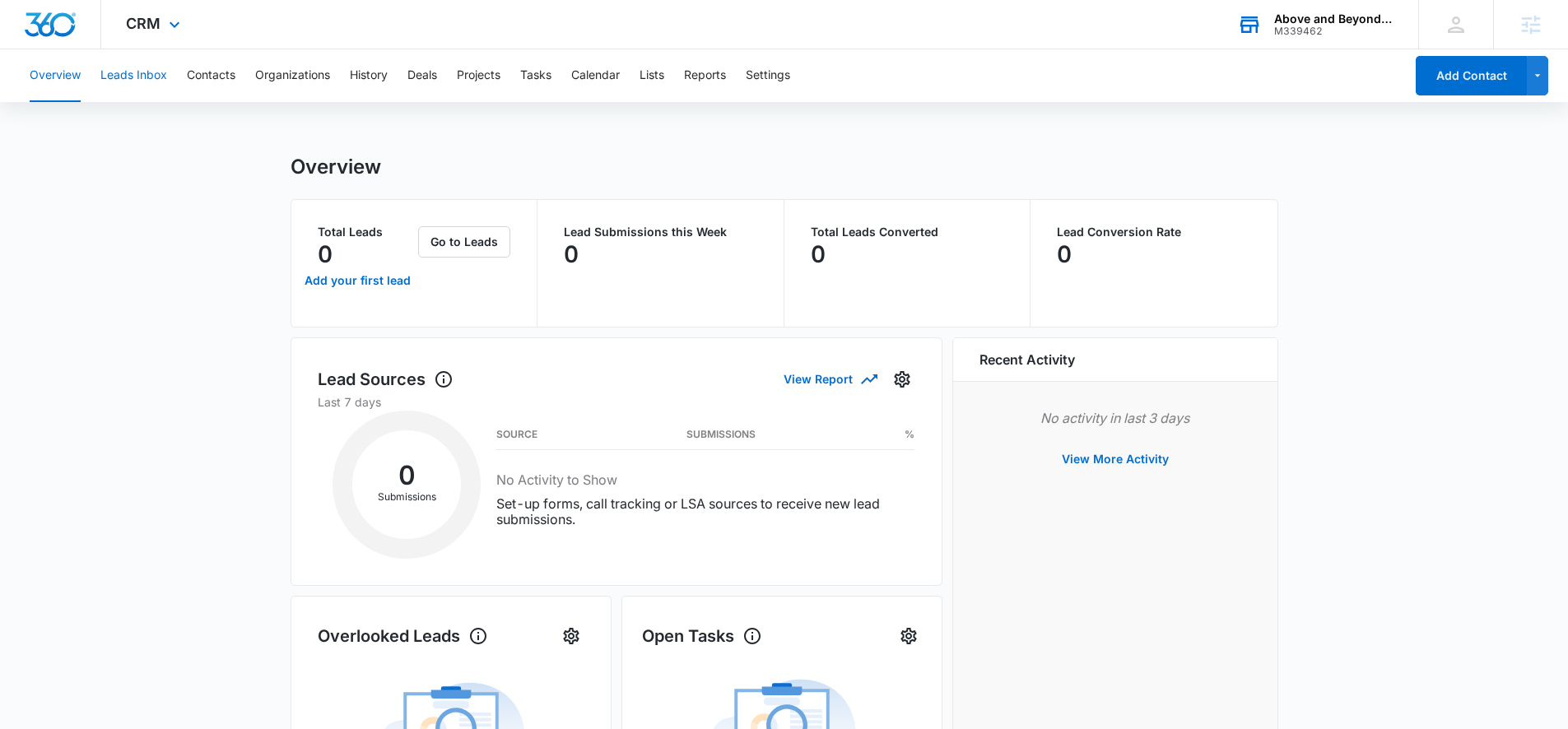
click at [152, 78] on button "Leads Inbox" at bounding box center [133, 76] width 67 height 53
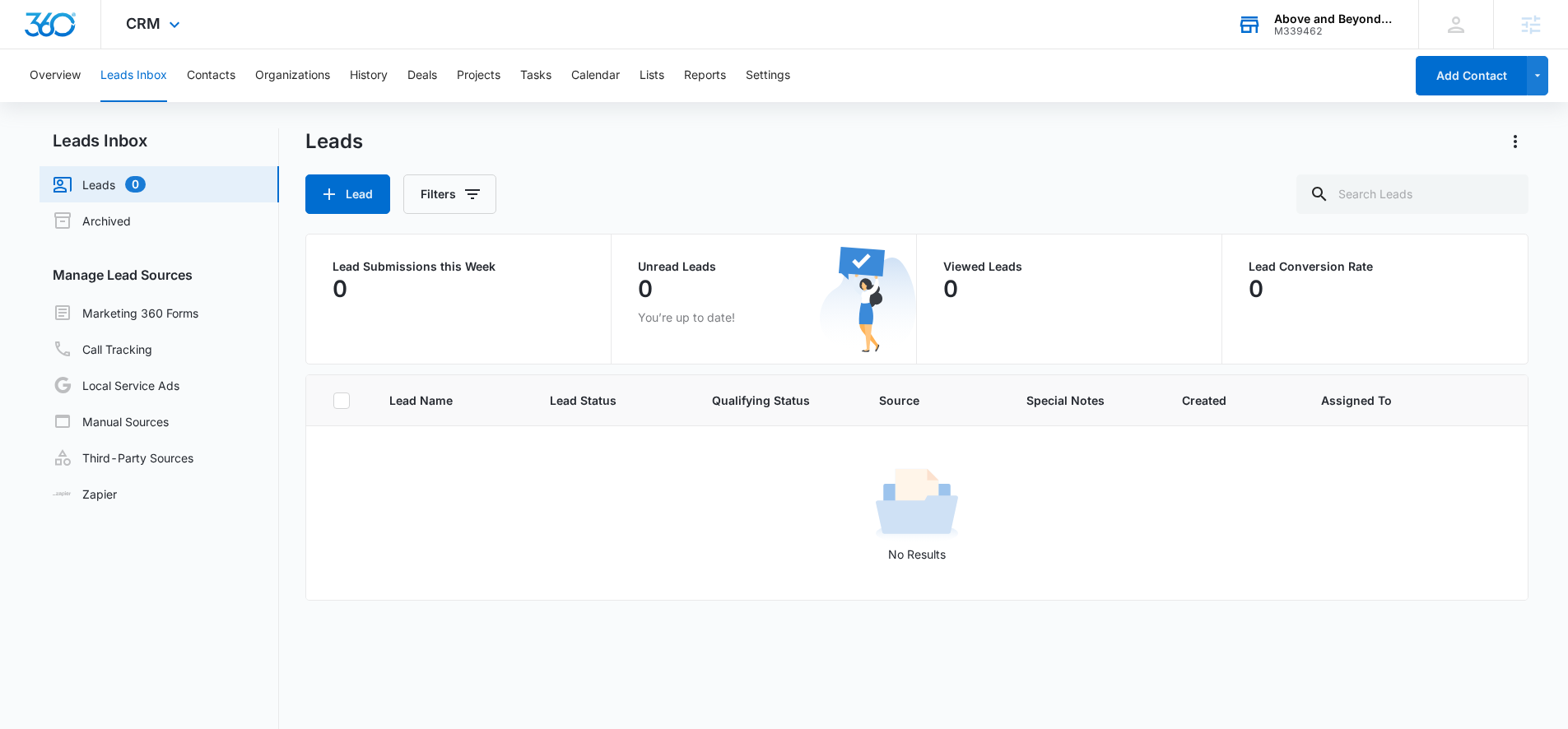
click at [185, 22] on div "CRM Apps Reputation Websites Forms CRM Email Social Shop Content Ads Intelligen…" at bounding box center [155, 24] width 108 height 48
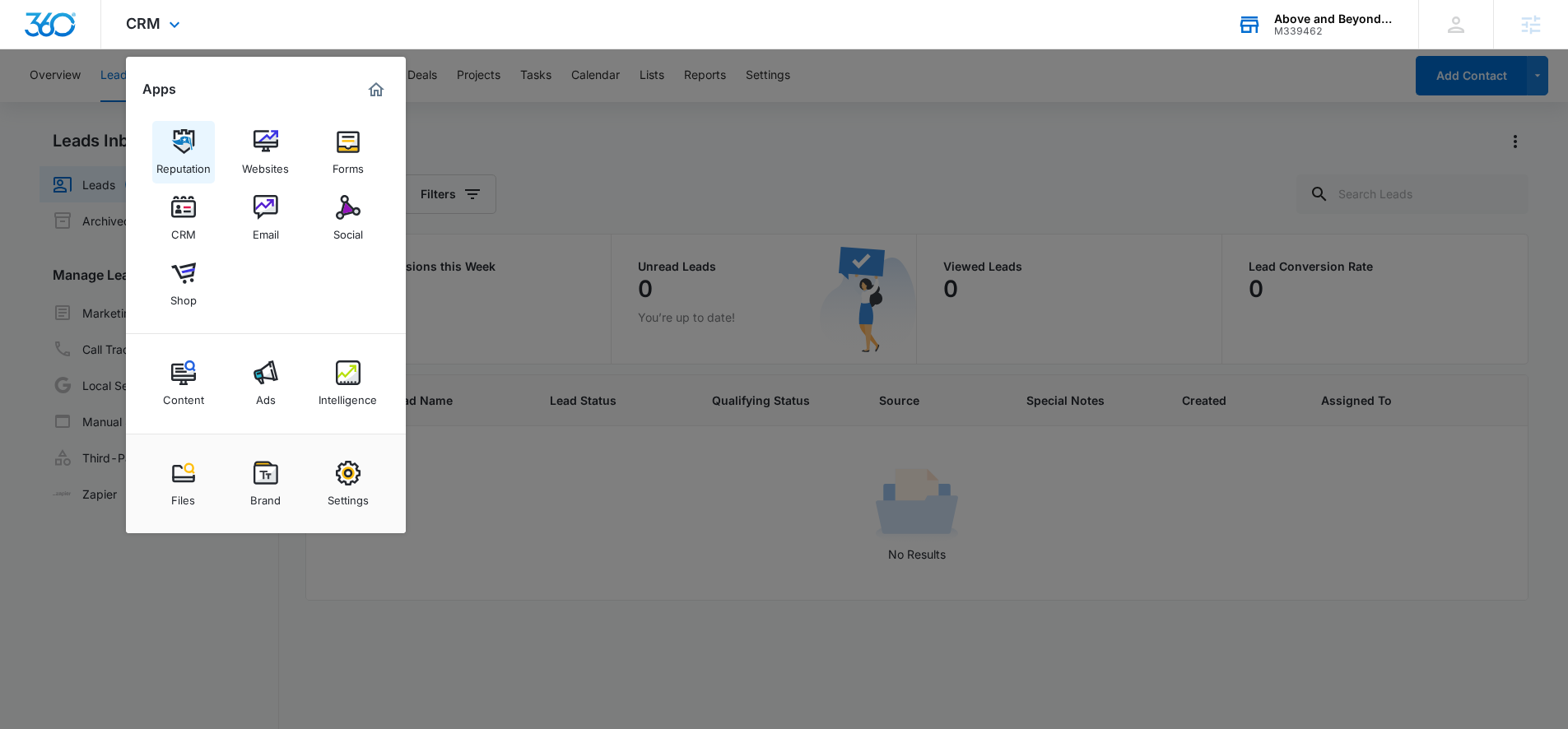
click at [194, 140] on img at bounding box center [183, 141] width 25 height 25
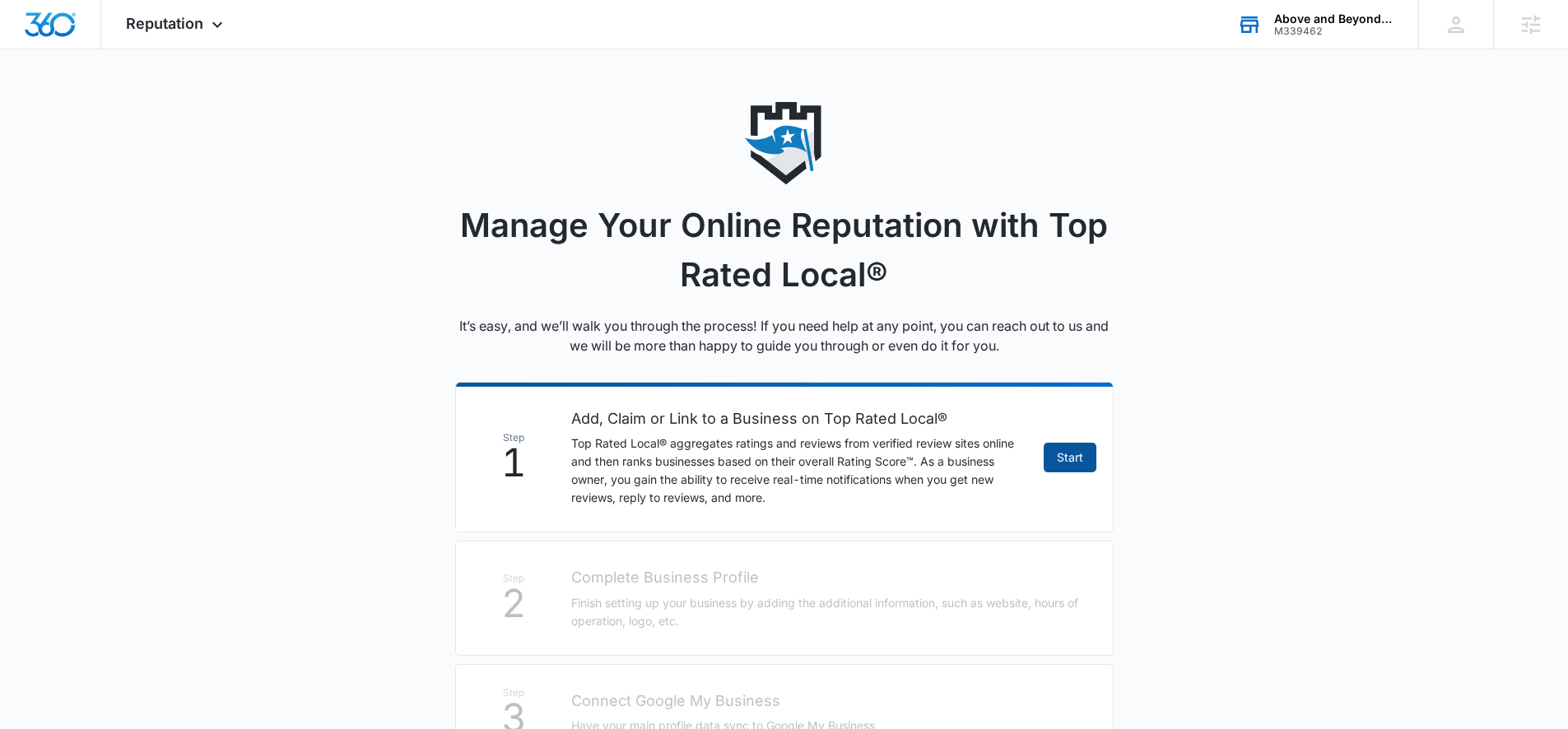
click at [1085, 458] on link "Start" at bounding box center [1071, 457] width 53 height 29
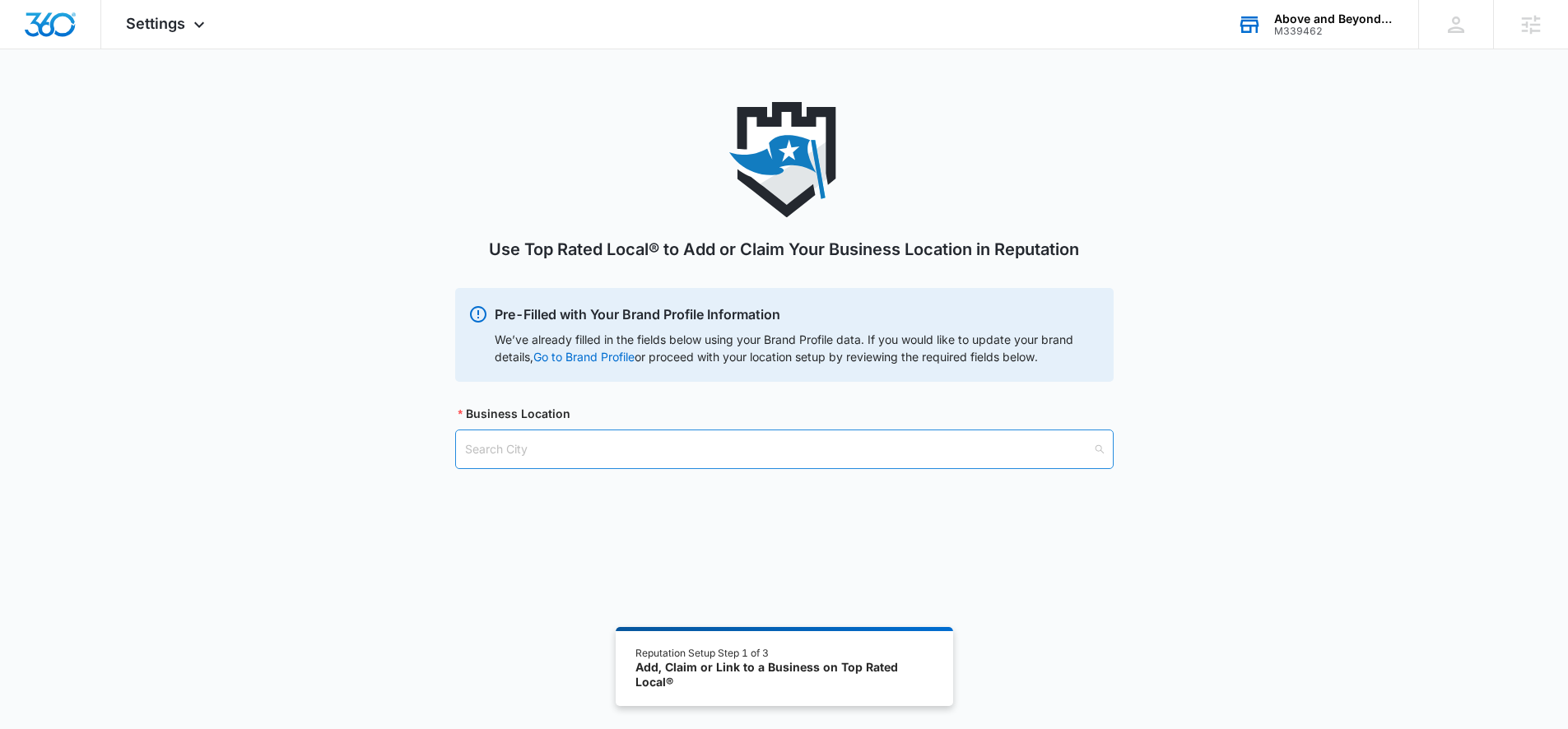
click at [553, 454] on input "search" at bounding box center [779, 449] width 627 height 37
type input "Lakewood"
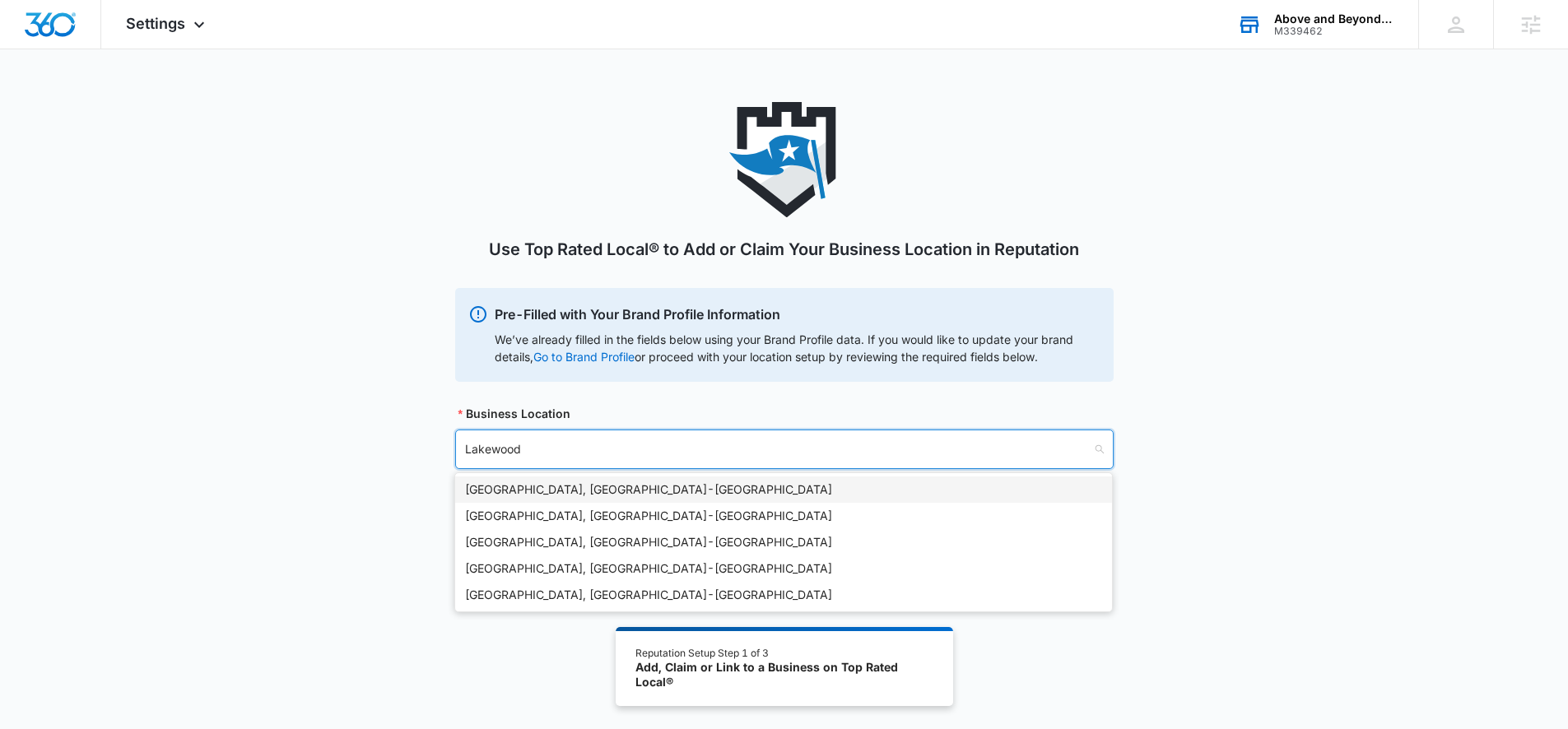
click at [529, 483] on div "[GEOGRAPHIC_DATA], [GEOGRAPHIC_DATA] - [GEOGRAPHIC_DATA]" at bounding box center [784, 490] width 637 height 18
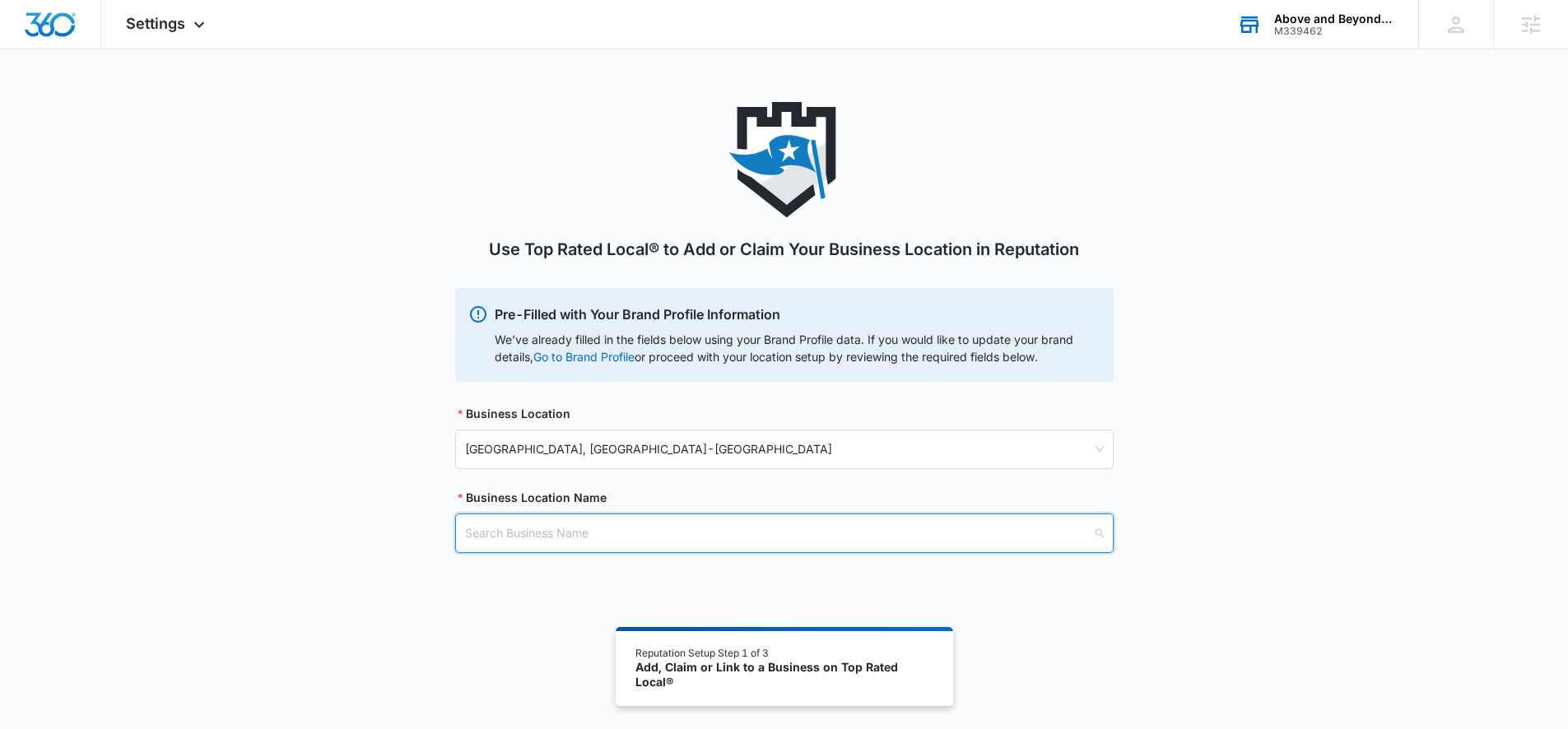
click at [567, 534] on input "search" at bounding box center [779, 533] width 627 height 37
paste input "Above and Beyond Early Learning Academy"
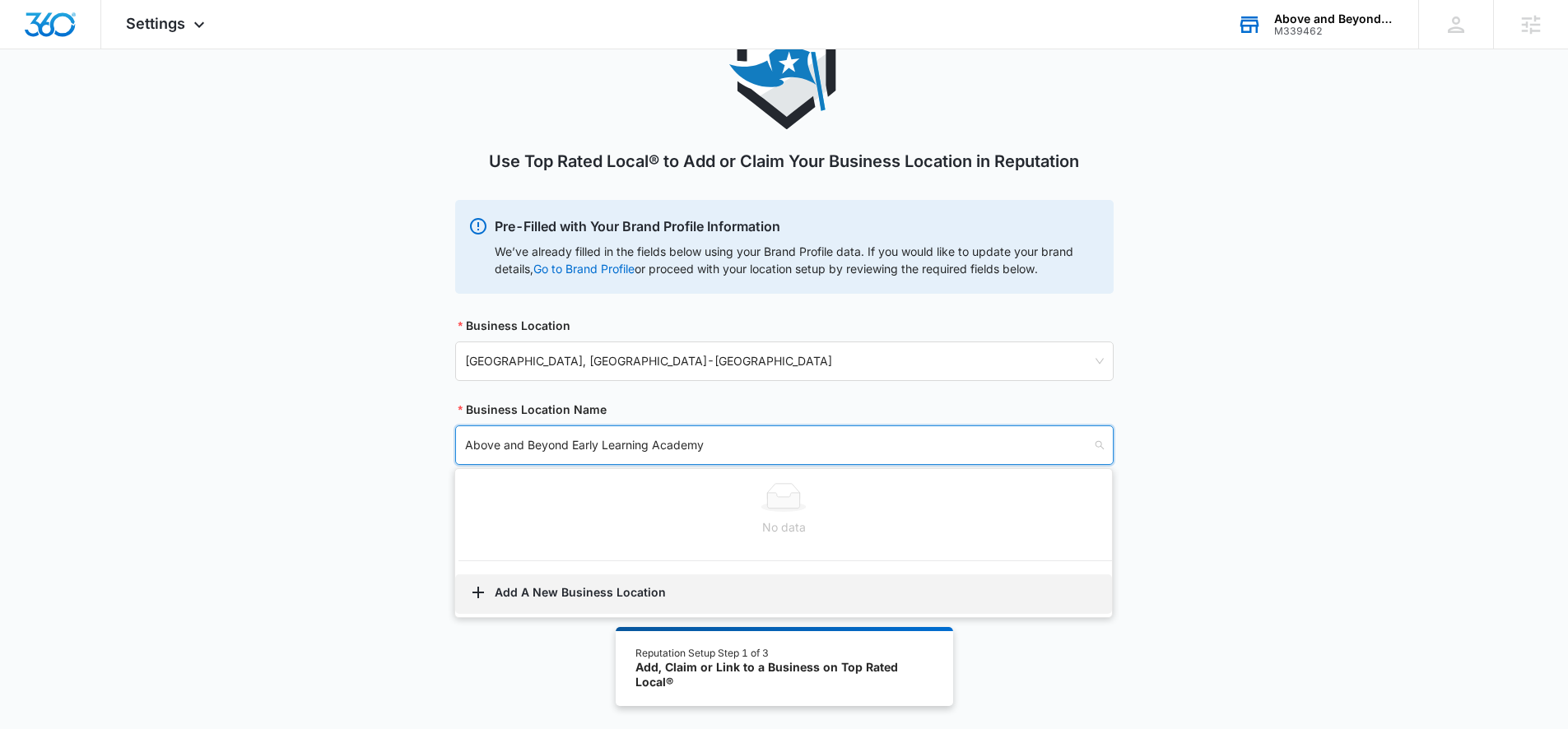
scroll to position [90, 0]
type input "Above and Beyond Early Learning Academy"
click at [609, 590] on button "Add A New Business Location" at bounding box center [784, 591] width 657 height 39
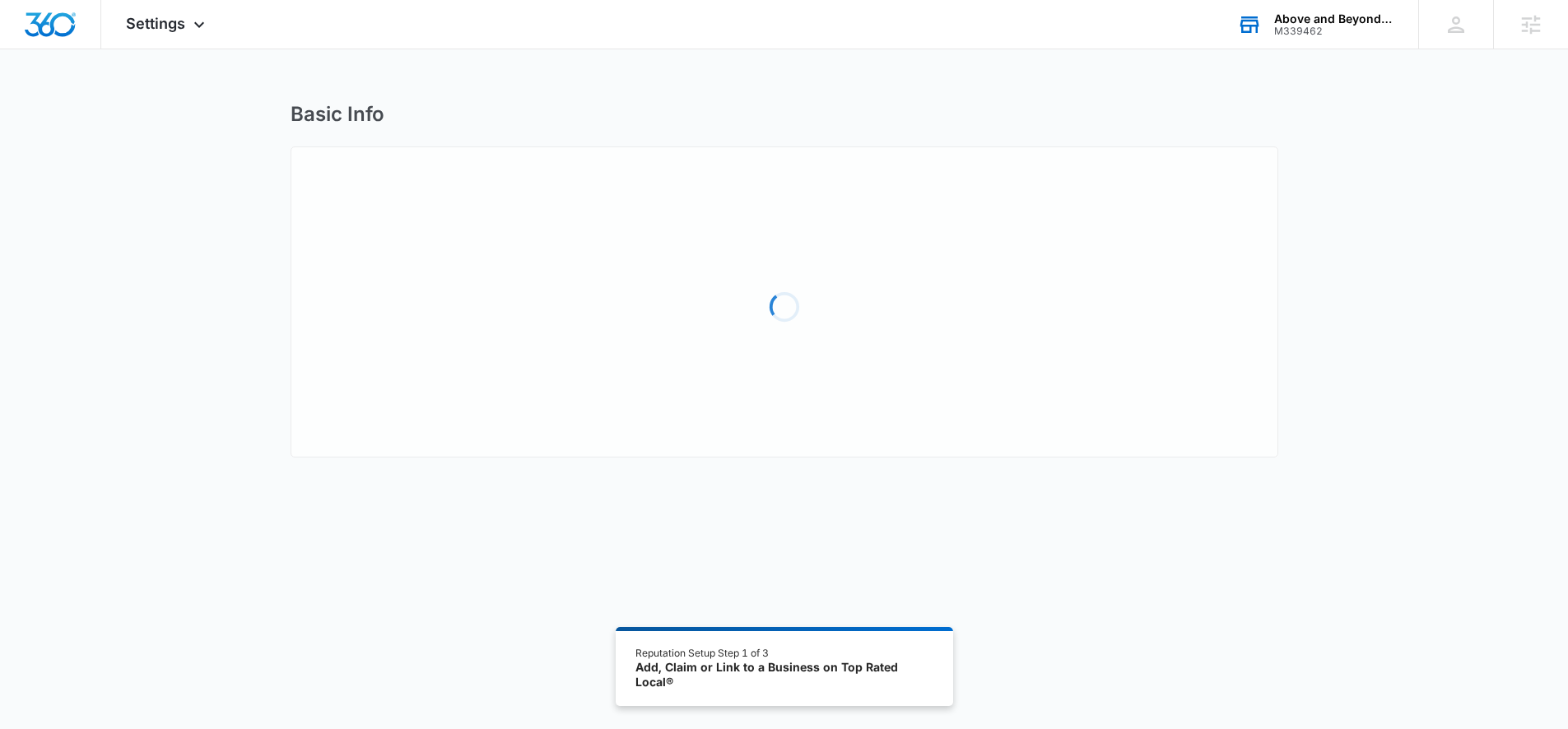
select select "[US_STATE]"
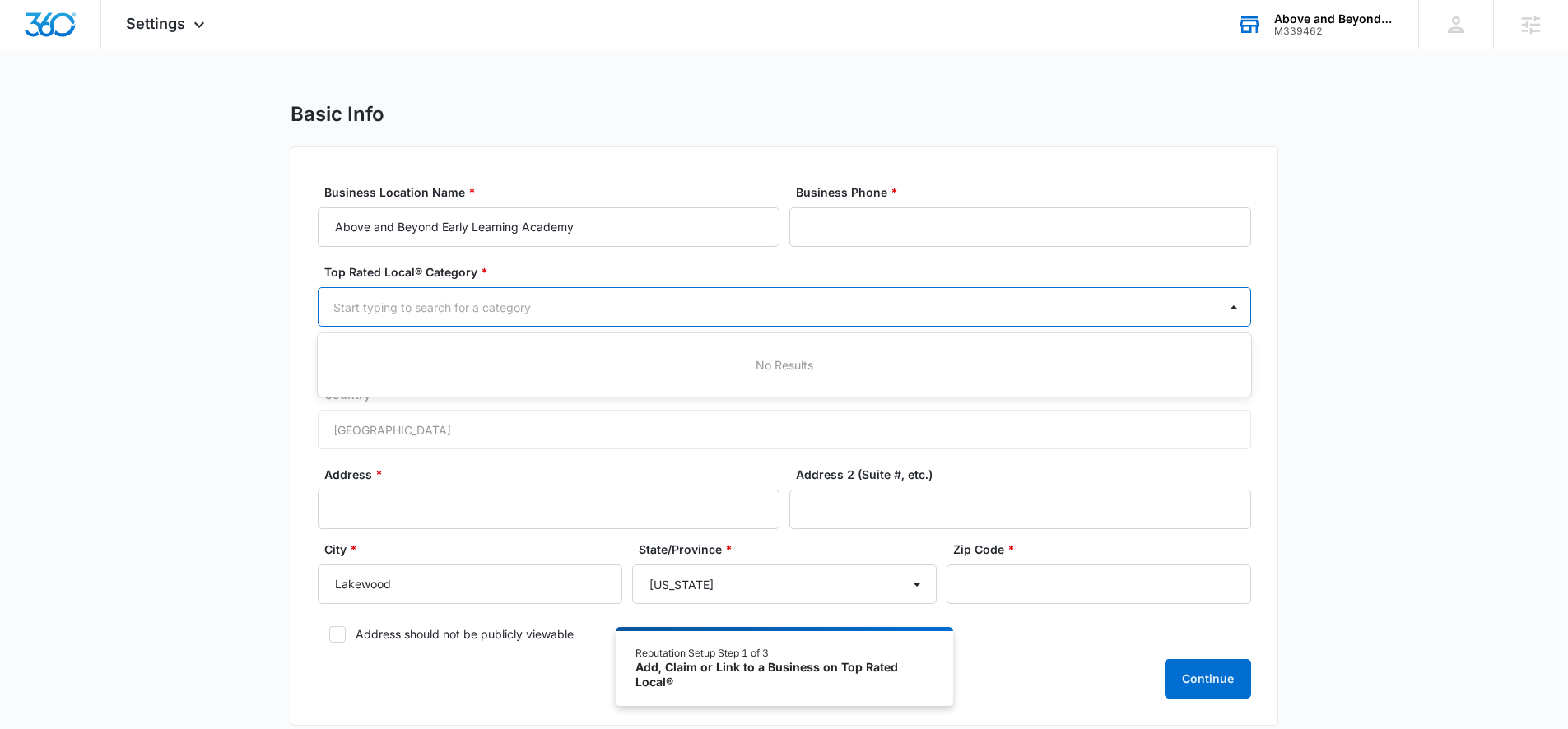
click at [476, 312] on div at bounding box center [764, 307] width 862 height 21
type input "child care"
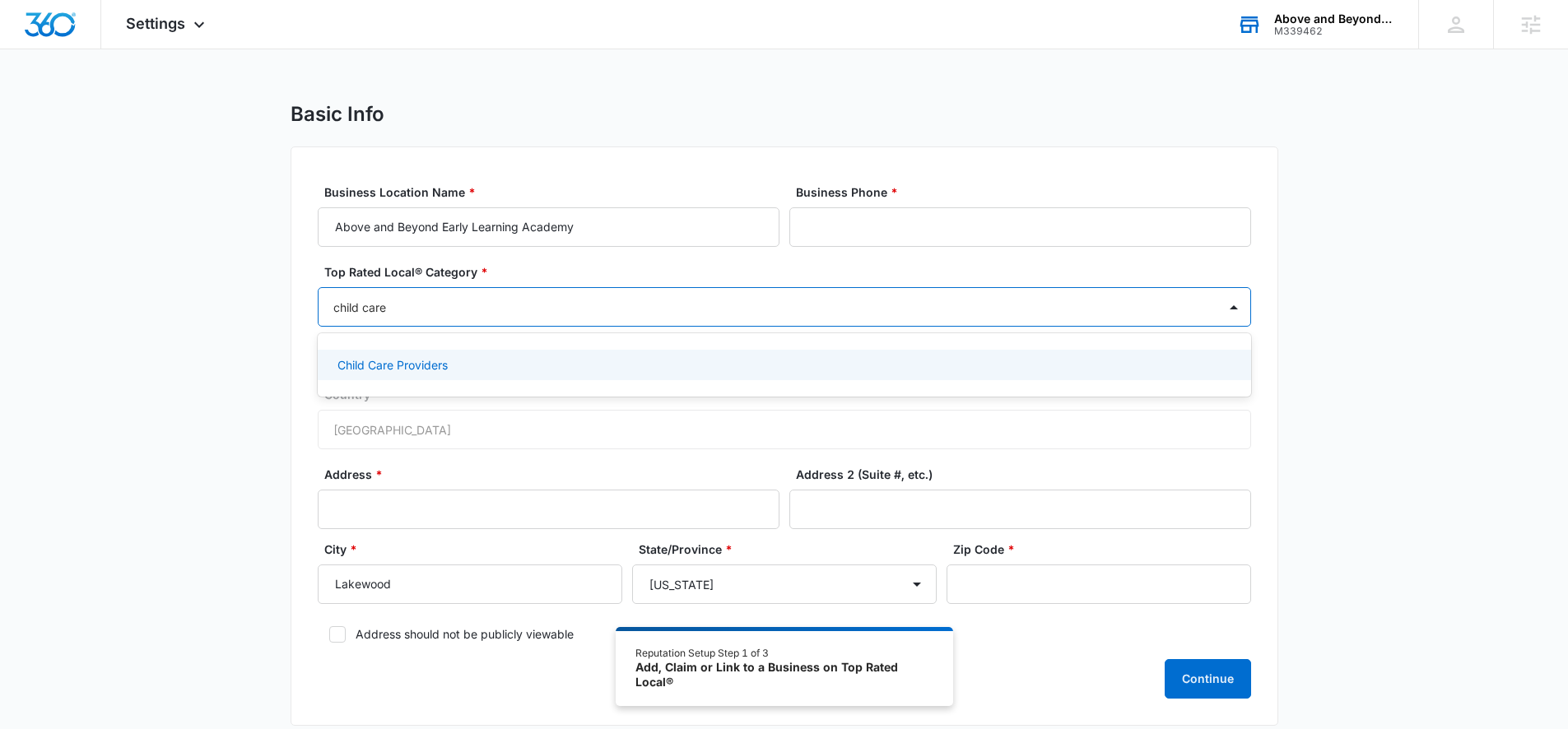
click at [416, 370] on p "Child Care Providers" at bounding box center [392, 365] width 110 height 17
click at [225, 415] on div "Basic Info Business Location Name * Above and Beyond Early Learning Academy Bus…" at bounding box center [784, 424] width 1568 height 645
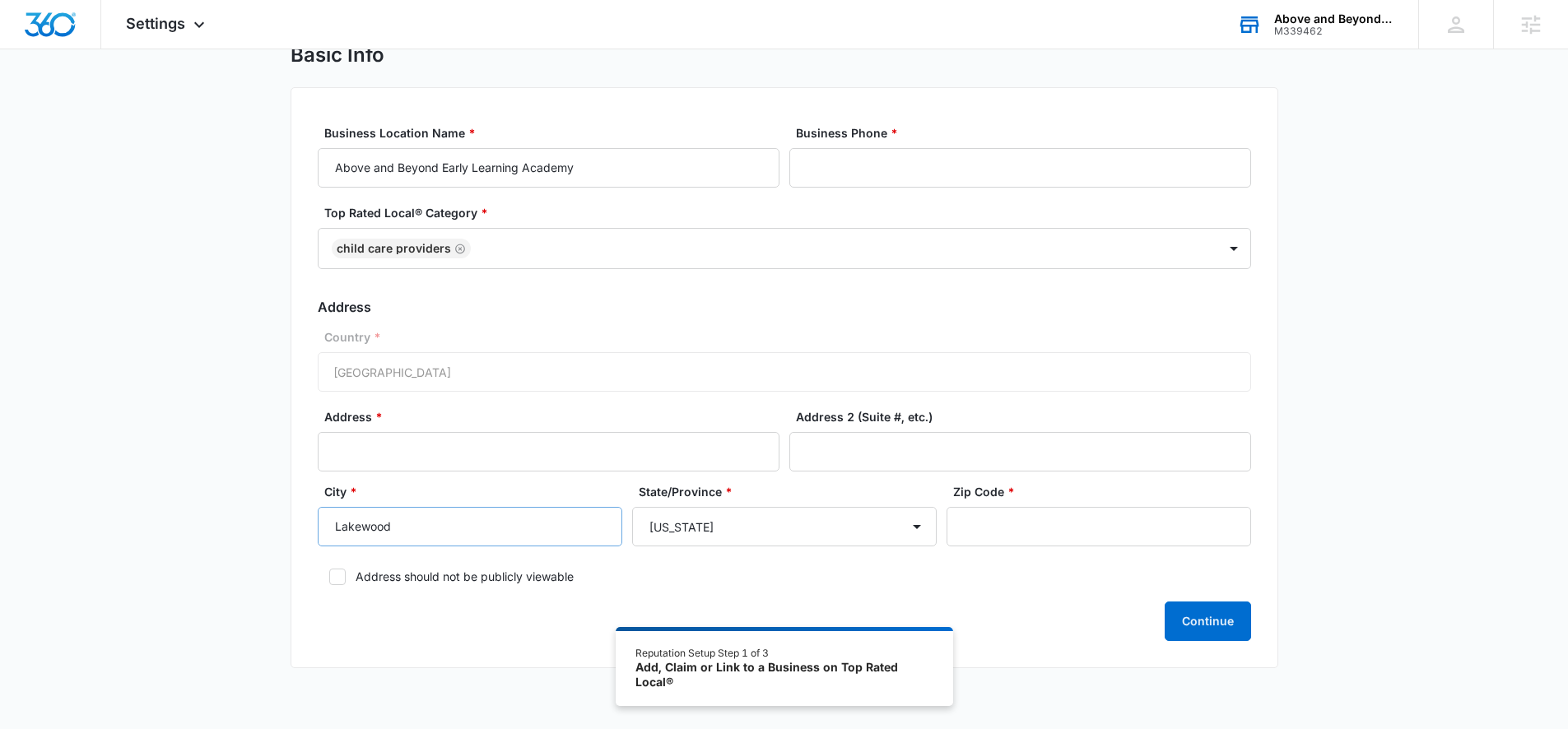
scroll to position [84, 0]
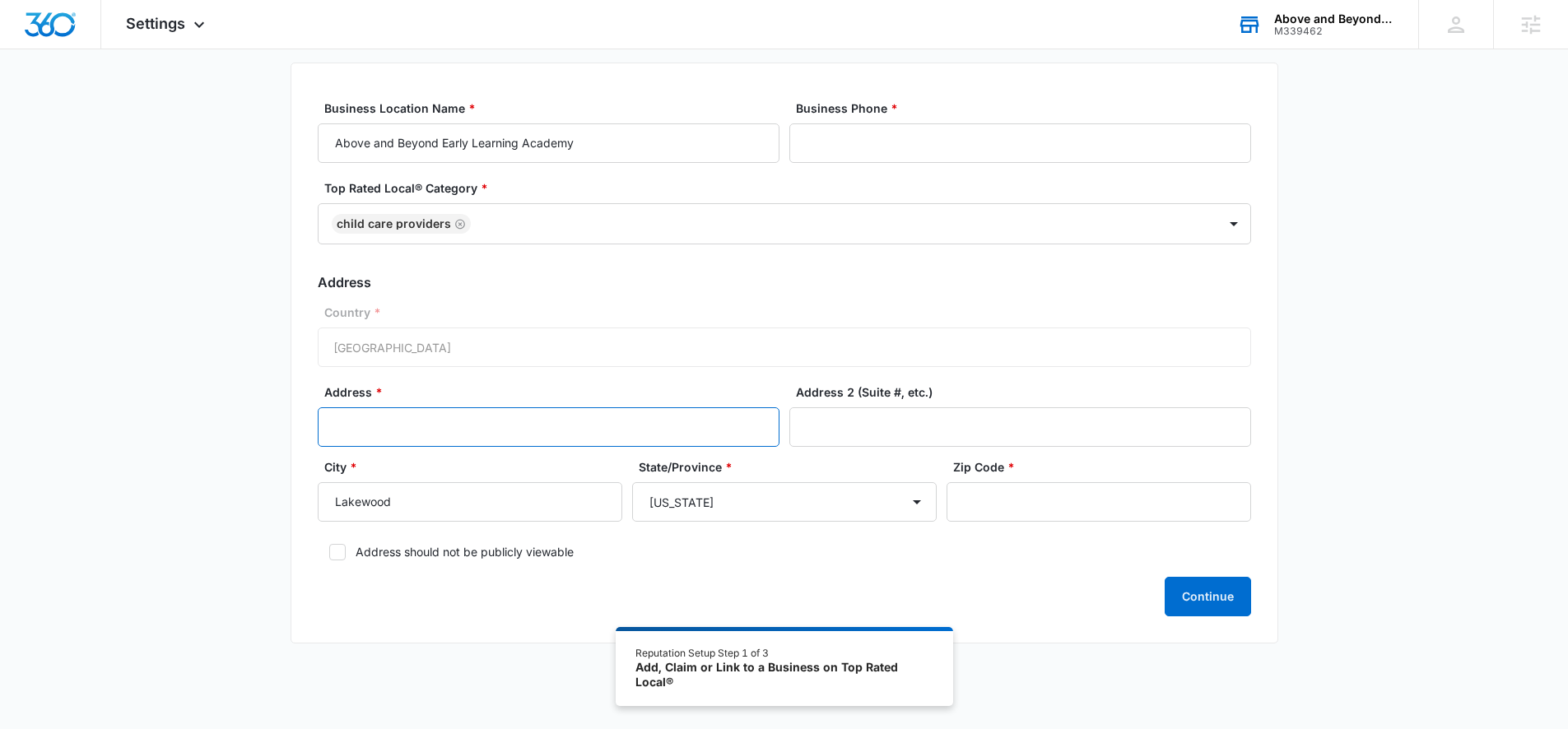
click at [425, 424] on input "Address *" at bounding box center [549, 427] width 462 height 39
paste input "[STREET_ADDRESS][PERSON_NAME]"
drag, startPoint x: 727, startPoint y: 424, endPoint x: 592, endPoint y: 425, distance: 135.0
click at [592, 425] on input "[STREET_ADDRESS][PERSON_NAME]" at bounding box center [549, 427] width 462 height 39
drag, startPoint x: 592, startPoint y: 427, endPoint x: 526, endPoint y: 424, distance: 66.1
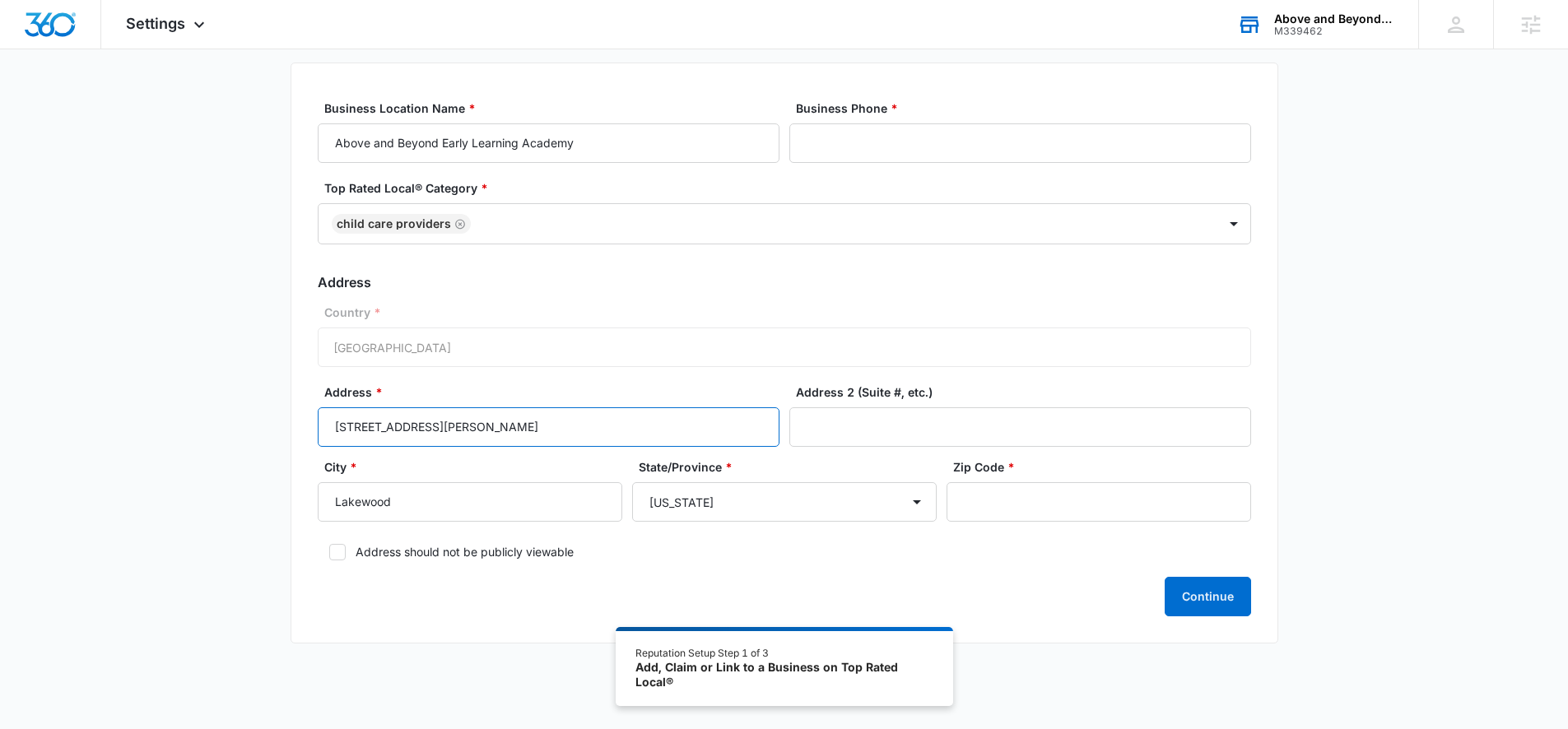
click at [526, 424] on input "[STREET_ADDRESS][PERSON_NAME]" at bounding box center [549, 427] width 462 height 39
type input "[STREET_ADDRESS][PERSON_NAME]"
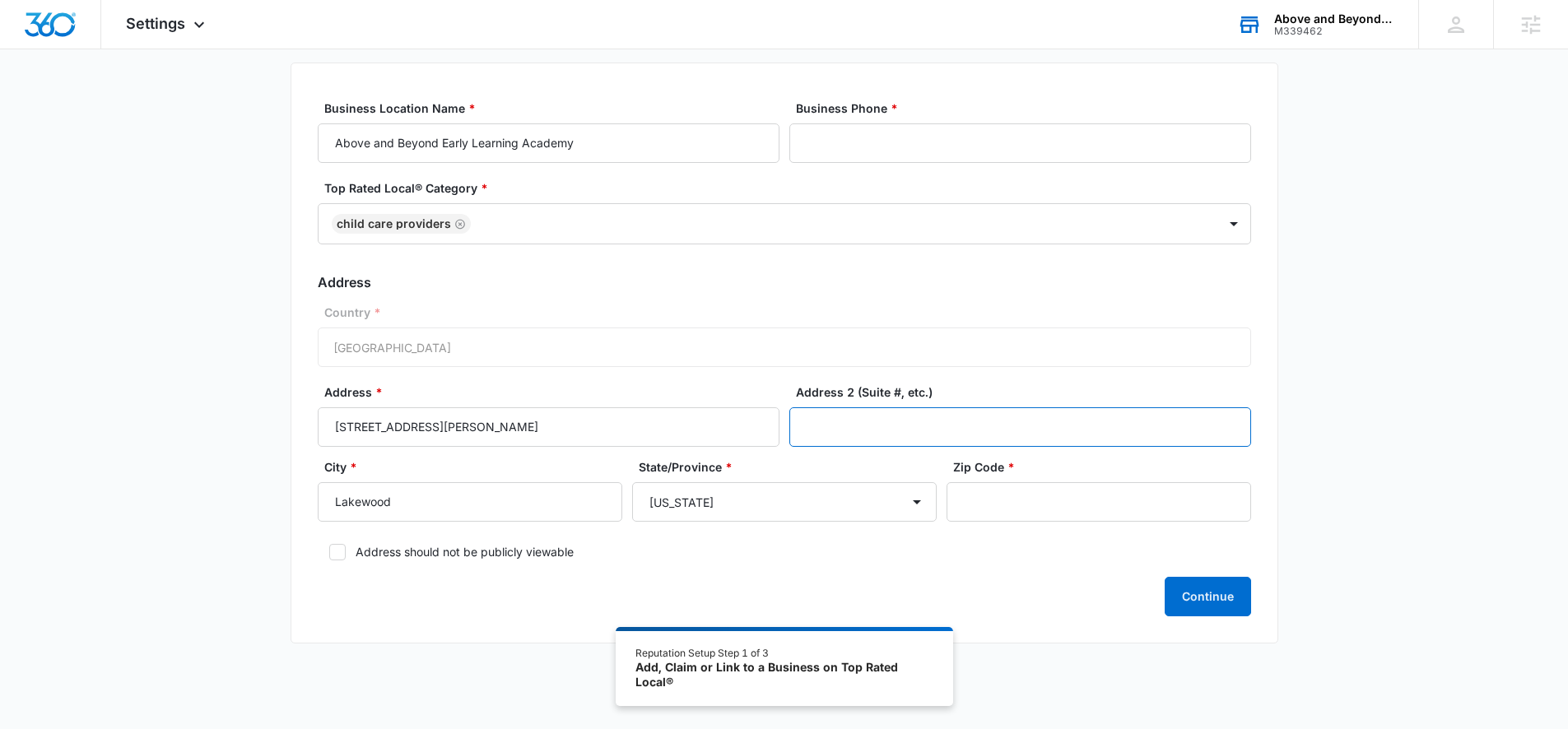
click at [886, 416] on input "Address 2 (Suite #, etc.)" at bounding box center [1020, 427] width 462 height 39
paste input "Unit A, B, C"
type input "Unit A, B, C"
click at [1075, 500] on input "Zip Code *" at bounding box center [1099, 502] width 305 height 39
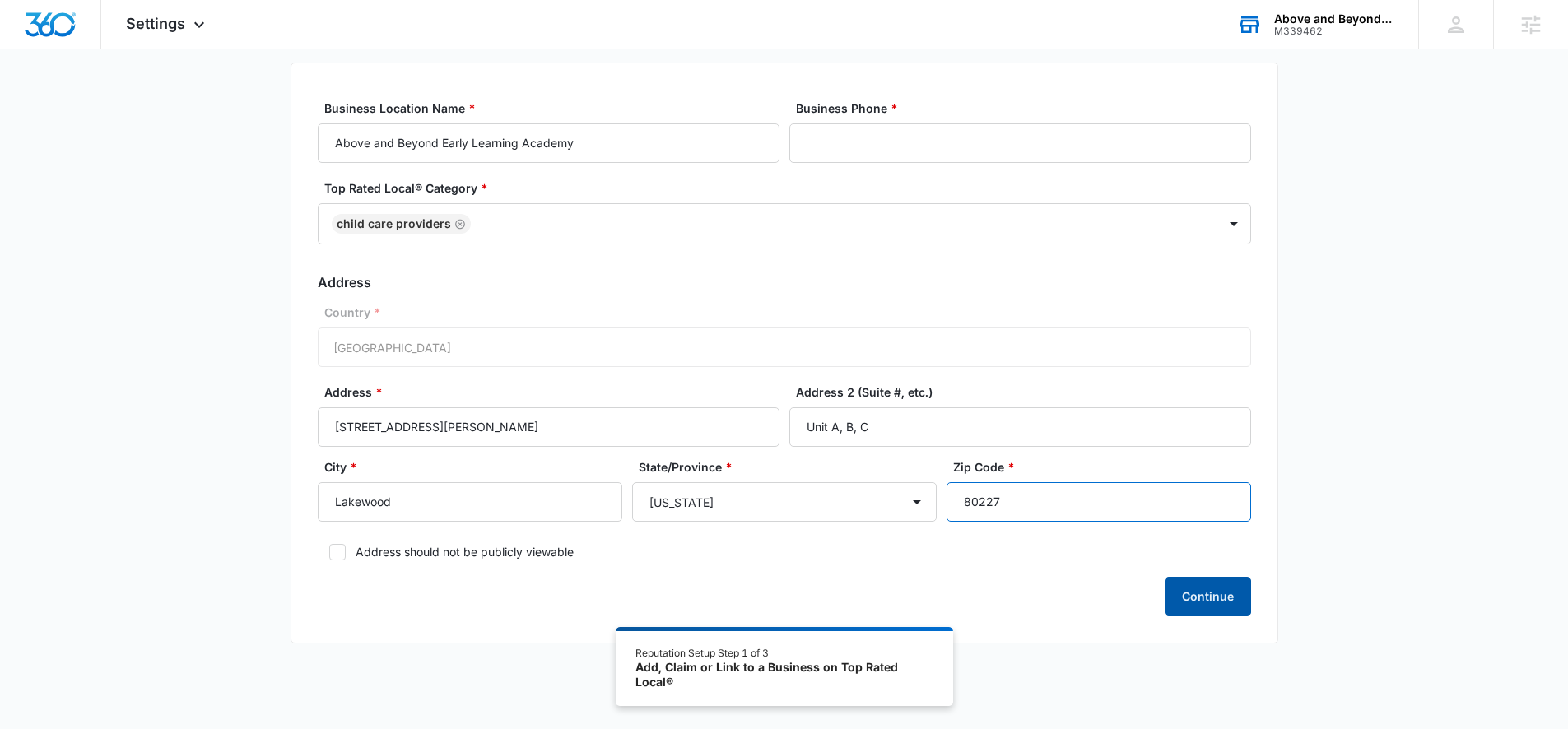
type input "80227"
click at [1218, 598] on button "Continue" at bounding box center [1207, 596] width 87 height 39
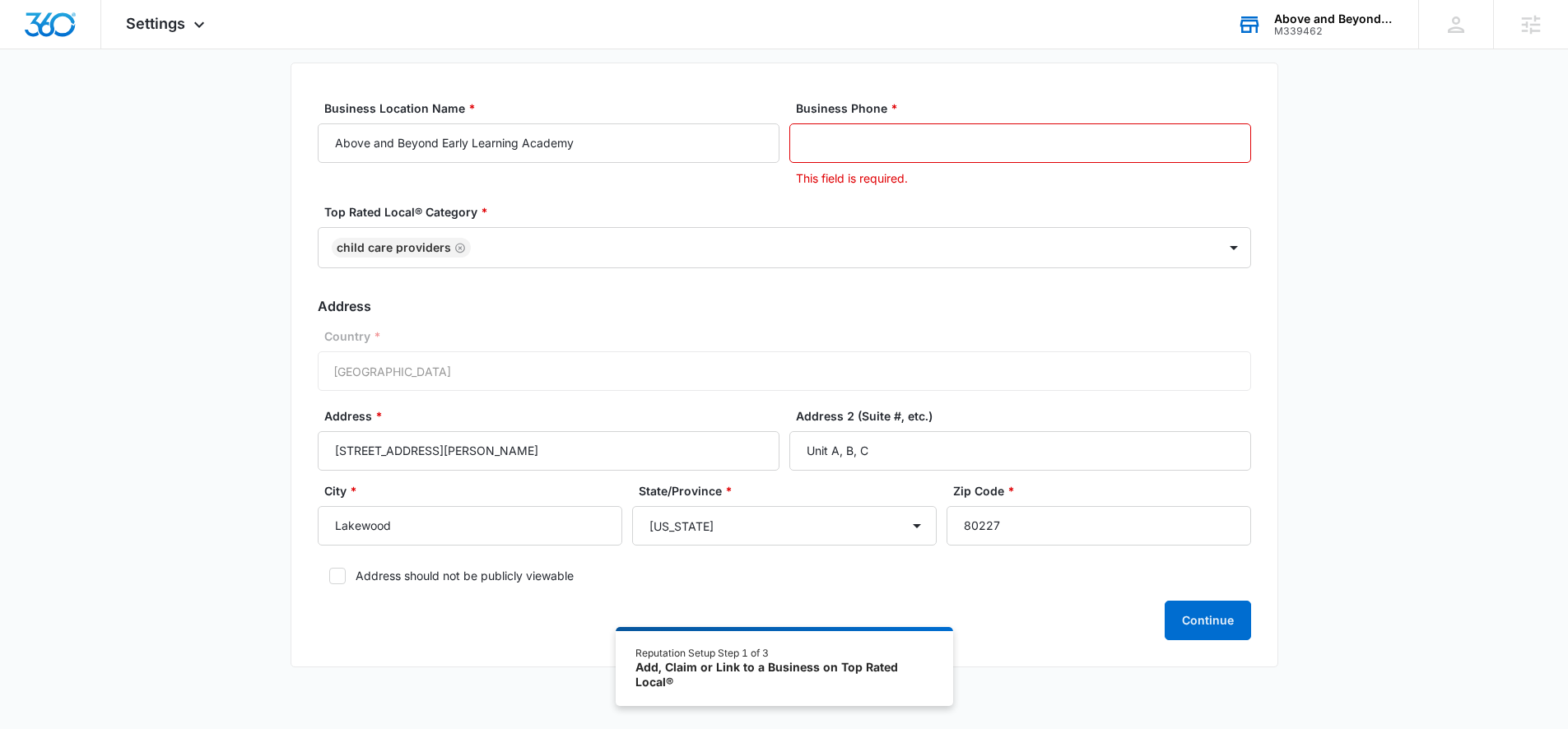
click at [864, 146] on input "Business Phone *" at bounding box center [1020, 142] width 462 height 39
paste input "[PHONE_NUMBER]"
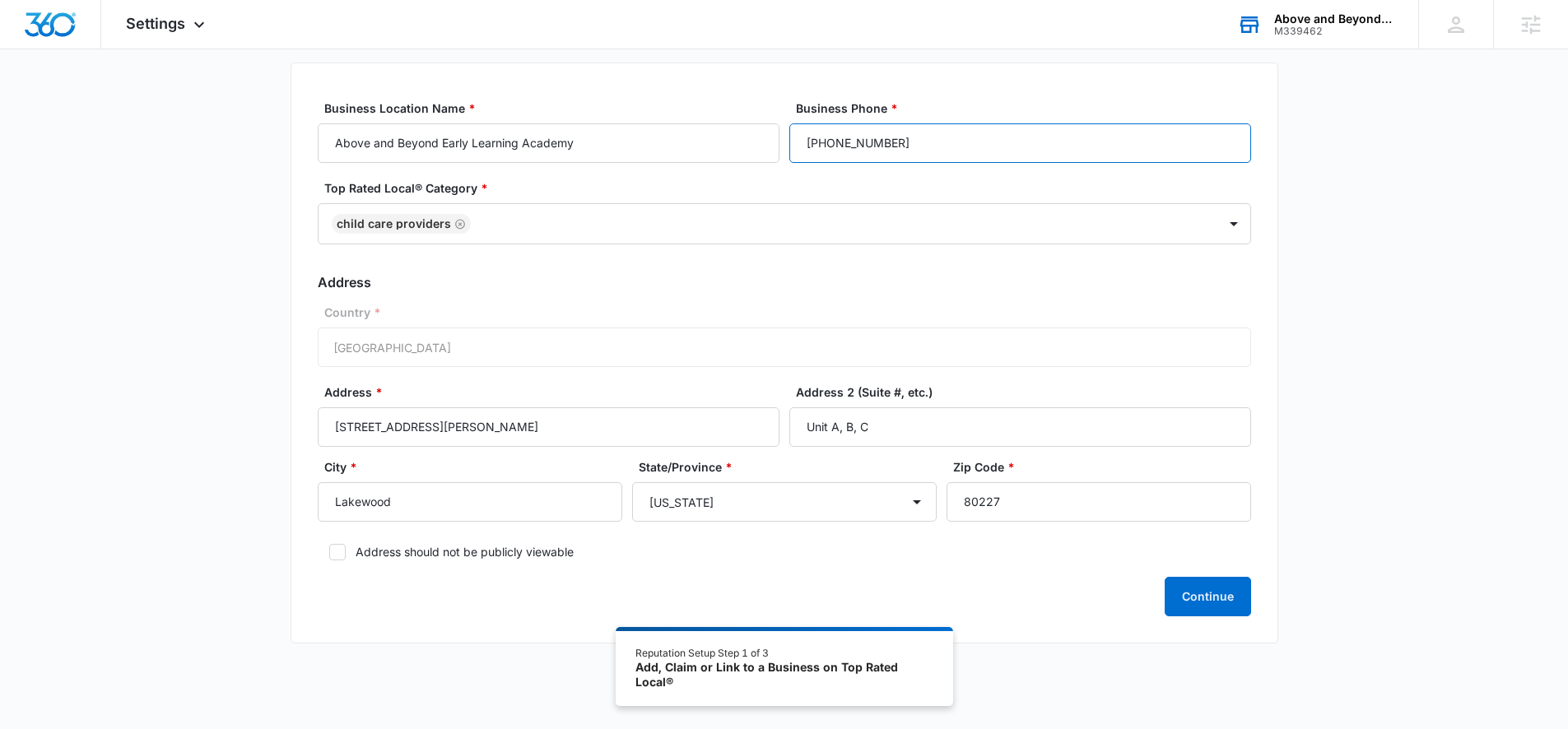
click at [816, 145] on input "[PHONE_NUMBER]" at bounding box center [1020, 142] width 462 height 39
click at [812, 147] on input "[PHONE_NUMBER]" at bounding box center [1020, 142] width 462 height 39
click at [837, 150] on input "[PHONE_NUMBER]" at bounding box center [1020, 142] width 462 height 39
click at [816, 146] on input "[PHONE_NUMBER]" at bounding box center [1020, 142] width 462 height 39
drag, startPoint x: 816, startPoint y: 146, endPoint x: 802, endPoint y: 147, distance: 14.0
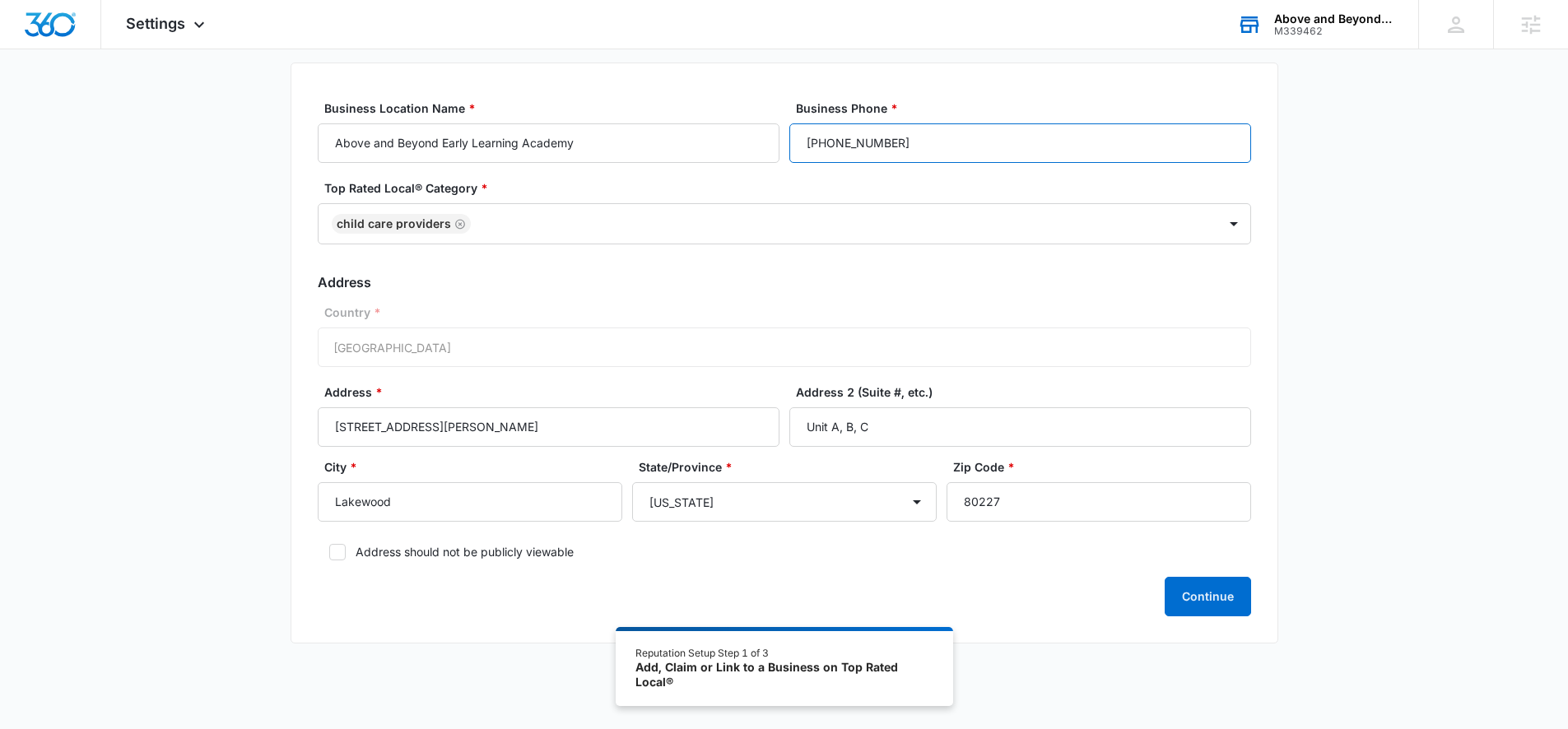
click at [802, 147] on input "[PHONE_NUMBER]" at bounding box center [1020, 142] width 462 height 39
click at [802, 136] on input "[PHONE_NUMBER]" at bounding box center [1020, 142] width 462 height 39
click at [806, 141] on input "[PHONE_NUMBER]" at bounding box center [1020, 142] width 462 height 39
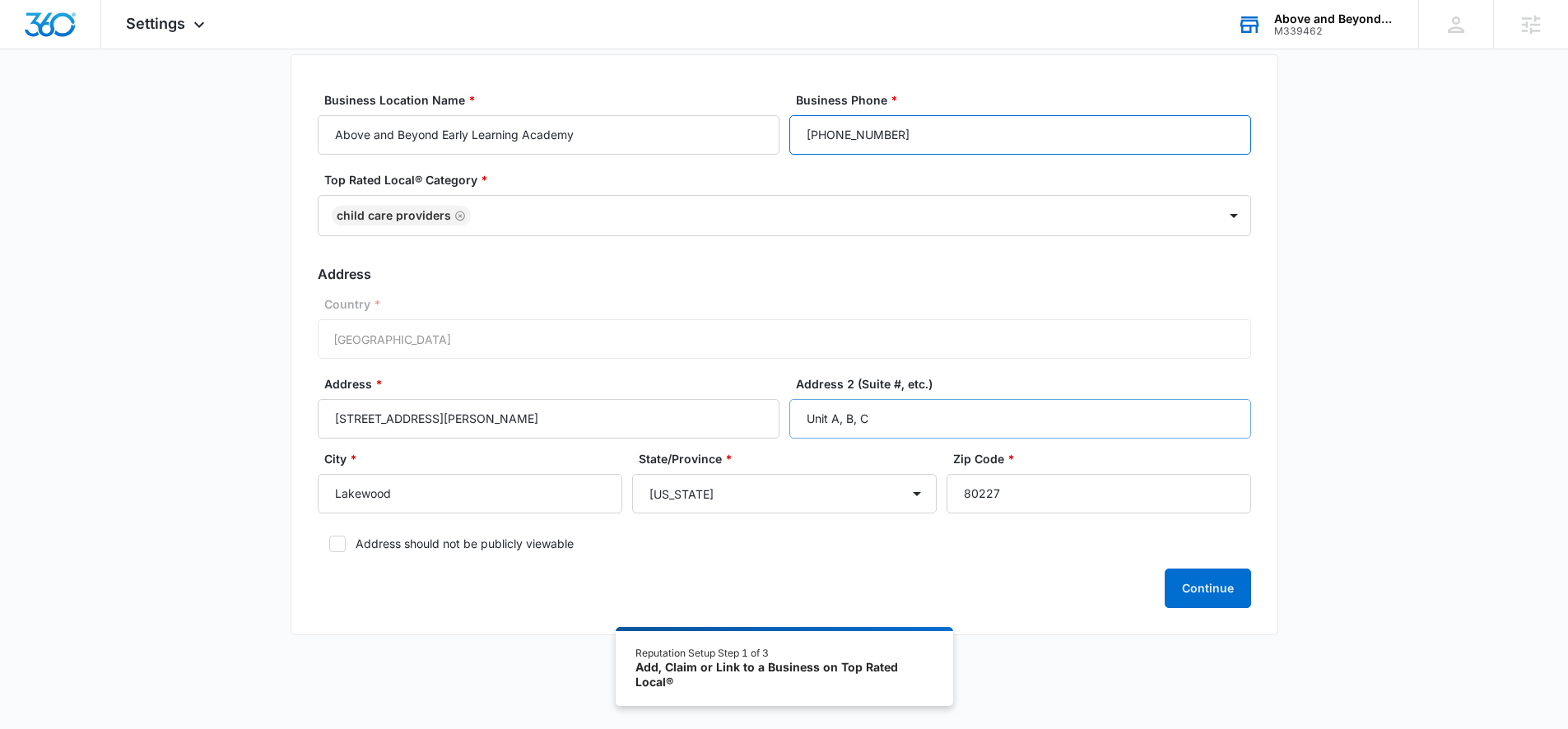
scroll to position [103, 0]
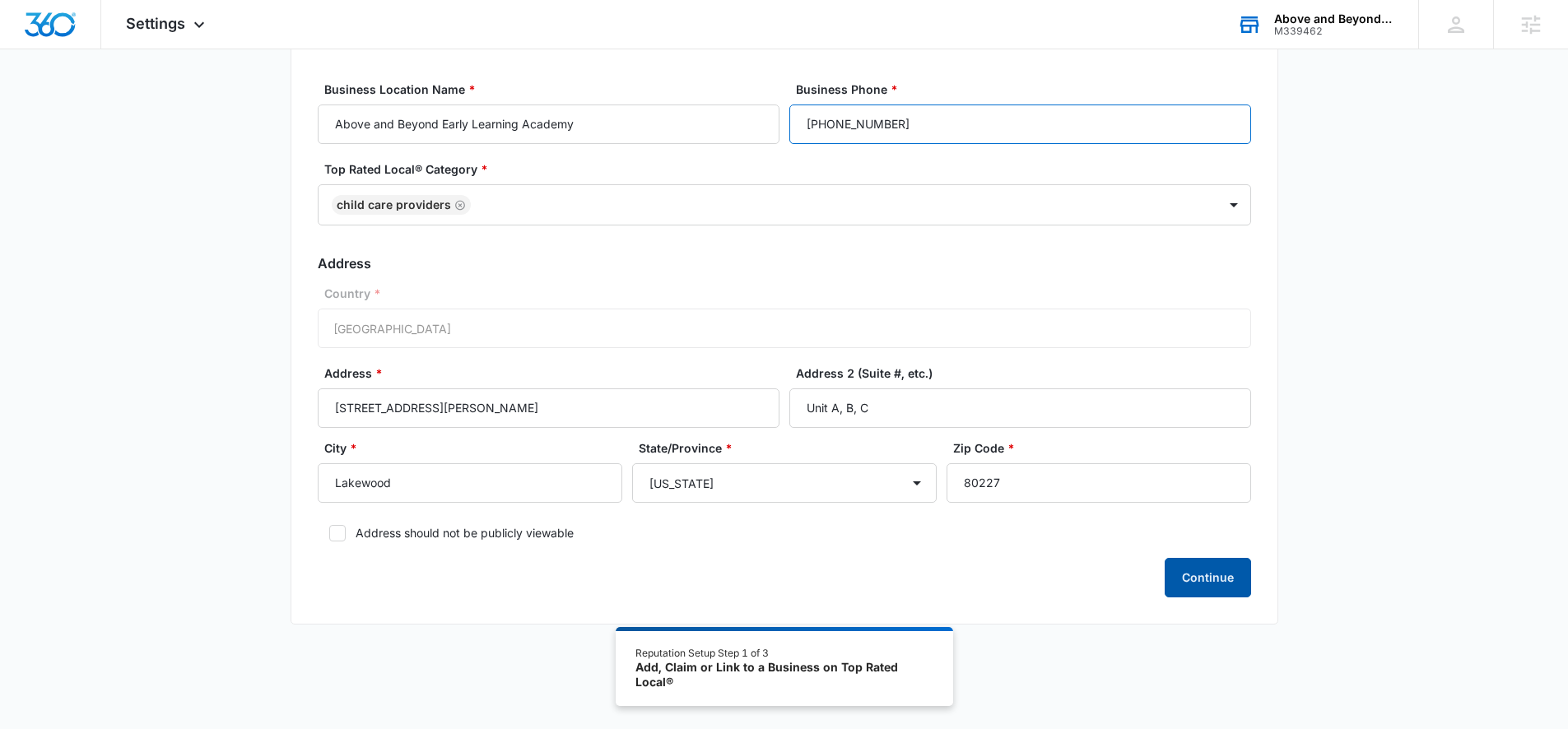
type input "[PHONE_NUMBER]"
click at [1222, 583] on button "Continue" at bounding box center [1207, 578] width 87 height 39
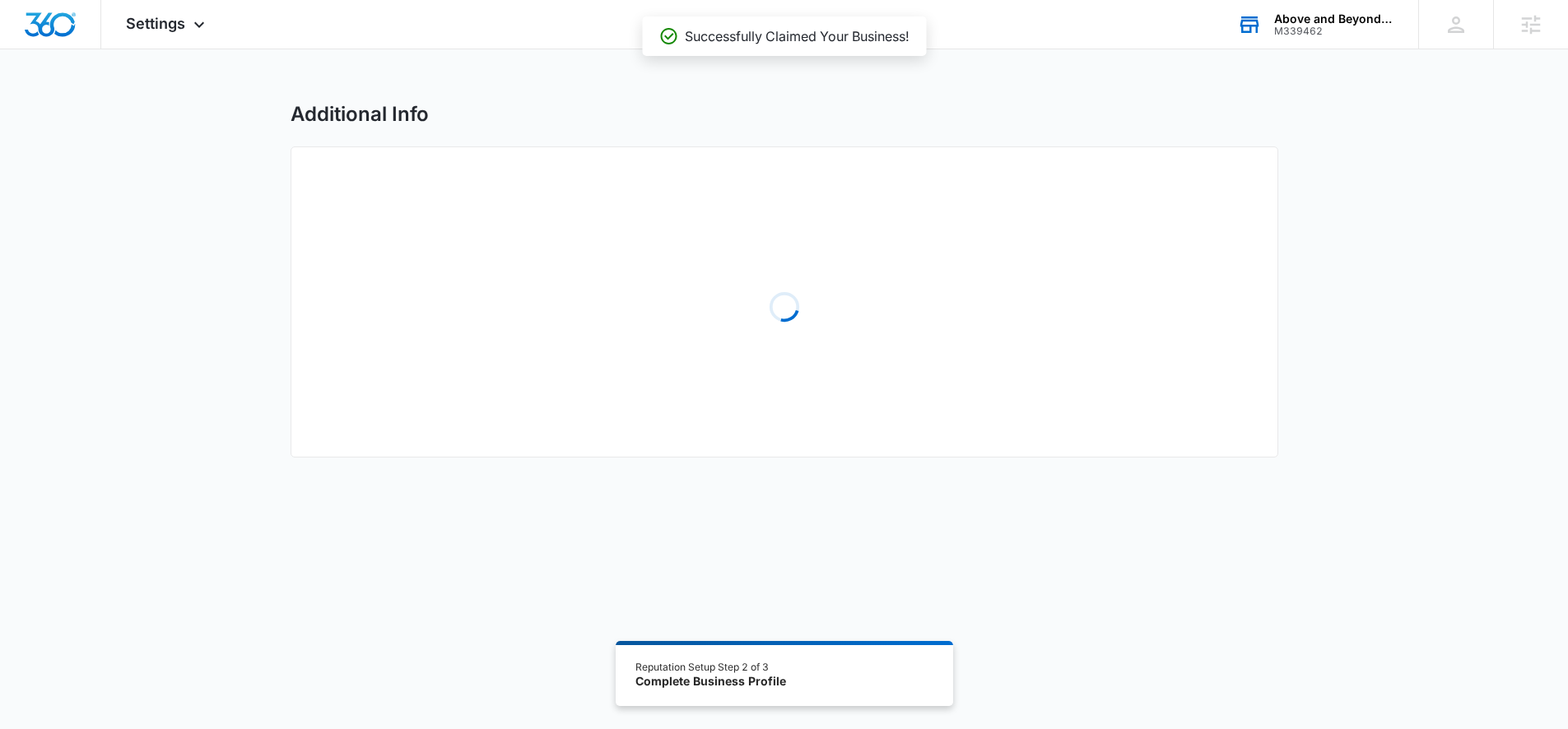
select select "2025"
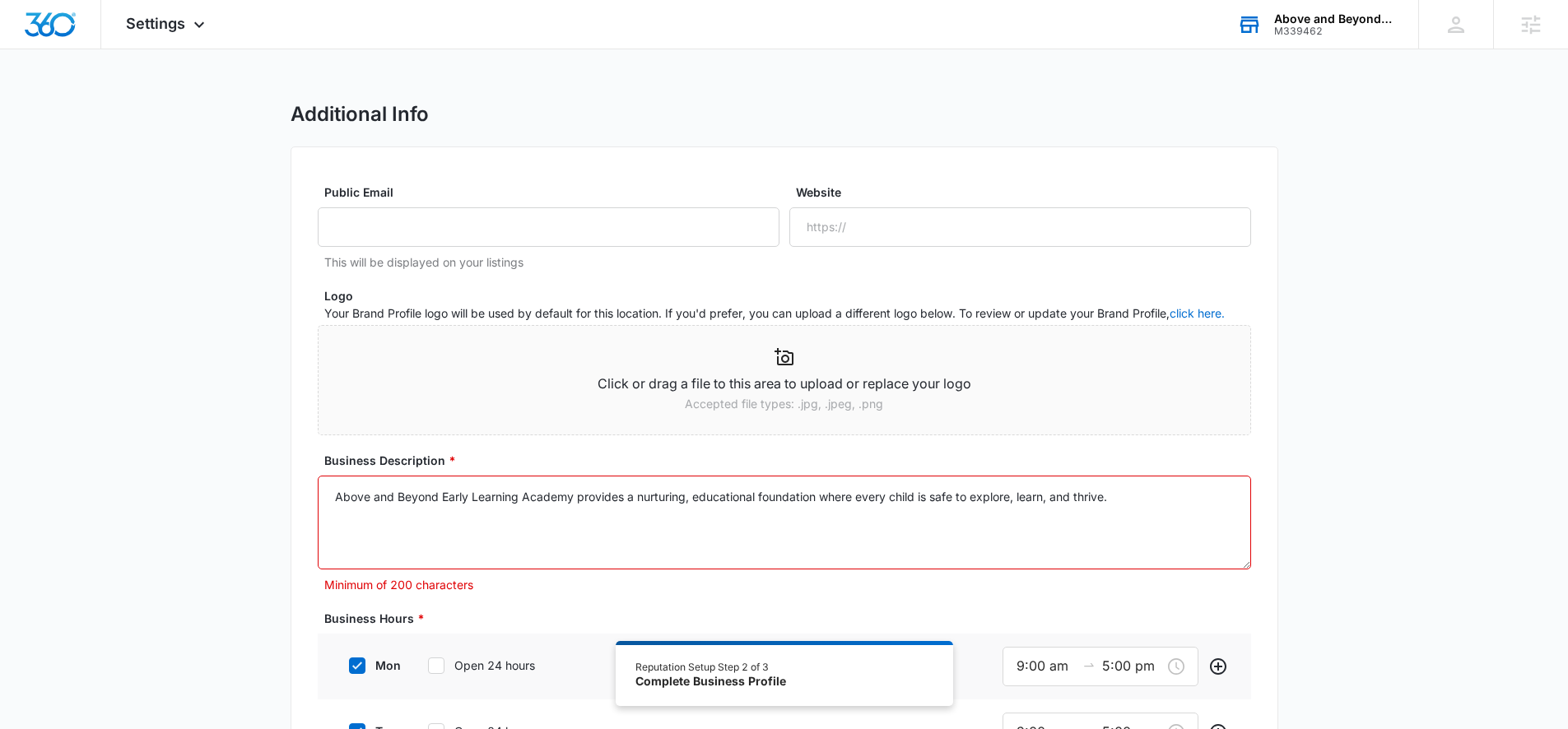
click at [1141, 498] on textarea "Above and Beyond Early Learning Academy provides a nurturing, educational found…" at bounding box center [784, 522] width 934 height 94
paste textarea "Welcome to an early learning community committed to creating an outstanding exp…"
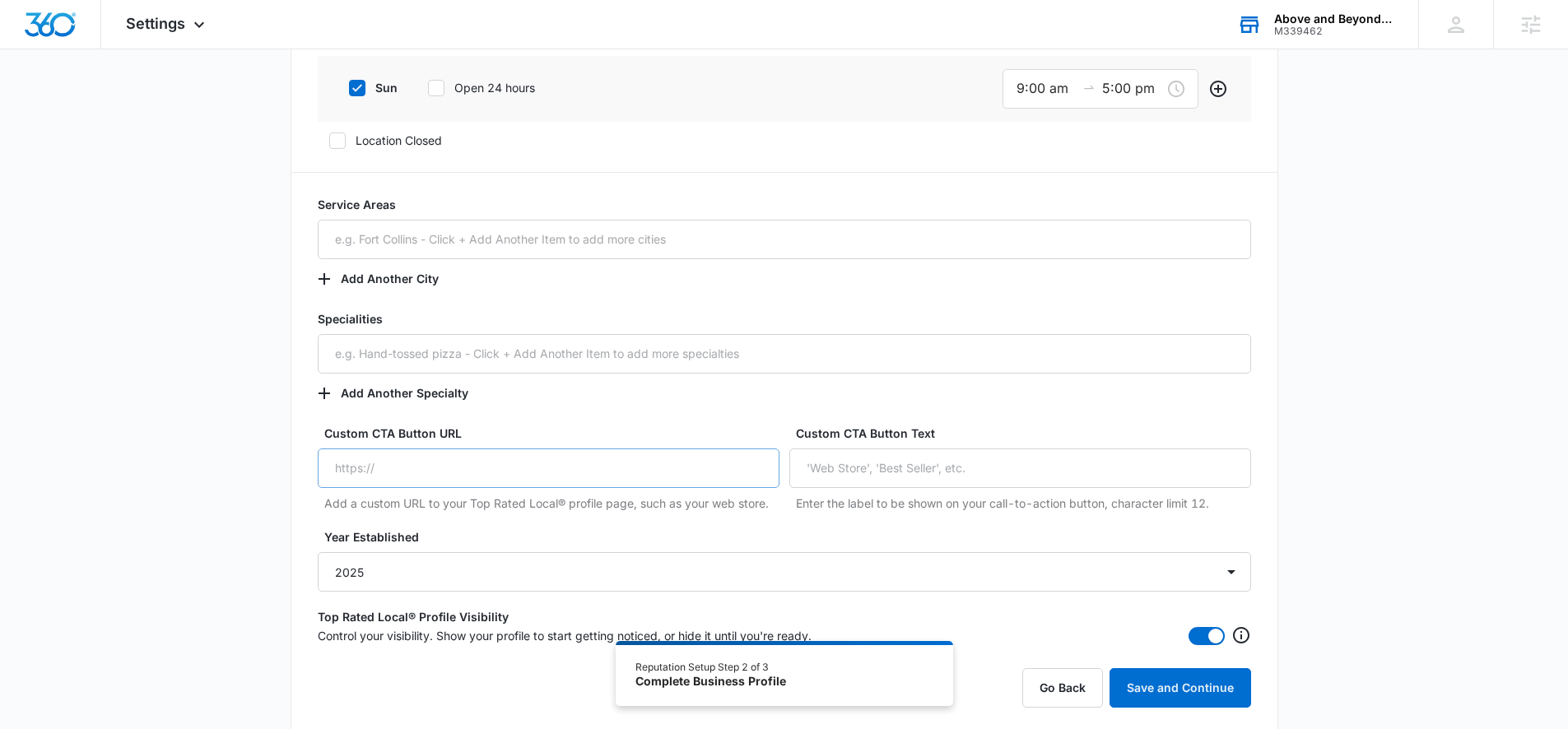
scroll to position [953, 0]
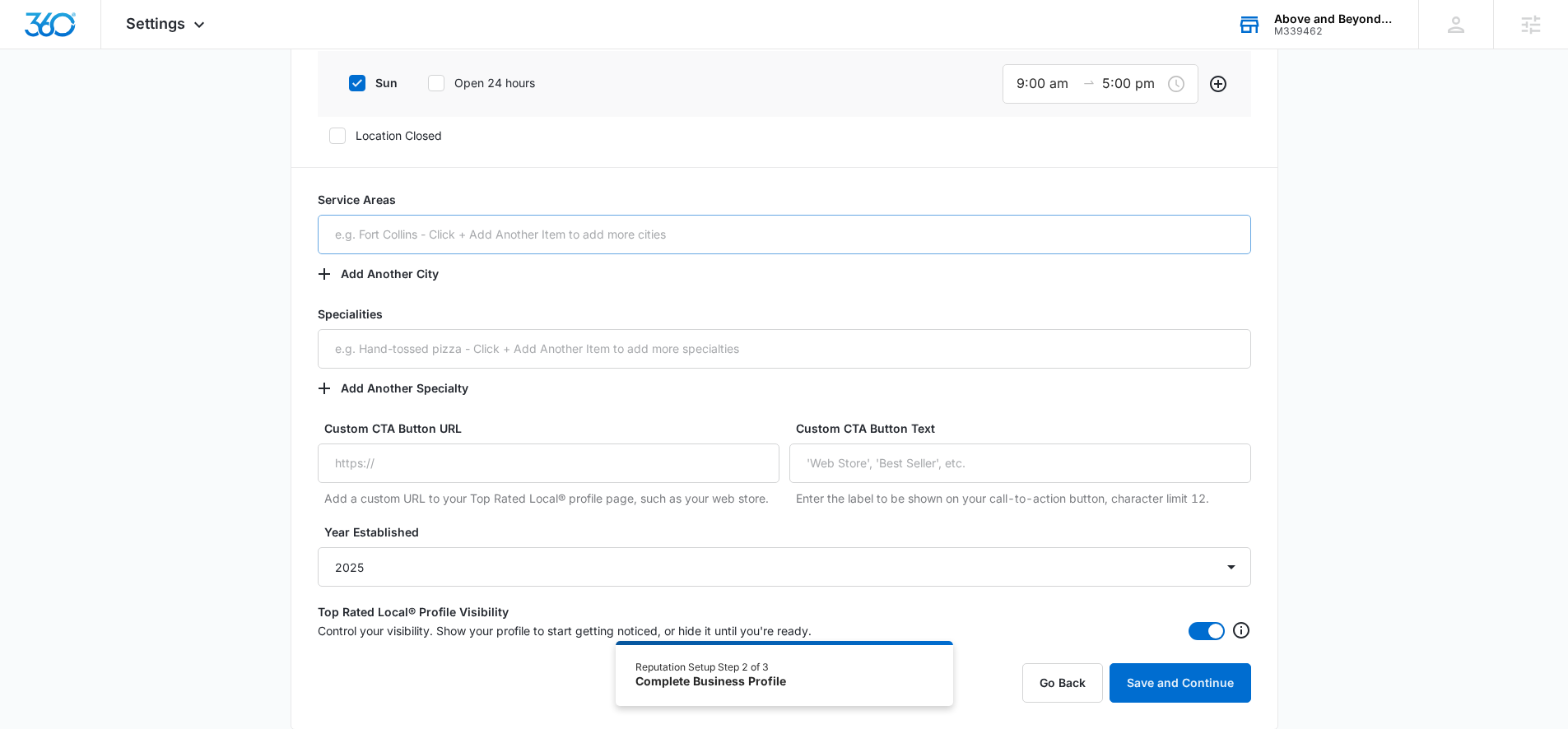
type textarea "Above and Beyond Early Learning Academy provides a nurturing, educational found…"
click at [476, 236] on input "text" at bounding box center [784, 234] width 934 height 39
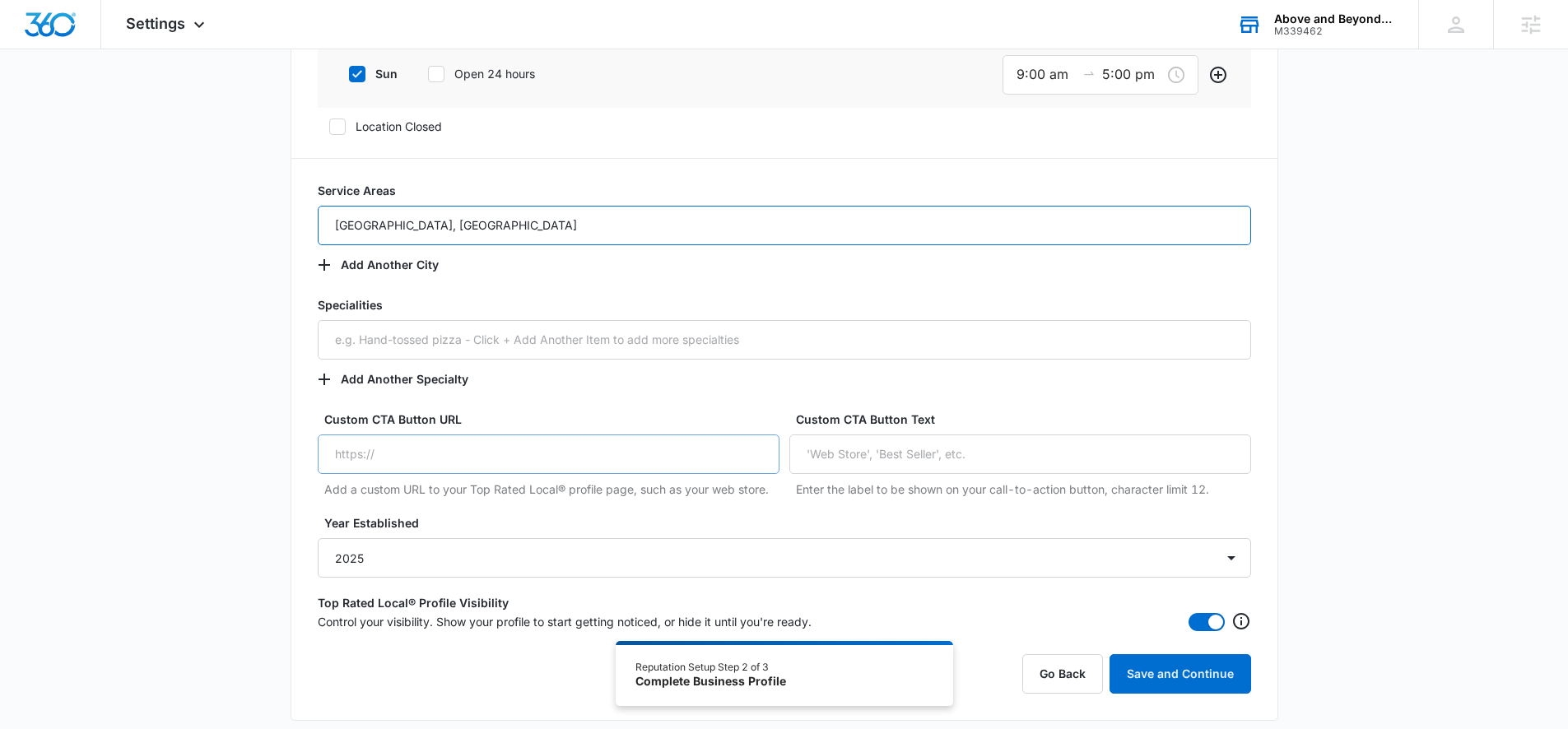
scroll to position [1046, 0]
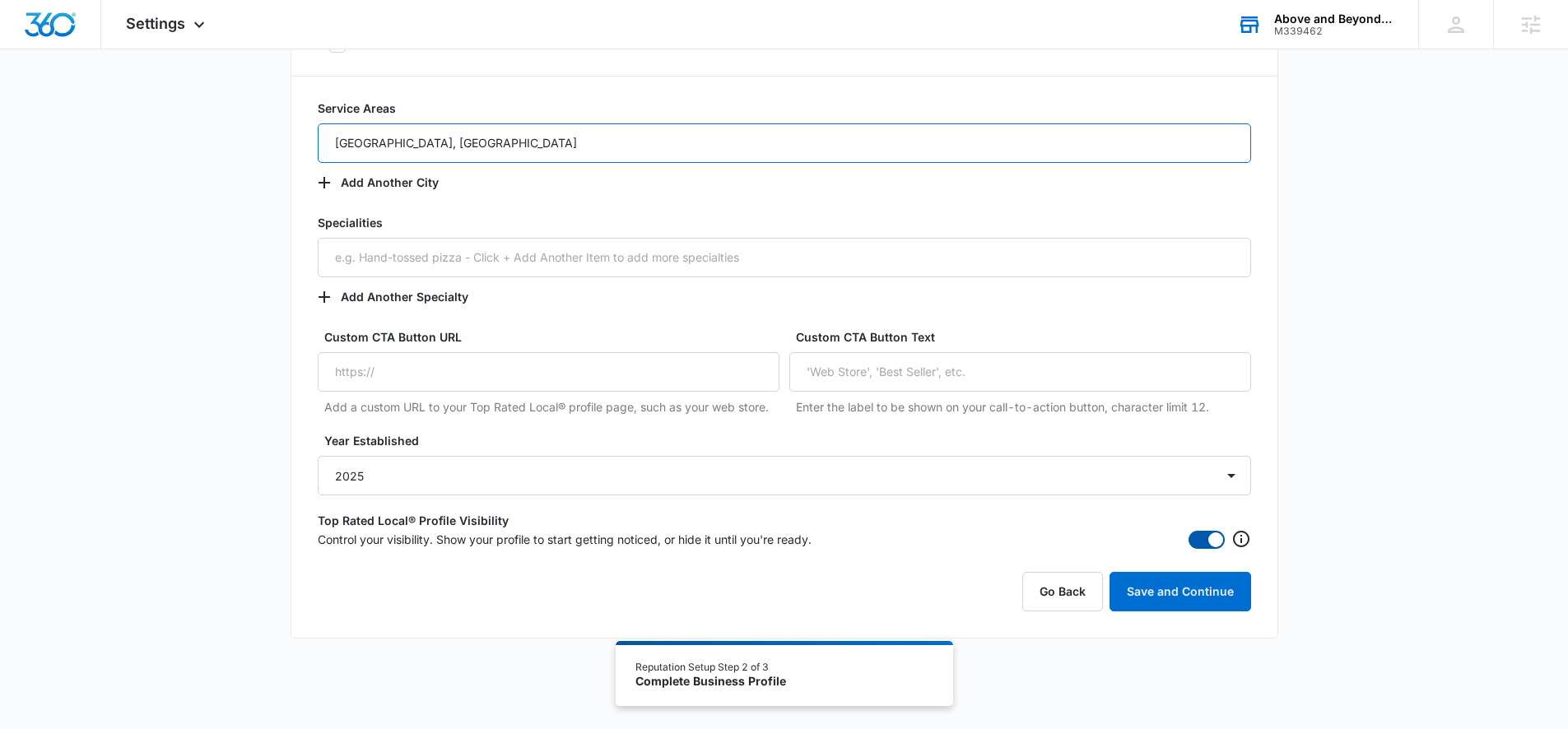
type input "[GEOGRAPHIC_DATA], [GEOGRAPHIC_DATA]"
click at [1210, 542] on span at bounding box center [1216, 540] width 15 height 15
click at [1199, 542] on input "checkbox" at bounding box center [1194, 536] width 12 height 12
checkbox input "false"
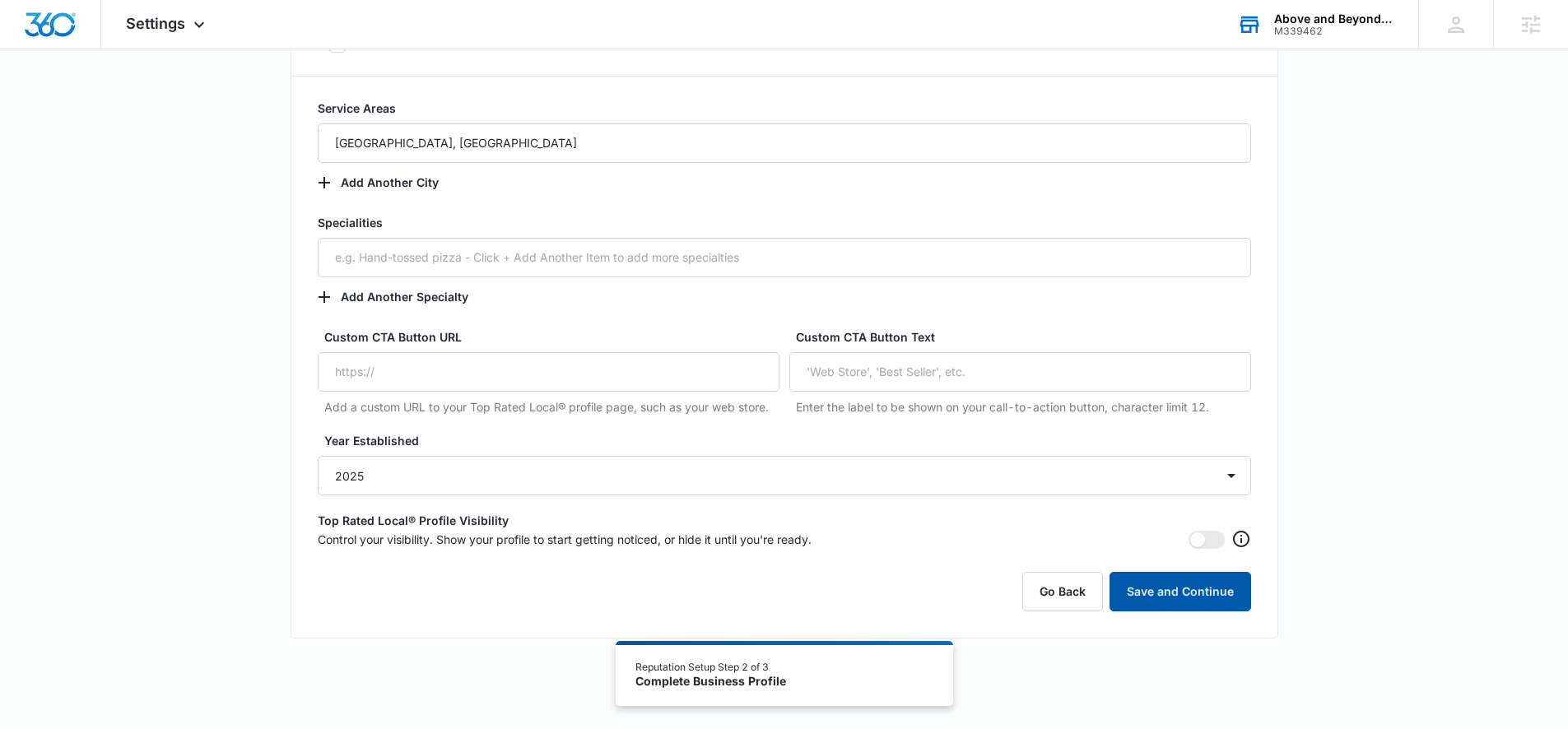
click at [1189, 593] on button "Save and Continue" at bounding box center [1180, 591] width 141 height 39
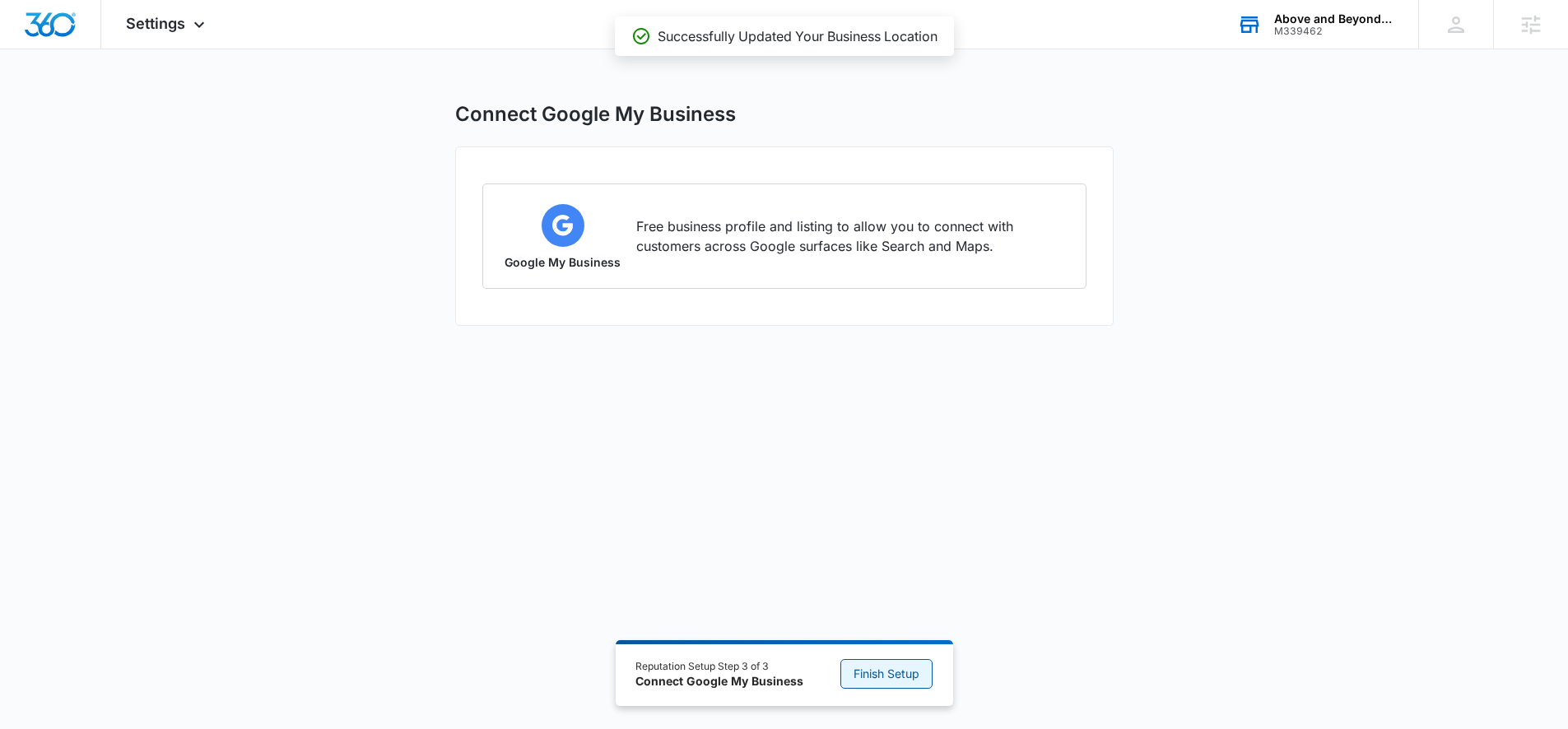
click at [895, 679] on span "Finish Setup" at bounding box center [886, 674] width 66 height 18
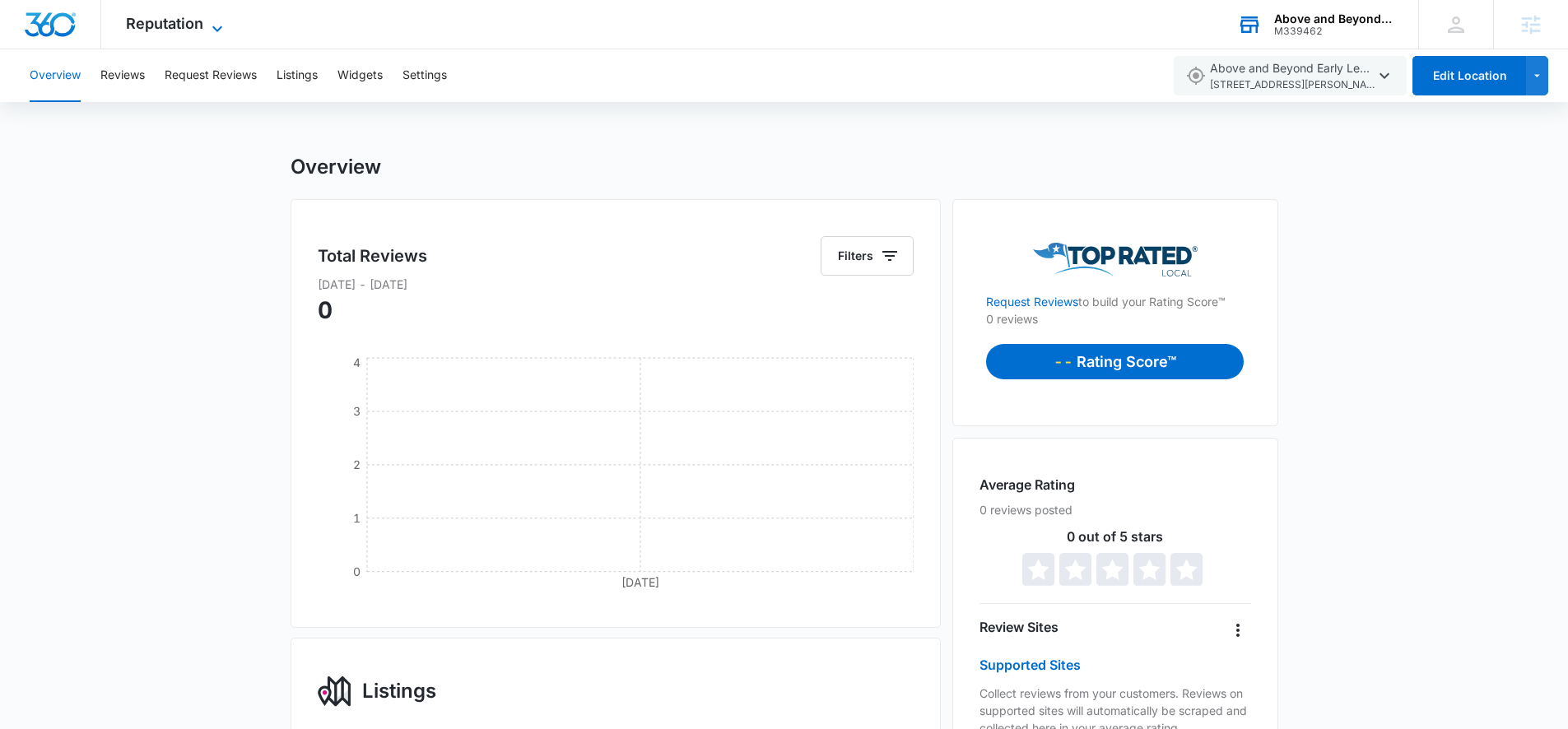
click at [182, 27] on span "Reputation" at bounding box center [164, 23] width 78 height 17
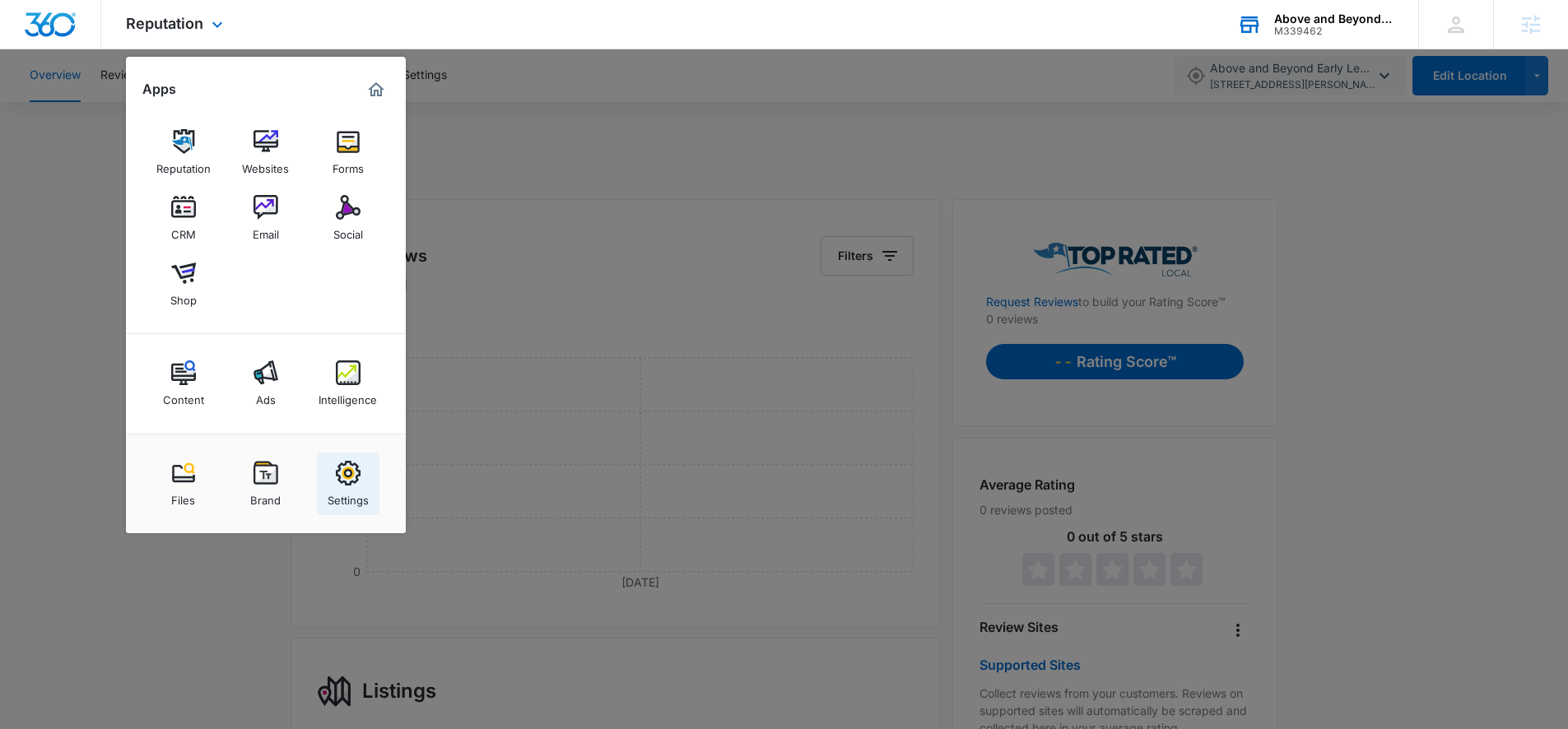
click at [357, 480] on img at bounding box center [348, 473] width 25 height 25
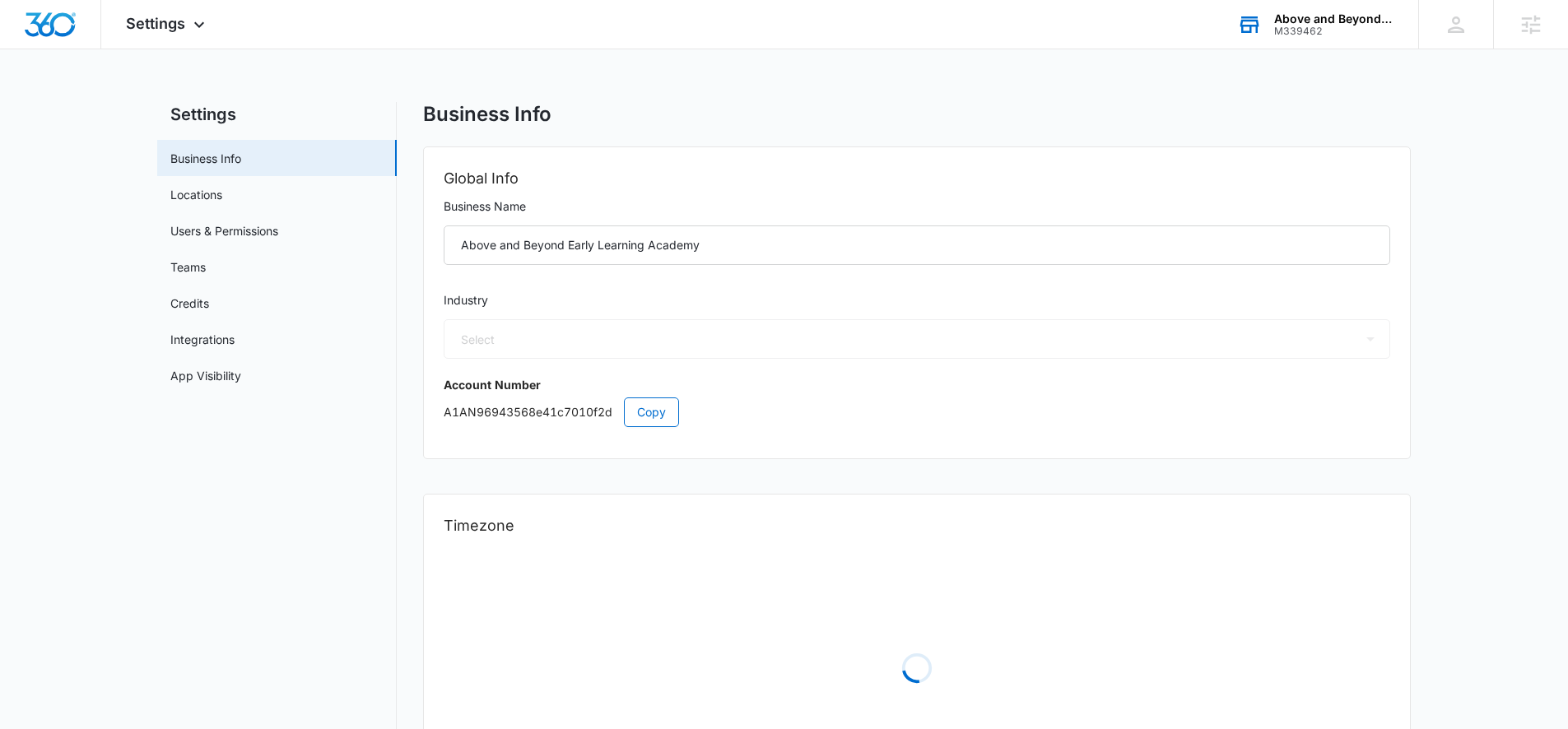
select select "27"
select select "US"
select select "America/[GEOGRAPHIC_DATA]"
click at [203, 196] on link "Locations" at bounding box center [196, 194] width 52 height 17
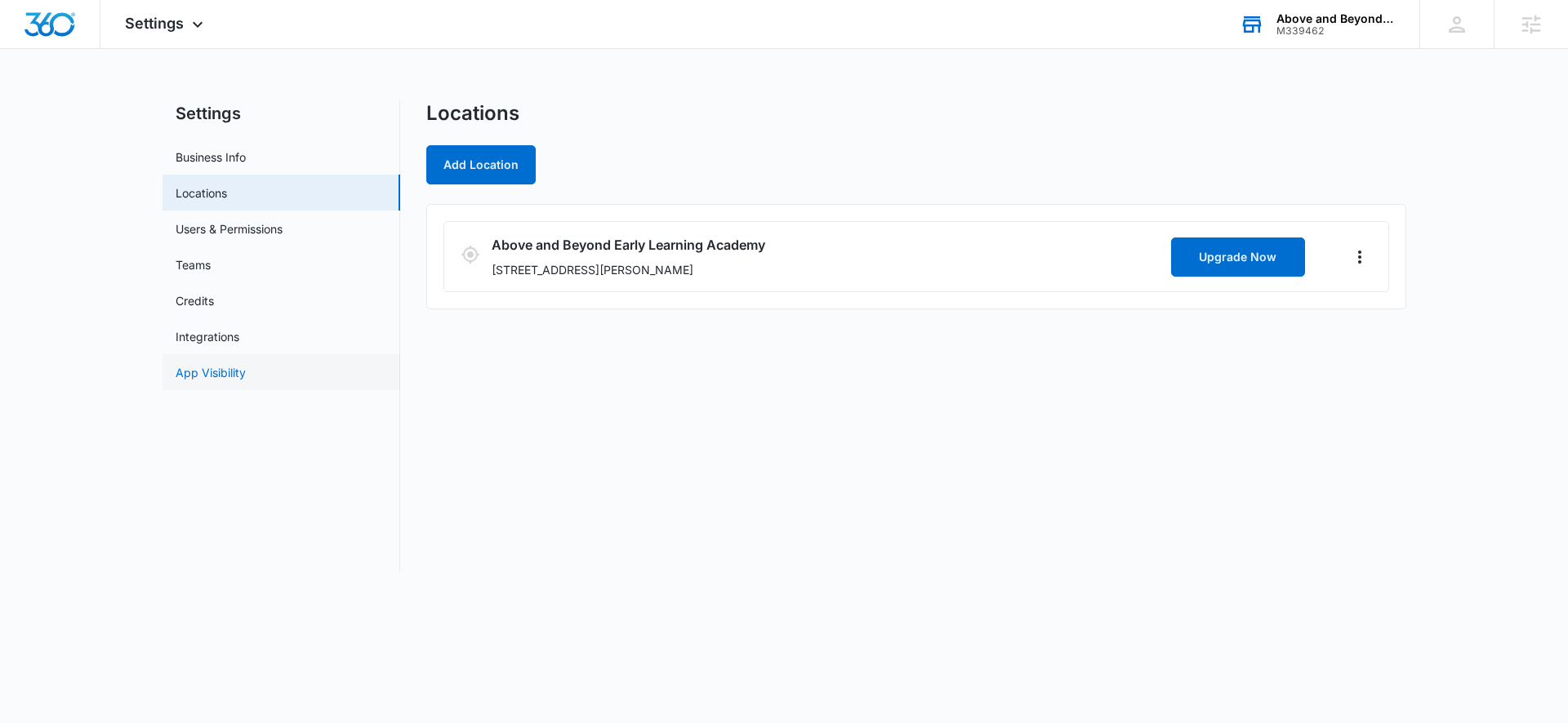
click at [222, 373] on link "App Visibility" at bounding box center [211, 372] width 71 height 17
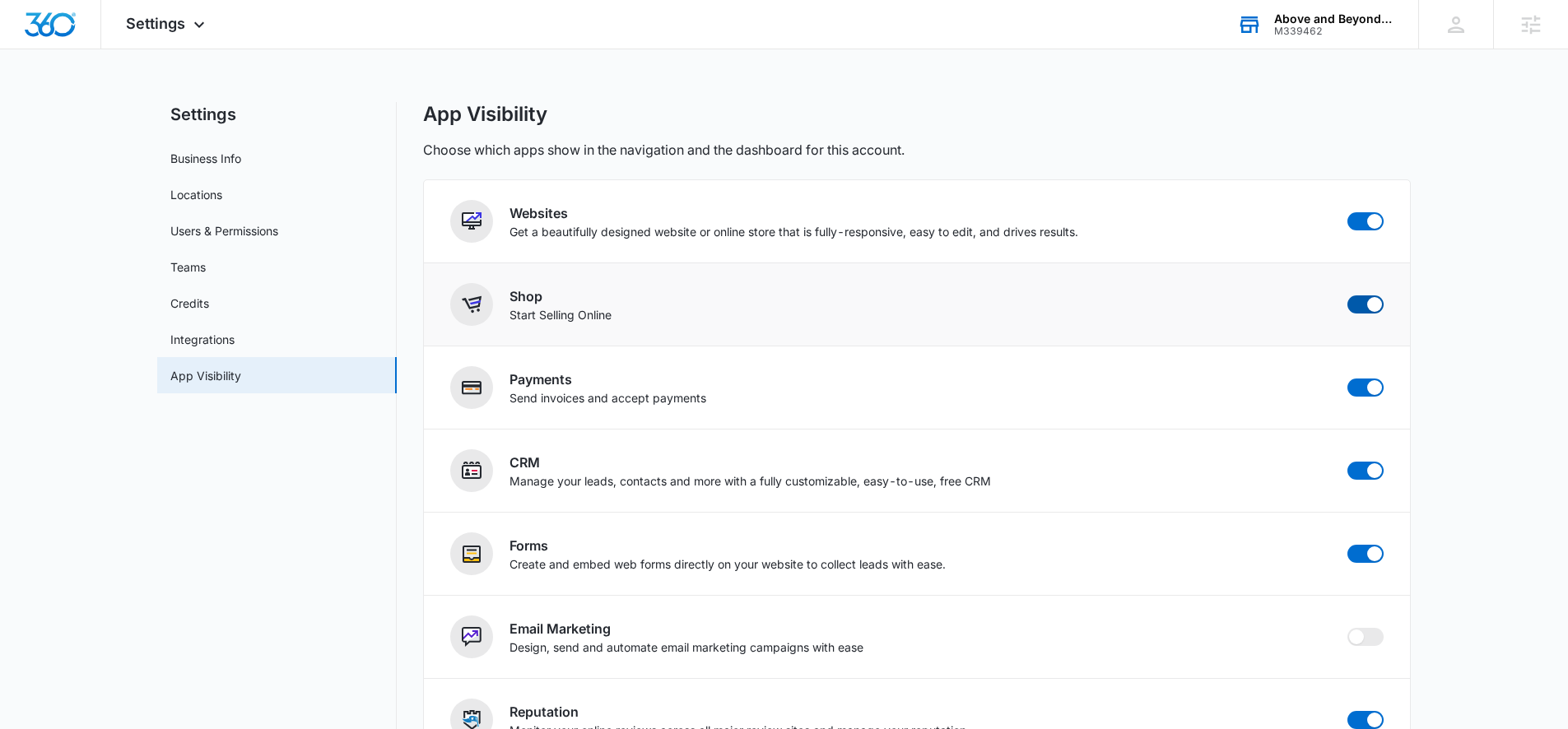
click at [1364, 310] on span at bounding box center [1366, 305] width 37 height 18
click at [1348, 296] on input "checkbox" at bounding box center [1347, 295] width 1 height 1
checkbox input "false"
